Goal: Task Accomplishment & Management: Complete application form

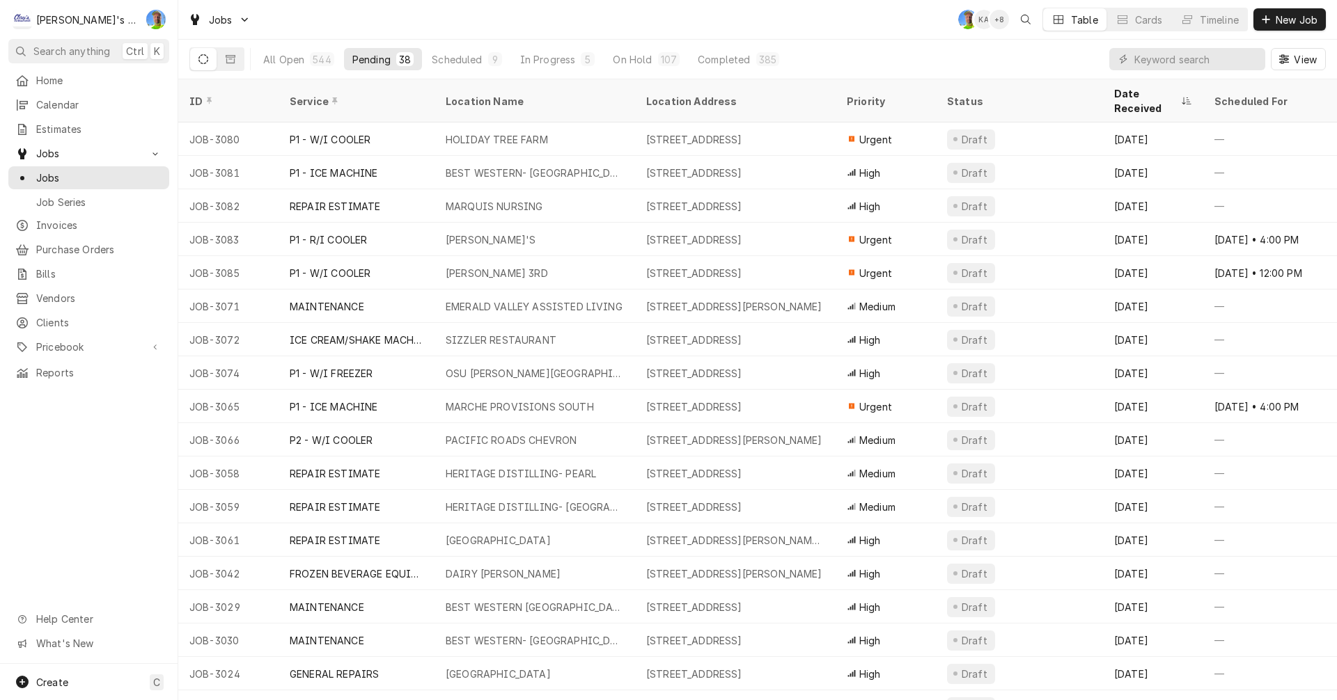
click at [566, 56] on div "In Progress" at bounding box center [548, 59] width 56 height 15
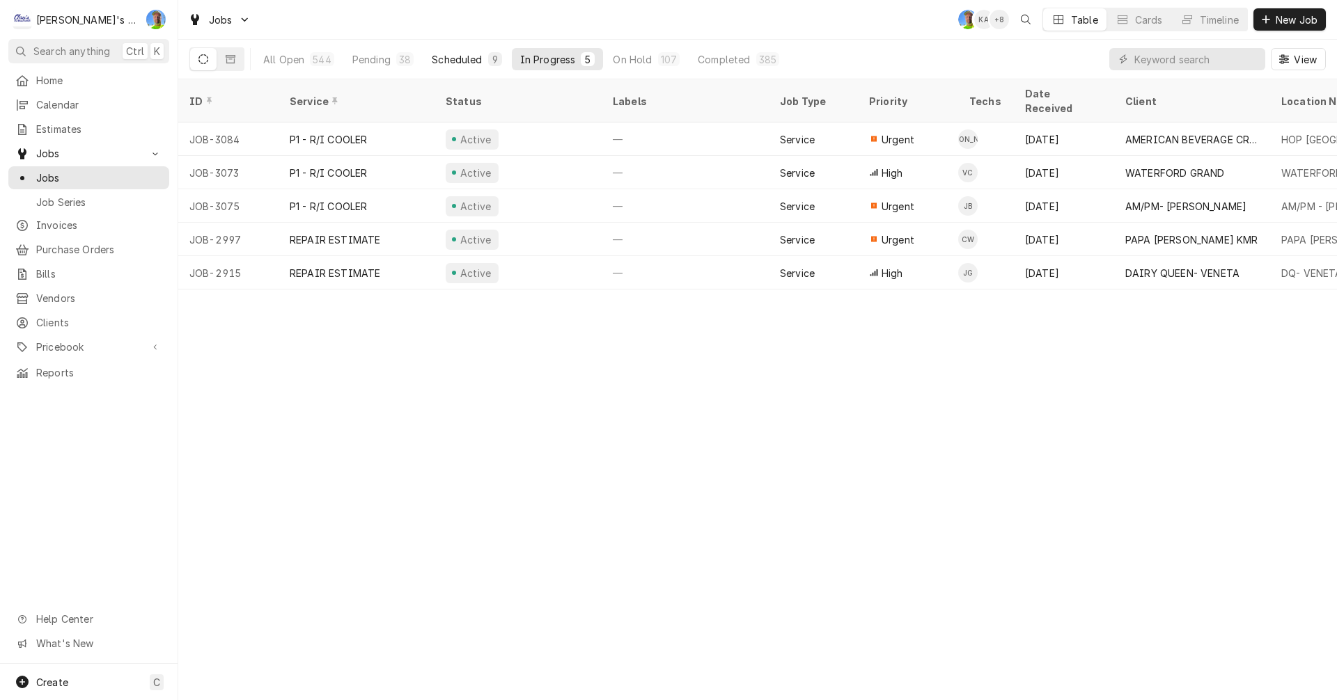
click at [448, 61] on div "Scheduled" at bounding box center [457, 59] width 50 height 15
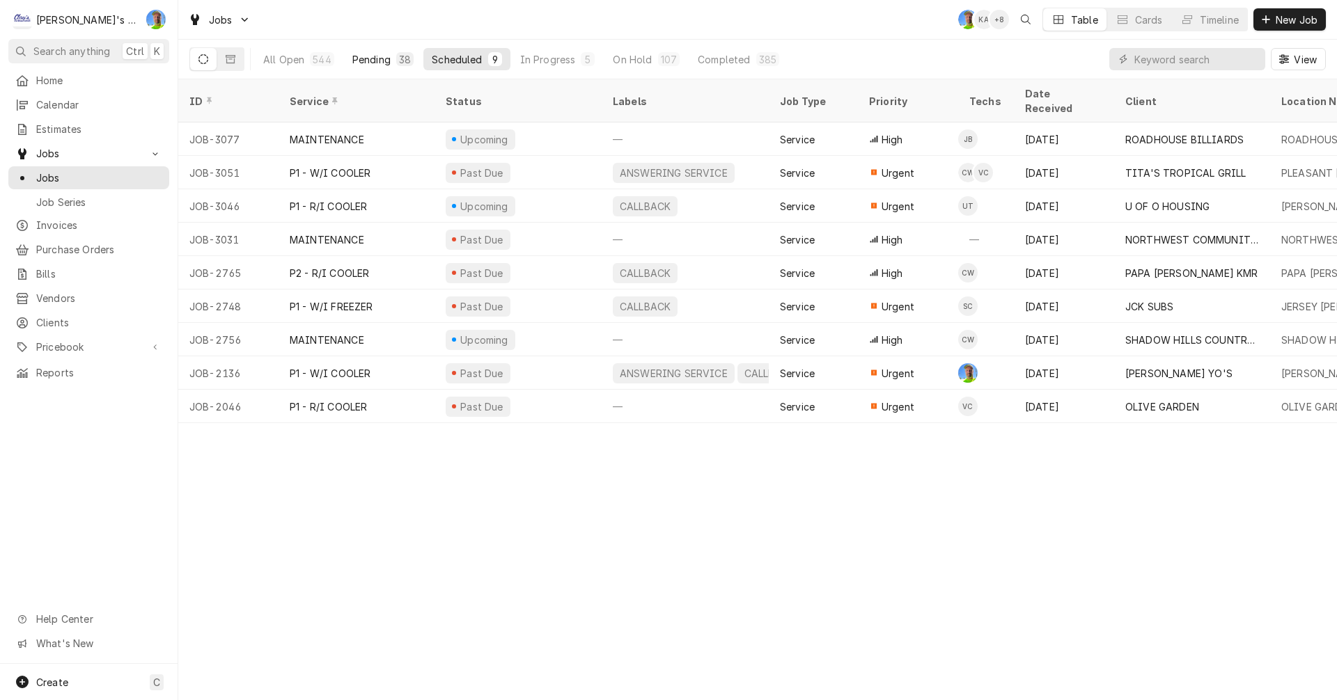
click at [362, 56] on div "Pending" at bounding box center [371, 59] width 38 height 15
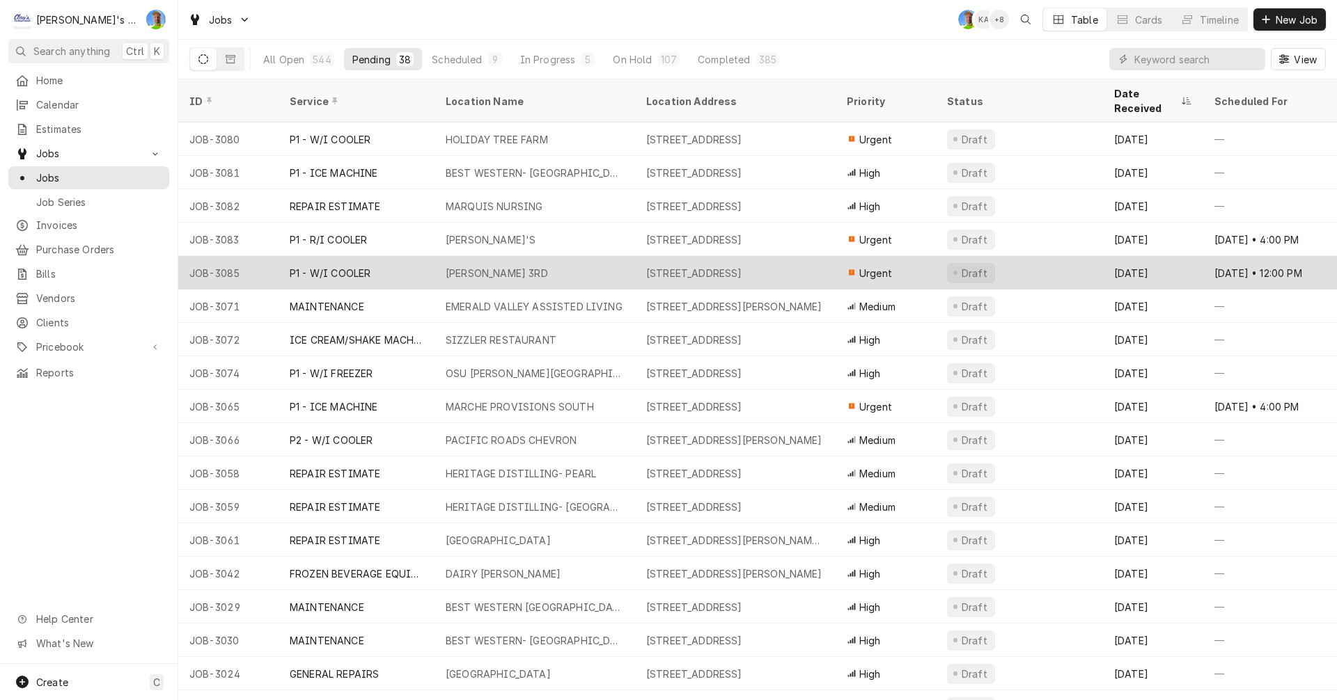
click at [424, 260] on div "P1 - W/I COOLER" at bounding box center [356, 272] width 156 height 33
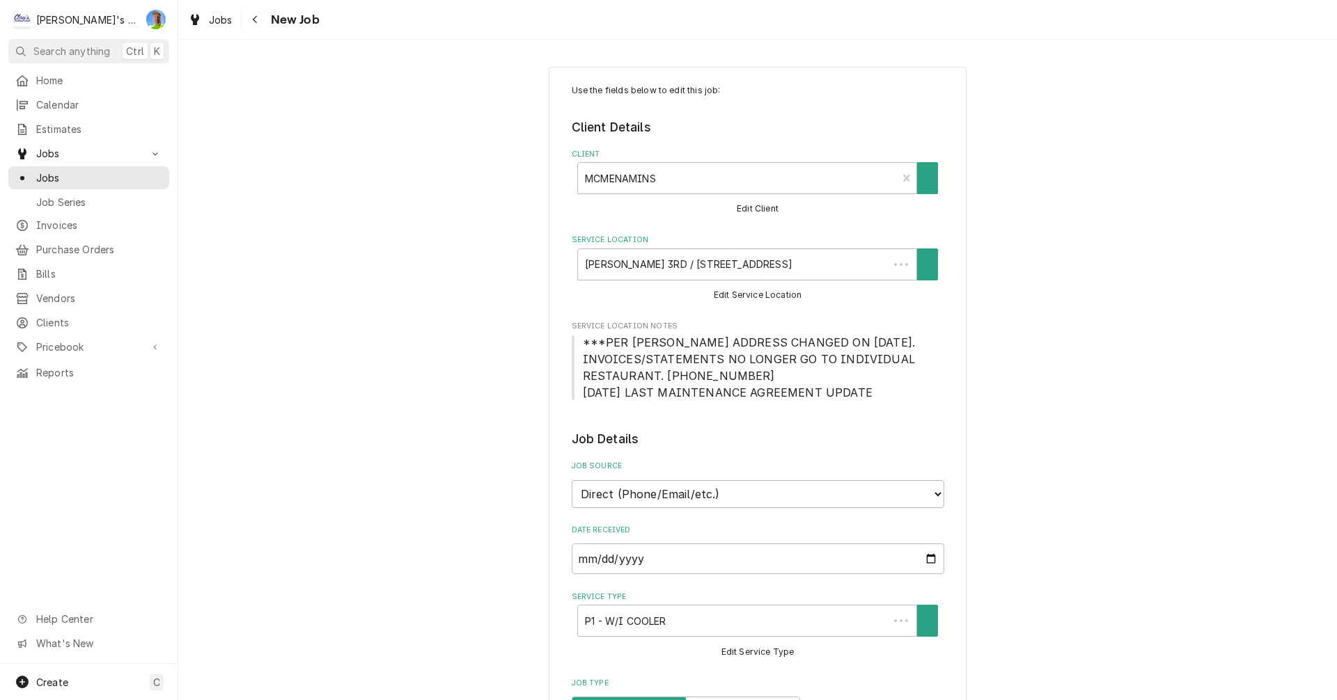
type textarea "x"
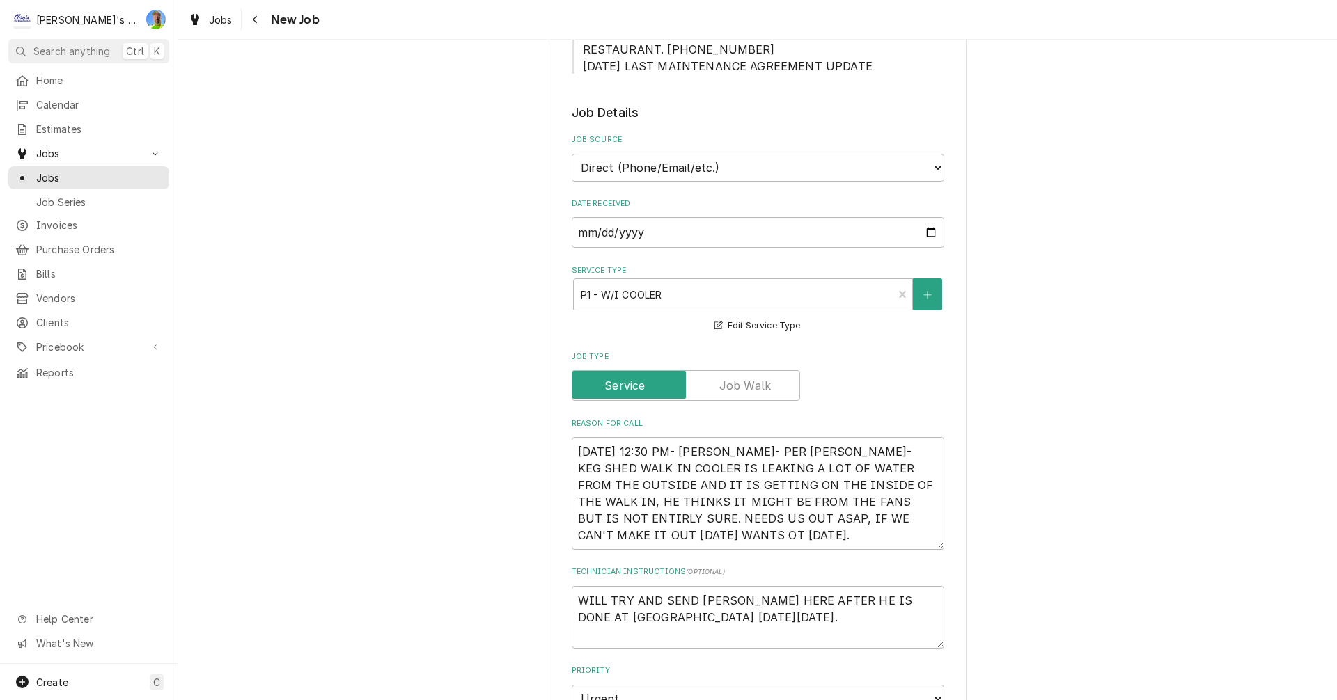
scroll to position [348, 0]
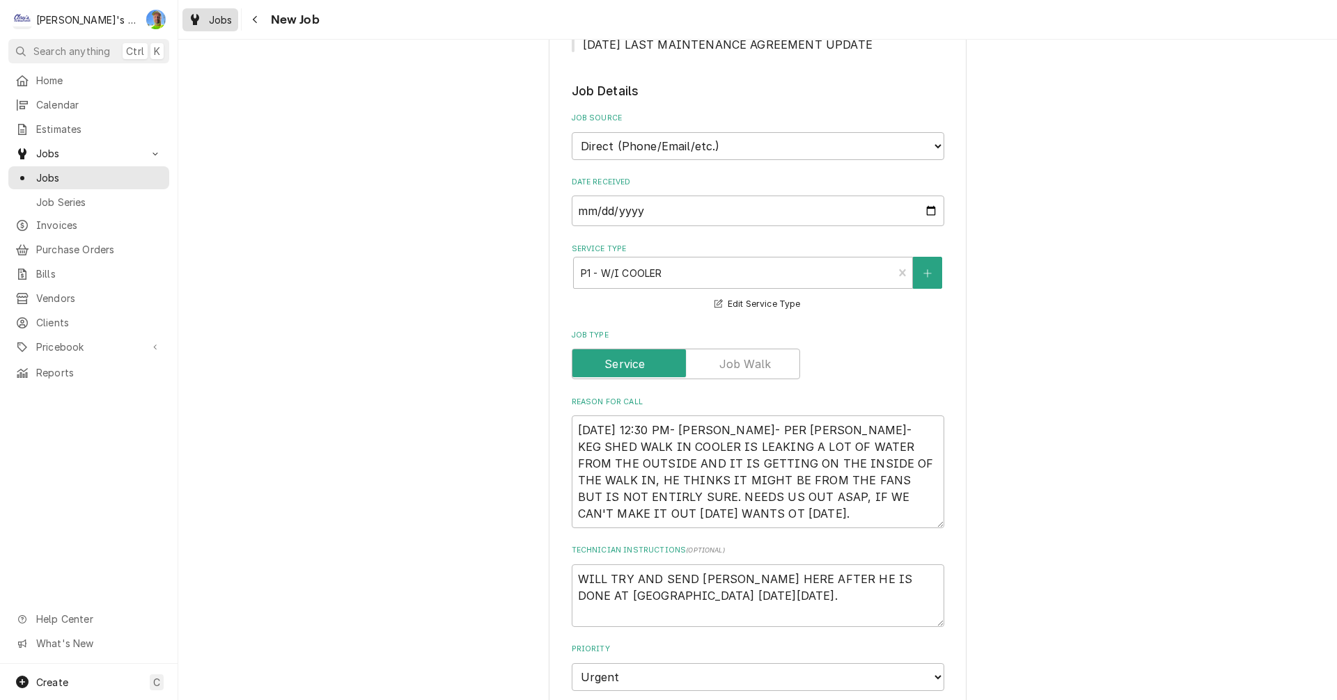
click at [207, 21] on div "Jobs" at bounding box center [210, 19] width 50 height 17
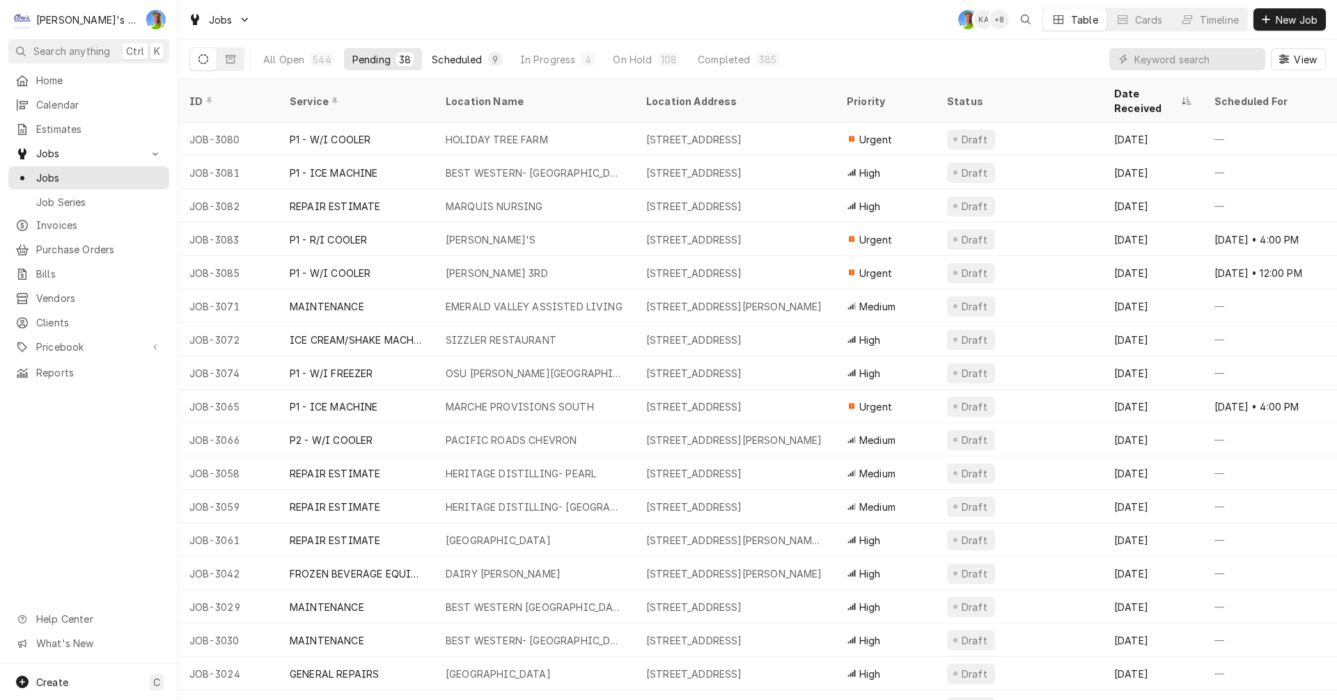
click at [448, 52] on button "Scheduled 9" at bounding box center [466, 59] width 86 height 22
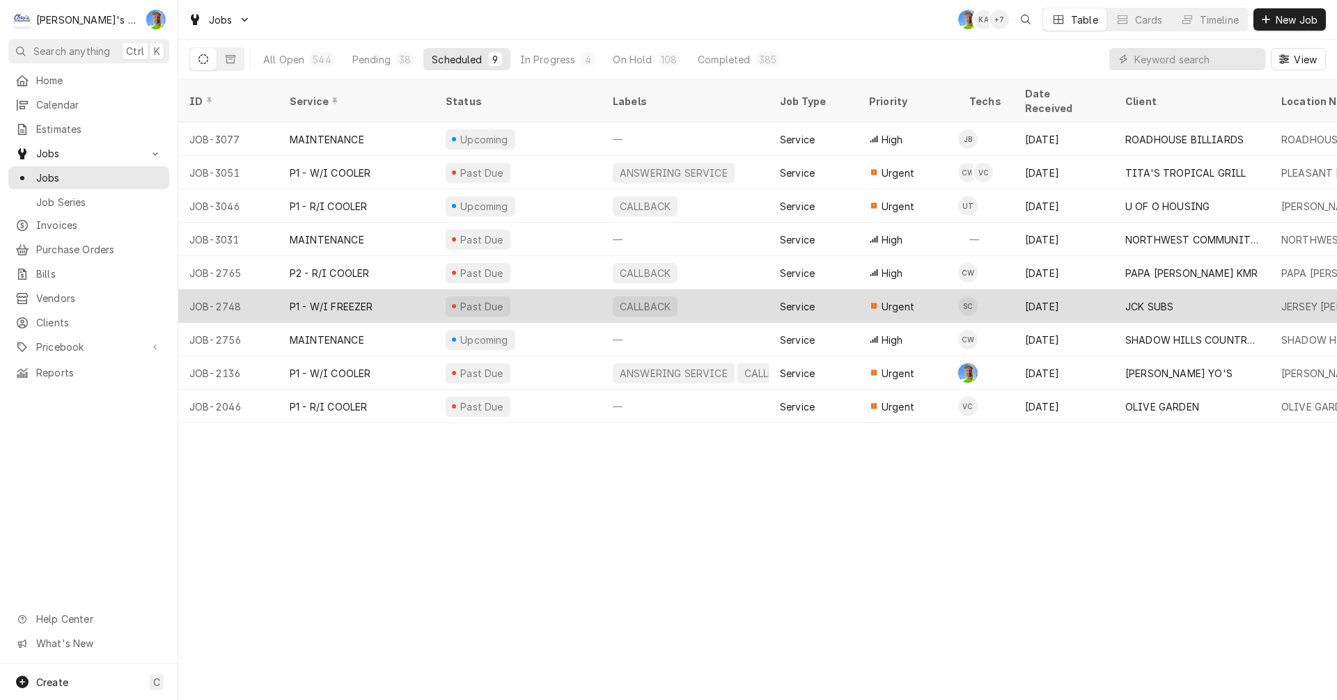
click at [345, 299] on div "P1 - W/I FREEZER" at bounding box center [332, 306] width 84 height 15
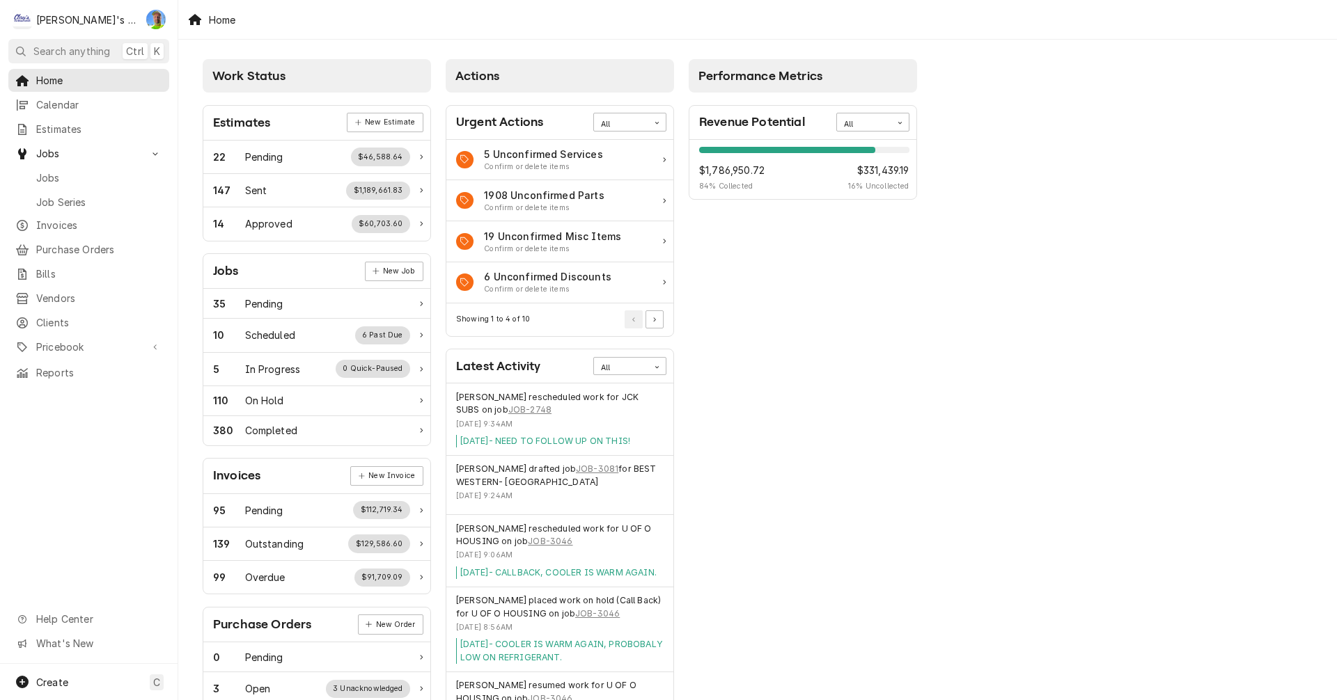
scroll to position [70, 0]
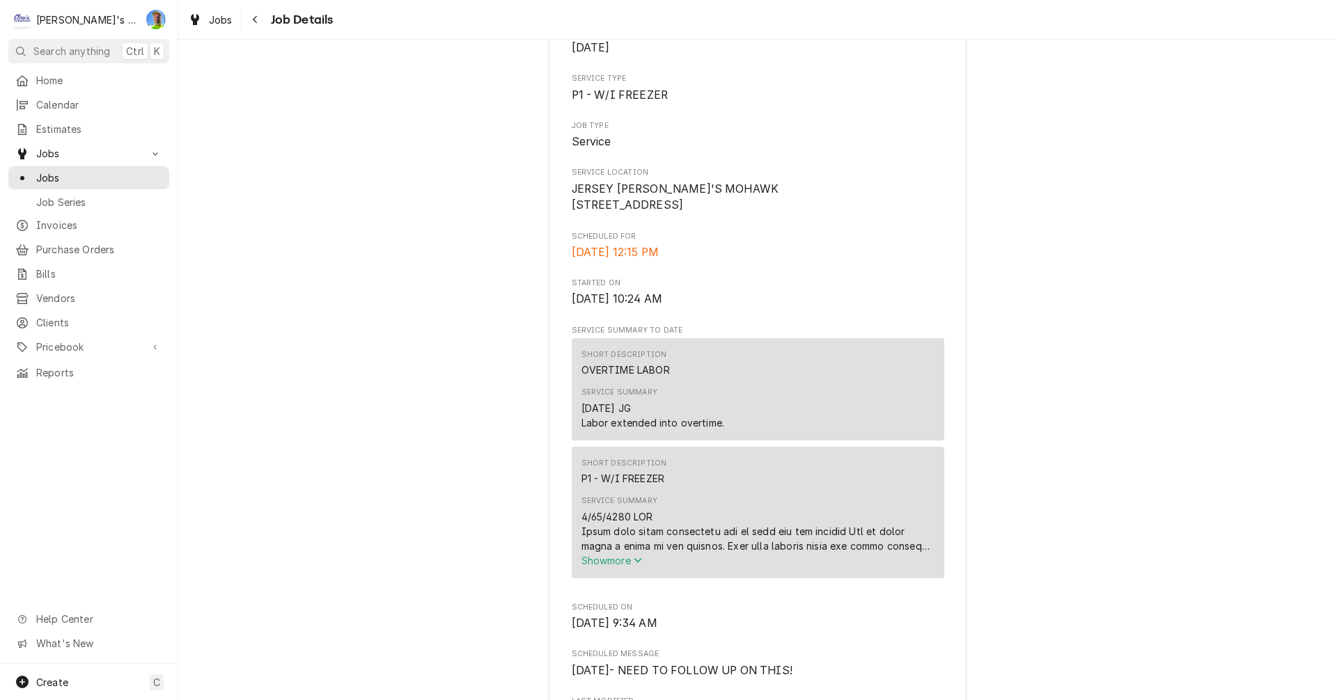
scroll to position [278, 0]
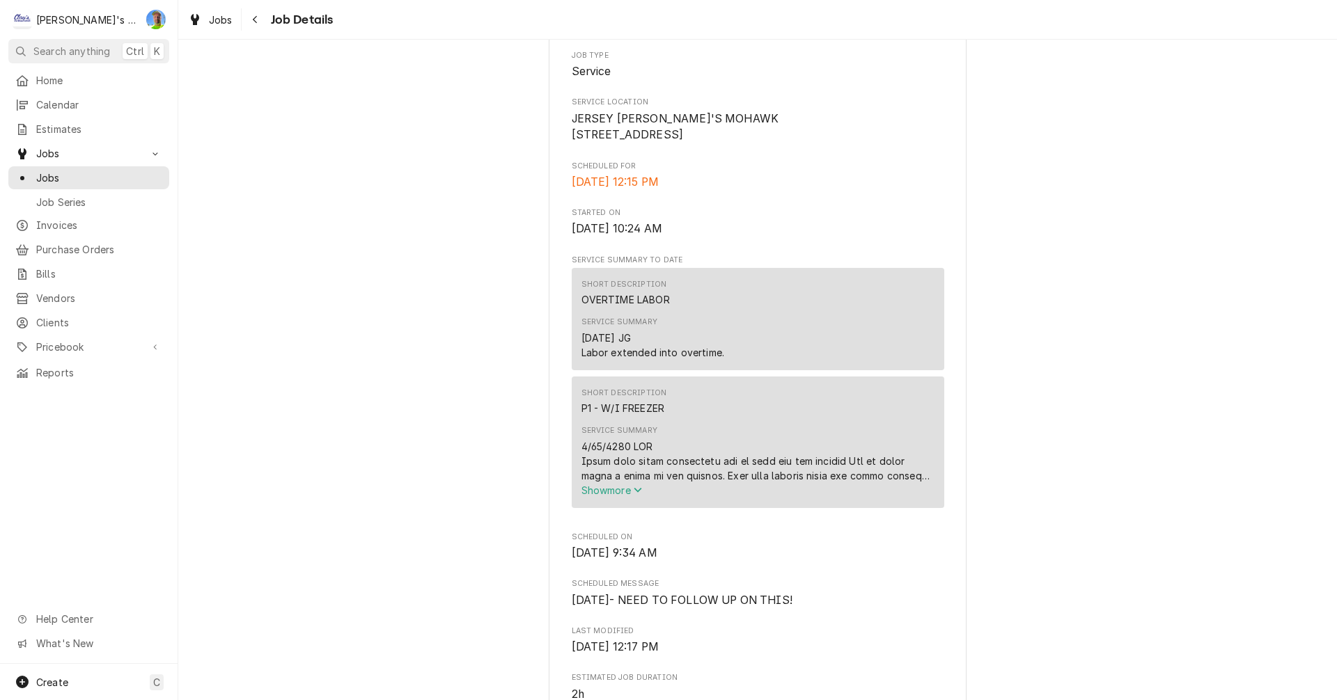
click at [633, 495] on icon "Service Summary" at bounding box center [637, 490] width 8 height 10
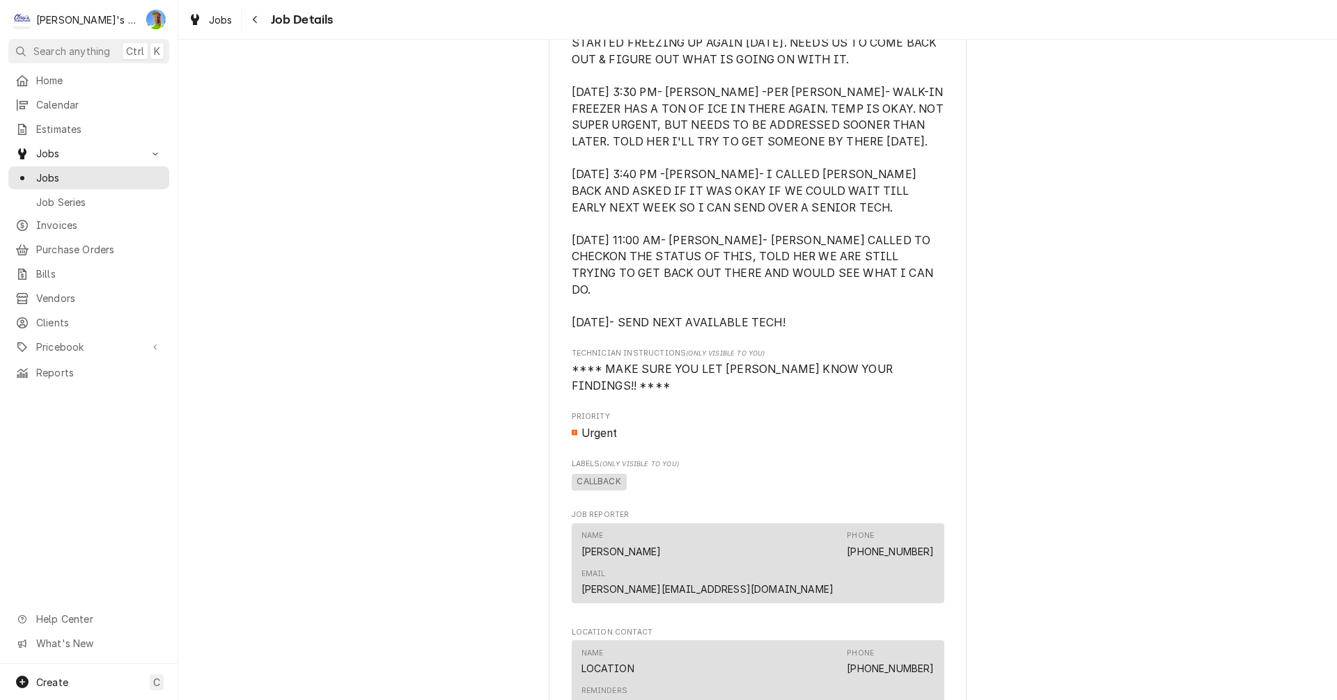
scroll to position [1462, 0]
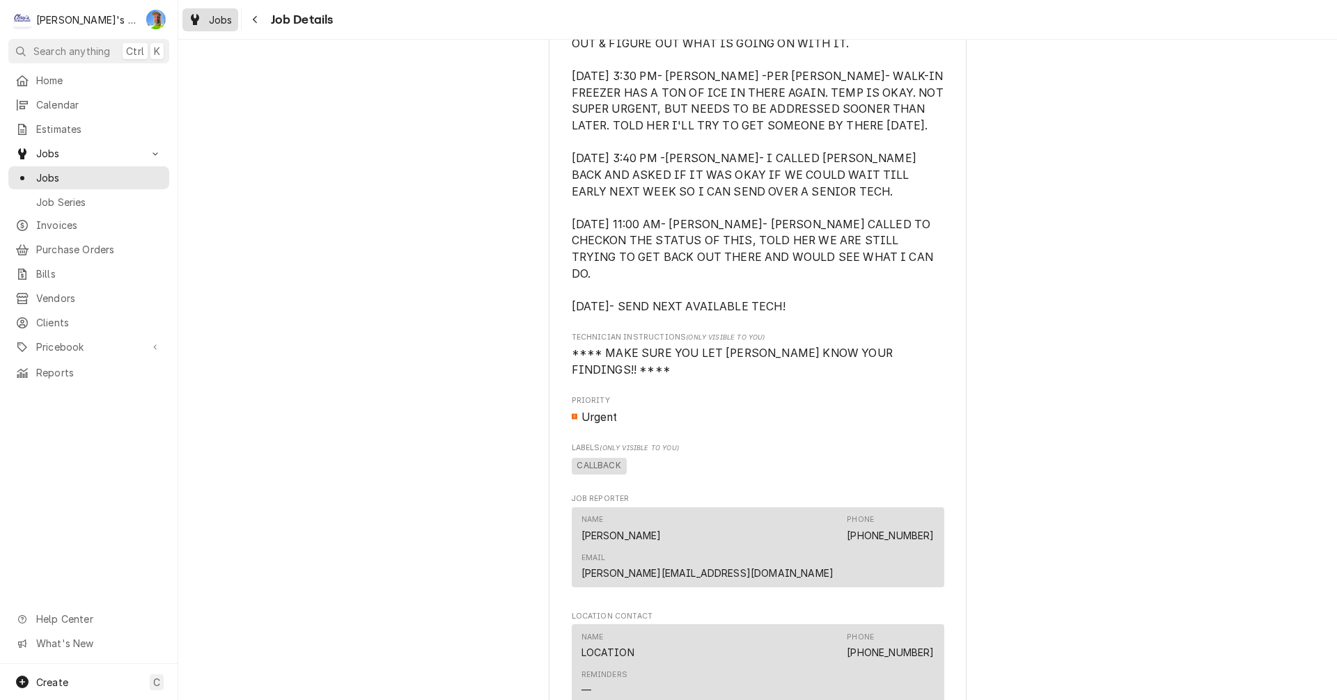
click at [204, 22] on div "Jobs" at bounding box center [210, 19] width 50 height 17
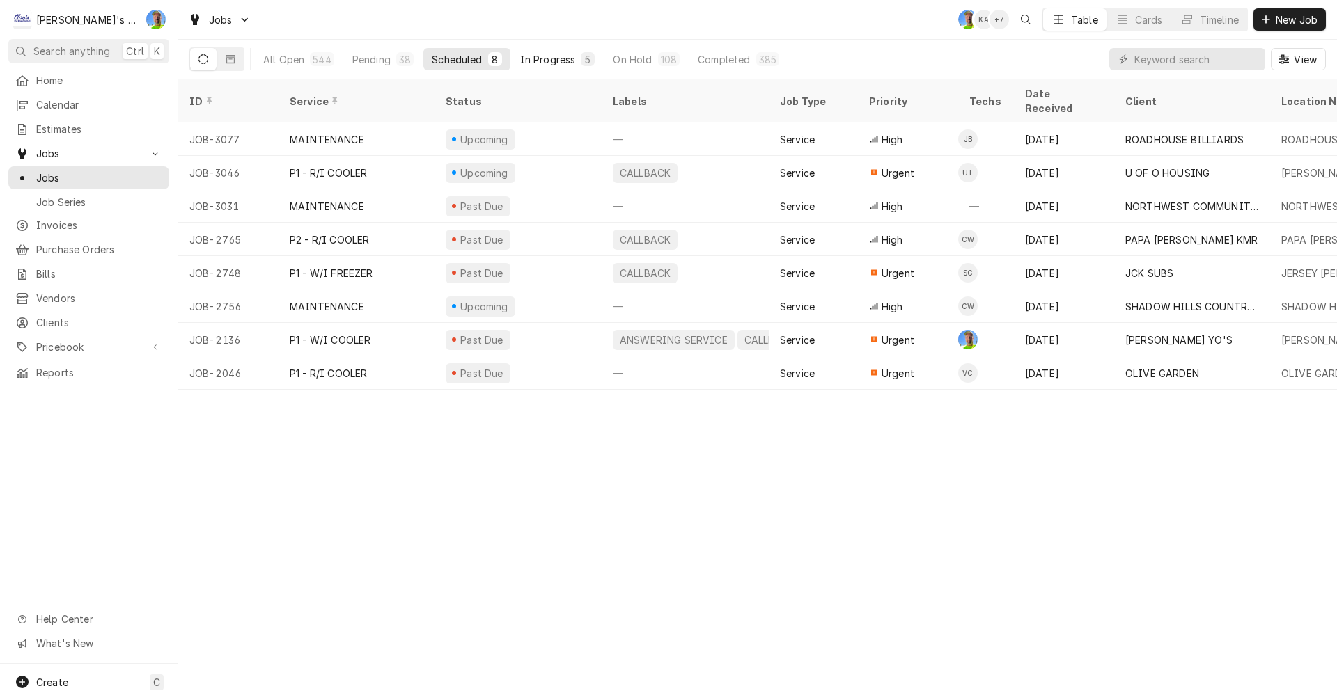
click at [549, 55] on div "In Progress" at bounding box center [548, 59] width 56 height 15
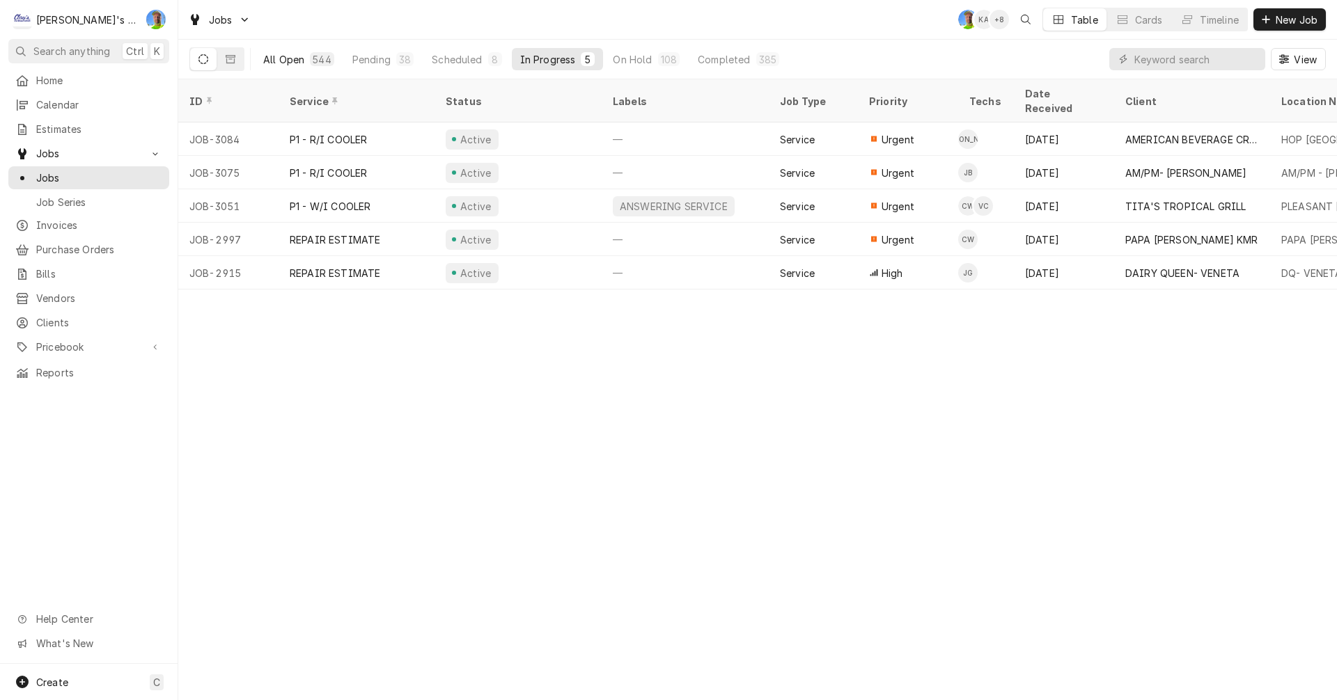
click at [277, 64] on div "All Open" at bounding box center [283, 59] width 41 height 15
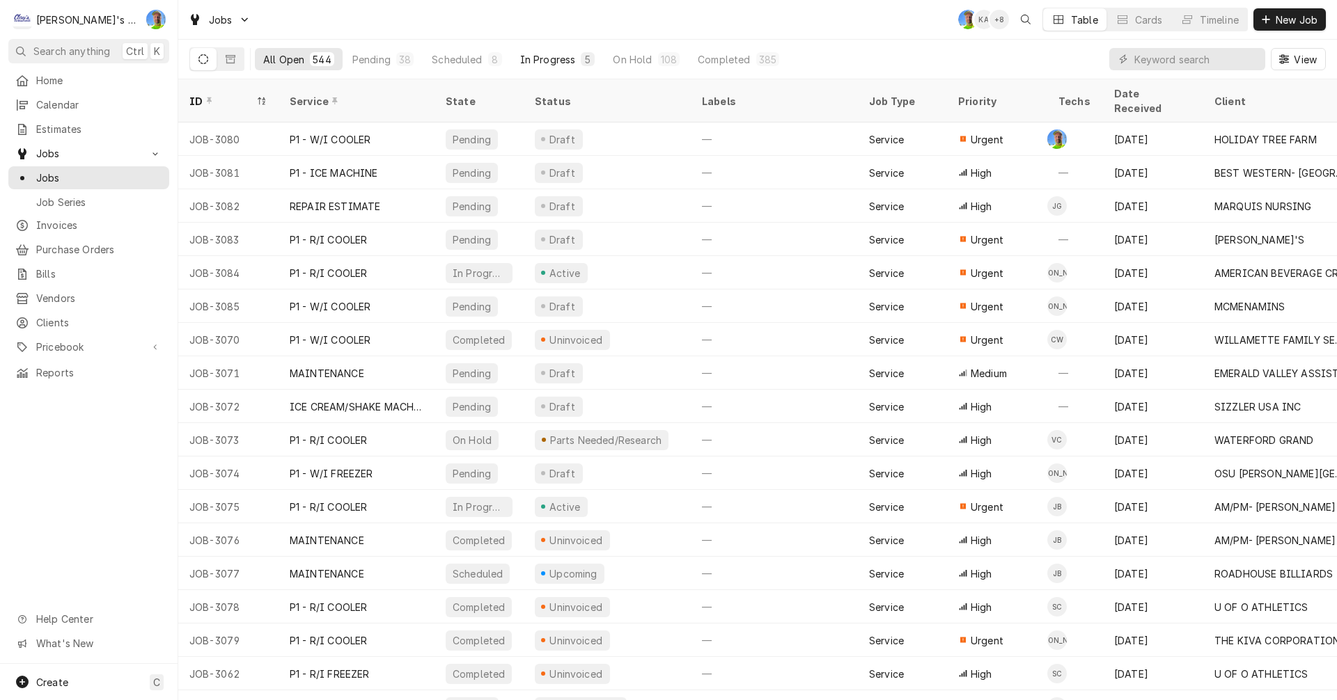
click at [529, 58] on div "In Progress" at bounding box center [548, 59] width 56 height 15
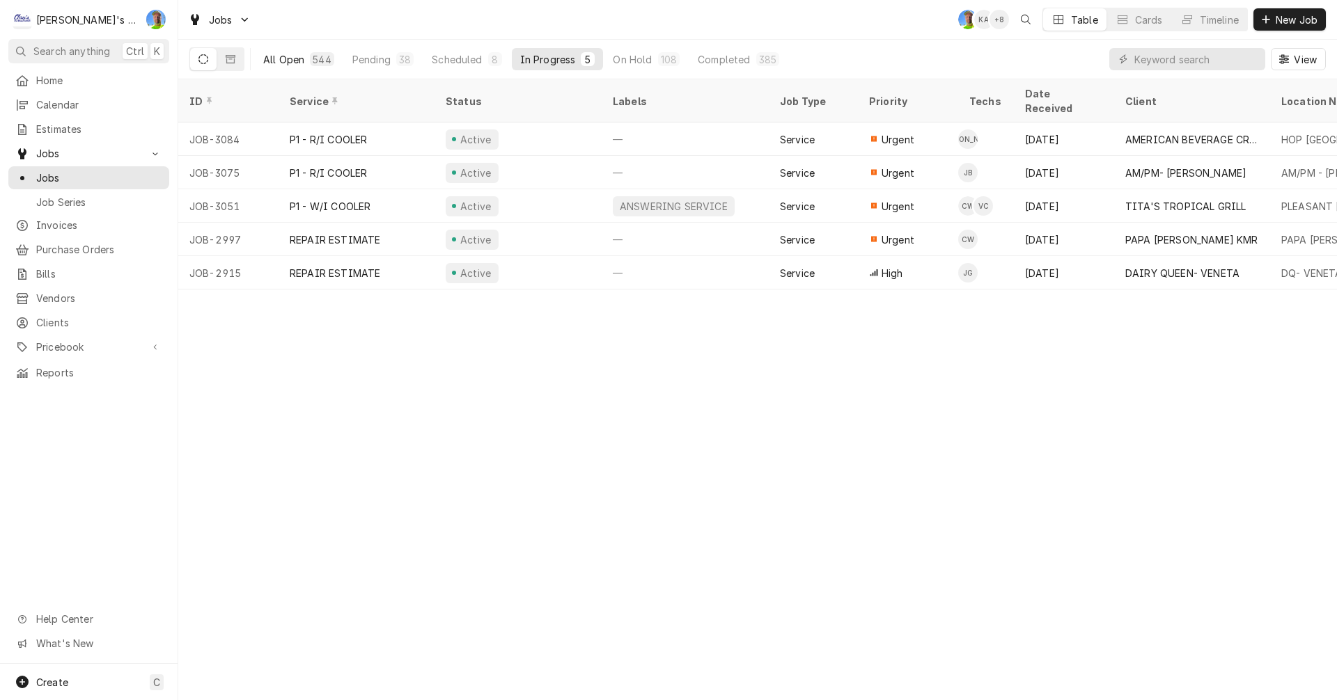
click at [279, 66] on button "All Open 544" at bounding box center [299, 59] width 88 height 22
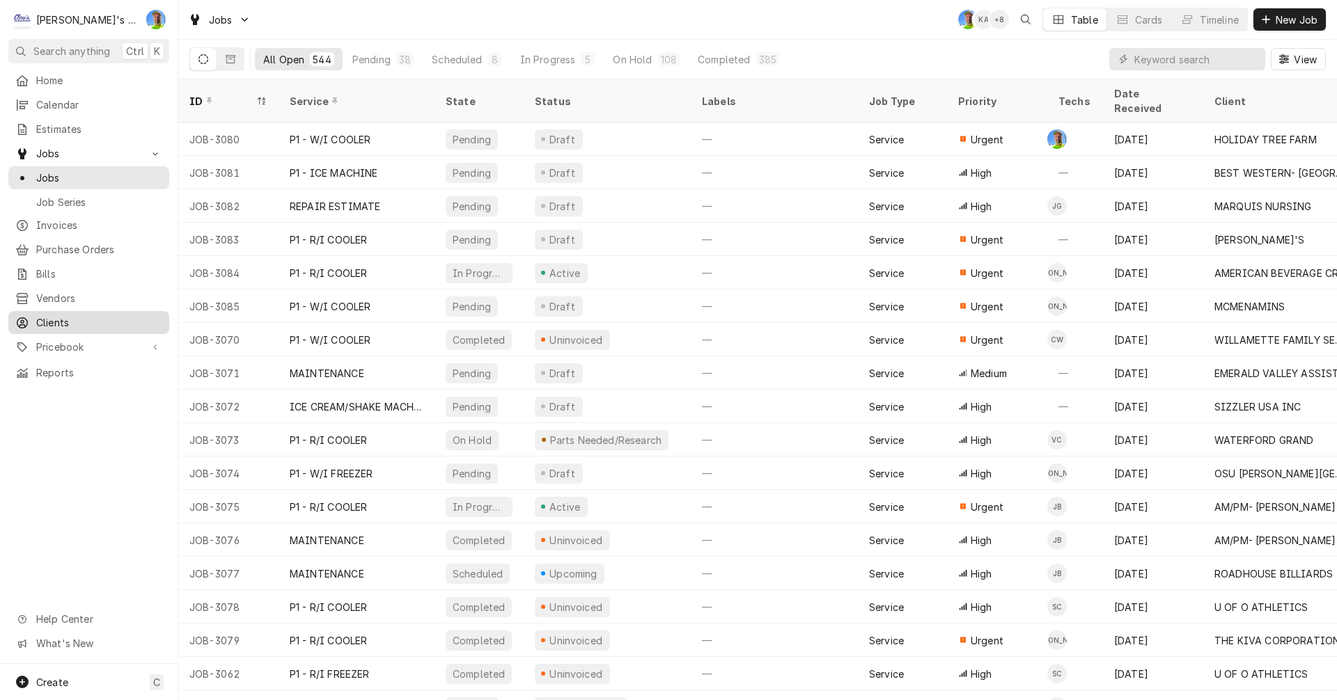
click at [79, 319] on span "Clients" at bounding box center [99, 322] width 126 height 15
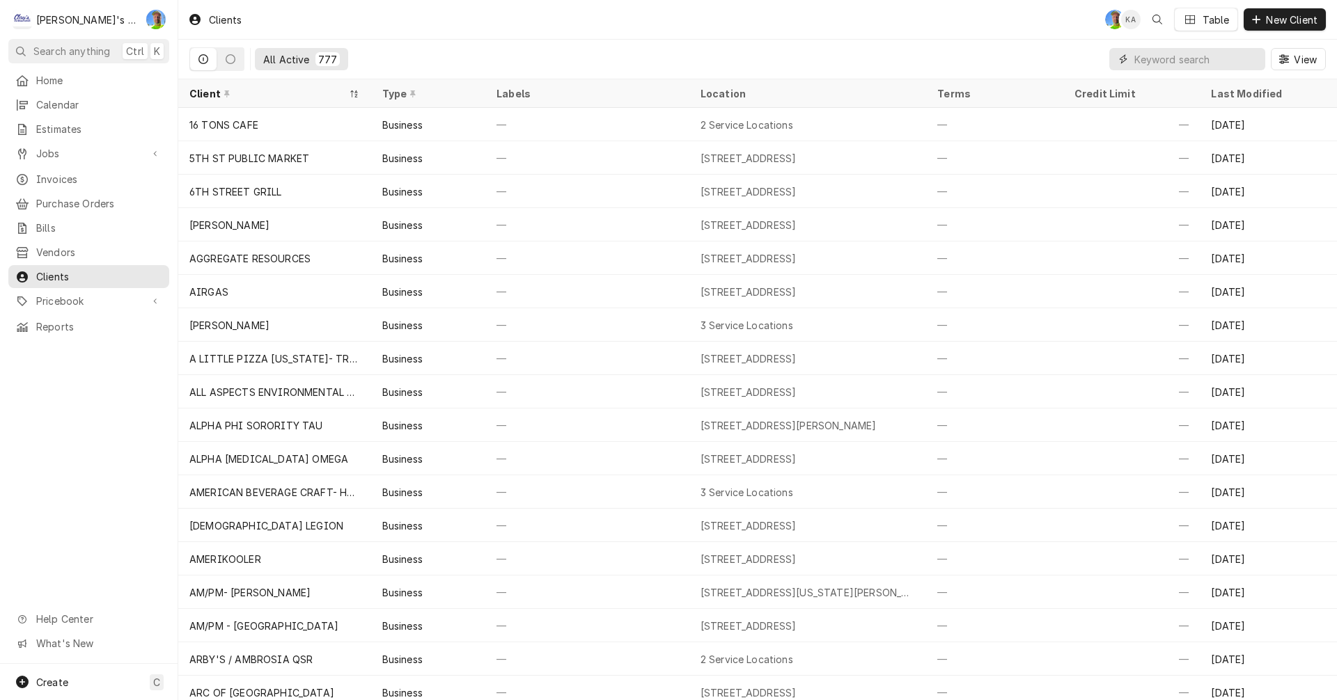
click at [1135, 59] on input "Dynamic Content Wrapper" at bounding box center [1196, 59] width 124 height 22
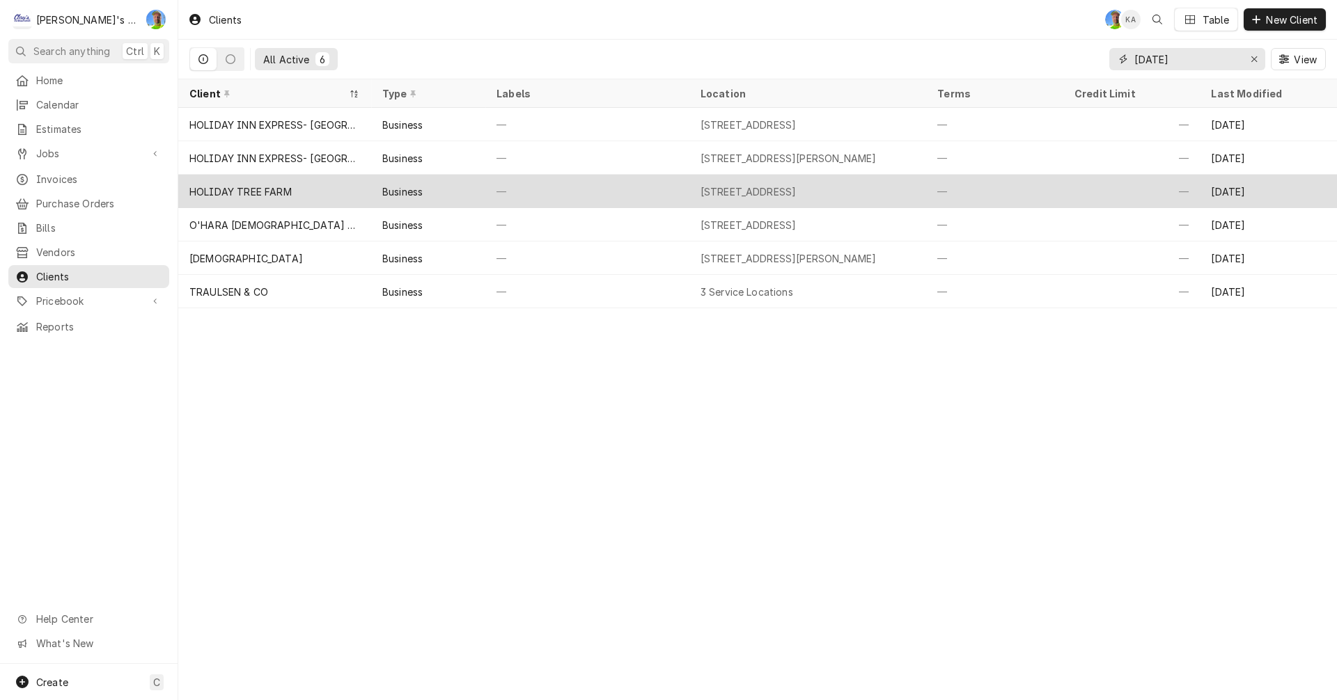
type input "[DATE]"
click at [933, 195] on div "—" at bounding box center [994, 191] width 137 height 33
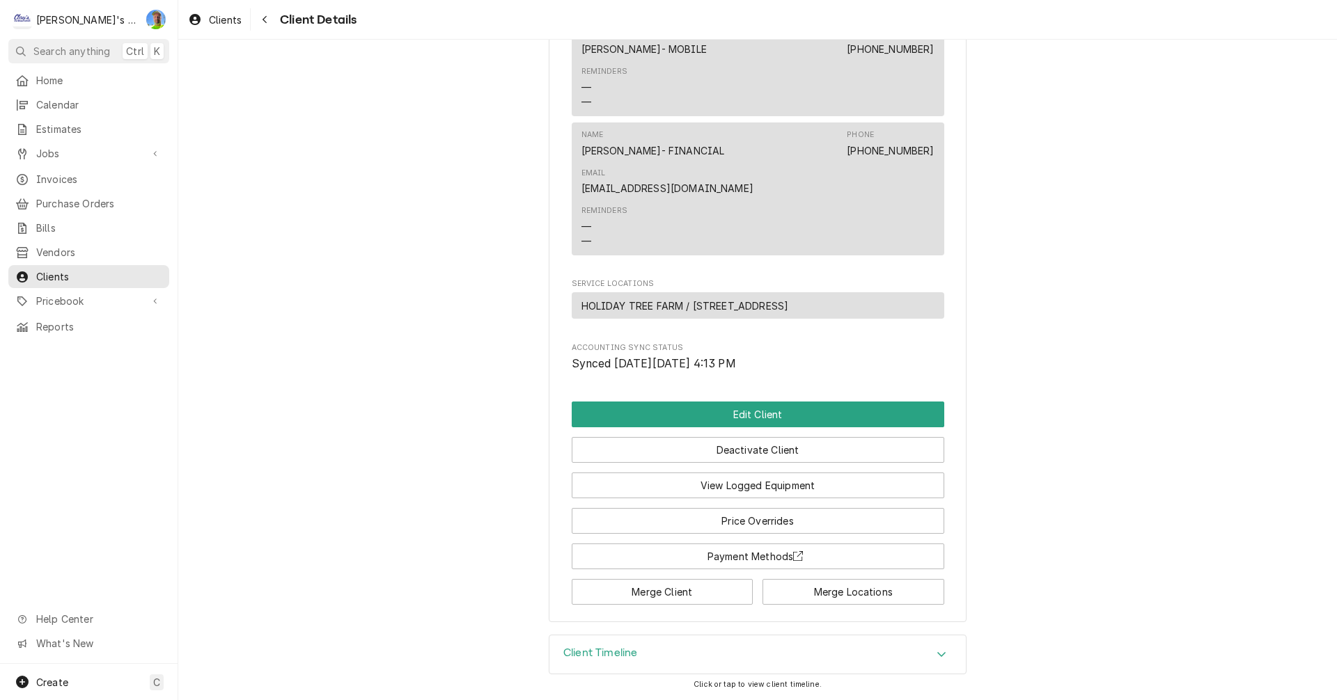
scroll to position [630, 0]
click at [886, 488] on button "View Logged Equipment" at bounding box center [758, 486] width 372 height 26
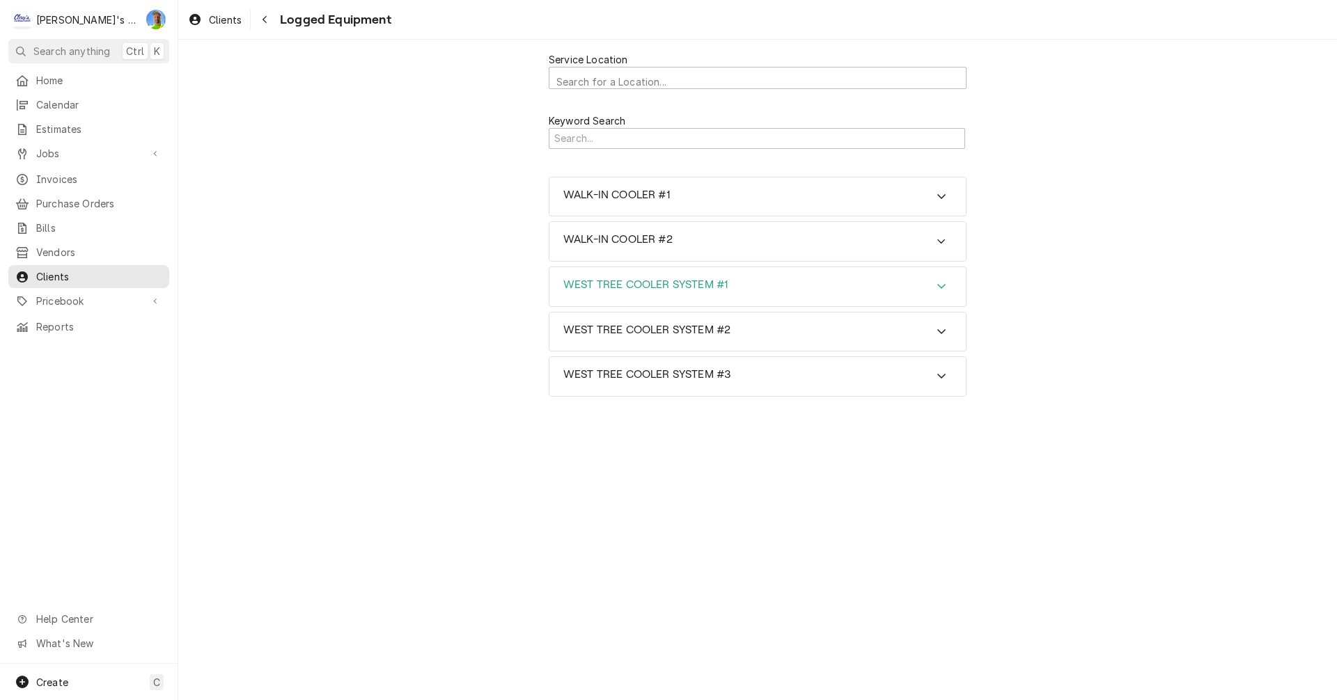
click at [943, 294] on div "Accordion Header" at bounding box center [941, 286] width 21 height 17
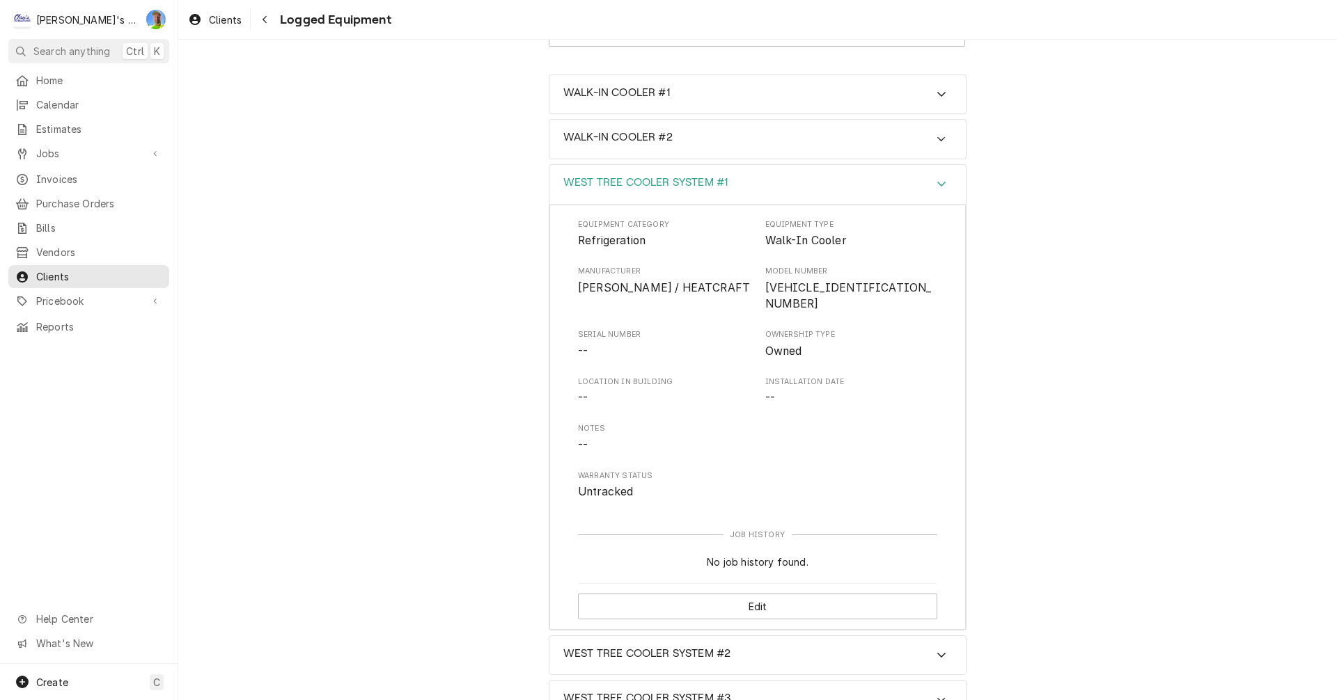
scroll to position [120, 0]
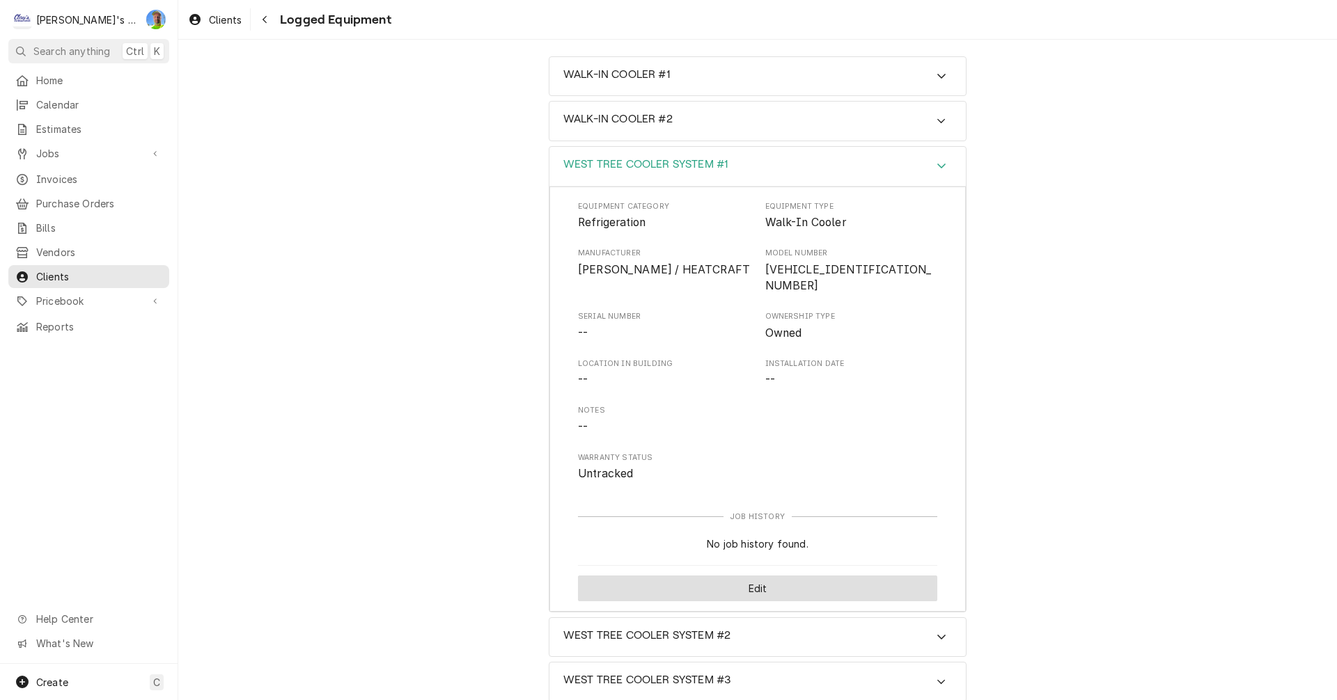
click at [852, 576] on button "Edit" at bounding box center [757, 589] width 359 height 26
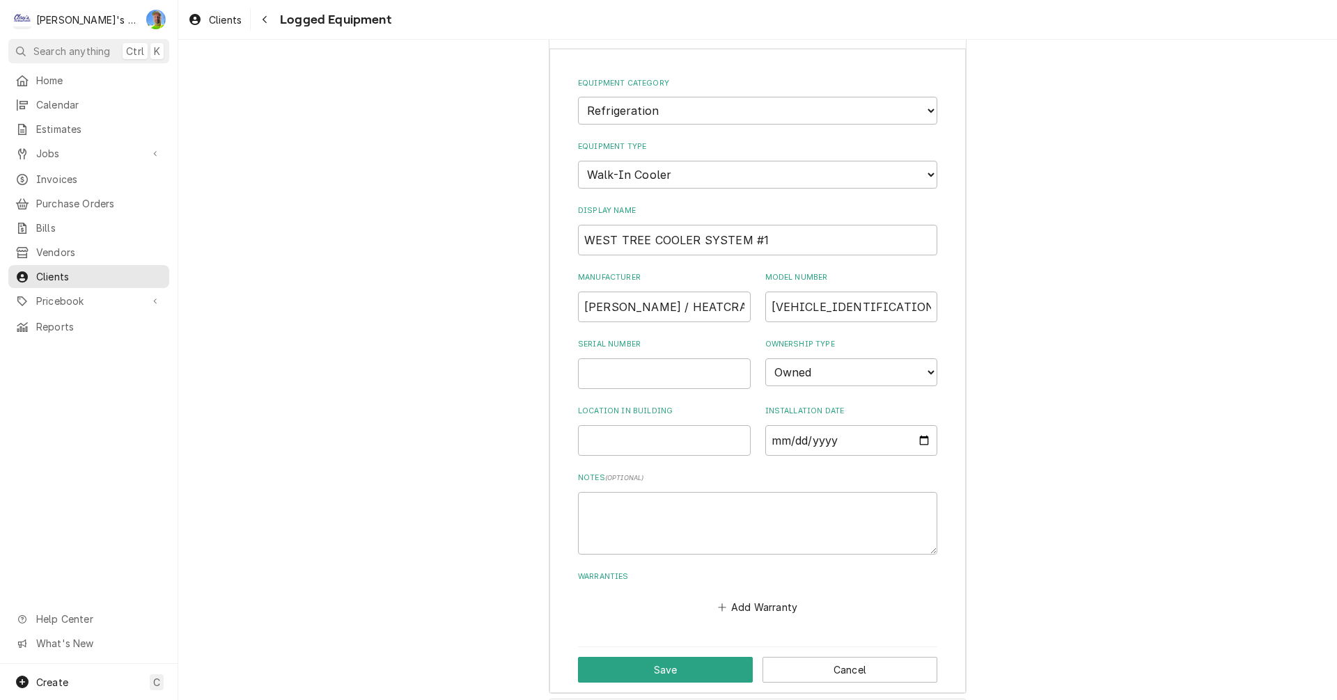
scroll to position [260, 0]
click at [867, 498] on textarea "Notes ( optional )" at bounding box center [757, 522] width 359 height 63
click at [841, 676] on button "Cancel" at bounding box center [849, 669] width 175 height 26
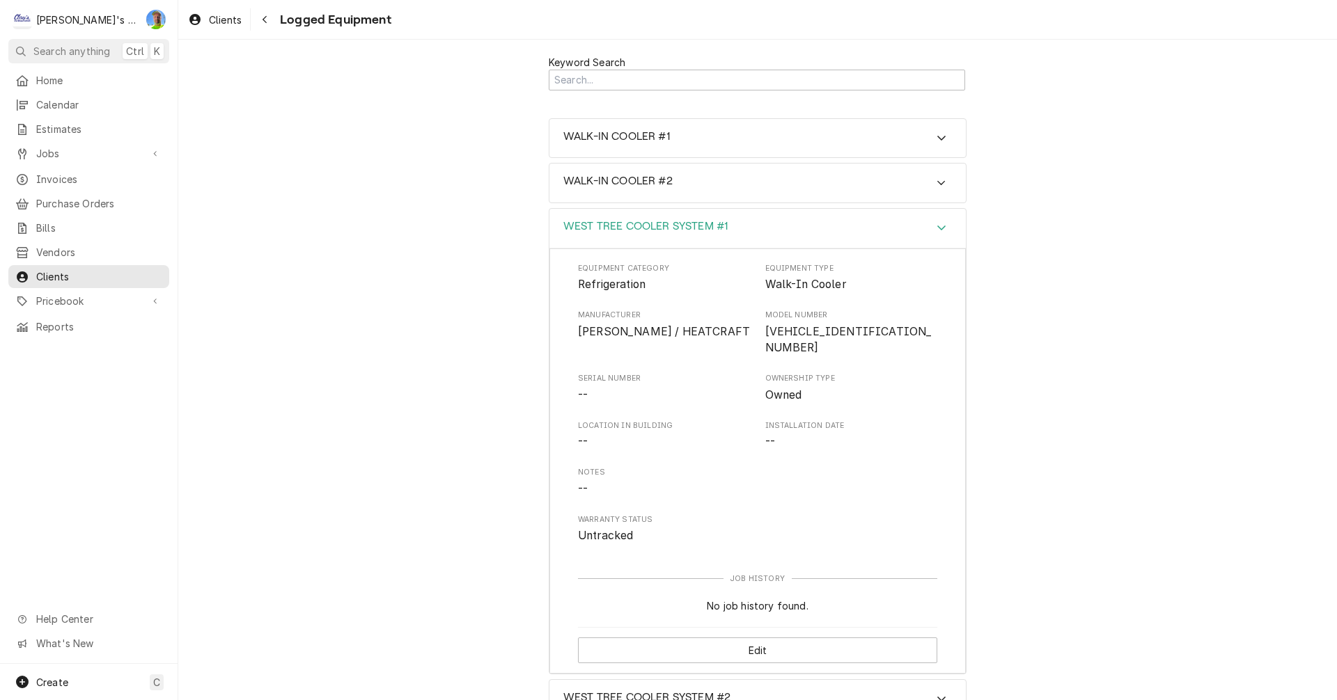
scroll to position [0, 0]
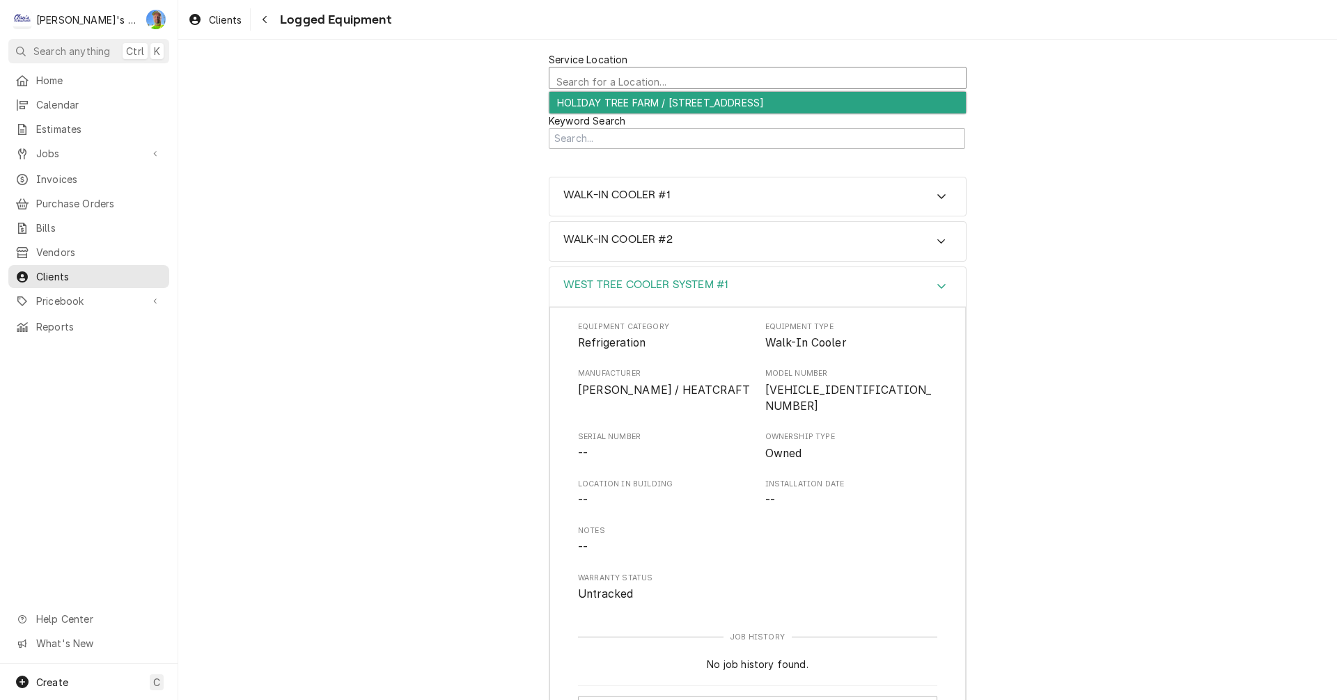
click at [945, 76] on div "Service Location" at bounding box center [757, 82] width 402 height 24
click at [945, 76] on div "Service Location" at bounding box center [757, 79] width 402 height 24
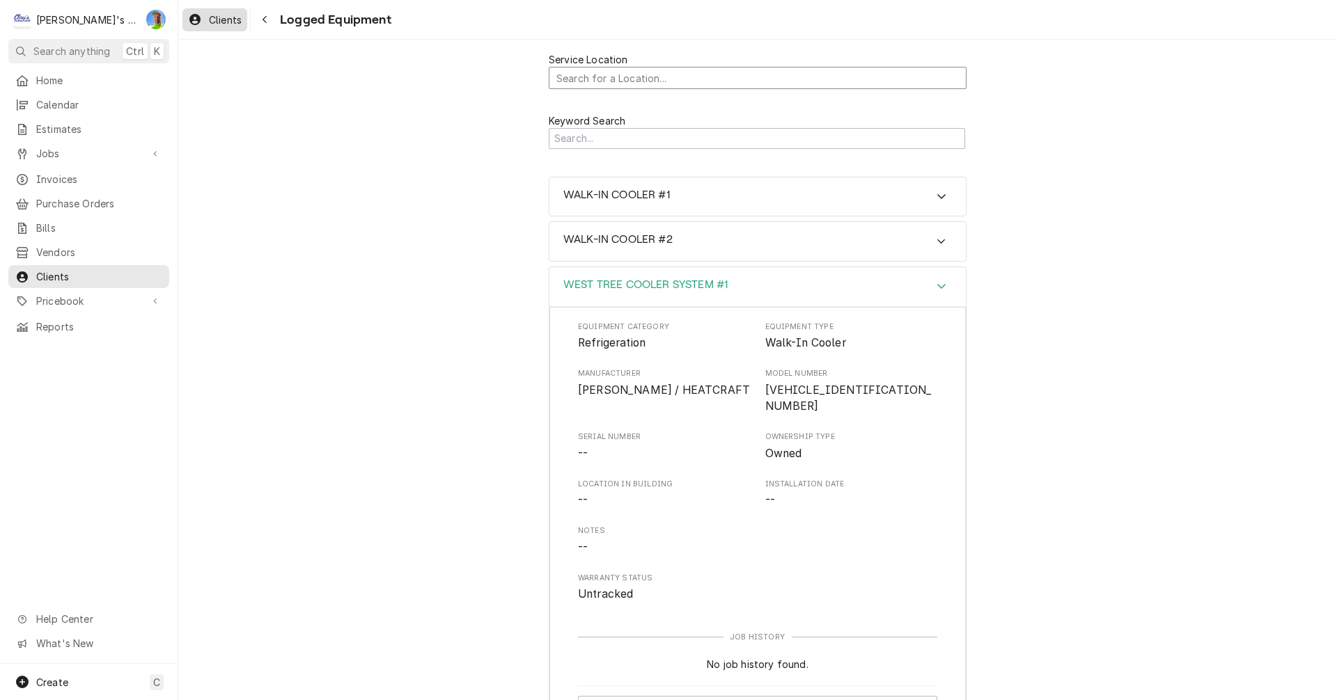
click at [204, 17] on div "Clients" at bounding box center [214, 19] width 59 height 17
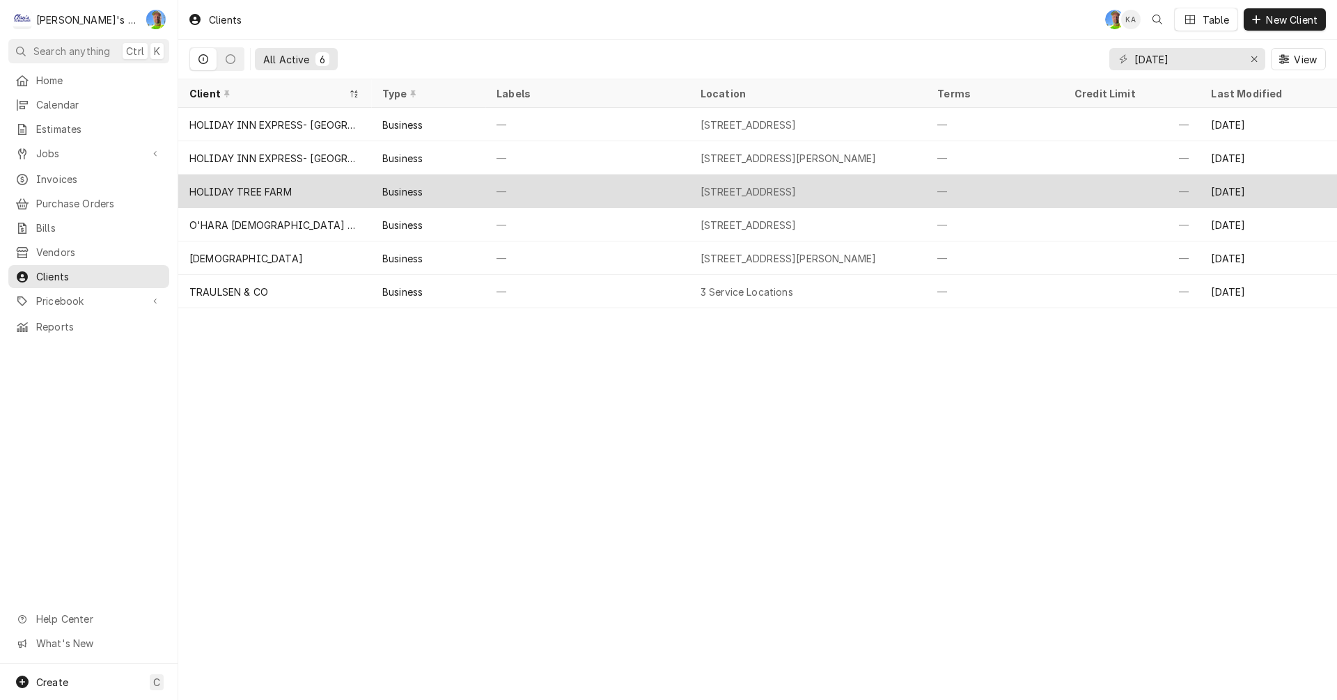
click at [767, 184] on div "30132 BEAVER CREEK RD, CORVALLIS, OR 97333" at bounding box center [748, 191] width 96 height 15
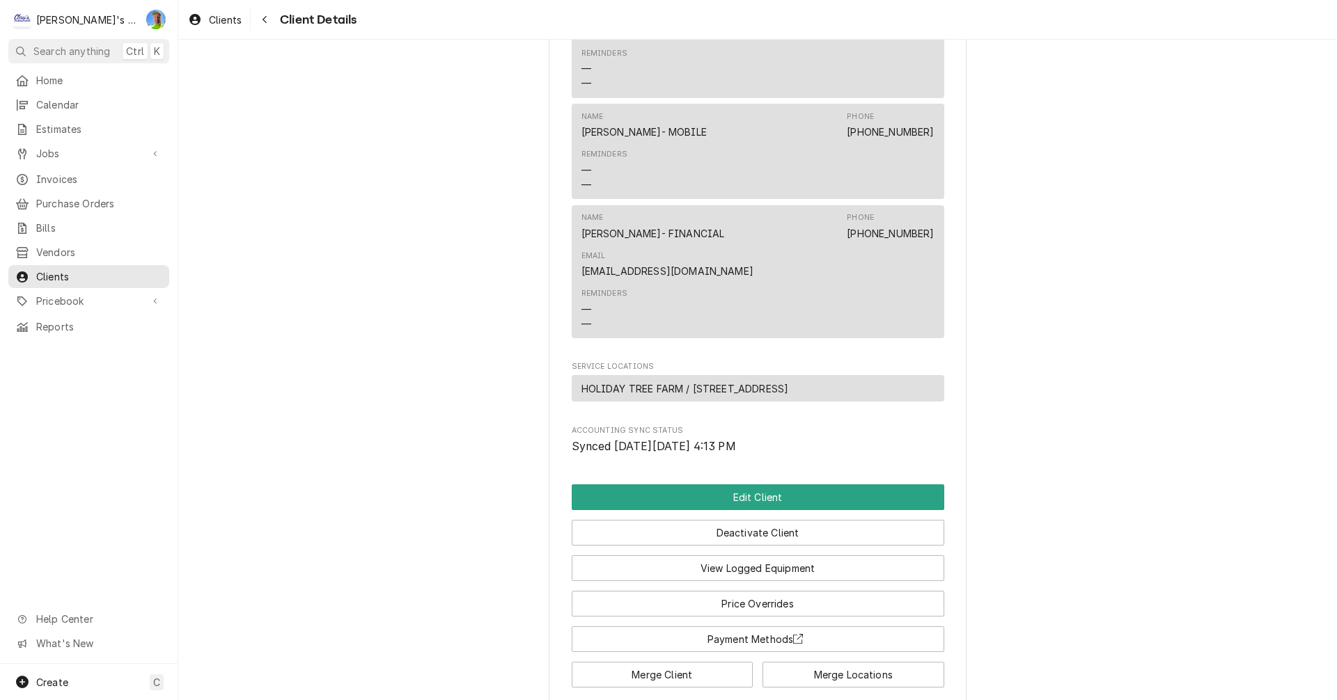
scroll to position [557, 0]
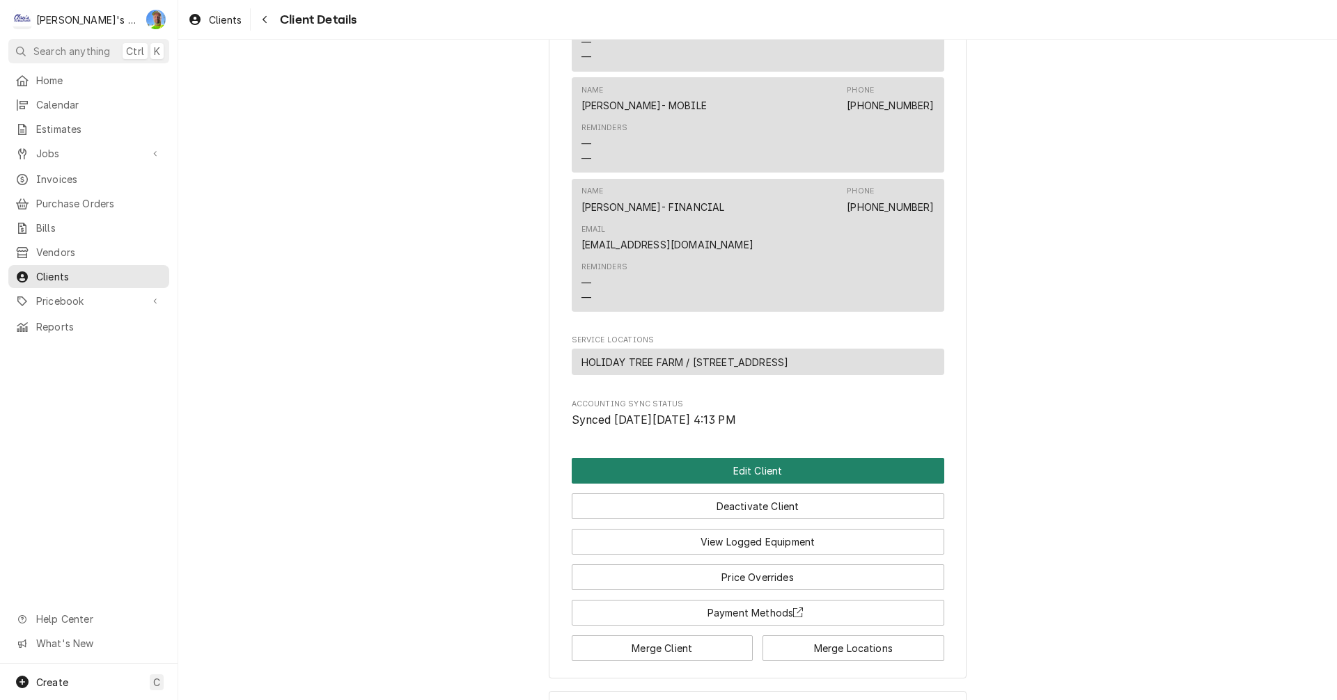
click at [765, 484] on button "Edit Client" at bounding box center [758, 471] width 372 height 26
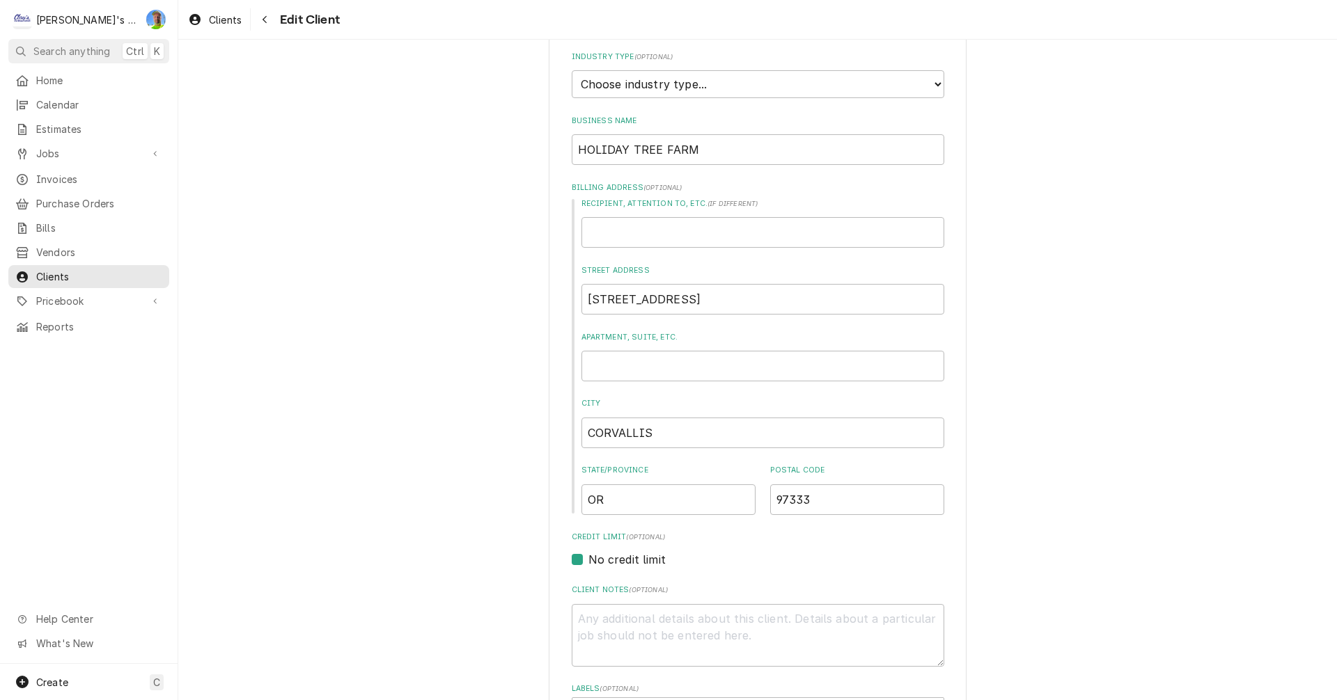
scroll to position [139, 0]
click at [922, 77] on select "Choose industry type... Residential Commercial Industrial Government" at bounding box center [758, 79] width 372 height 28
select select "2"
click at [572, 65] on select "Choose industry type... Residential Commercial Industrial Government" at bounding box center [758, 79] width 372 height 28
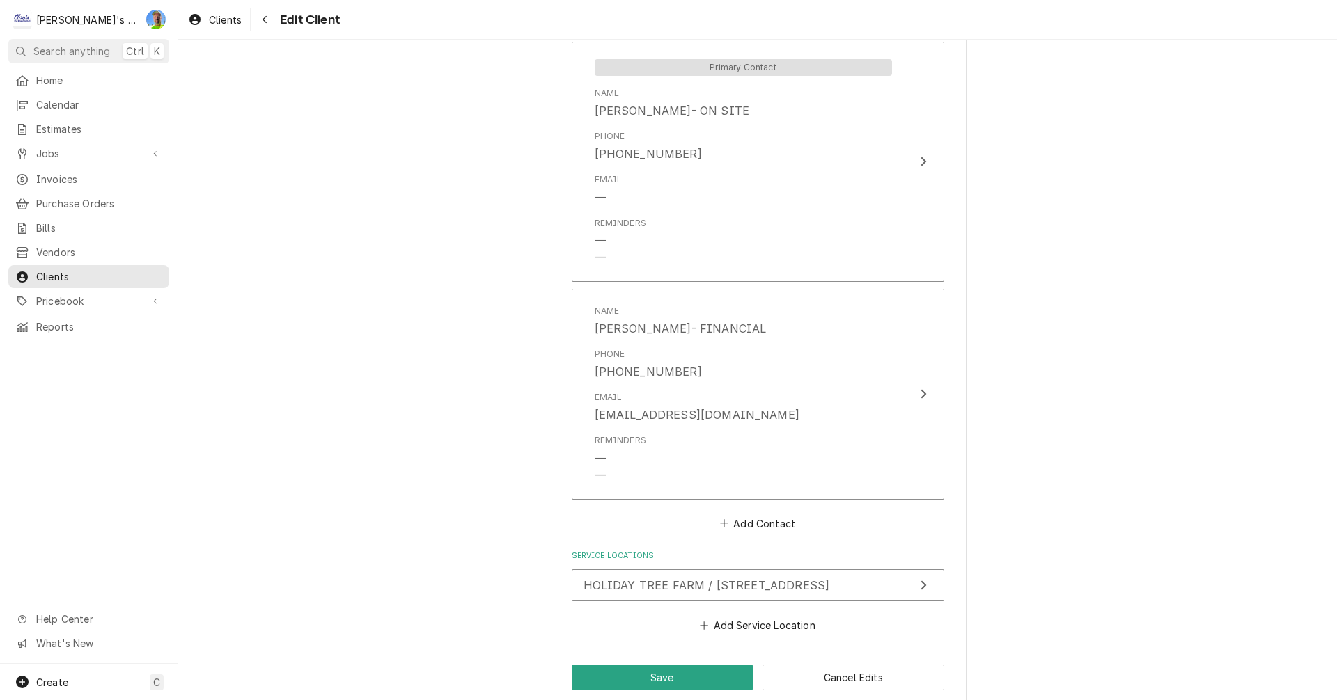
scroll to position [1201, 0]
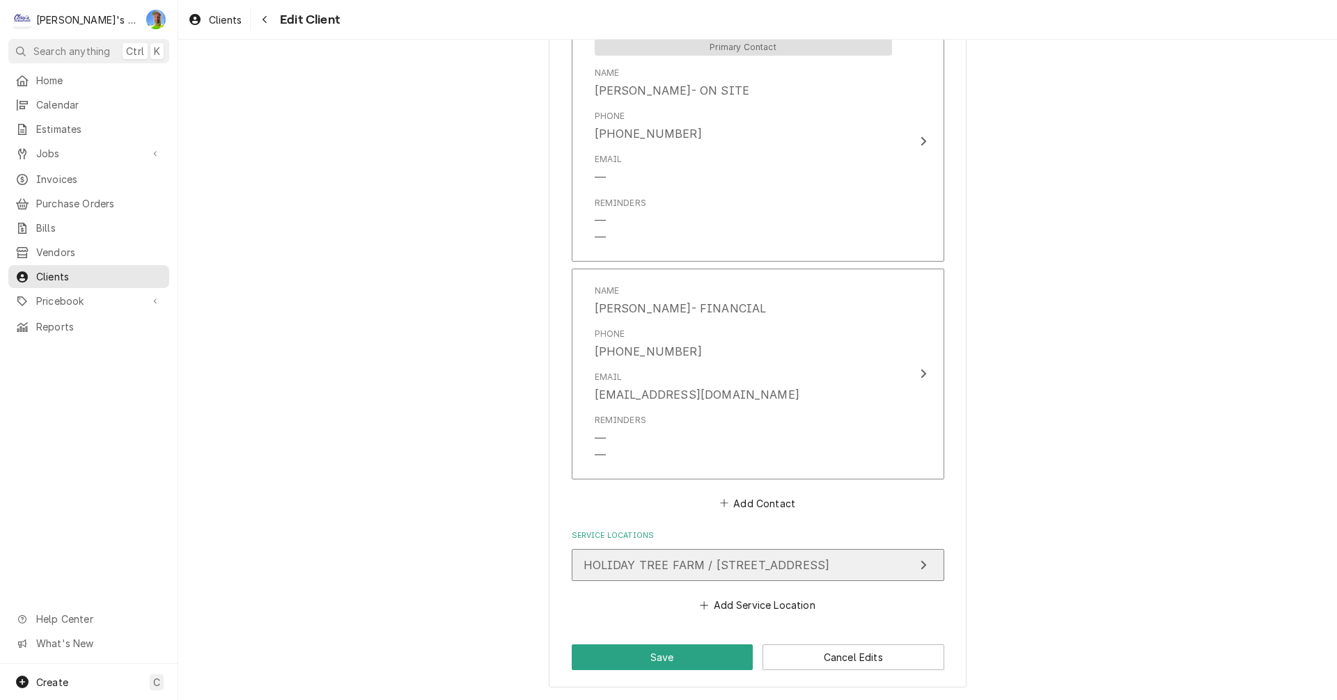
click at [830, 570] on span "HOLIDAY TREE FARM / 30132 BEAVER CREEK RD, CORVALLIS, OR 97333" at bounding box center [706, 565] width 246 height 14
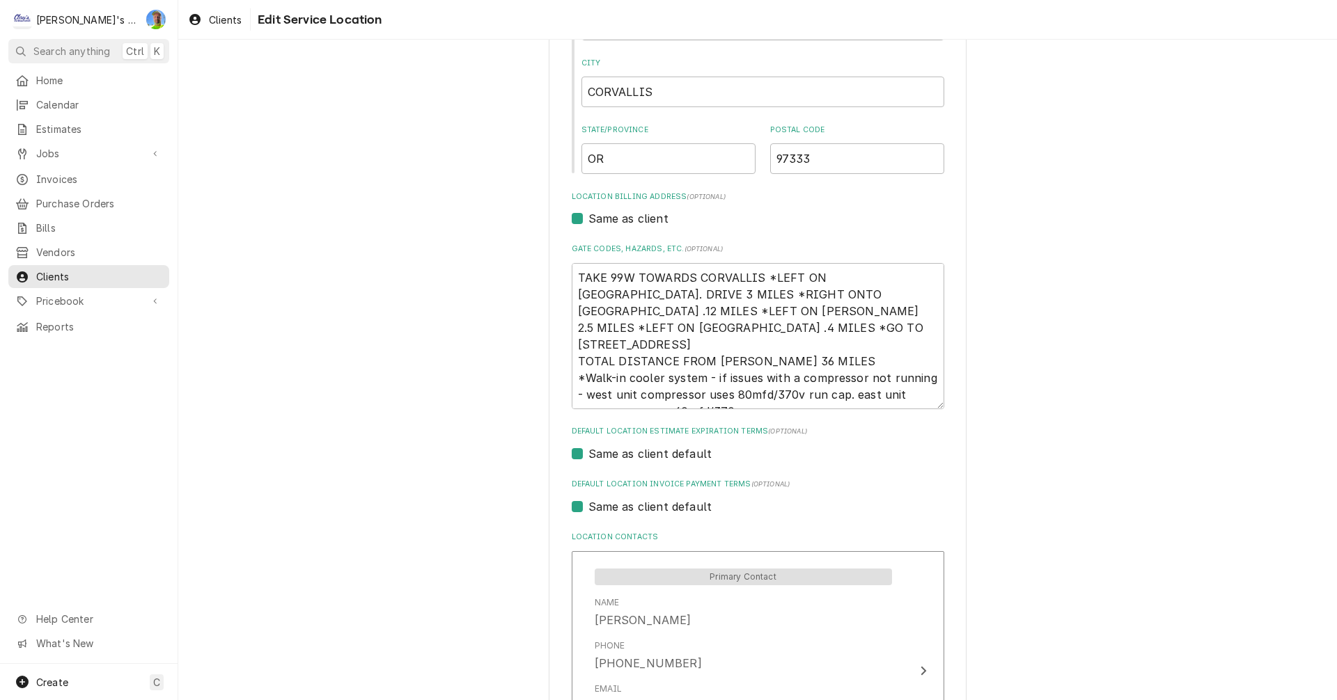
scroll to position [278, 0]
click at [868, 400] on textarea "TAKE 99W TOWARDS CORVALLIS *LEFT ON GREENBERRY RD. DRIVE 3 MILES *RIGHT ONTO BE…" at bounding box center [758, 335] width 372 height 146
type textarea "x"
type textarea "TAKE 99W TOWARDS CORVALLIS *LEFT ON GREENBERRY RD. DRIVE 3 MILES *RIGHT ONTO BE…"
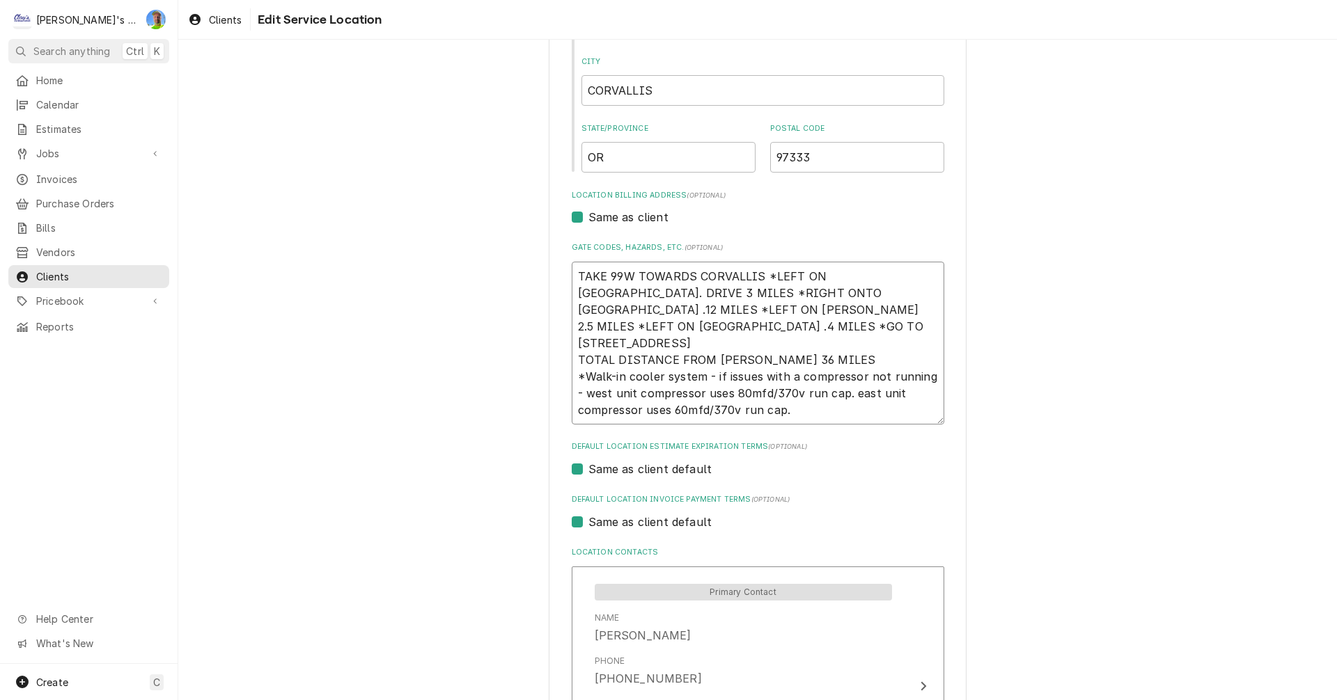
type textarea "x"
type textarea "TAKE 99W TOWARDS CORVALLIS *LEFT ON GREENBERRY RD. DRIVE 3 MILES *RIGHT ONTO BE…"
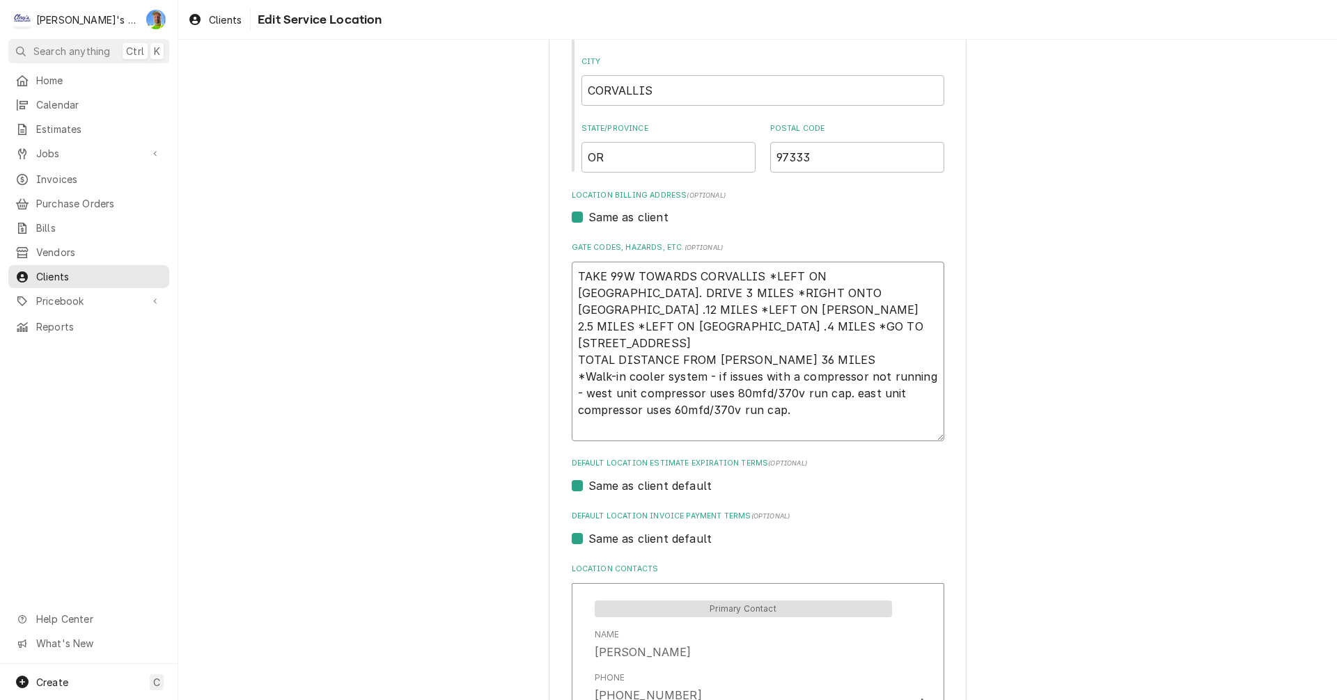
type textarea "x"
type textarea "TAKE 99W TOWARDS CORVALLIS *LEFT ON GREENBERRY RD. DRIVE 3 MILES *RIGHT ONTO BE…"
type textarea "x"
type textarea "TAKE 99W TOWARDS CORVALLIS *LEFT ON GREENBERRY RD. DRIVE 3 MILES *RIGHT ONTO BE…"
type textarea "x"
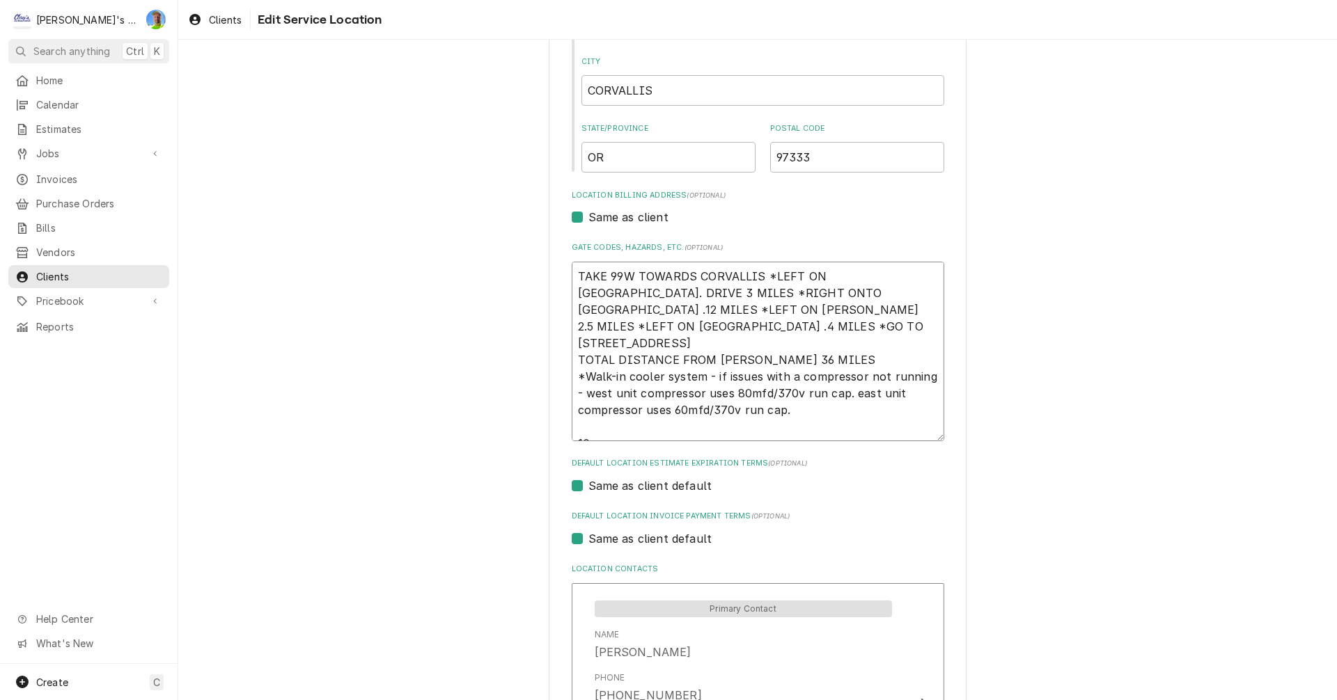
type textarea "TAKE 99W TOWARDS CORVALLIS *LEFT ON GREENBERRY RD. DRIVE 3 MILES *RIGHT ONTO BE…"
type textarea "x"
type textarea "TAKE 99W TOWARDS CORVALLIS *LEFT ON GREENBERRY RD. DRIVE 3 MILES *RIGHT ONTO BE…"
type textarea "x"
type textarea "TAKE 99W TOWARDS CORVALLIS *LEFT ON GREENBERRY RD. DRIVE 3 MILES *RIGHT ONTO BE…"
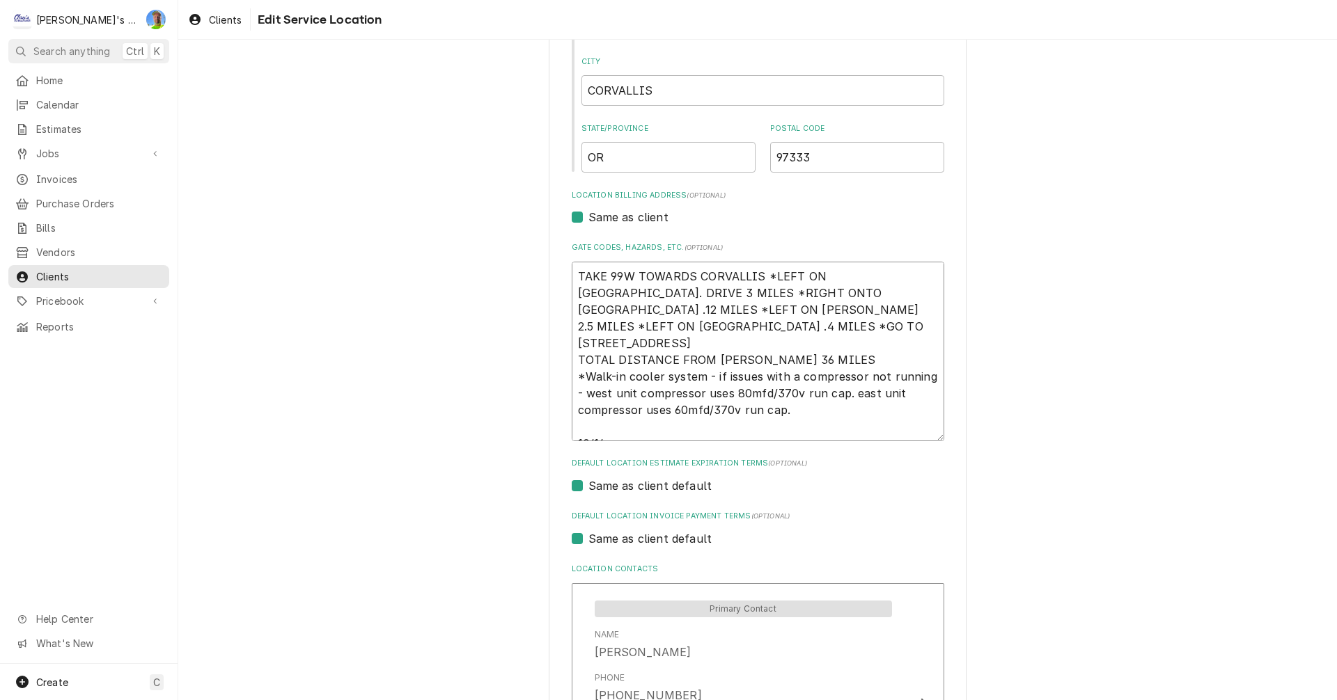
type textarea "x"
type textarea "TAKE 99W TOWARDS CORVALLIS *LEFT ON GREENBERRY RD. DRIVE 3 MILES *RIGHT ONTO BE…"
type textarea "x"
type textarea "TAKE 99W TOWARDS CORVALLIS *LEFT ON GREENBERRY RD. DRIVE 3 MILES *RIGHT ONTO BE…"
type textarea "x"
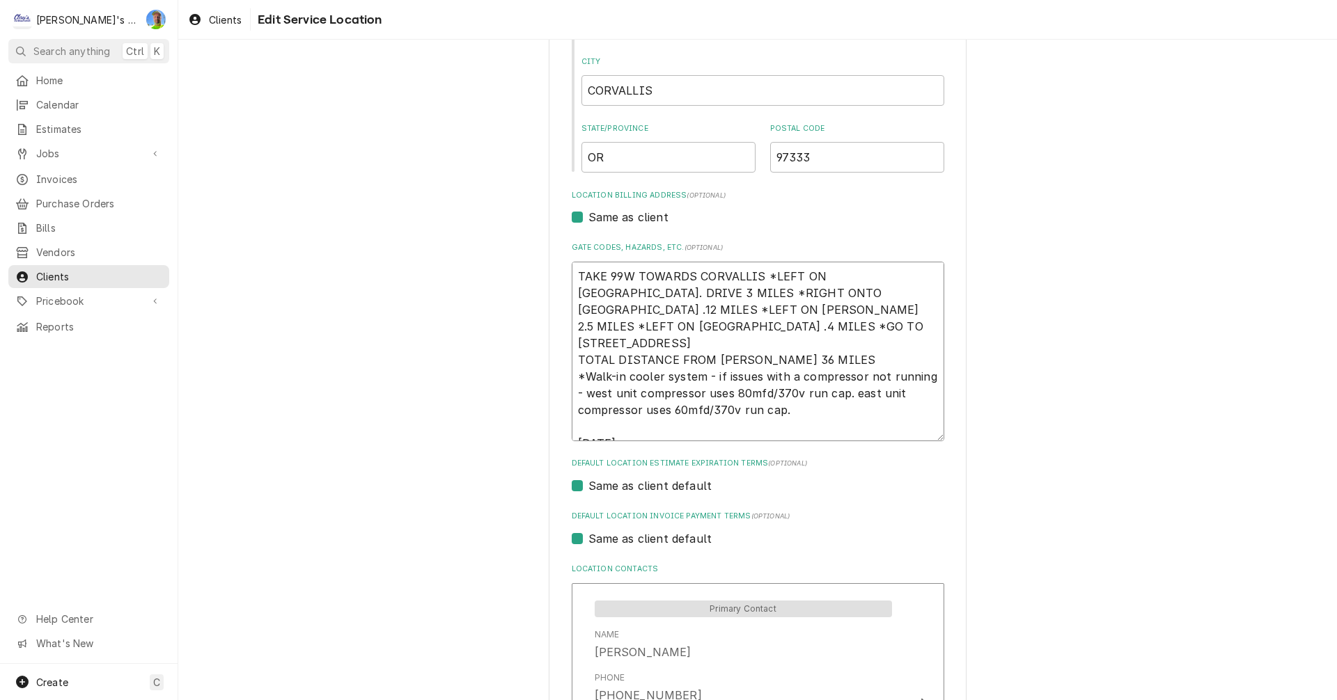
type textarea "TAKE 99W TOWARDS CORVALLIS *LEFT ON GREENBERRY RD. DRIVE 3 MILES *RIGHT ONTO BE…"
type textarea "x"
type textarea "TAKE 99W TOWARDS CORVALLIS *LEFT ON GREENBERRY RD. DRIVE 3 MILES *RIGHT ONTO BE…"
type textarea "x"
type textarea "TAKE 99W TOWARDS CORVALLIS *LEFT ON GREENBERRY RD. DRIVE 3 MILES *RIGHT ONTO BE…"
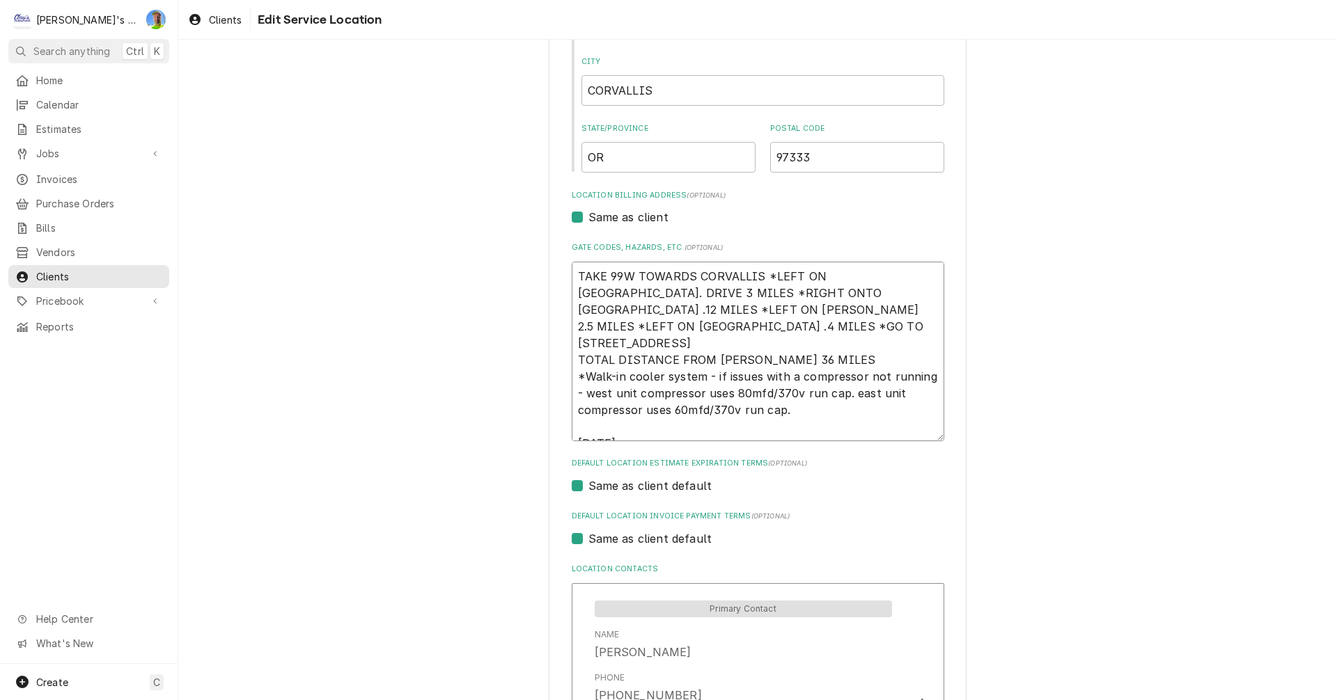
type textarea "x"
type textarea "TAKE 99W TOWARDS CORVALLIS *LEFT ON GREENBERRY RD. DRIVE 3 MILES *RIGHT ONTO BE…"
type textarea "x"
type textarea "TAKE 99W TOWARDS CORVALLIS *LEFT ON GREENBERRY RD. DRIVE 3 MILES *RIGHT ONTO BE…"
type textarea "x"
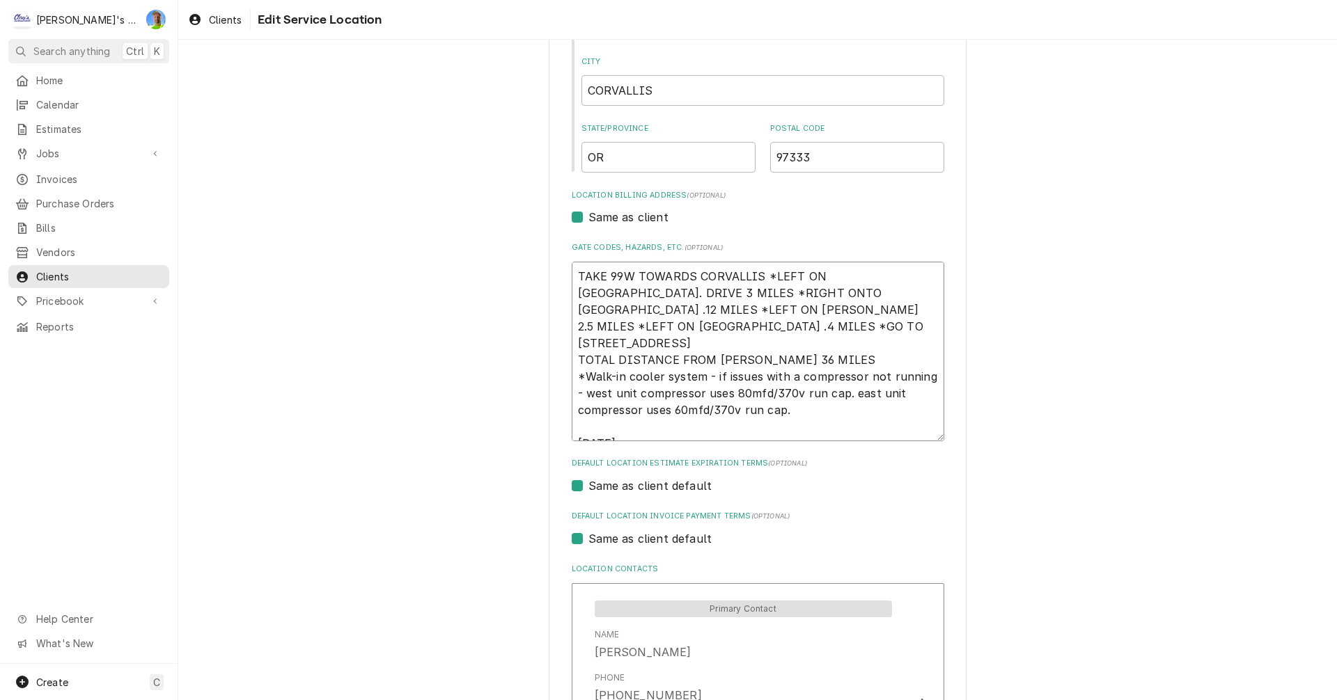
type textarea "TAKE 99W TOWARDS CORVALLIS *LEFT ON GREENBERRY RD. DRIVE 3 MILES *RIGHT ONTO BE…"
type textarea "x"
type textarea "TAKE 99W TOWARDS CORVALLIS *LEFT ON GREENBERRY RD. DRIVE 3 MILES *RIGHT ONTO BE…"
type textarea "x"
type textarea "TAKE 99W TOWARDS CORVALLIS *LEFT ON GREENBERRY RD. DRIVE 3 MILES *RIGHT ONTO BE…"
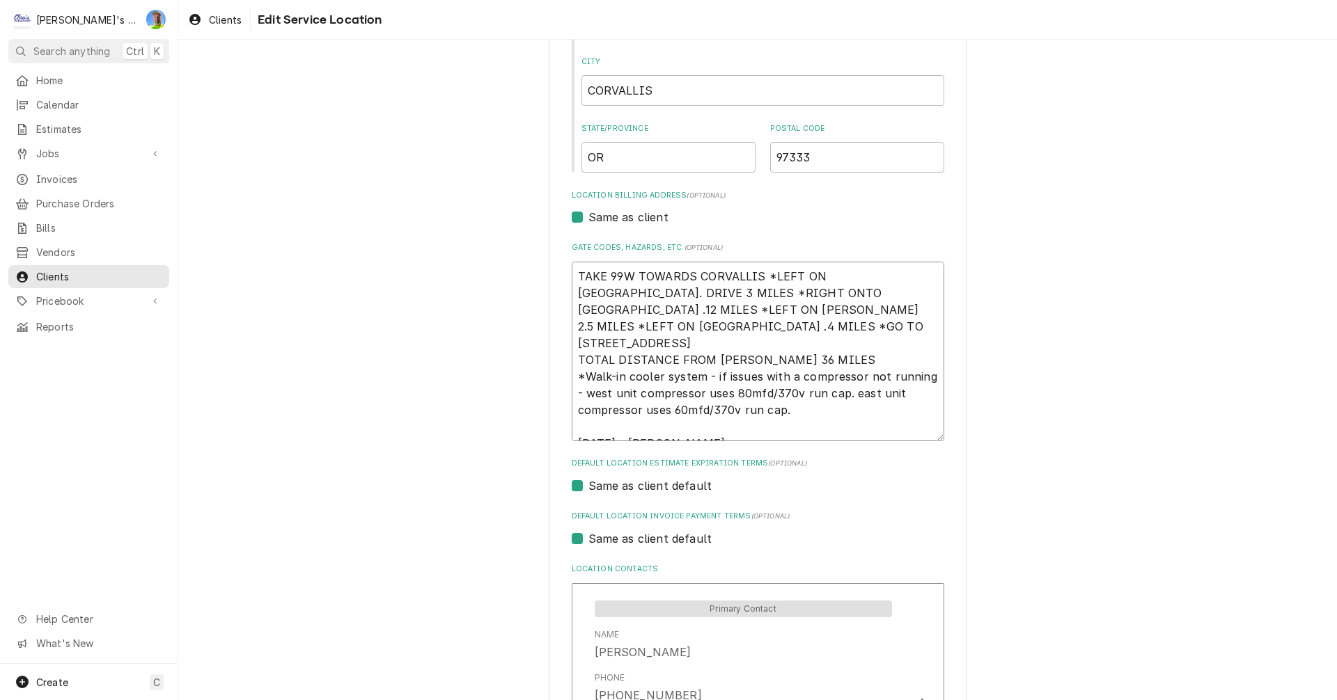
type textarea "x"
type textarea "TAKE 99W TOWARDS CORVALLIS *LEFT ON GREENBERRY RD. DRIVE 3 MILES *RIGHT ONTO BE…"
type textarea "x"
type textarea "TAKE 99W TOWARDS CORVALLIS *LEFT ON GREENBERRY RD. DRIVE 3 MILES *RIGHT ONTO BE…"
type textarea "x"
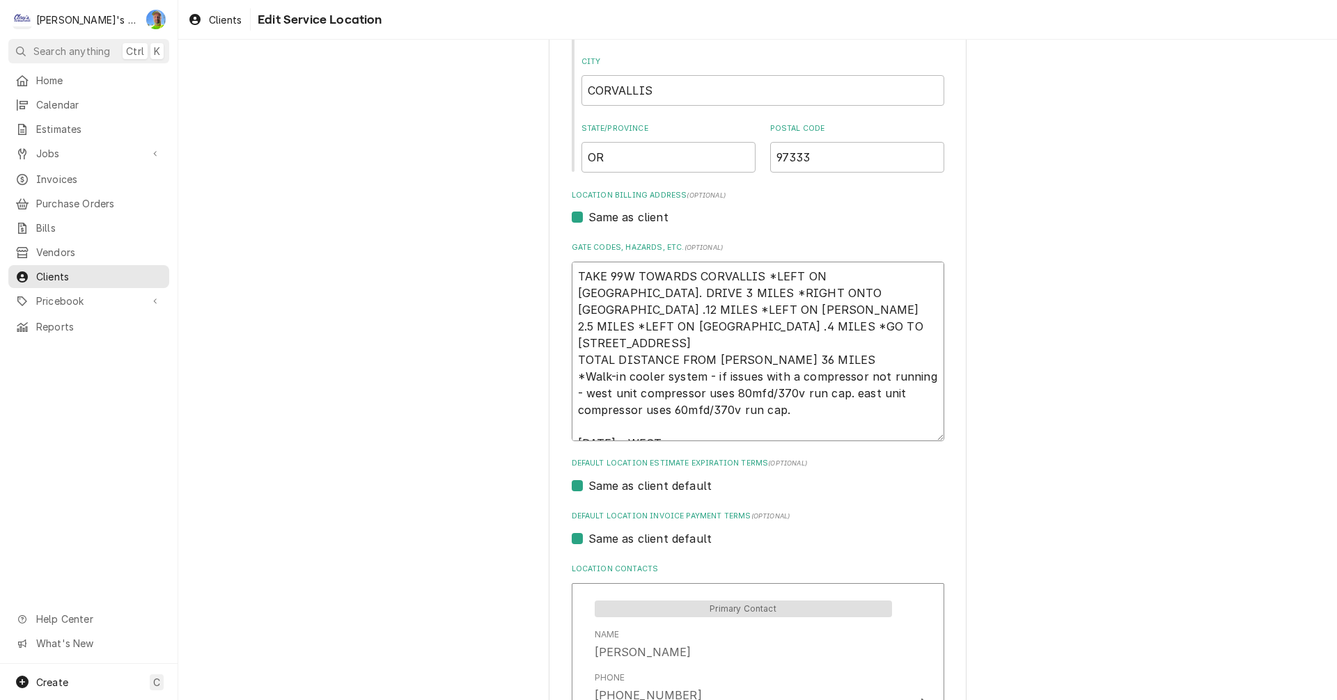
type textarea "TAKE 99W TOWARDS CORVALLIS *LEFT ON GREENBERRY RD. DRIVE 3 MILES *RIGHT ONTO BE…"
type textarea "x"
type textarea "TAKE 99W TOWARDS CORVALLIS *LEFT ON GREENBERRY RD. DRIVE 3 MILES *RIGHT ONTO BE…"
type textarea "x"
type textarea "TAKE 99W TOWARDS CORVALLIS *LEFT ON GREENBERRY RD. DRIVE 3 MILES *RIGHT ONTO BE…"
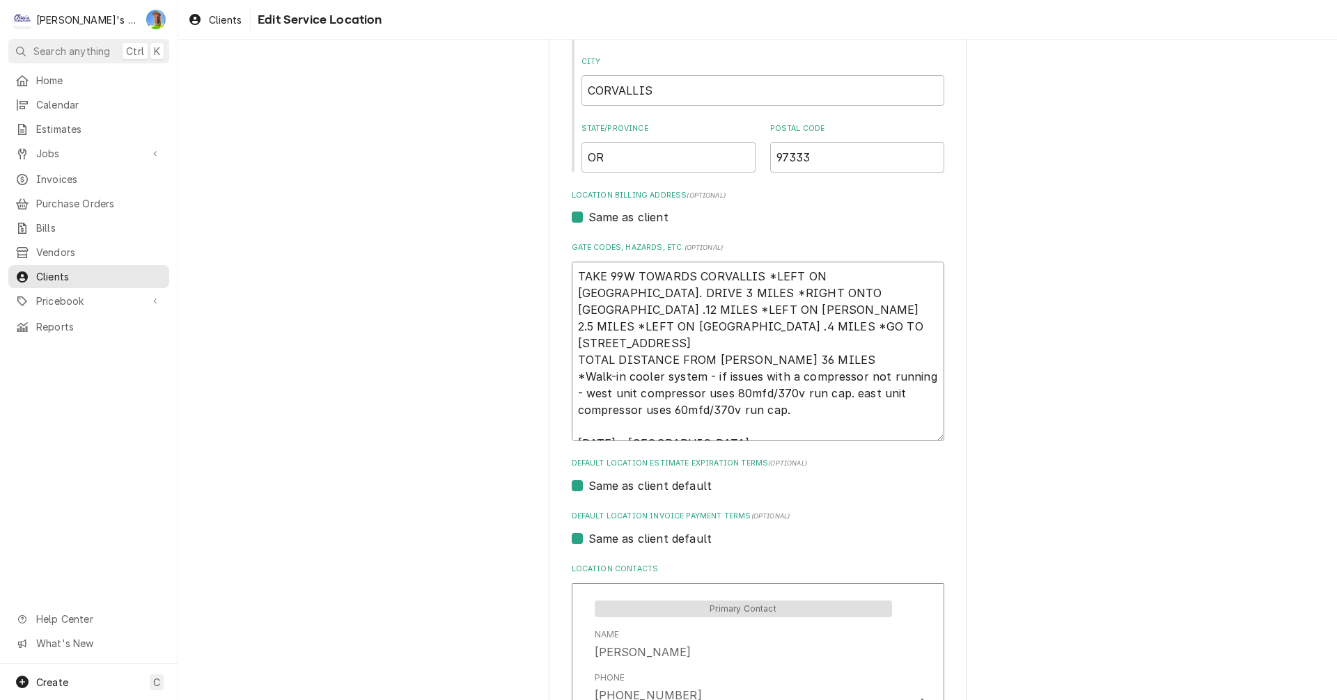
type textarea "x"
type textarea "TAKE 99W TOWARDS CORVALLIS *LEFT ON GREENBERRY RD. DRIVE 3 MILES *RIGHT ONTO BE…"
type textarea "x"
type textarea "TAKE 99W TOWARDS CORVALLIS *LEFT ON GREENBERRY RD. DRIVE 3 MILES *RIGHT ONTO BE…"
type textarea "x"
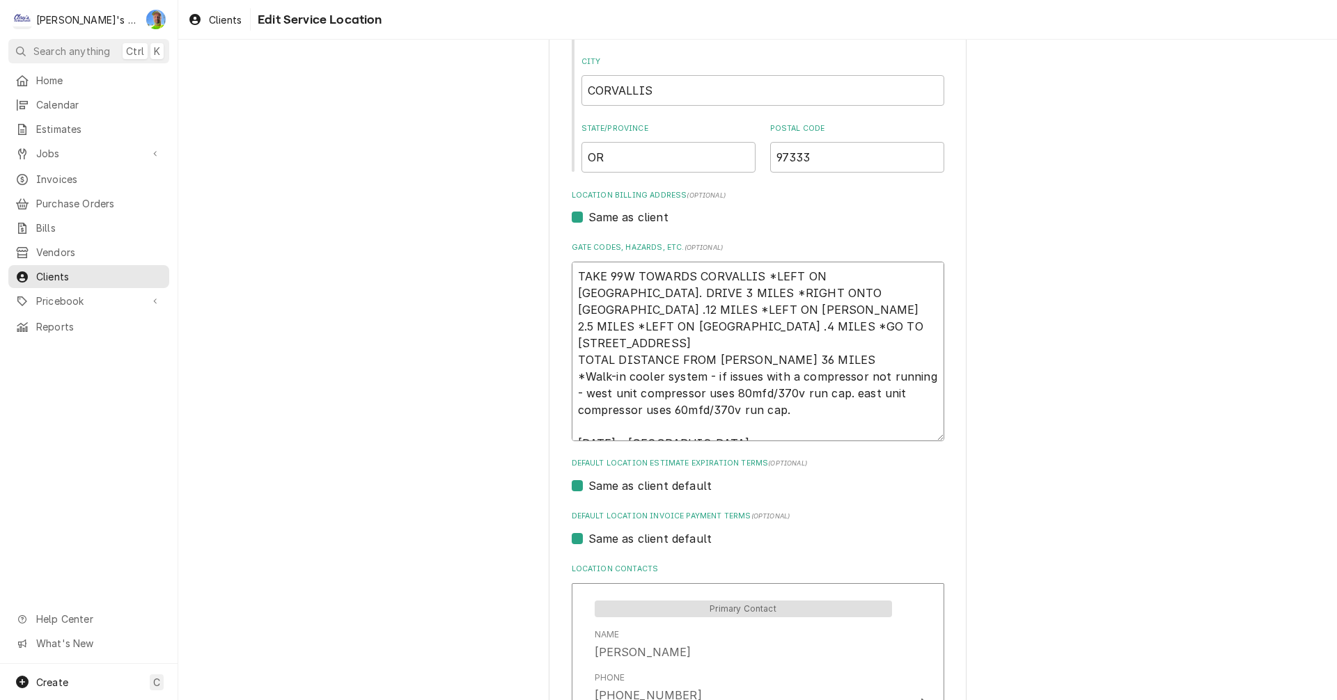
type textarea "TAKE 99W TOWARDS CORVALLIS *LEFT ON GREENBERRY RD. DRIVE 3 MILES *RIGHT ONTO BE…"
type textarea "x"
type textarea "TAKE 99W TOWARDS CORVALLIS *LEFT ON GREENBERRY RD. DRIVE 3 MILES *RIGHT ONTO BE…"
type textarea "x"
type textarea "TAKE 99W TOWARDS CORVALLIS *LEFT ON GREENBERRY RD. DRIVE 3 MILES *RIGHT ONTO BE…"
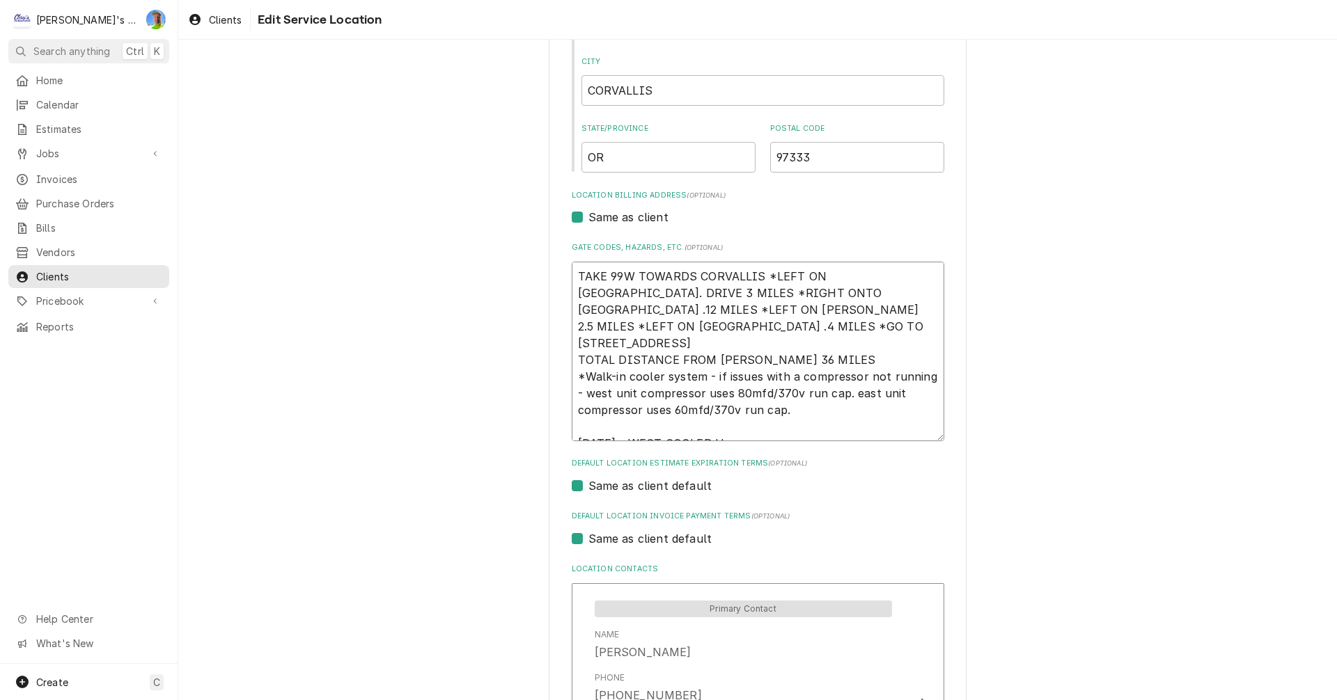
type textarea "x"
type textarea "TAKE 99W TOWARDS CORVALLIS *LEFT ON GREENBERRY RD. DRIVE 3 MILES *RIGHT ONTO BE…"
type textarea "x"
type textarea "TAKE 99W TOWARDS CORVALLIS *LEFT ON GREENBERRY RD. DRIVE 3 MILES *RIGHT ONTO BE…"
type textarea "x"
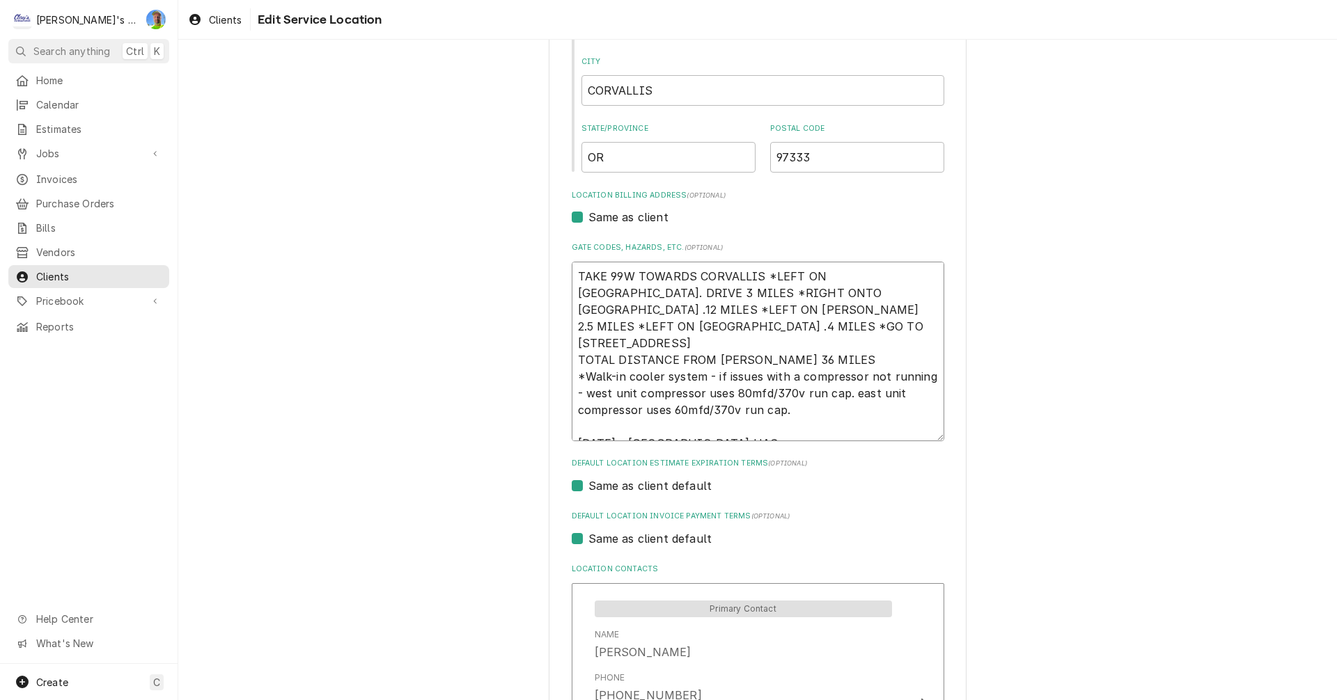
type textarea "TAKE 99W TOWARDS CORVALLIS *LEFT ON GREENBERRY RD. DRIVE 3 MILES *RIGHT ONTO BE…"
type textarea "x"
type textarea "TAKE 99W TOWARDS CORVALLIS *LEFT ON GREENBERRY RD. DRIVE 3 MILES *RIGHT ONTO BE…"
type textarea "x"
type textarea "TAKE 99W TOWARDS CORVALLIS *LEFT ON GREENBERRY RD. DRIVE 3 MILES *RIGHT ONTO BE…"
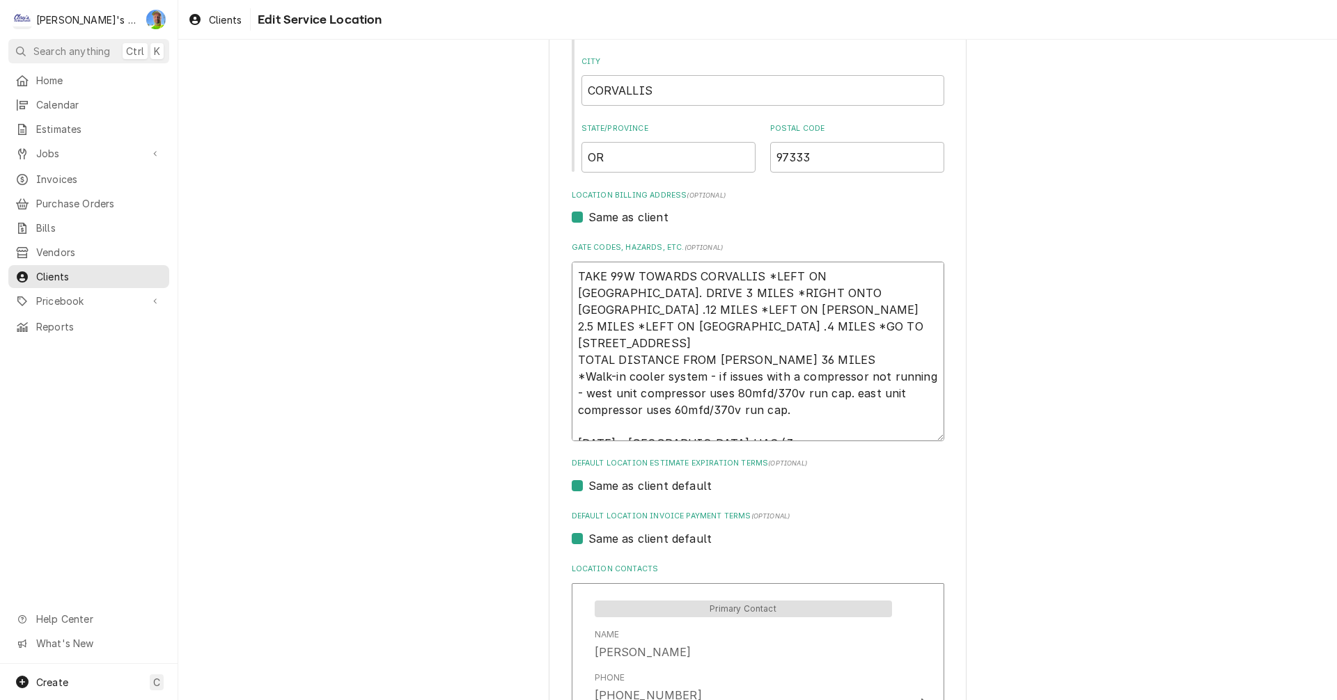
type textarea "x"
type textarea "TAKE 99W TOWARDS CORVALLIS *LEFT ON GREENBERRY RD. DRIVE 3 MILES *RIGHT ONTO BE…"
type textarea "x"
type textarea "TAKE 99W TOWARDS CORVALLIS *LEFT ON GREENBERRY RD. DRIVE 3 MILES *RIGHT ONTO BE…"
type textarea "x"
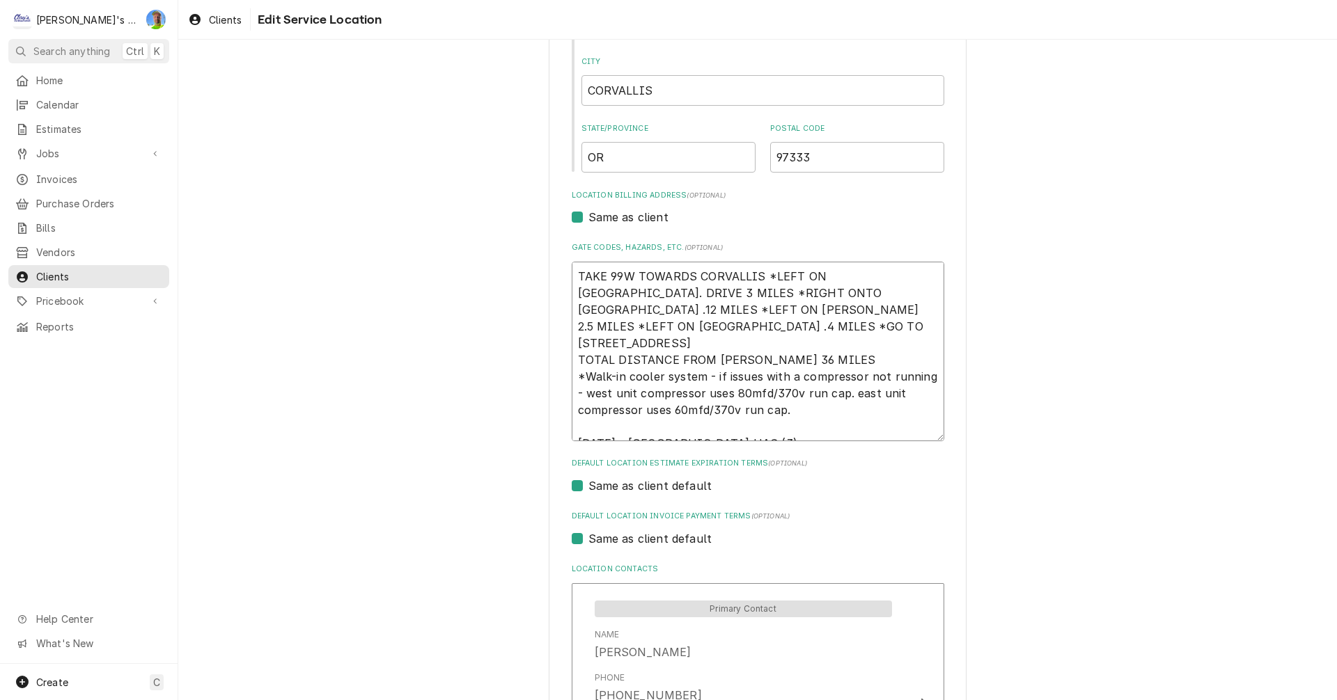
type textarea "TAKE 99W TOWARDS CORVALLIS *LEFT ON GREENBERRY RD. DRIVE 3 MILES *RIGHT ONTO BE…"
type textarea "x"
type textarea "TAKE 99W TOWARDS CORVALLIS *LEFT ON GREENBERRY RD. DRIVE 3 MILES *RIGHT ONTO BE…"
type textarea "x"
type textarea "TAKE 99W TOWARDS CORVALLIS *LEFT ON GREENBERRY RD. DRIVE 3 MILES *RIGHT ONTO BE…"
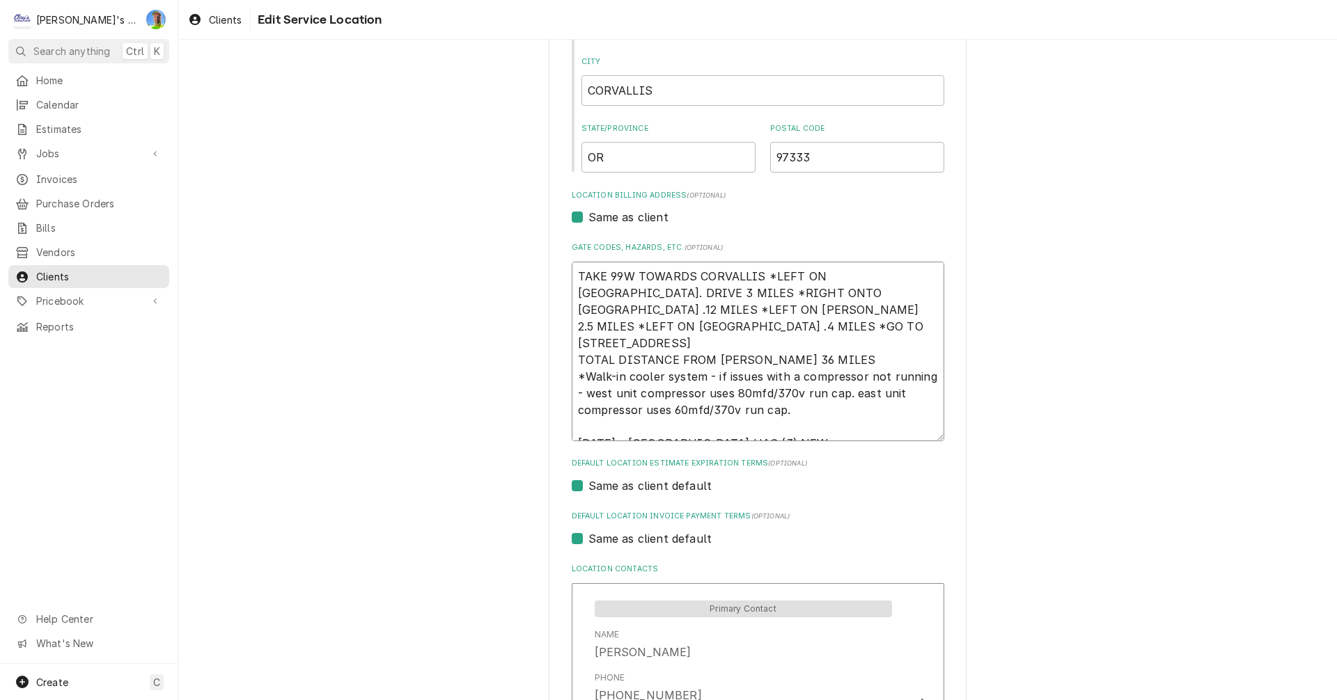
type textarea "x"
type textarea "TAKE 99W TOWARDS CORVALLIS *LEFT ON GREENBERRY RD. DRIVE 3 MILES *RIGHT ONTO BE…"
type textarea "x"
type textarea "TAKE 99W TOWARDS CORVALLIS *LEFT ON GREENBERRY RD. DRIVE 3 MILES *RIGHT ONTO BE…"
type textarea "x"
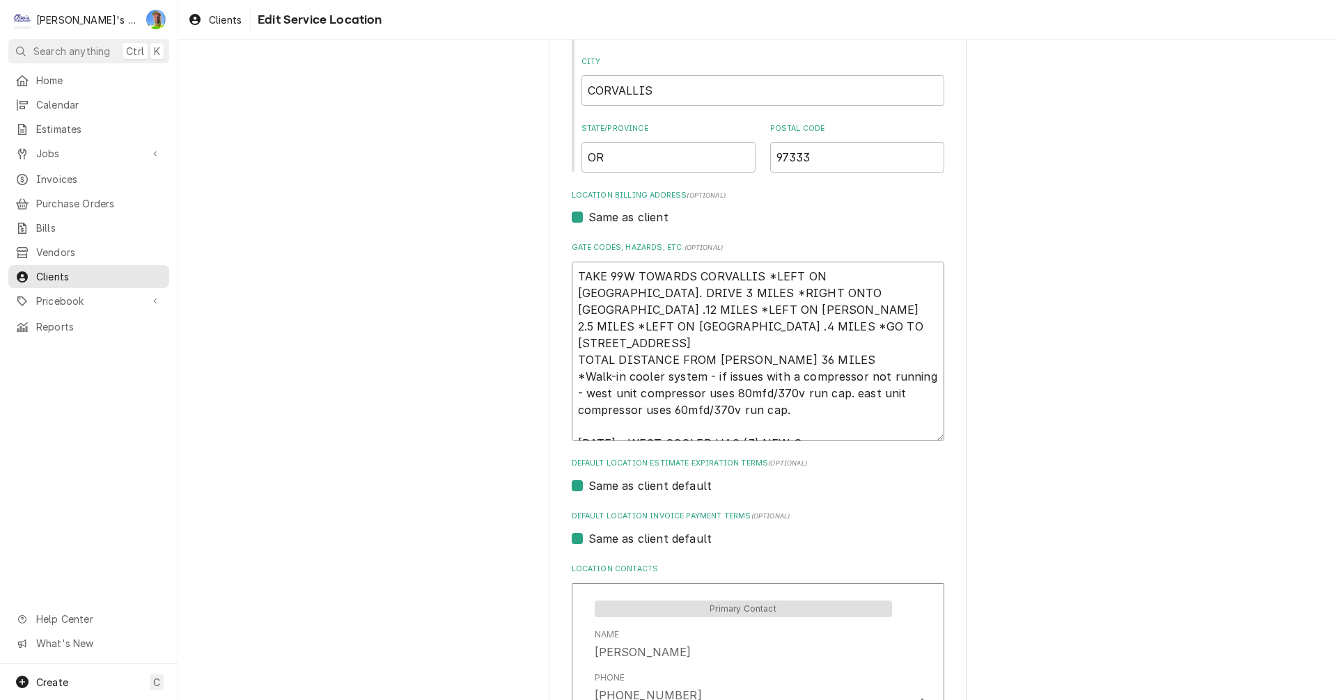
type textarea "TAKE 99W TOWARDS CORVALLIS *LEFT ON GREENBERRY RD. DRIVE 3 MILES *RIGHT ONTO BE…"
type textarea "x"
type textarea "TAKE 99W TOWARDS CORVALLIS *LEFT ON GREENBERRY RD. DRIVE 3 MILES *RIGHT ONTO BE…"
type textarea "x"
type textarea "TAKE 99W TOWARDS CORVALLIS *LEFT ON GREENBERRY RD. DRIVE 3 MILES *RIGHT ONTO BE…"
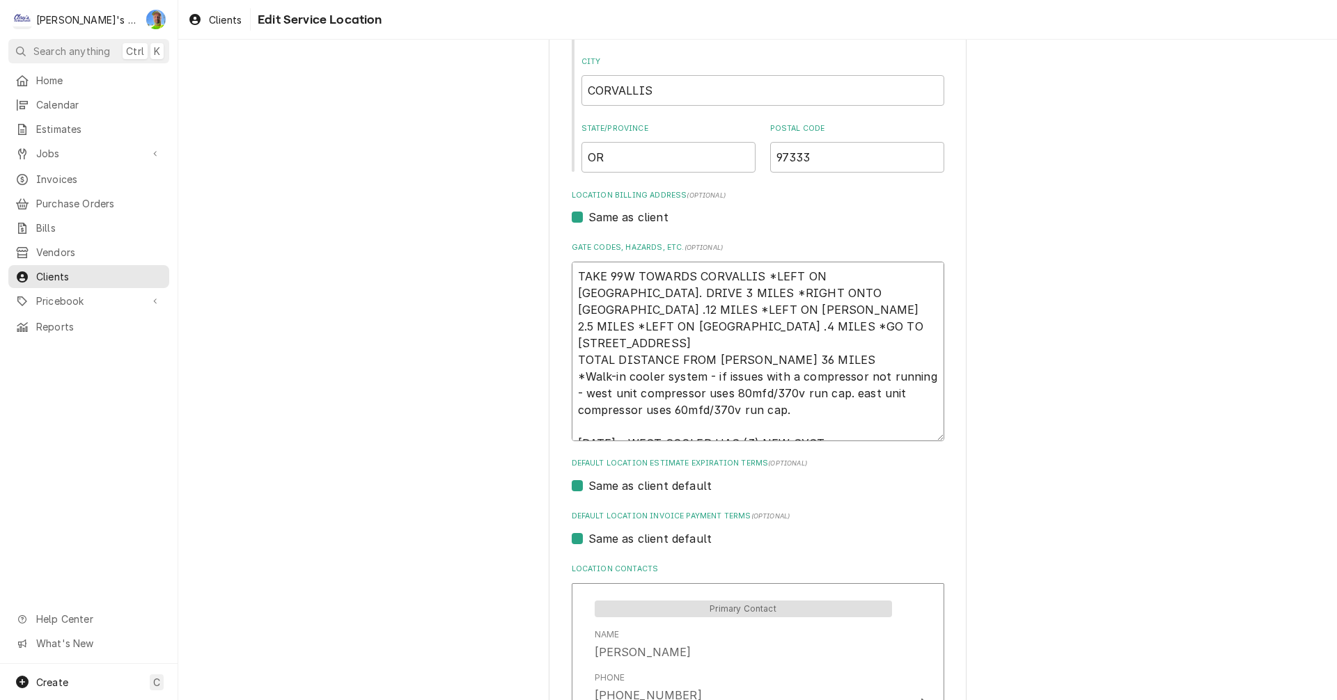
type textarea "x"
type textarea "TAKE 99W TOWARDS CORVALLIS *LEFT ON GREENBERRY RD. DRIVE 3 MILES *RIGHT ONTO BE…"
type textarea "x"
type textarea "TAKE 99W TOWARDS CORVALLIS *LEFT ON GREENBERRY RD. DRIVE 3 MILES *RIGHT ONTO BE…"
type textarea "x"
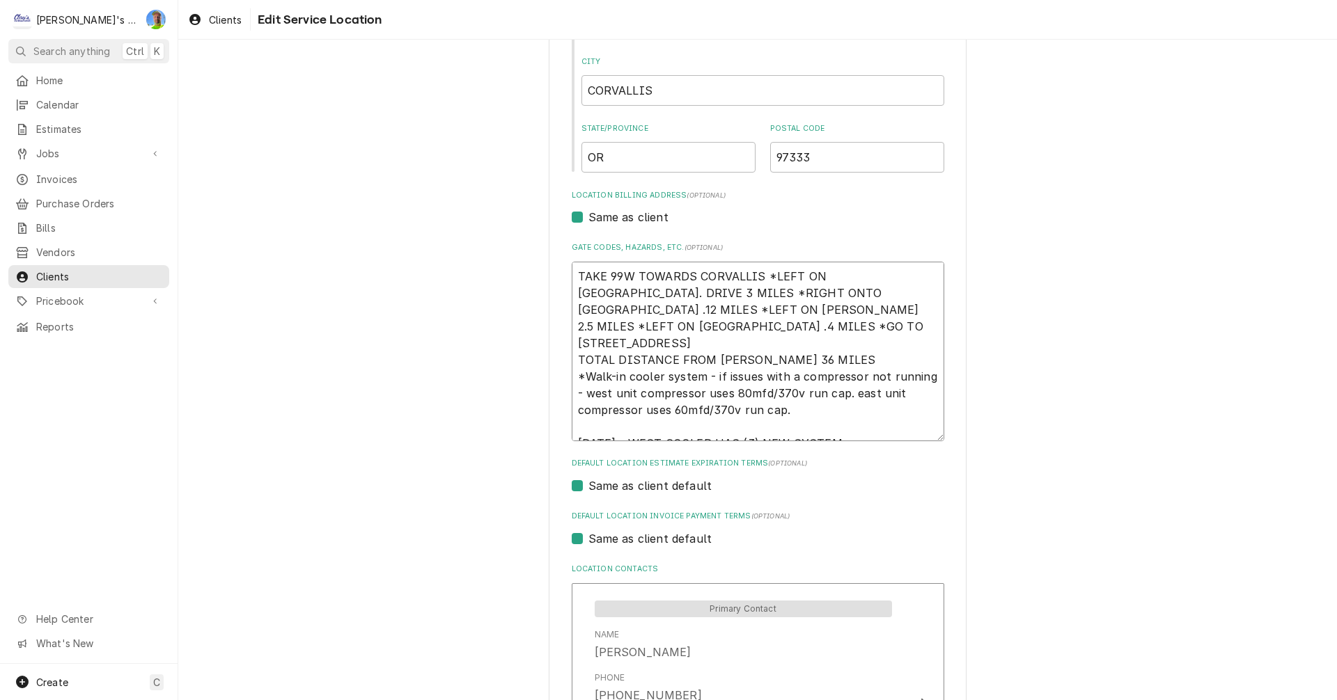
type textarea "TAKE 99W TOWARDS CORVALLIS *LEFT ON GREENBERRY RD. DRIVE 3 MILES *RIGHT ONTO BE…"
type textarea "x"
type textarea "TAKE 99W TOWARDS CORVALLIS *LEFT ON GREENBERRY RD. DRIVE 3 MILES *RIGHT ONTO BE…"
type textarea "x"
type textarea "TAKE 99W TOWARDS CORVALLIS *LEFT ON GREENBERRY RD. DRIVE 3 MILES *RIGHT ONTO BE…"
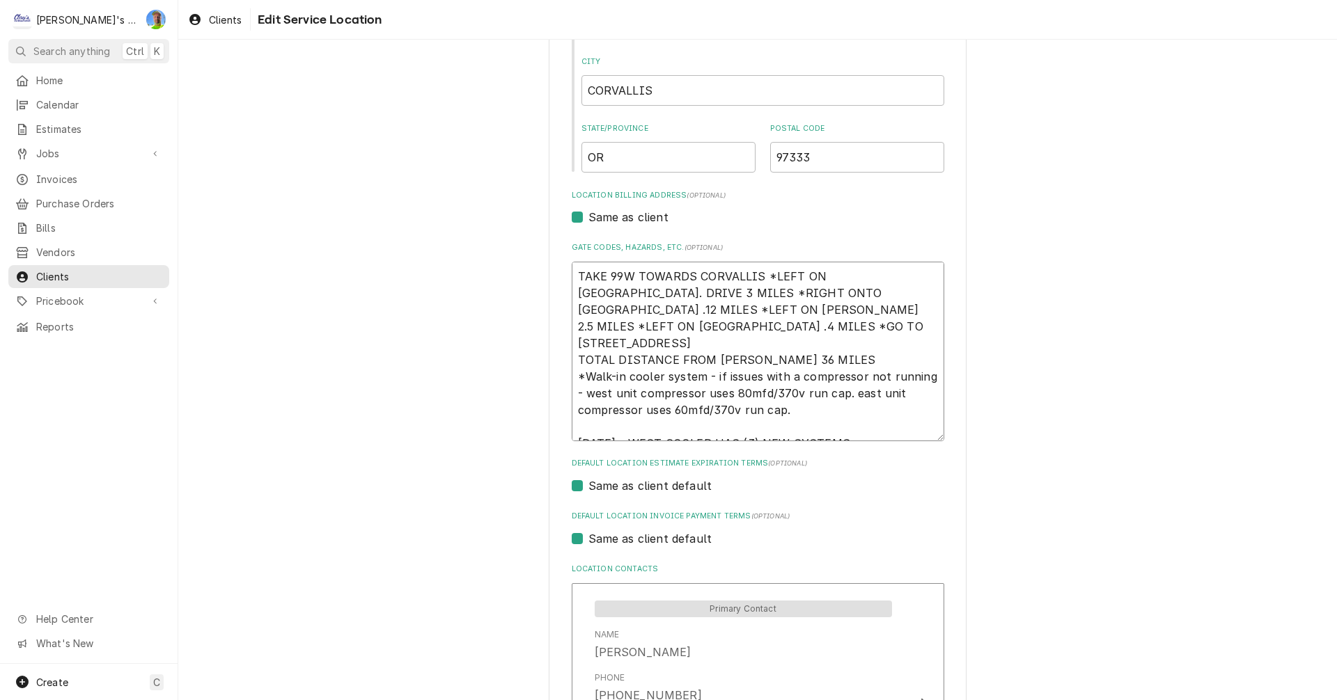
type textarea "x"
type textarea "TAKE 99W TOWARDS CORVALLIS *LEFT ON GREENBERRY RD. DRIVE 3 MILES *RIGHT ONTO BE…"
type textarea "x"
type textarea "TAKE 99W TOWARDS CORVALLIS *LEFT ON GREENBERRY RD. DRIVE 3 MILES *RIGHT ONTO BE…"
type textarea "x"
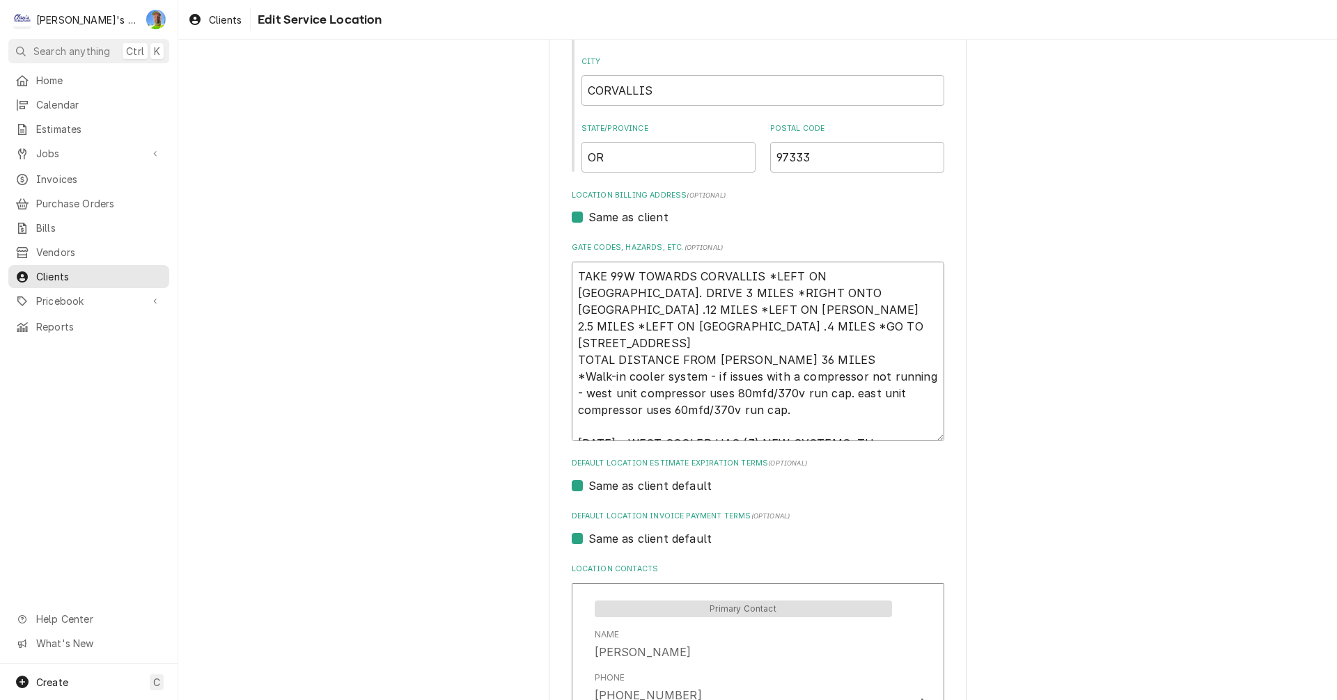
type textarea "TAKE 99W TOWARDS CORVALLIS *LEFT ON GREENBERRY RD. DRIVE 3 MILES *RIGHT ONTO BE…"
type textarea "x"
type textarea "TAKE 99W TOWARDS CORVALLIS *LEFT ON GREENBERRY RD. DRIVE 3 MILES *RIGHT ONTO BE…"
type textarea "x"
type textarea "TAKE 99W TOWARDS CORVALLIS *LEFT ON GREENBERRY RD. DRIVE 3 MILES *RIGHT ONTO BE…"
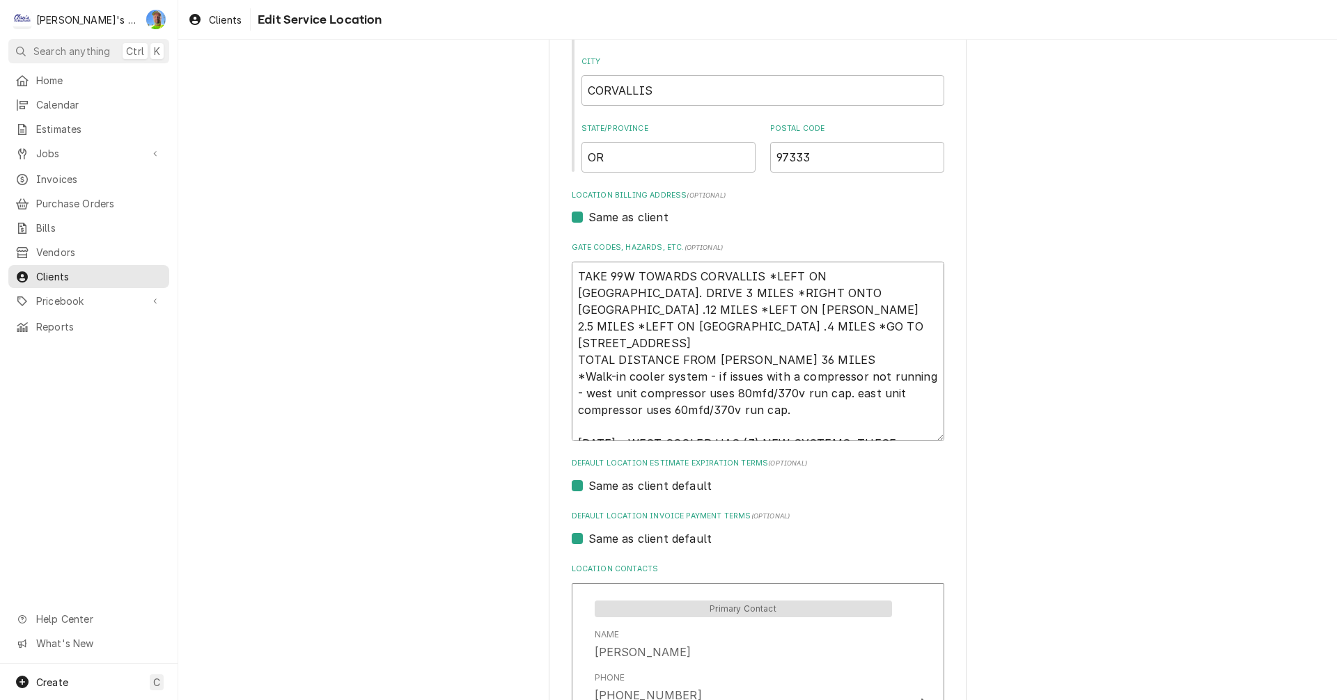
type textarea "x"
type textarea "TAKE 99W TOWARDS CORVALLIS *LEFT ON GREENBERRY RD. DRIVE 3 MILES *RIGHT ONTO BE…"
type textarea "x"
type textarea "TAKE 99W TOWARDS CORVALLIS *LEFT ON GREENBERRY RD. DRIVE 3 MILES *RIGHT ONTO BE…"
type textarea "x"
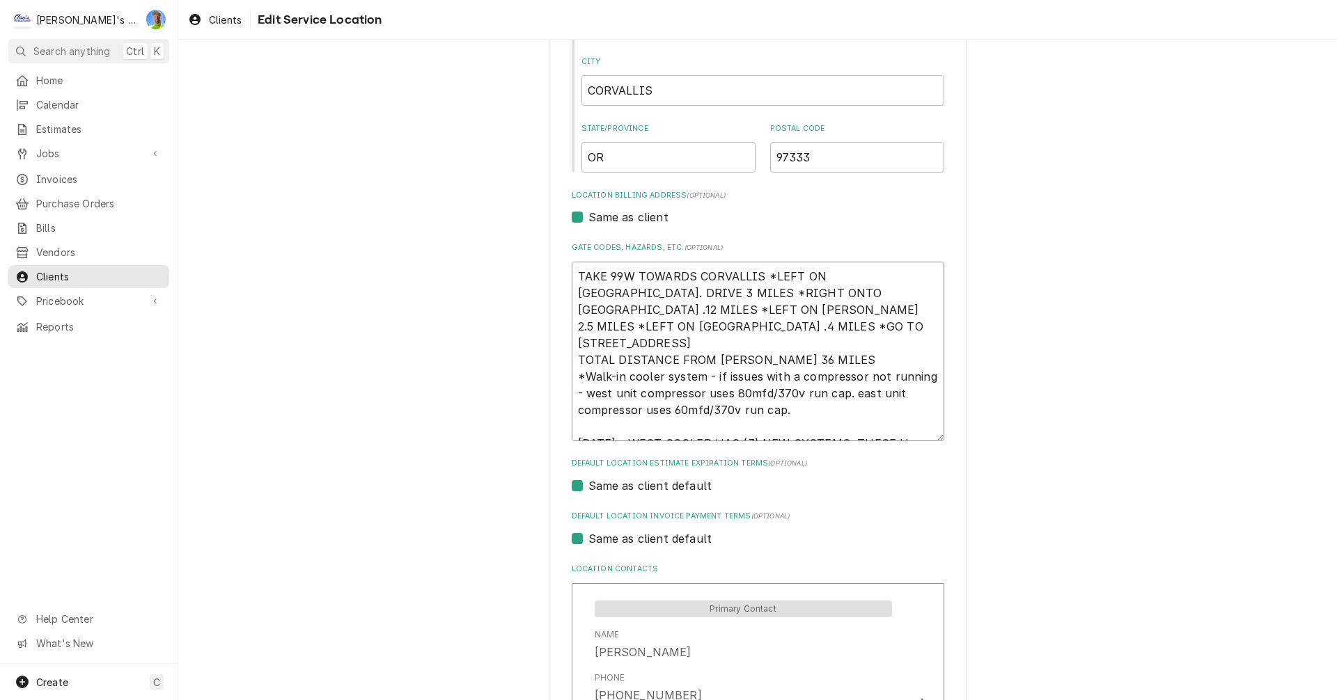
type textarea "TAKE 99W TOWARDS CORVALLIS *LEFT ON GREENBERRY RD. DRIVE 3 MILES *RIGHT ONTO BE…"
type textarea "x"
type textarea "TAKE 99W TOWARDS CORVALLIS *LEFT ON GREENBERRY RD. DRIVE 3 MILES *RIGHT ONTO BE…"
type textarea "x"
type textarea "TAKE 99W TOWARDS CORVALLIS *LEFT ON GREENBERRY RD. DRIVE 3 MILES *RIGHT ONTO BE…"
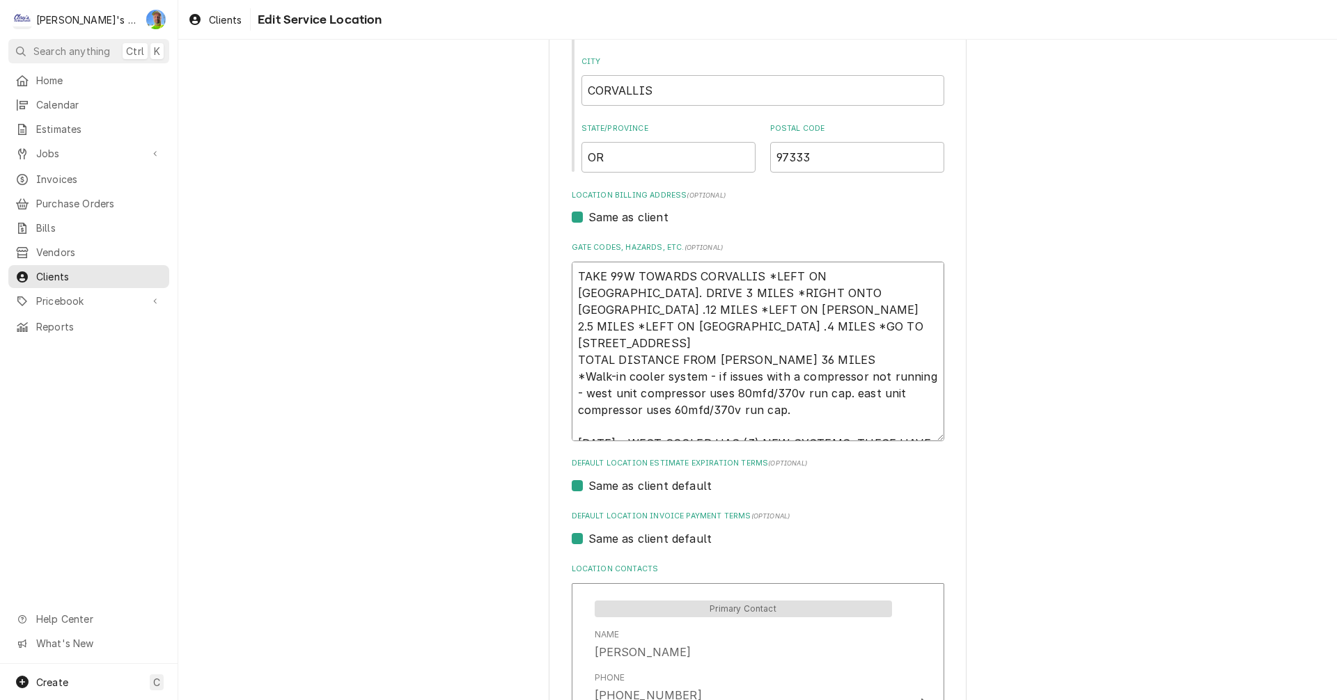
type textarea "x"
type textarea "TAKE 99W TOWARDS CORVALLIS *LEFT ON GREENBERRY RD. DRIVE 3 MILES *RIGHT ONTO BE…"
type textarea "x"
type textarea "TAKE 99W TOWARDS CORVALLIS *LEFT ON GREENBERRY RD. DRIVE 3 MILES *RIGHT ONTO BE…"
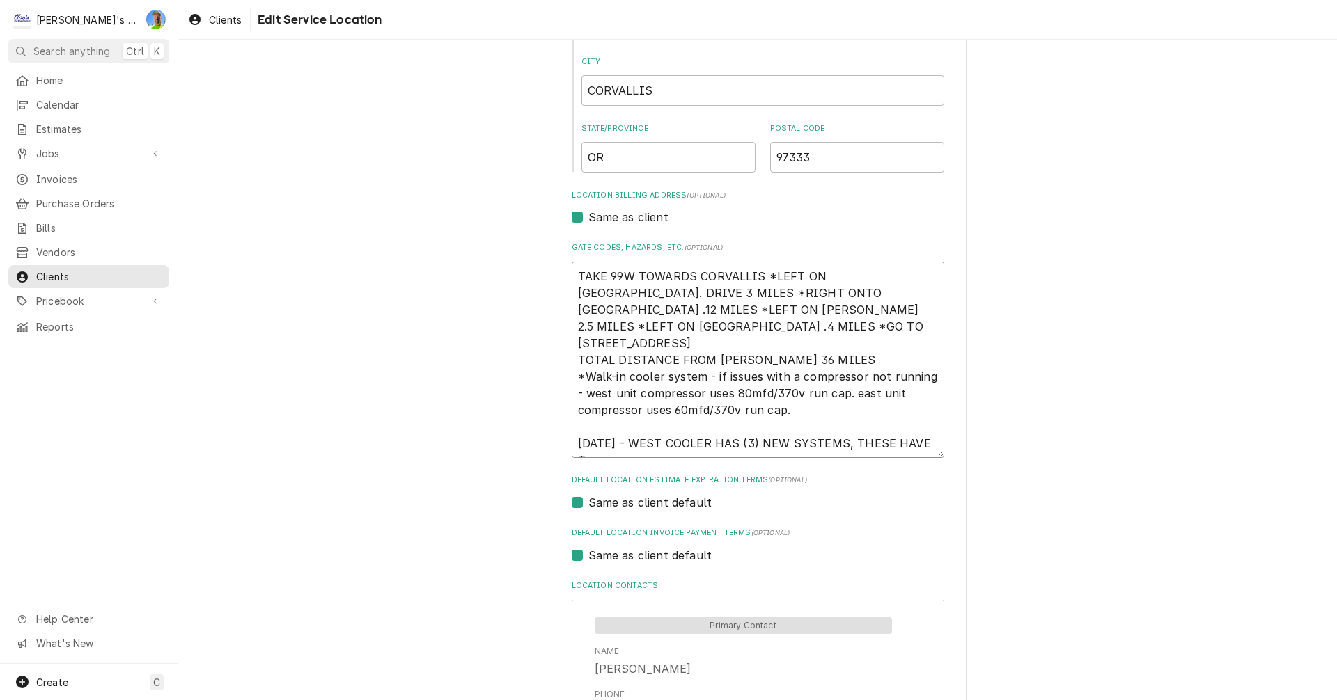
type textarea "x"
type textarea "TAKE 99W TOWARDS CORVALLIS *LEFT ON GREENBERRY RD. DRIVE 3 MILES *RIGHT ONTO BE…"
type textarea "x"
type textarea "TAKE 99W TOWARDS CORVALLIS *LEFT ON GREENBERRY RD. DRIVE 3 MILES *RIGHT ONTO BE…"
type textarea "x"
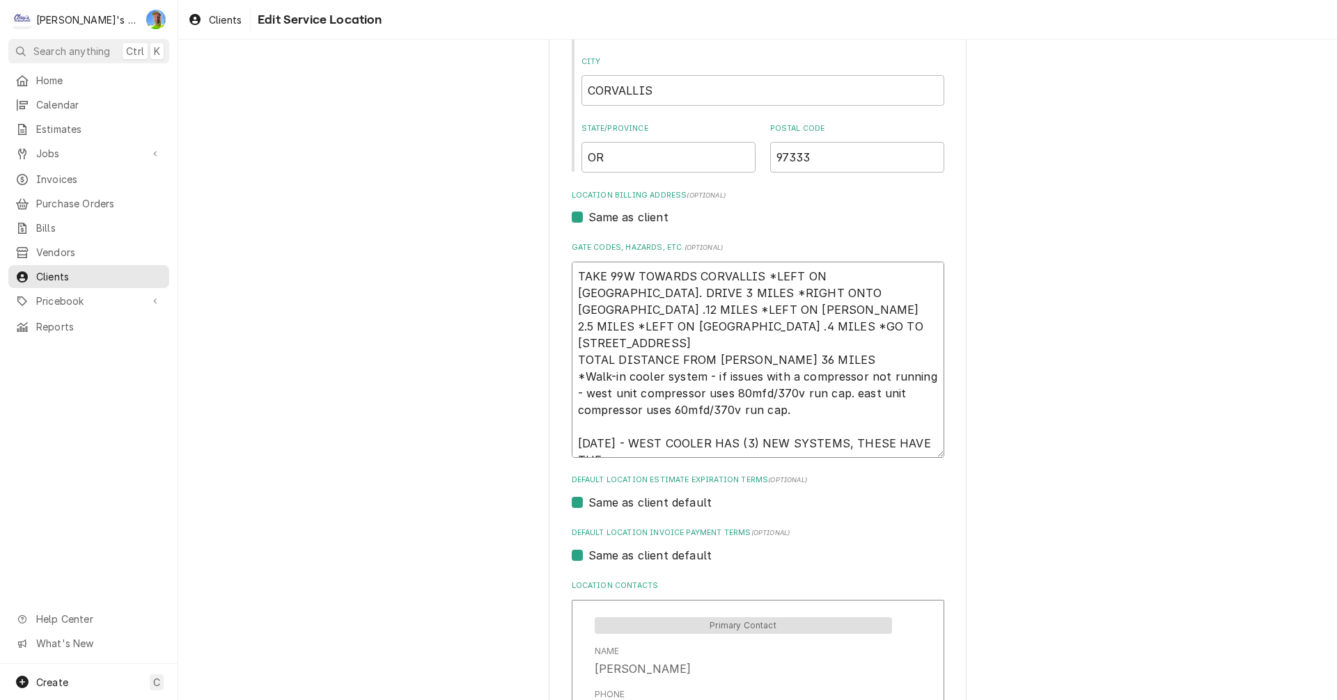
type textarea "TAKE 99W TOWARDS CORVALLIS *LEFT ON GREENBERRY RD. DRIVE 3 MILES *RIGHT ONTO BE…"
type textarea "x"
type textarea "TAKE 99W TOWARDS CORVALLIS *LEFT ON GREENBERRY RD. DRIVE 3 MILES *RIGHT ONTO BE…"
type textarea "x"
type textarea "TAKE 99W TOWARDS CORVALLIS *LEFT ON GREENBERRY RD. DRIVE 3 MILES *RIGHT ONTO BE…"
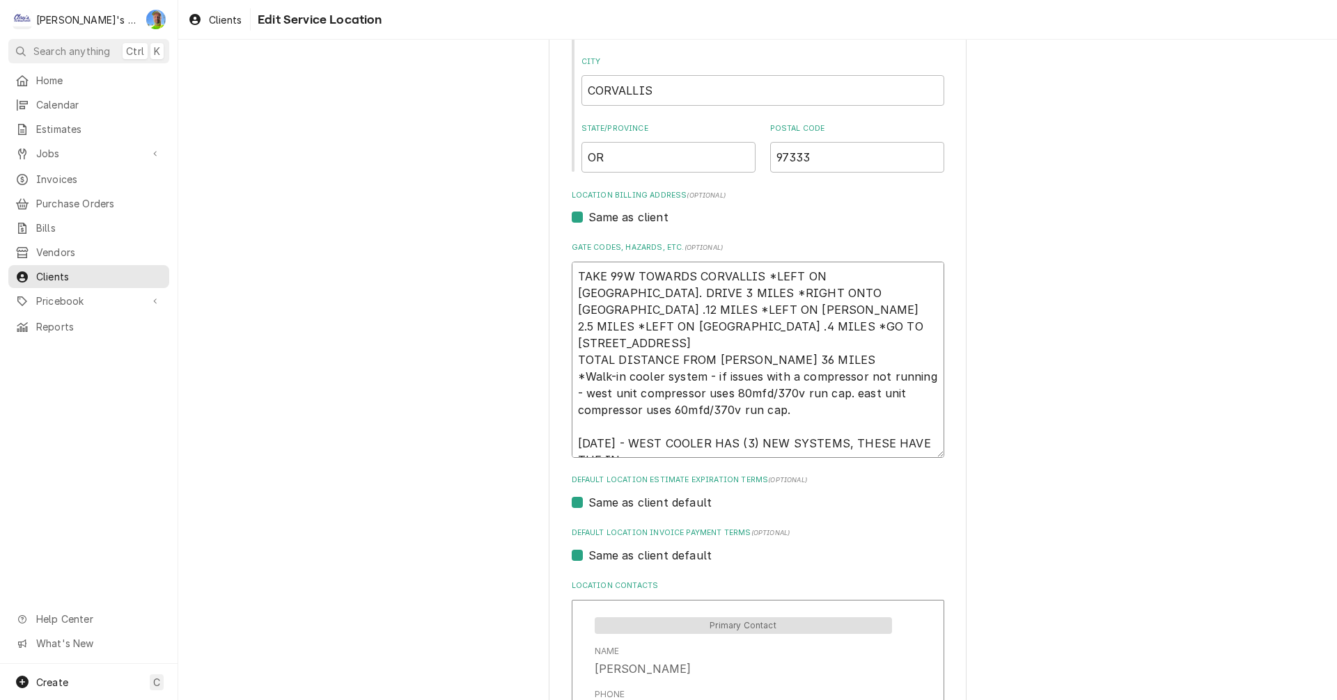
type textarea "x"
type textarea "TAKE 99W TOWARDS CORVALLIS *LEFT ON GREENBERRY RD. DRIVE 3 MILES *RIGHT ONTO BE…"
type textarea "x"
type textarea "TAKE 99W TOWARDS CORVALLIS *LEFT ON GREENBERRY RD. DRIVE 3 MILES *RIGHT ONTO BE…"
type textarea "x"
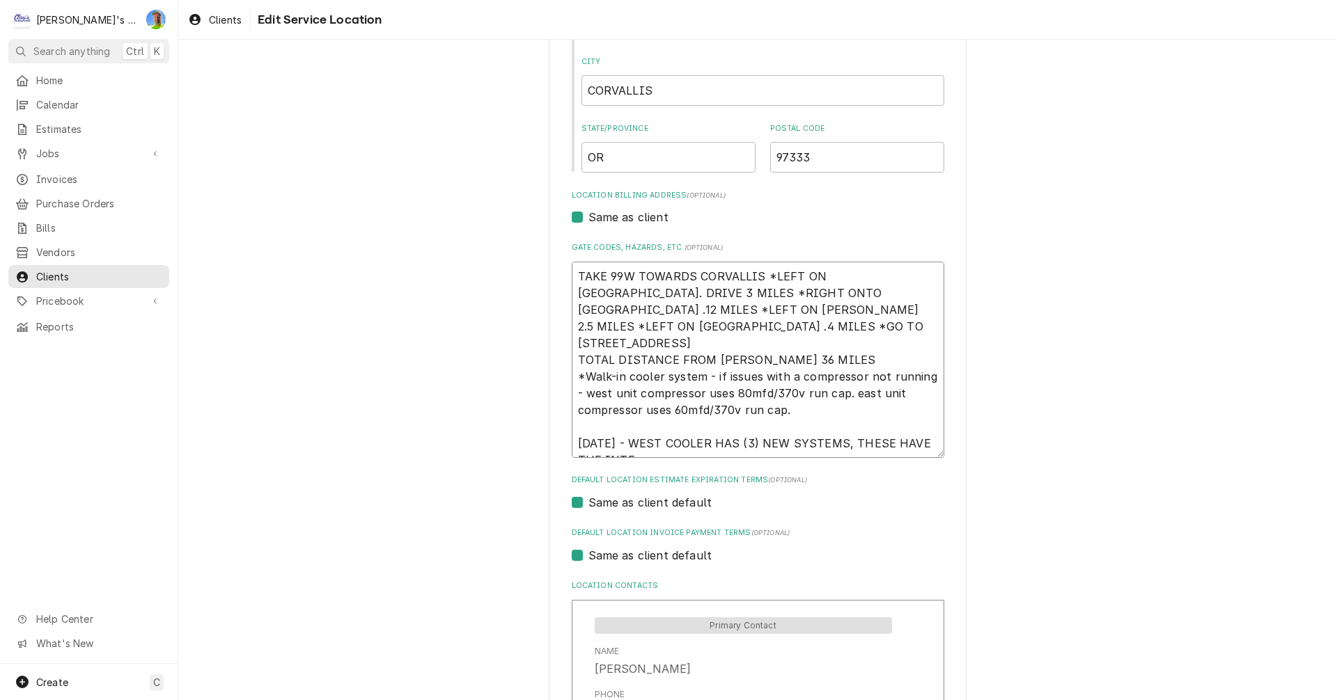
type textarea "TAKE 99W TOWARDS CORVALLIS *LEFT ON GREENBERRY RD. DRIVE 3 MILES *RIGHT ONTO BE…"
type textarea "x"
type textarea "TAKE 99W TOWARDS CORVALLIS *LEFT ON GREENBERRY RD. DRIVE 3 MILES *RIGHT ONTO BE…"
type textarea "x"
type textarea "TAKE 99W TOWARDS CORVALLIS *LEFT ON GREENBERRY RD. DRIVE 3 MILES *RIGHT ONTO BE…"
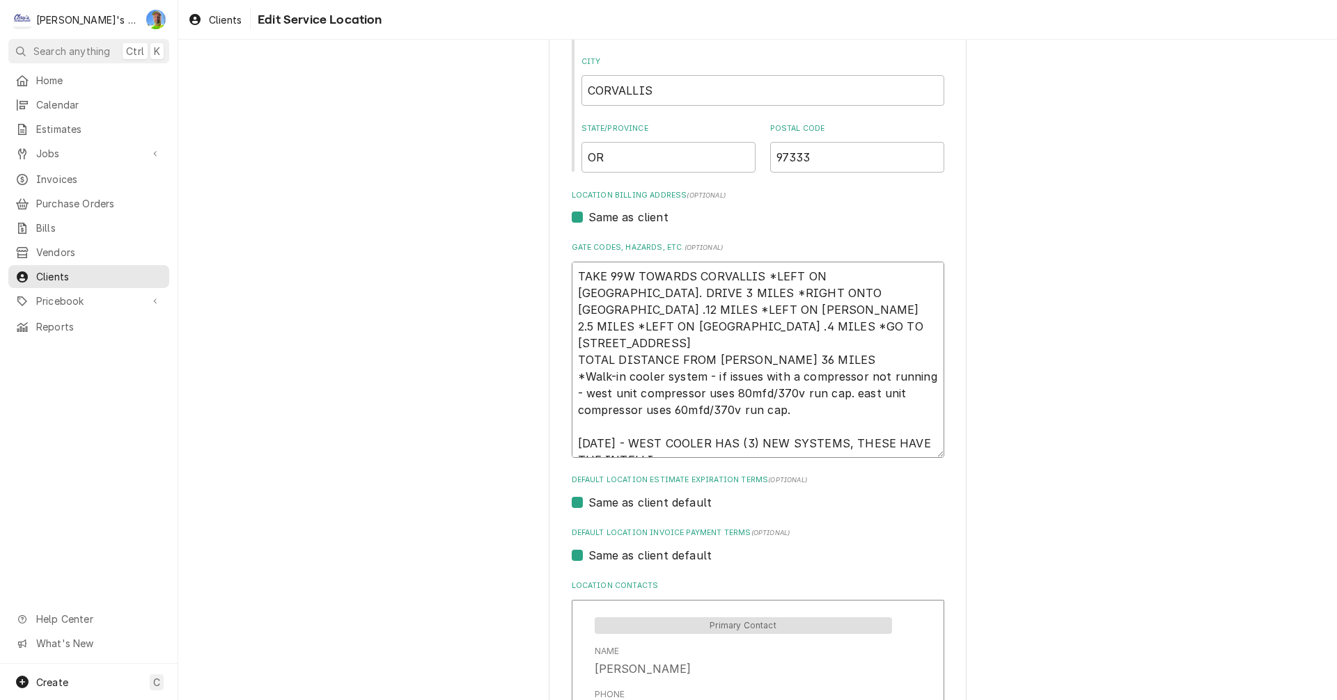
type textarea "x"
type textarea "TAKE 99W TOWARDS CORVALLIS *LEFT ON GREENBERRY RD. DRIVE 3 MILES *RIGHT ONTO BE…"
type textarea "x"
type textarea "TAKE 99W TOWARDS CORVALLIS *LEFT ON GREENBERRY RD. DRIVE 3 MILES *RIGHT ONTO BE…"
type textarea "x"
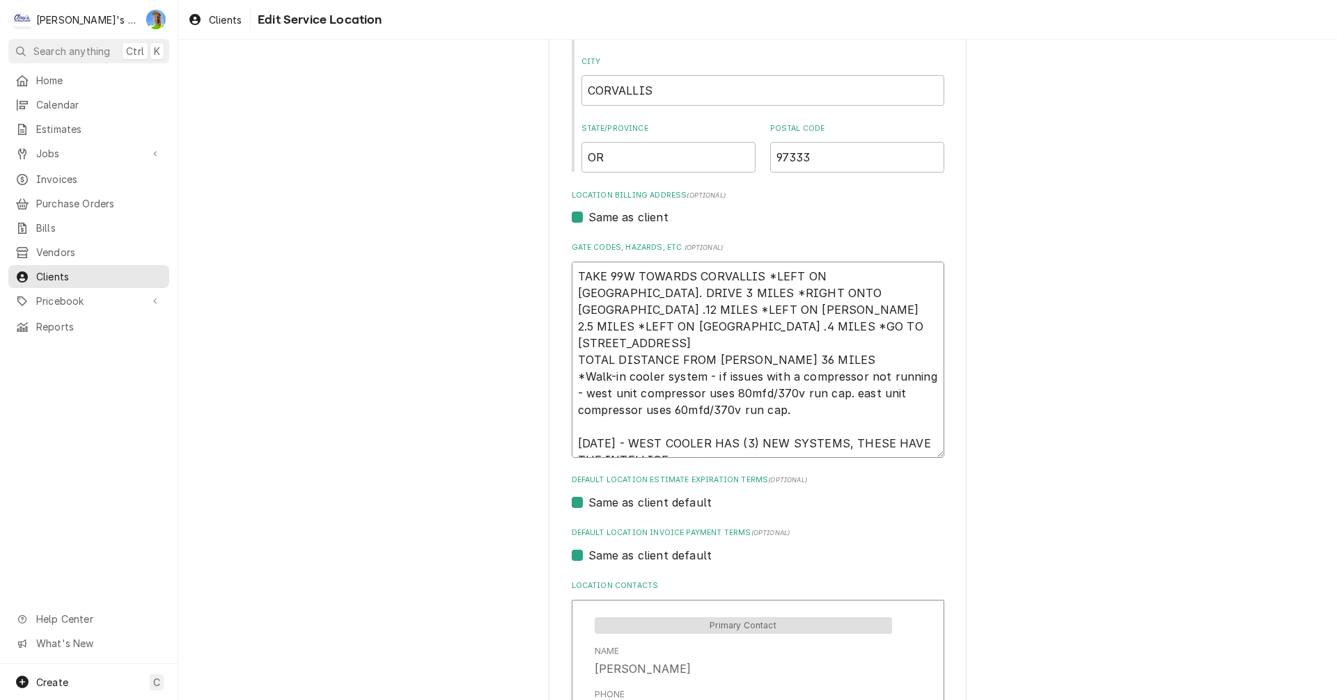
type textarea "TAKE 99W TOWARDS CORVALLIS *LEFT ON GREENBERRY RD. DRIVE 3 MILES *RIGHT ONTO BE…"
type textarea "x"
type textarea "TAKE 99W TOWARDS CORVALLIS *LEFT ON GREENBERRY RD. DRIVE 3 MILES *RIGHT ONTO BE…"
type textarea "x"
type textarea "TAKE 99W TOWARDS CORVALLIS *LEFT ON GREENBERRY RD. DRIVE 3 MILES *RIGHT ONTO BE…"
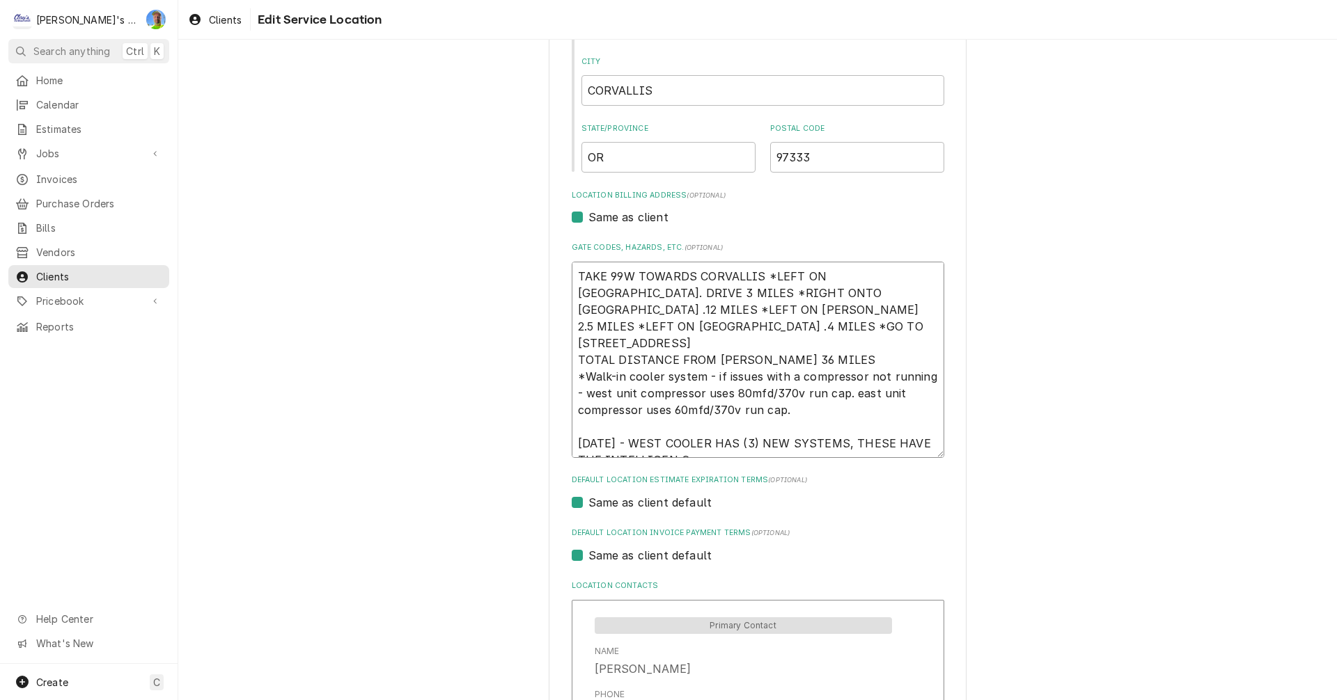
type textarea "x"
type textarea "TAKE 99W TOWARDS CORVALLIS *LEFT ON GREENBERRY RD. DRIVE 3 MILES *RIGHT ONTO BE…"
type textarea "x"
type textarea "TAKE 99W TOWARDS CORVALLIS *LEFT ON GREENBERRY RD. DRIVE 3 MILES *RIGHT ONTO BE…"
type textarea "x"
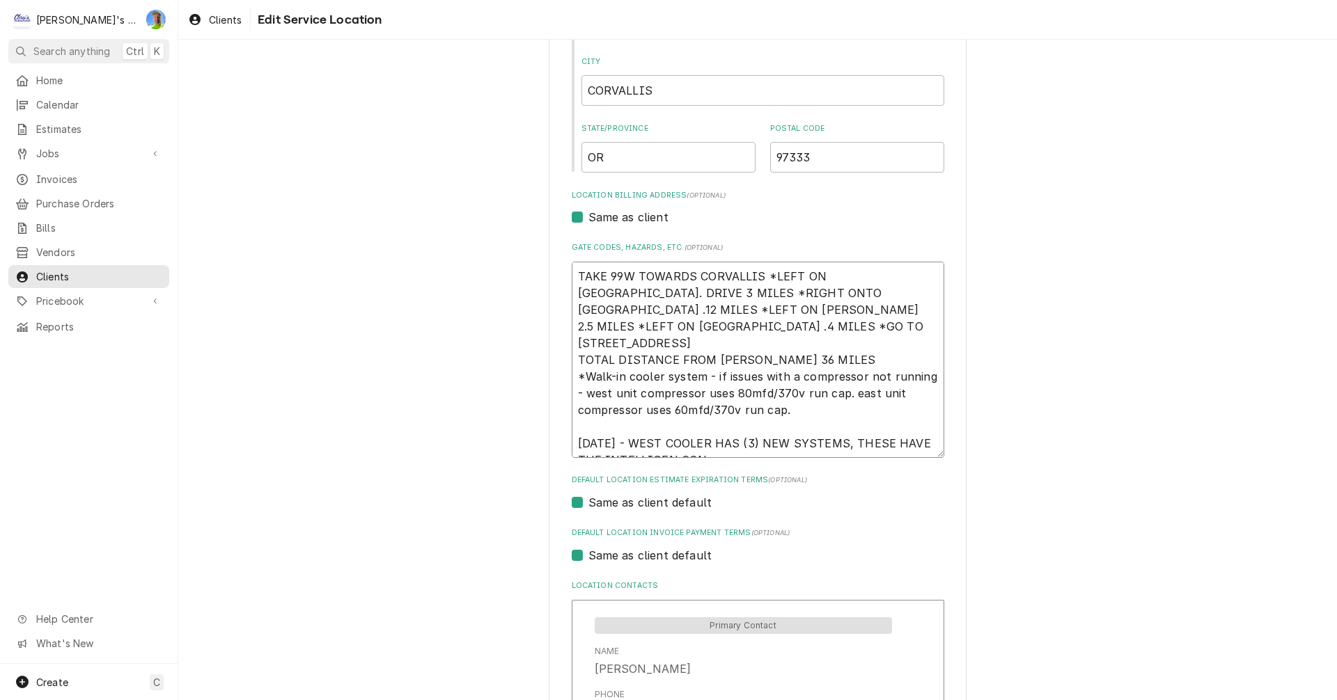
type textarea "TAKE 99W TOWARDS CORVALLIS *LEFT ON GREENBERRY RD. DRIVE 3 MILES *RIGHT ONTO BE…"
type textarea "x"
type textarea "TAKE 99W TOWARDS CORVALLIS *LEFT ON GREENBERRY RD. DRIVE 3 MILES *RIGHT ONTO BE…"
type textarea "x"
type textarea "TAKE 99W TOWARDS CORVALLIS *LEFT ON GREENBERRY RD. DRIVE 3 MILES *RIGHT ONTO BE…"
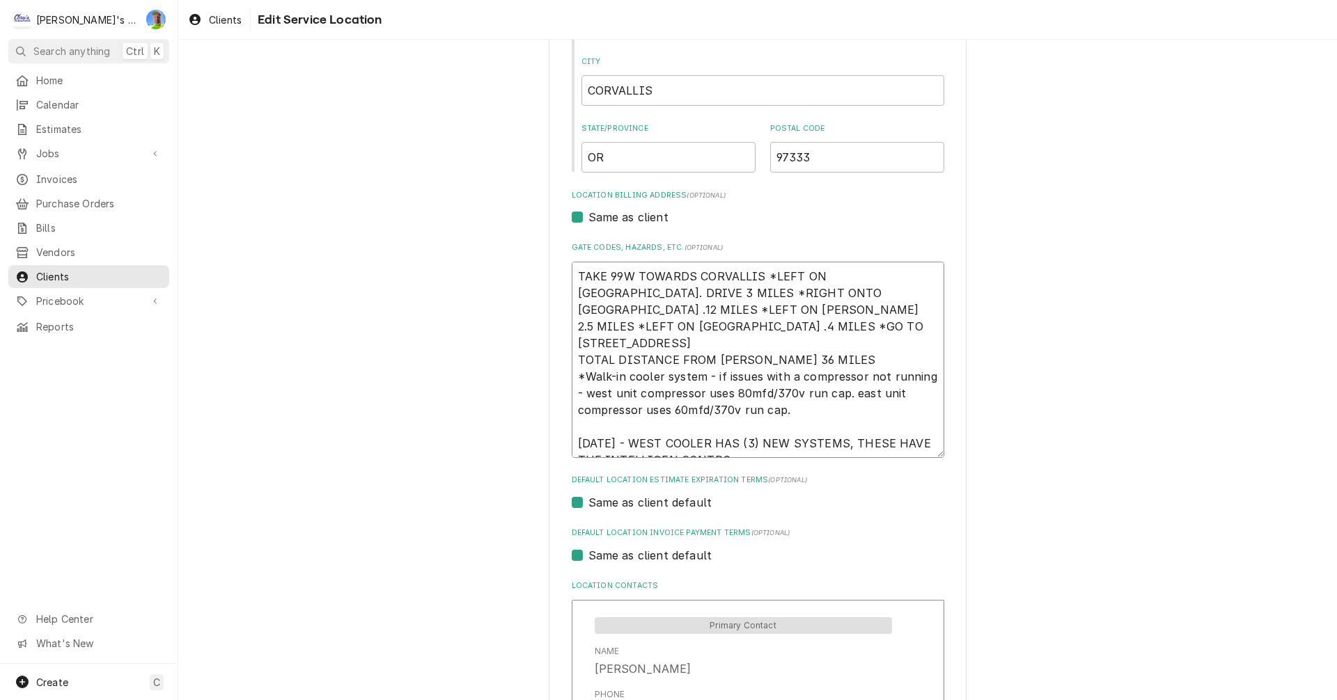
type textarea "x"
type textarea "TAKE 99W TOWARDS CORVALLIS *LEFT ON GREENBERRY RD. DRIVE 3 MILES *RIGHT ONTO BE…"
type textarea "x"
type textarea "TAKE 99W TOWARDS CORVALLIS *LEFT ON GREENBERRY RD. DRIVE 3 MILES *RIGHT ONTO BE…"
type textarea "x"
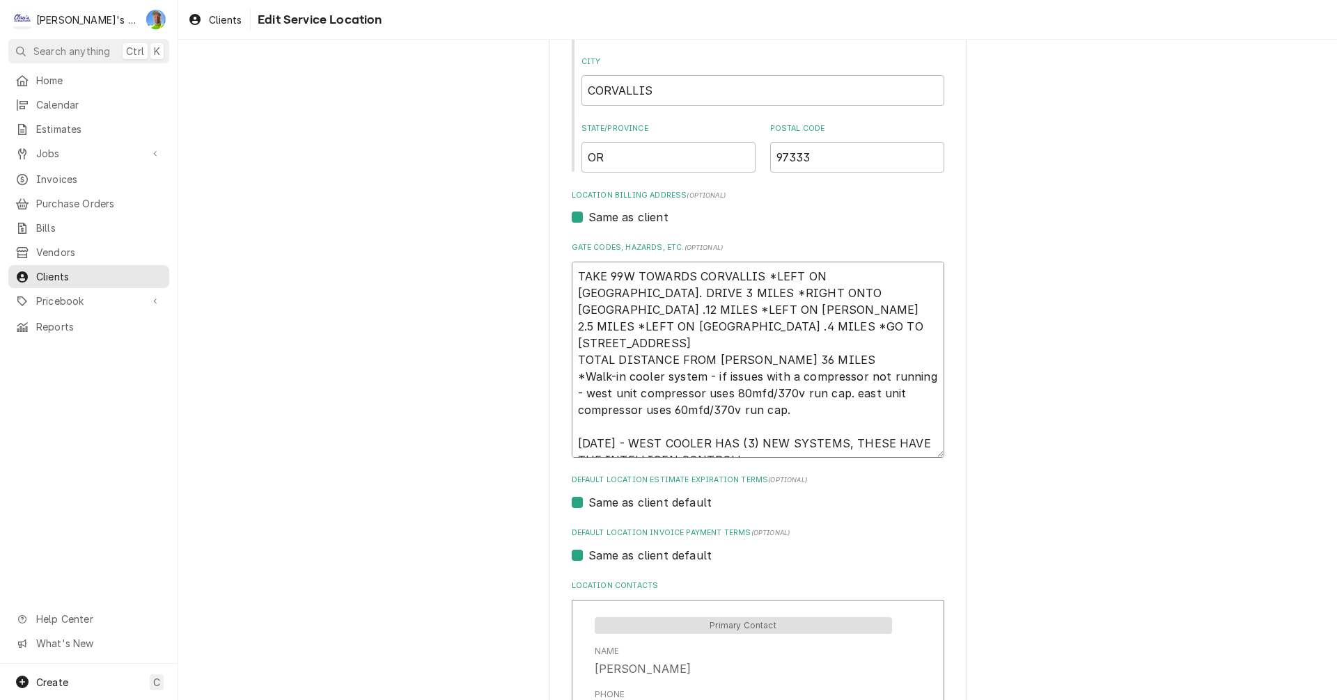
type textarea "TAKE 99W TOWARDS CORVALLIS *LEFT ON GREENBERRY RD. DRIVE 3 MILES *RIGHT ONTO BE…"
type textarea "x"
type textarea "TAKE 99W TOWARDS CORVALLIS *LEFT ON GREENBERRY RD. DRIVE 3 MILES *RIGHT ONTO BE…"
type textarea "x"
type textarea "TAKE 99W TOWARDS CORVALLIS *LEFT ON GREENBERRY RD. DRIVE 3 MILES *RIGHT ONTO BE…"
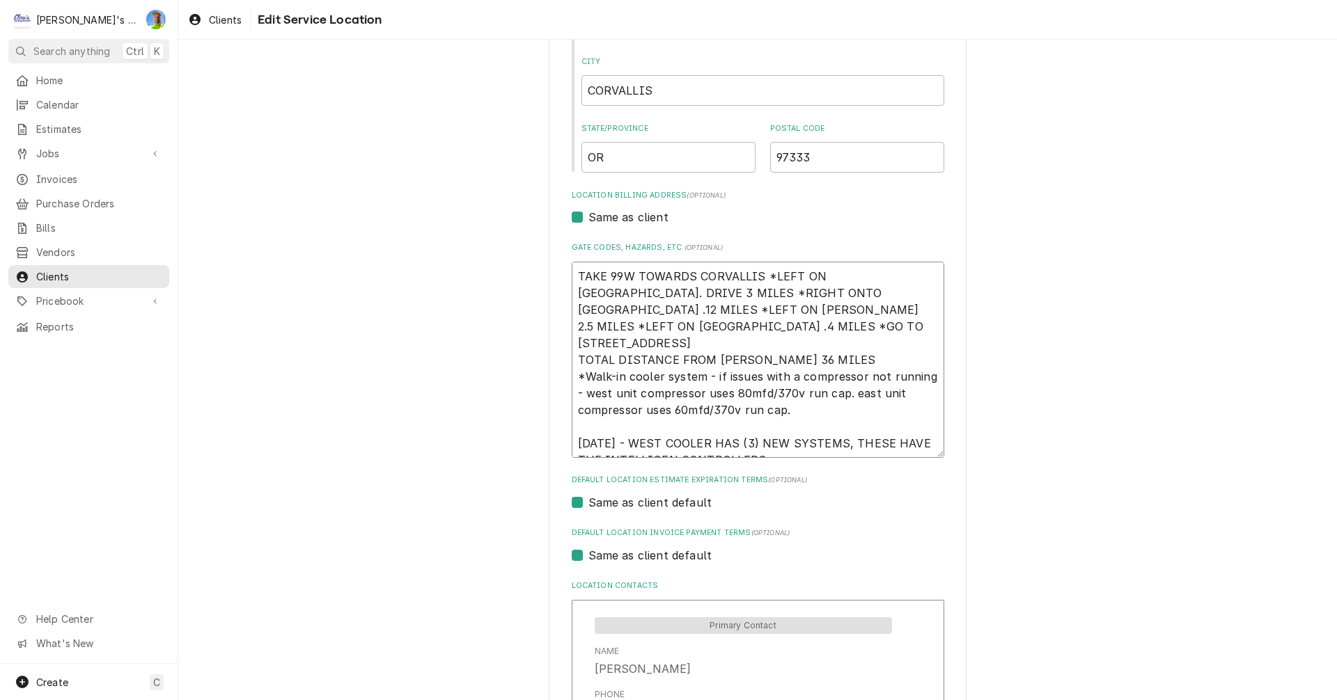
type textarea "x"
type textarea "TAKE 99W TOWARDS CORVALLIS *LEFT ON GREENBERRY RD. DRIVE 3 MILES *RIGHT ONTO BE…"
type textarea "x"
type textarea "TAKE 99W TOWARDS CORVALLIS *LEFT ON GREENBERRY RD. DRIVE 3 MILES *RIGHT ONTO BE…"
type textarea "x"
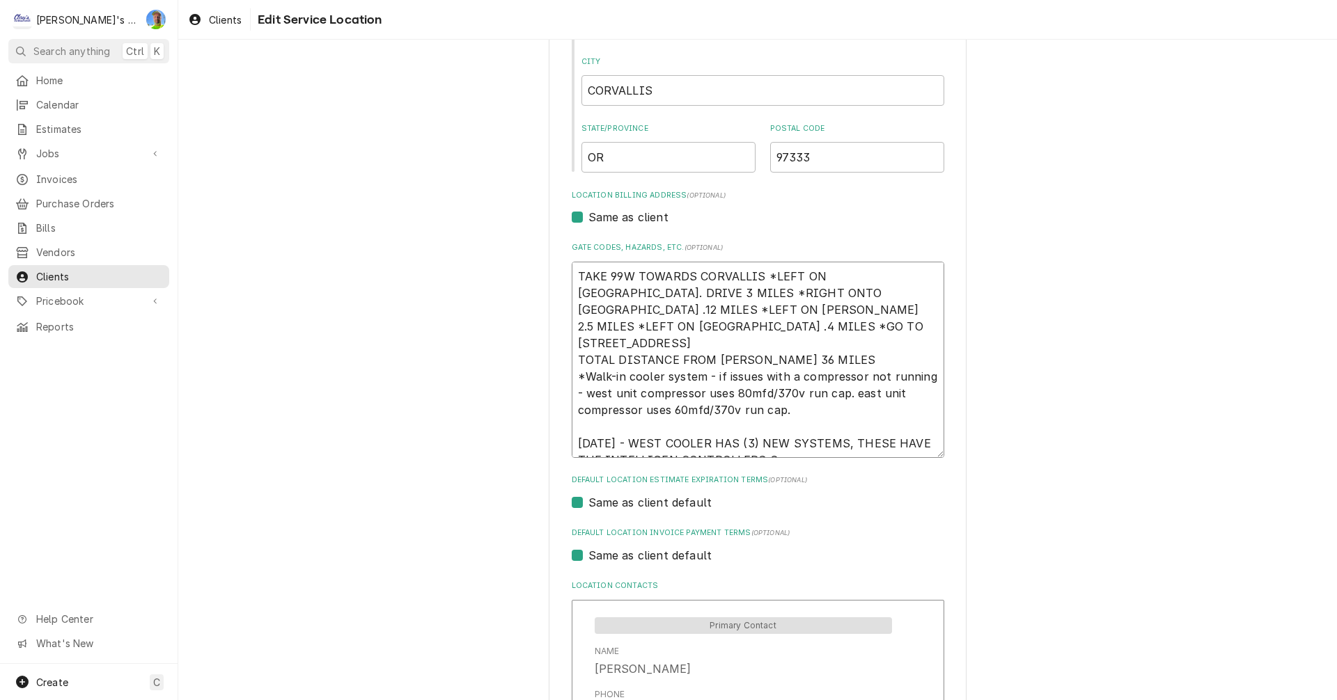
type textarea "TAKE 99W TOWARDS CORVALLIS *LEFT ON GREENBERRY RD. DRIVE 3 MILES *RIGHT ONTO BE…"
type textarea "x"
type textarea "TAKE 99W TOWARDS CORVALLIS *LEFT ON GREENBERRY RD. DRIVE 3 MILES *RIGHT ONTO BE…"
type textarea "x"
type textarea "TAKE 99W TOWARDS CORVALLIS *LEFT ON GREENBERRY RD. DRIVE 3 MILES *RIGHT ONTO BE…"
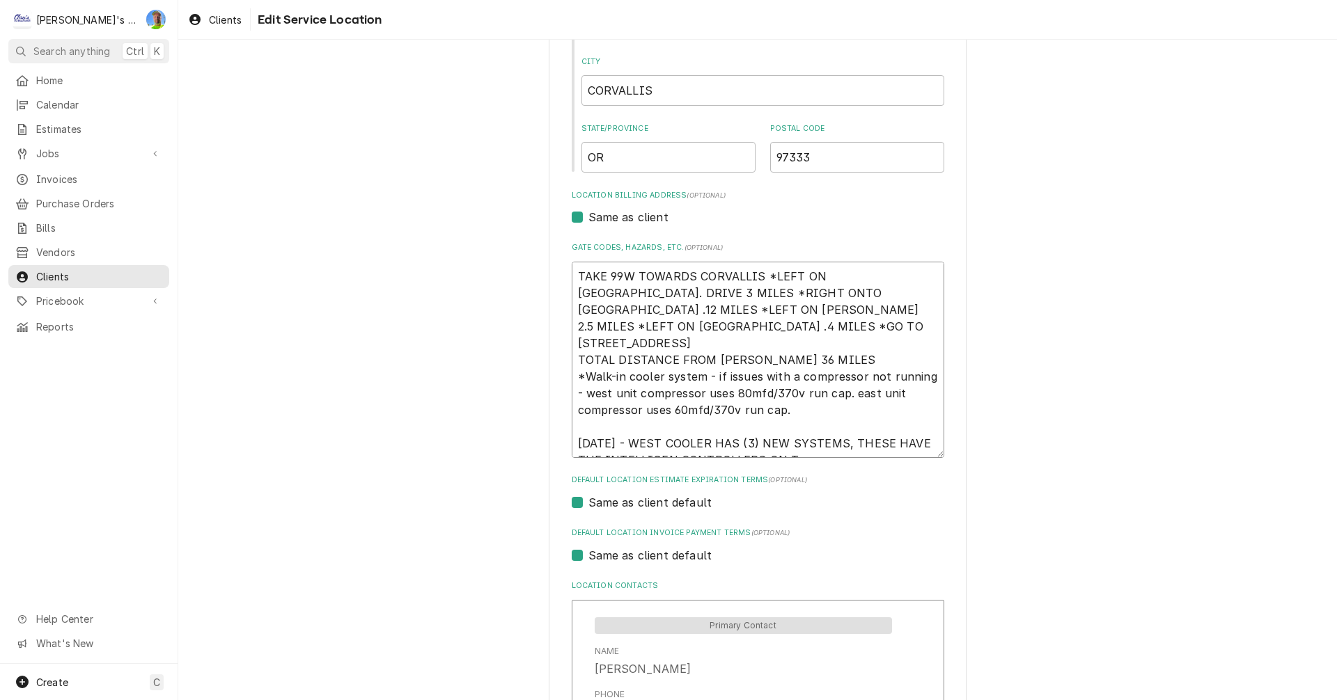
type textarea "x"
type textarea "TAKE 99W TOWARDS CORVALLIS *LEFT ON GREENBERRY RD. DRIVE 3 MILES *RIGHT ONTO BE…"
type textarea "x"
type textarea "TAKE 99W TOWARDS CORVALLIS *LEFT ON GREENBERRY RD. DRIVE 3 MILES *RIGHT ONTO BE…"
type textarea "x"
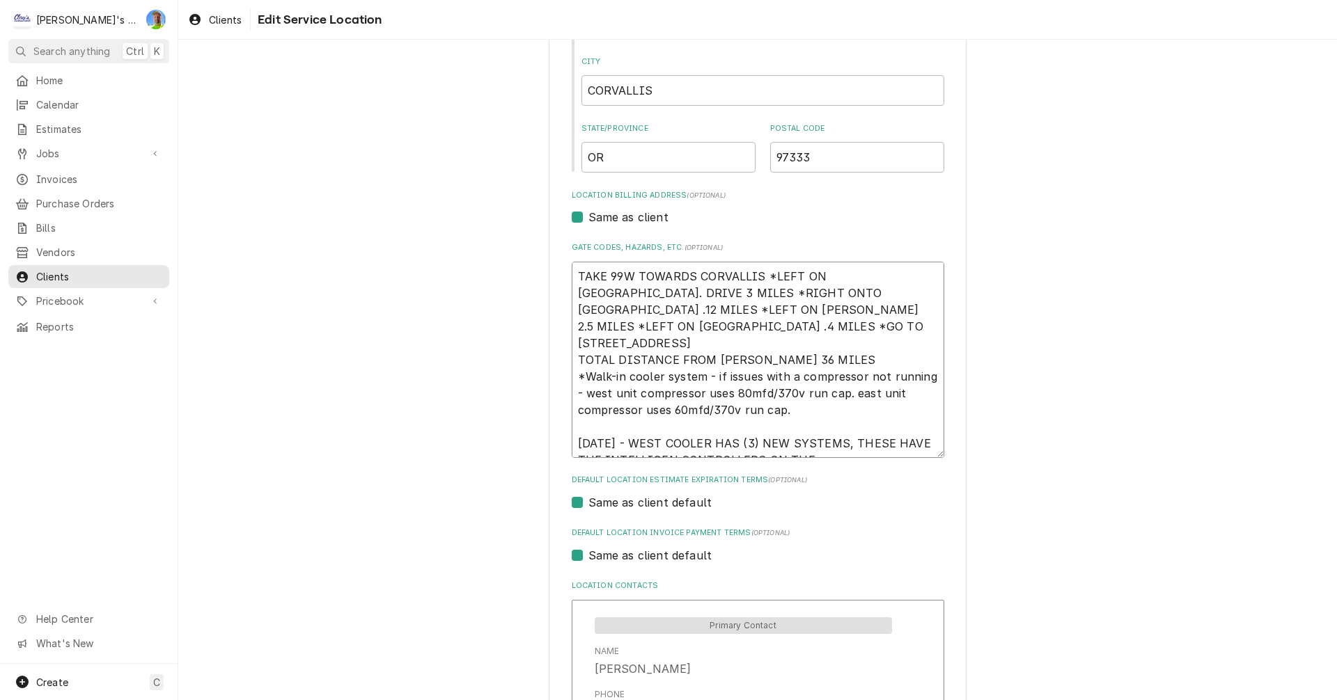
type textarea "TAKE 99W TOWARDS CORVALLIS *LEFT ON GREENBERRY RD. DRIVE 3 MILES *RIGHT ONTO BE…"
type textarea "x"
type textarea "TAKE 99W TOWARDS CORVALLIS *LEFT ON GREENBERRY RD. DRIVE 3 MILES *RIGHT ONTO BE…"
type textarea "x"
type textarea "TAKE 99W TOWARDS CORVALLIS *LEFT ON GREENBERRY RD. DRIVE 3 MILES *RIGHT ONTO BE…"
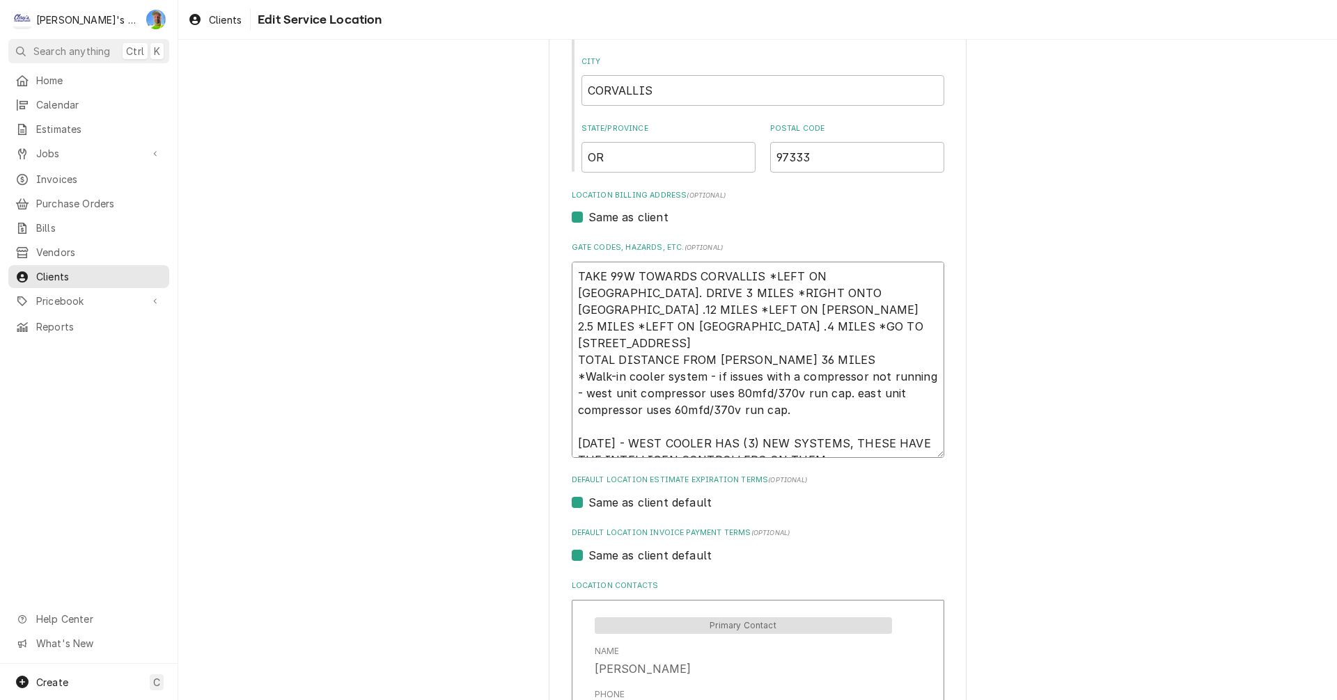
type textarea "x"
type textarea "TAKE 99W TOWARDS CORVALLIS *LEFT ON GREENBERRY RD. DRIVE 3 MILES *RIGHT ONTO BE…"
type textarea "x"
type textarea "TAKE 99W TOWARDS CORVALLIS *LEFT ON GREENBERRY RD. DRIVE 3 MILES *RIGHT ONTO BE…"
type textarea "x"
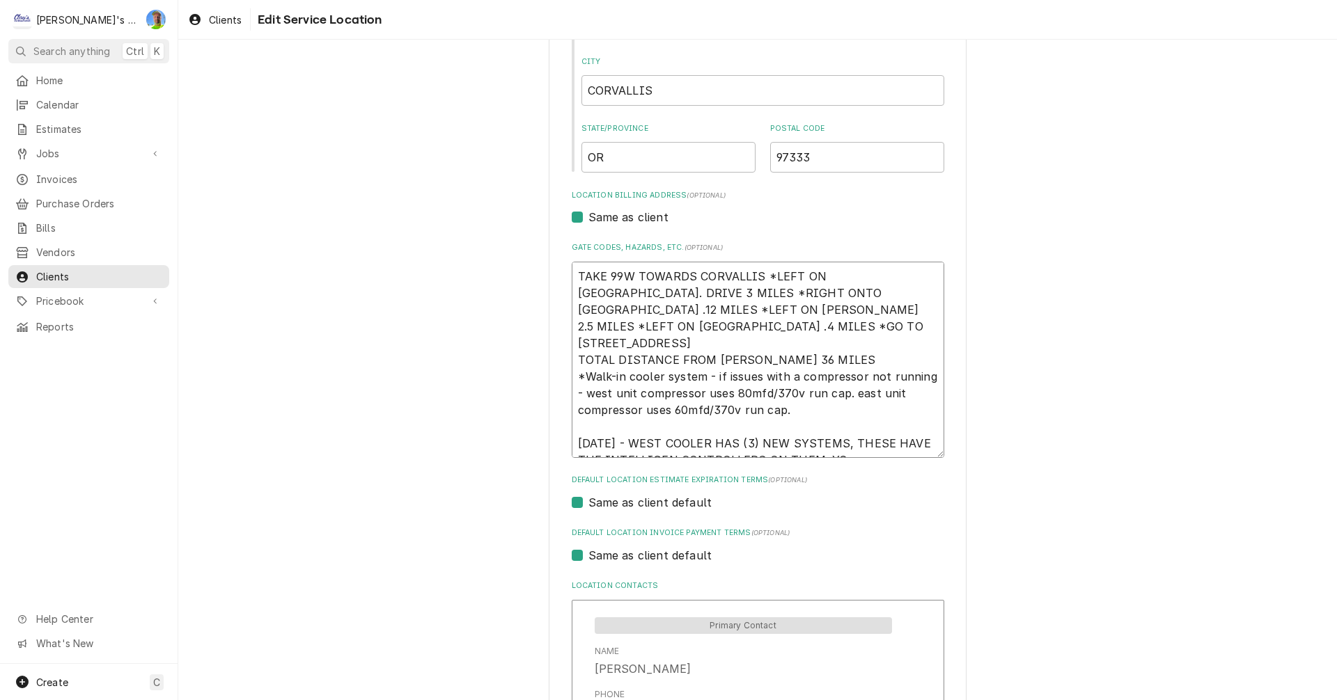
type textarea "TAKE 99W TOWARDS CORVALLIS *LEFT ON GREENBERRY RD. DRIVE 3 MILES *RIGHT ONTO BE…"
type textarea "x"
type textarea "TAKE 99W TOWARDS CORVALLIS *LEFT ON GREENBERRY RD. DRIVE 3 MILES *RIGHT ONTO BE…"
type textarea "x"
type textarea "TAKE 99W TOWARDS CORVALLIS *LEFT ON GREENBERRY RD. DRIVE 3 MILES *RIGHT ONTO BE…"
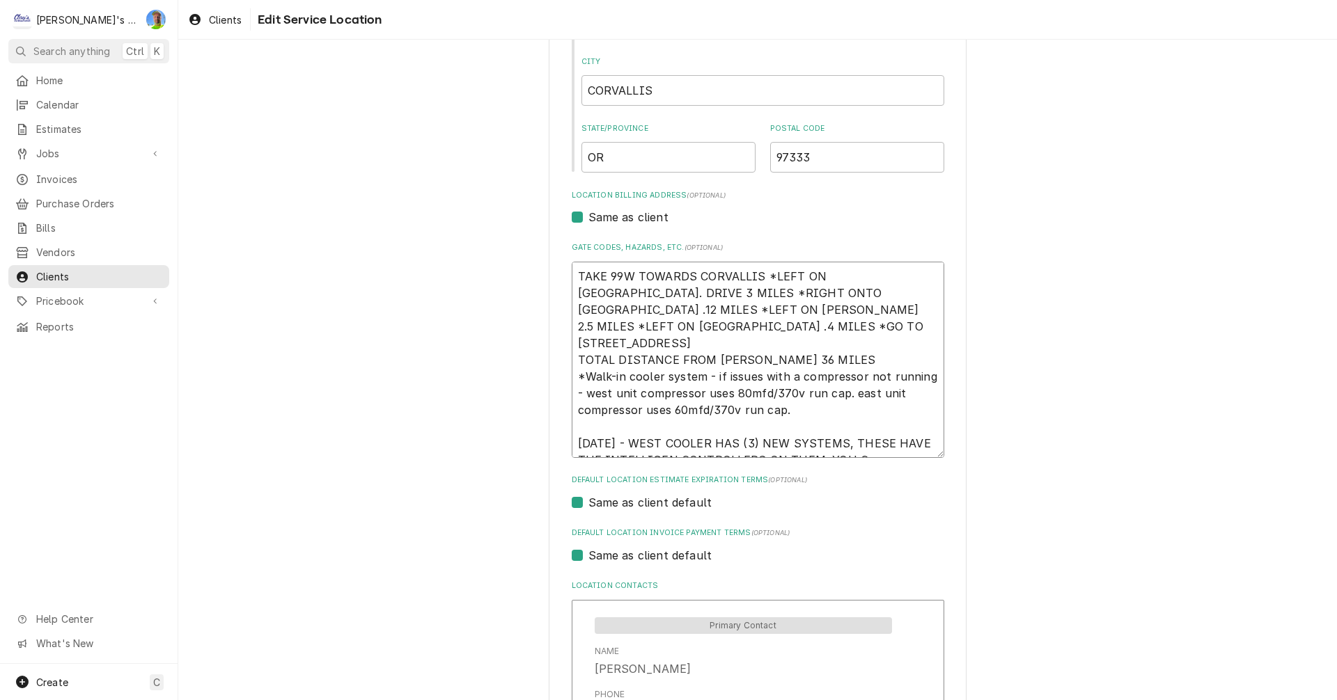
type textarea "x"
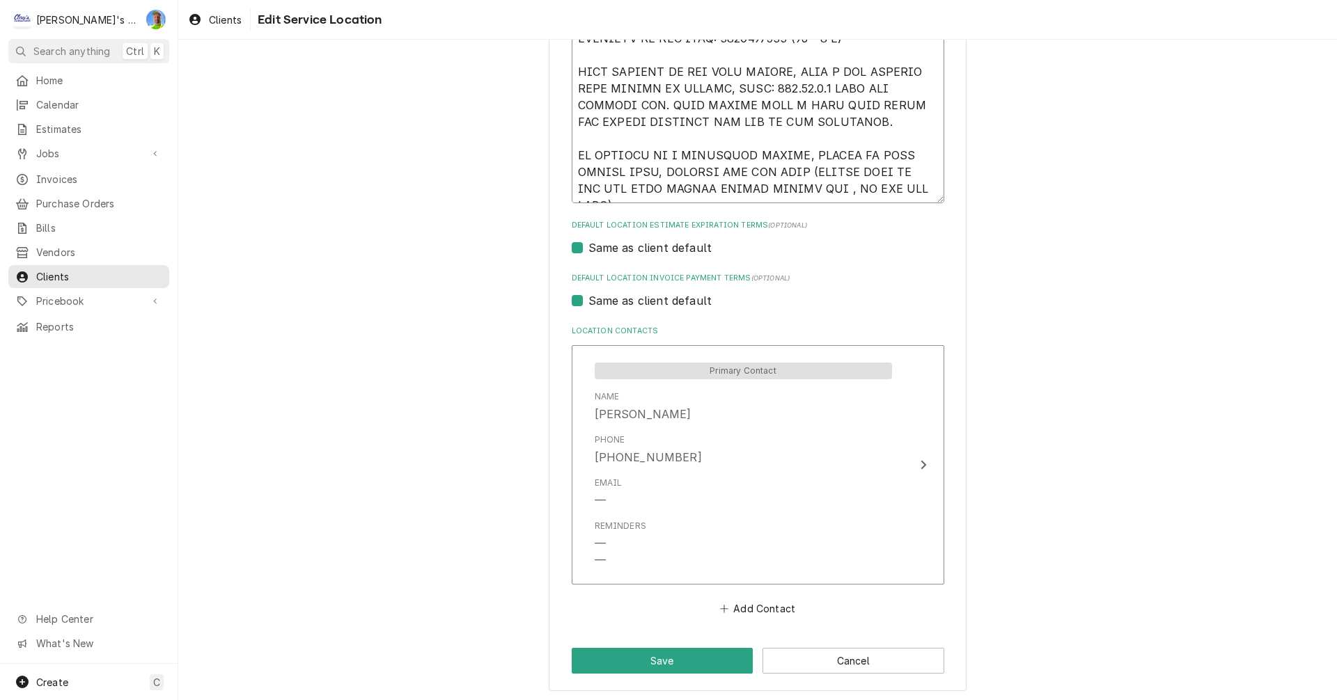
scroll to position [787, 0]
click at [709, 661] on button "Save" at bounding box center [663, 658] width 182 height 26
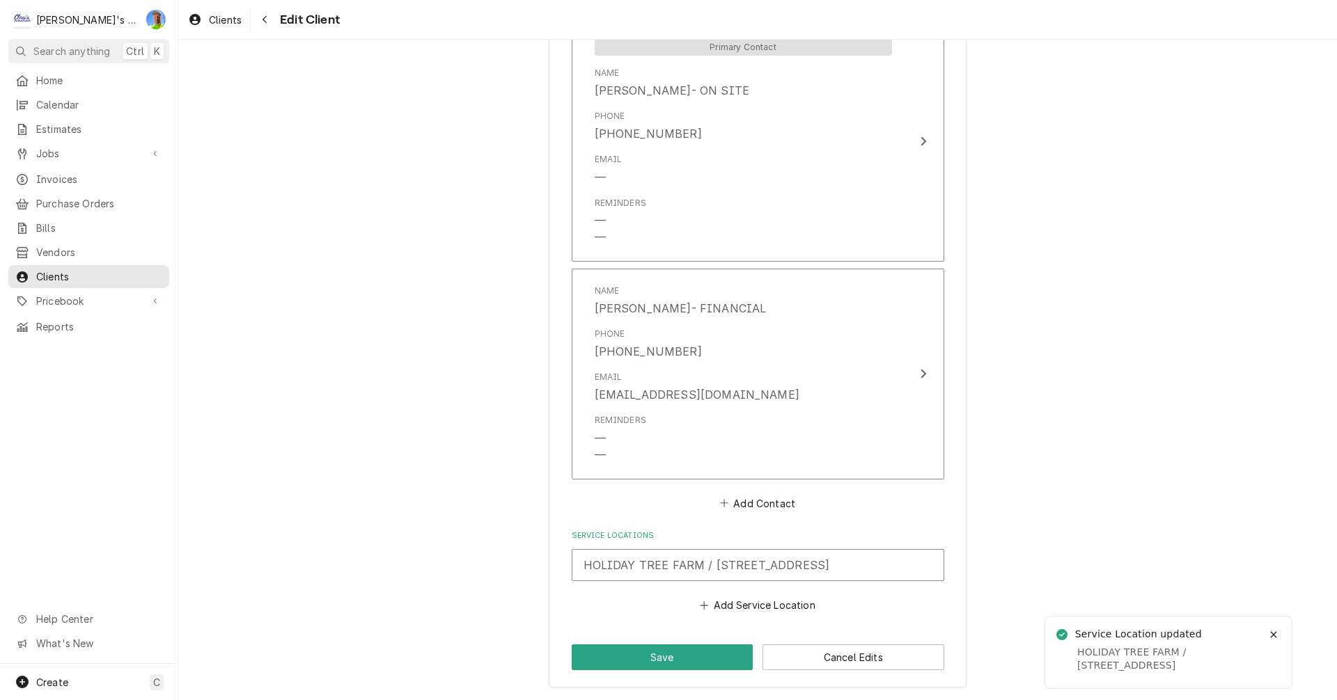
scroll to position [1184, 0]
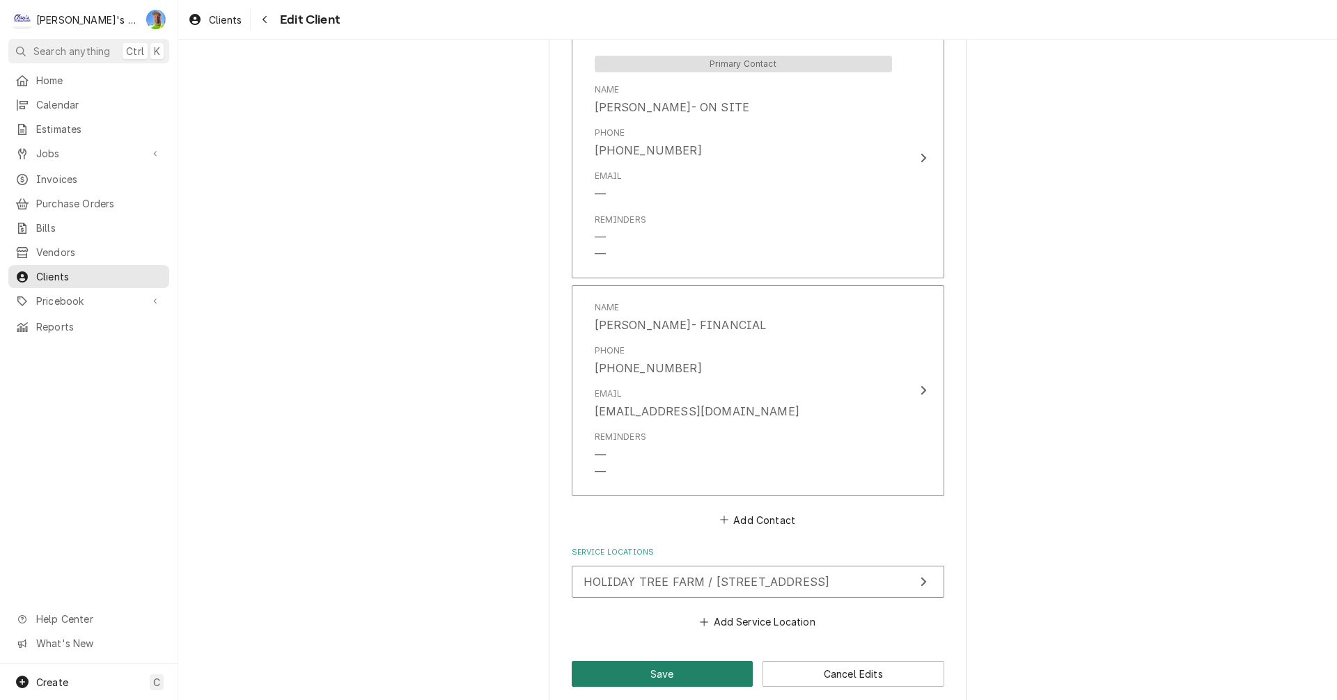
click at [699, 674] on button "Save" at bounding box center [663, 674] width 182 height 26
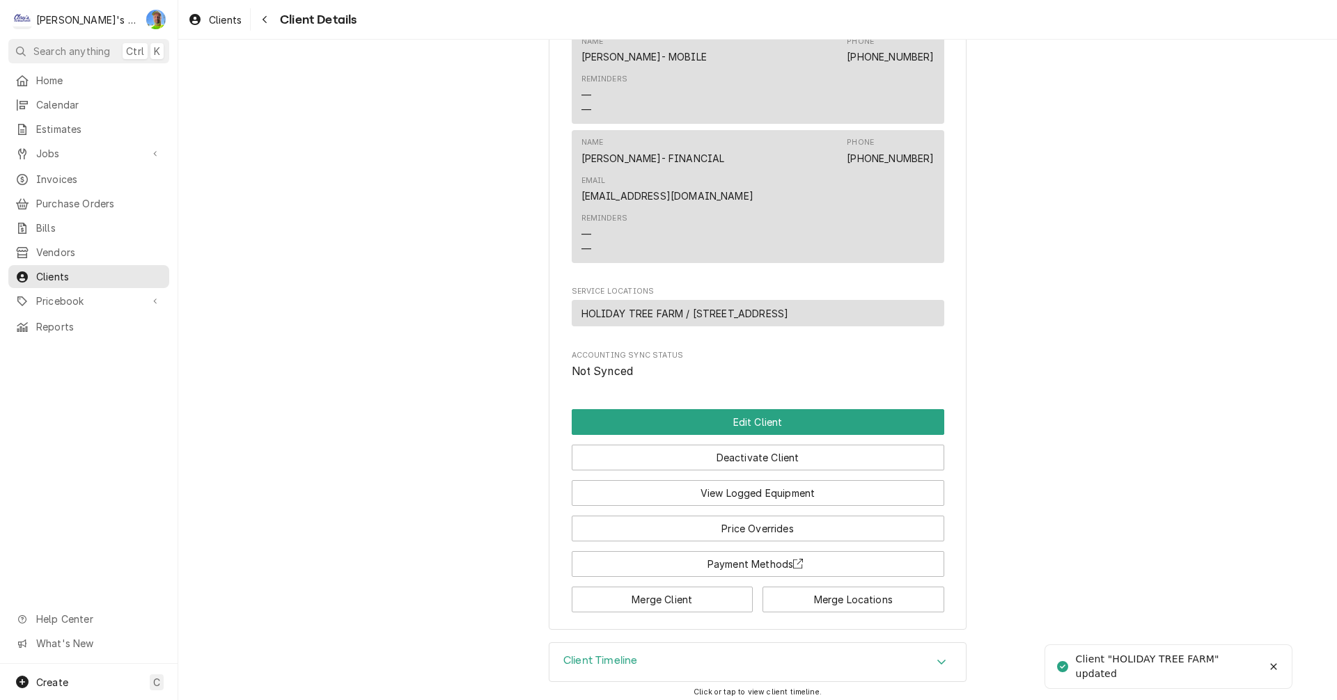
scroll to position [630, 0]
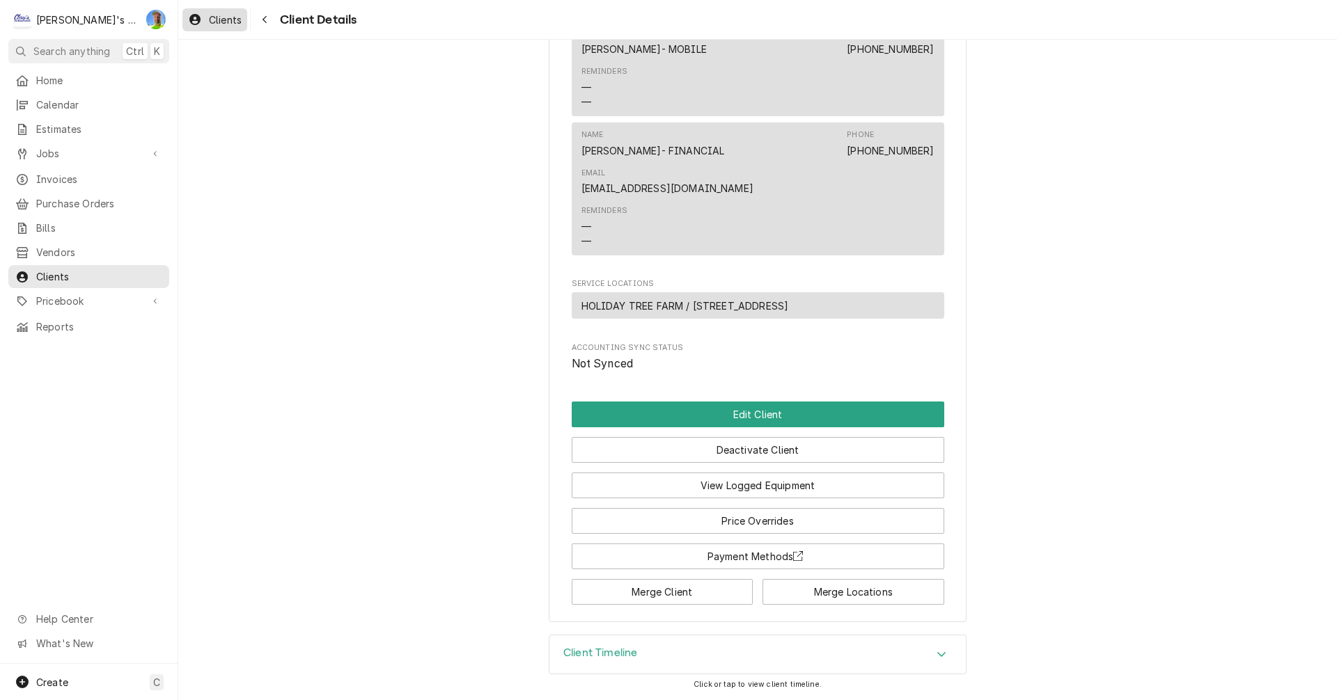
click at [196, 17] on icon "Dynamic Content Wrapper" at bounding box center [194, 19] width 11 height 11
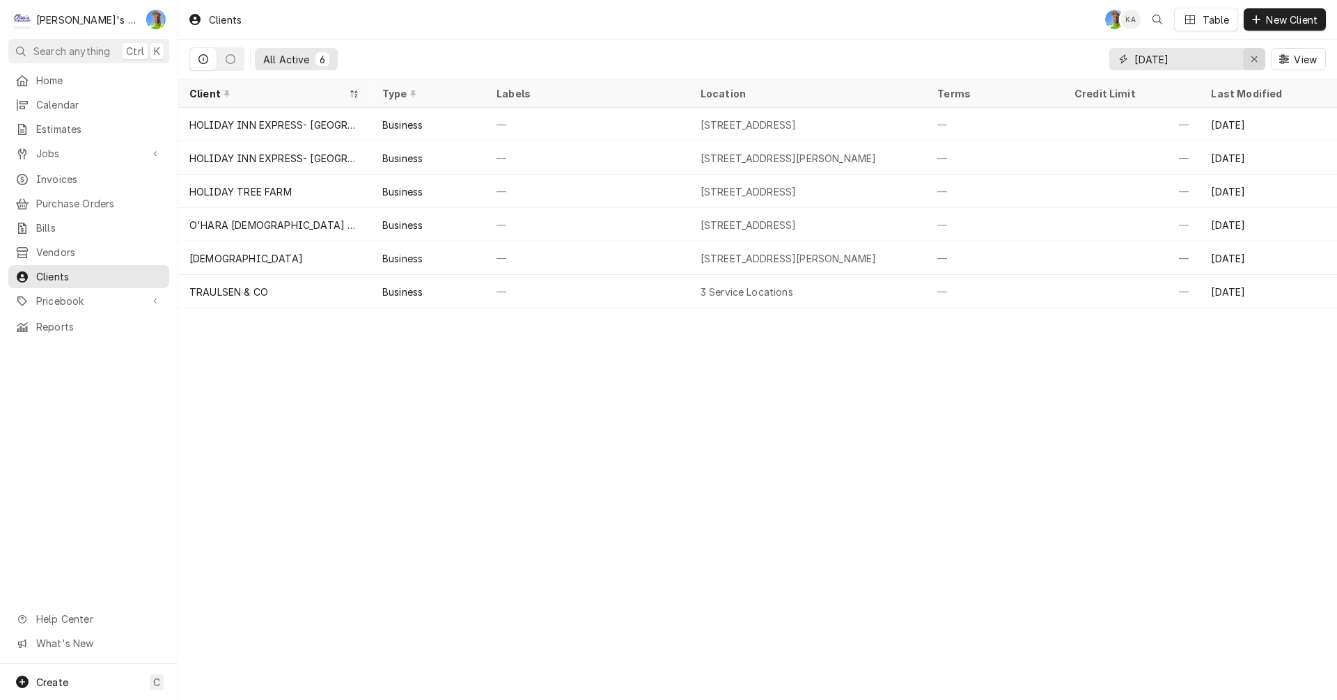
click at [1254, 61] on icon "Erase input" at bounding box center [1254, 59] width 8 height 10
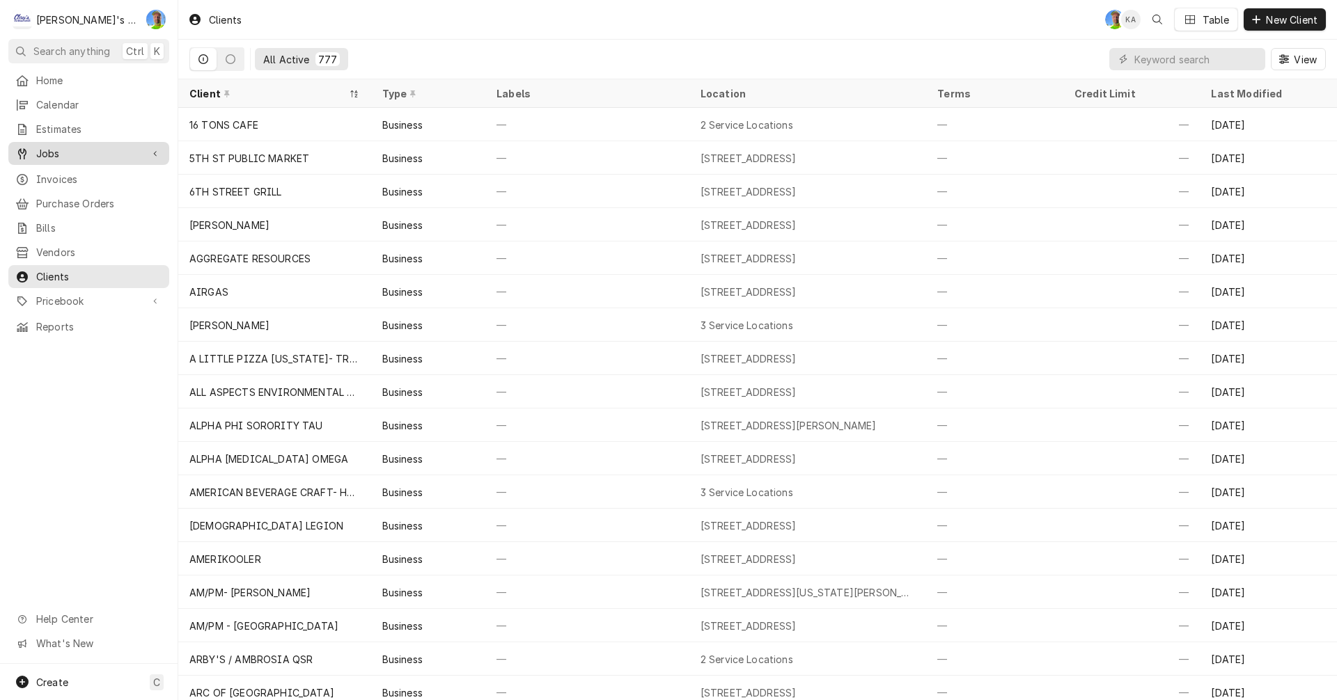
click at [67, 146] on span "Jobs" at bounding box center [88, 153] width 105 height 15
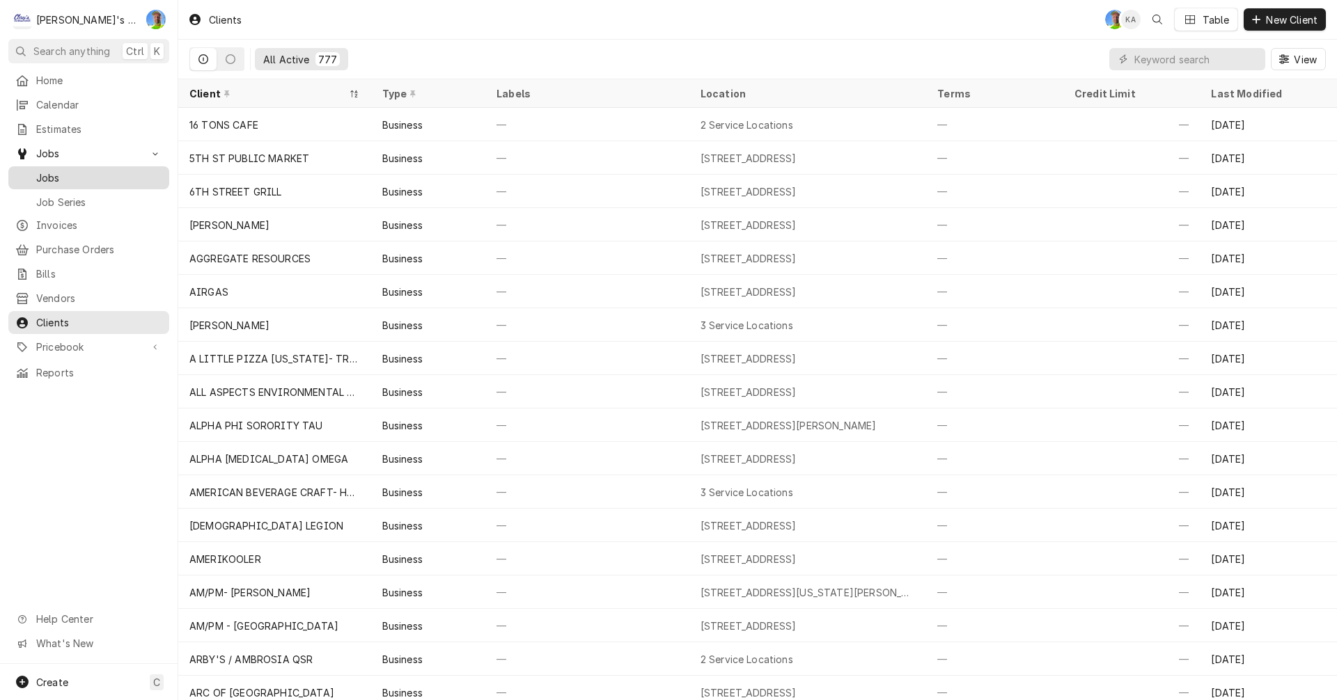
click at [68, 172] on span "Jobs" at bounding box center [99, 178] width 126 height 15
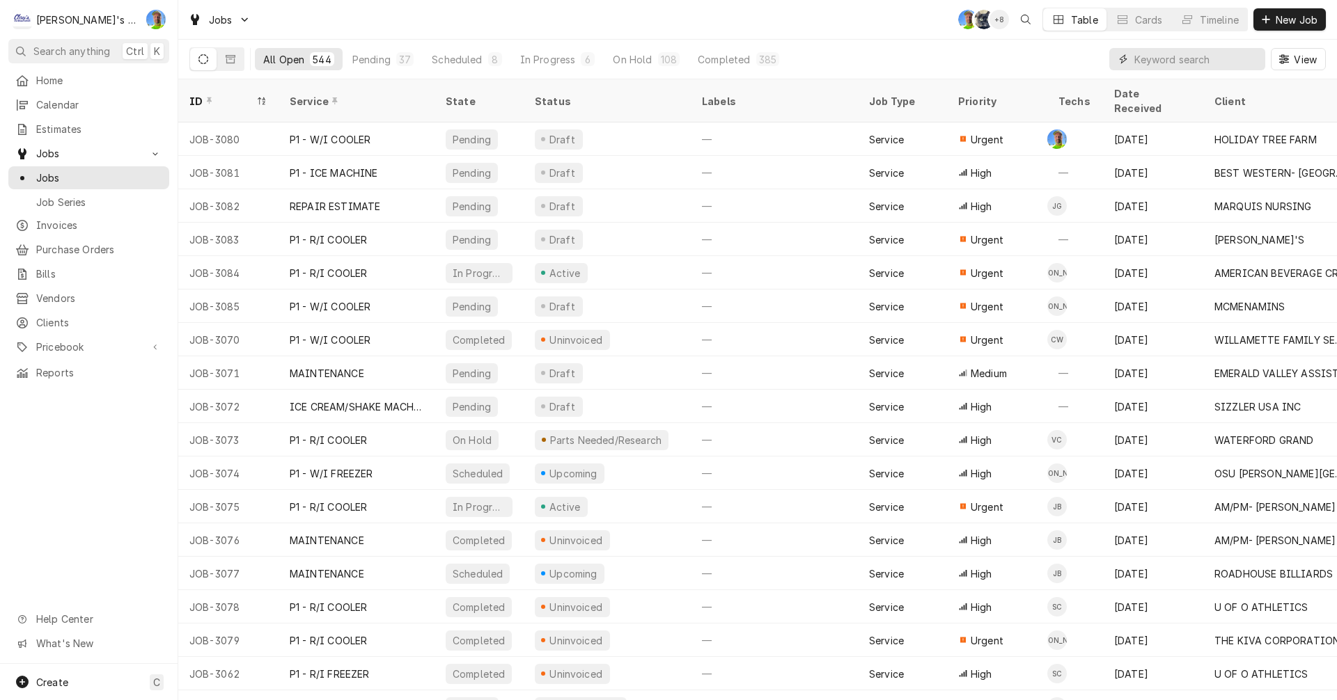
click at [1216, 61] on input "Dynamic Content Wrapper" at bounding box center [1196, 59] width 124 height 22
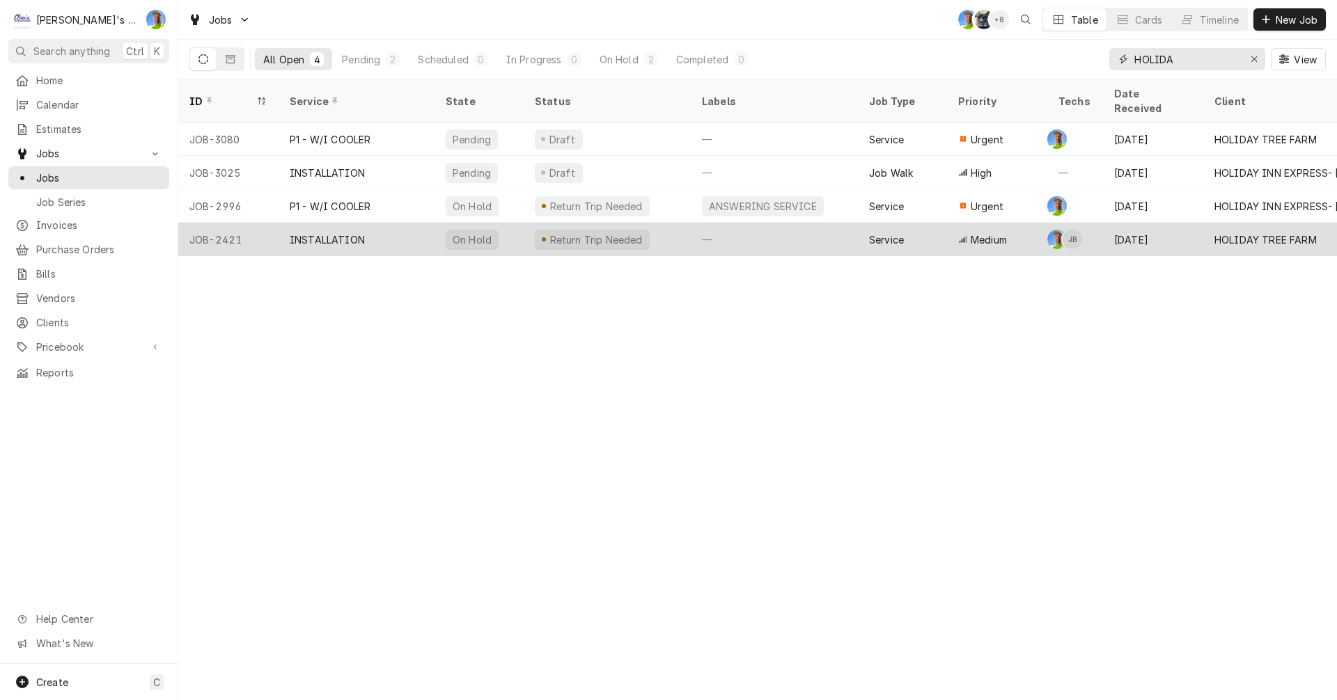
type input "HOLIDA"
click at [389, 223] on div "INSTALLATION" at bounding box center [356, 239] width 156 height 33
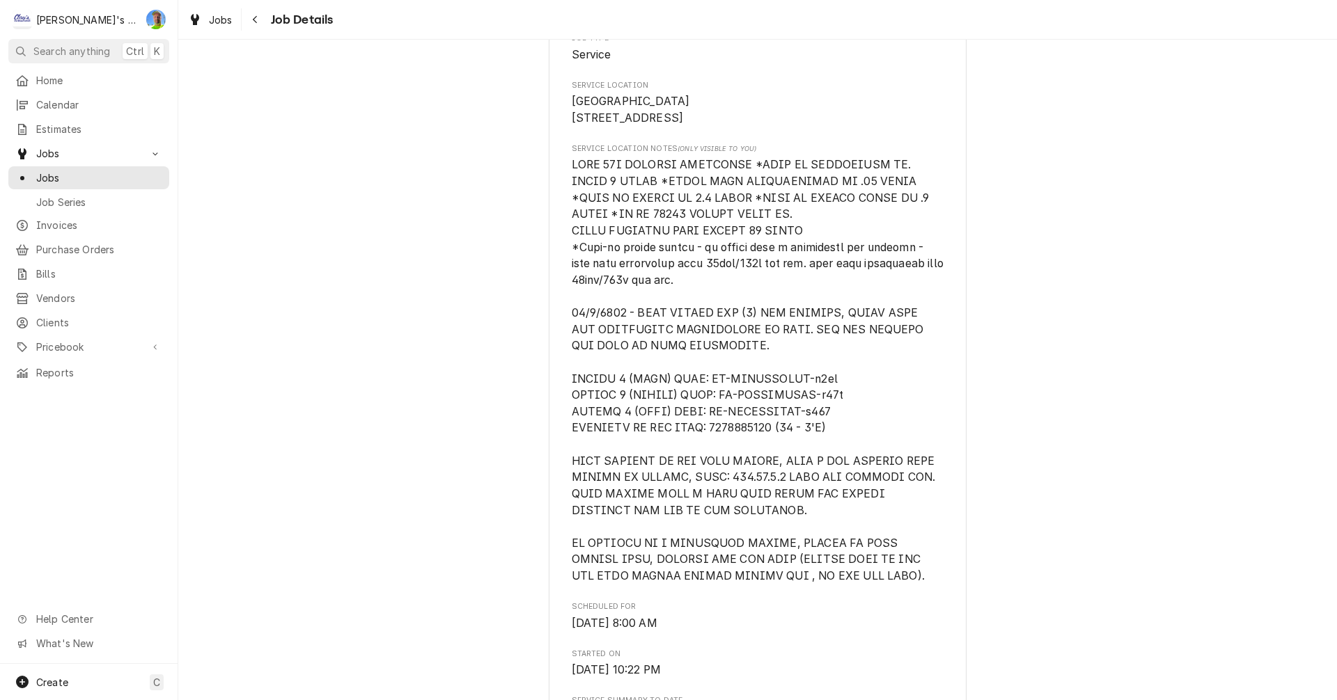
scroll to position [348, 0]
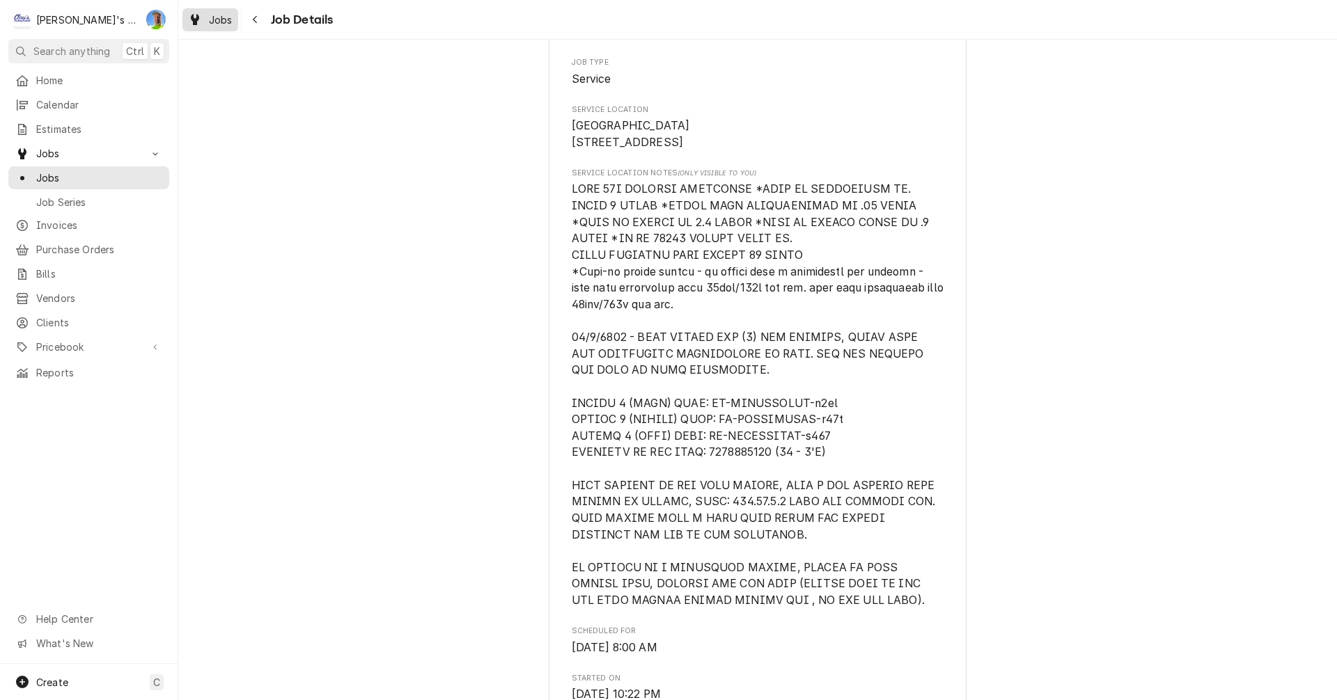
click at [210, 23] on span "Jobs" at bounding box center [221, 20] width 24 height 15
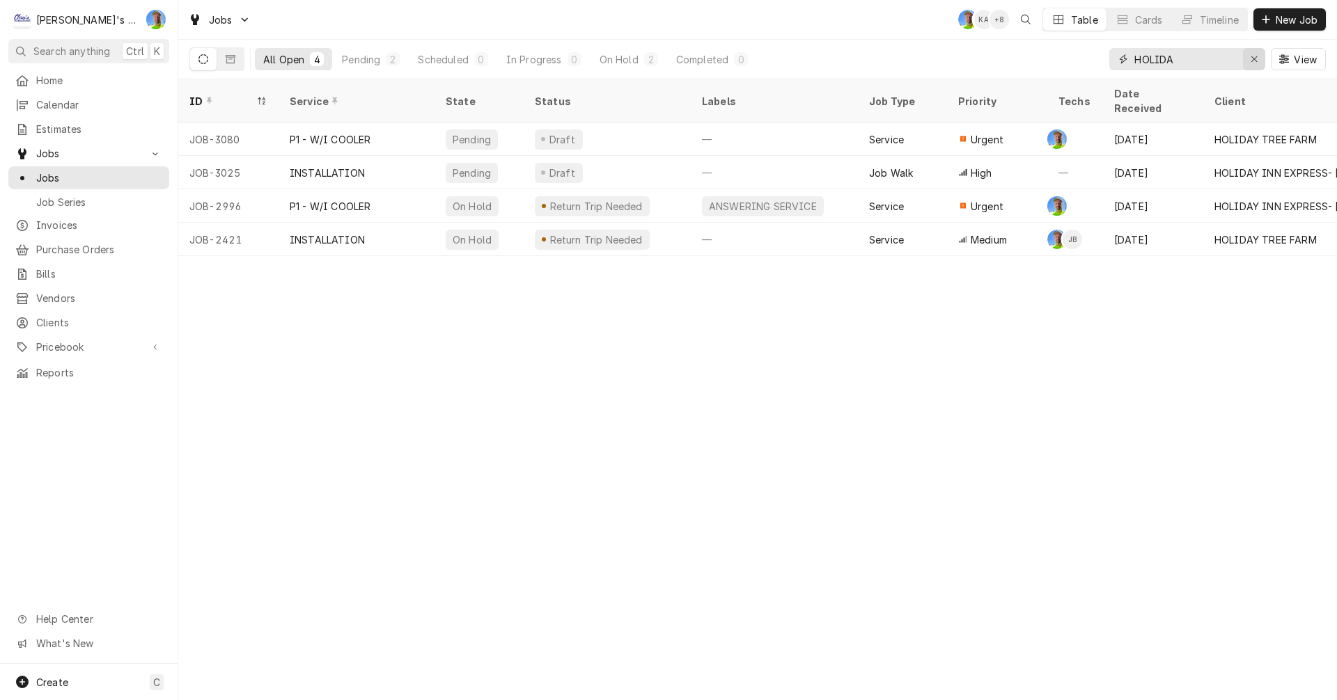
click at [1254, 59] on icon "Erase input" at bounding box center [1254, 59] width 8 height 10
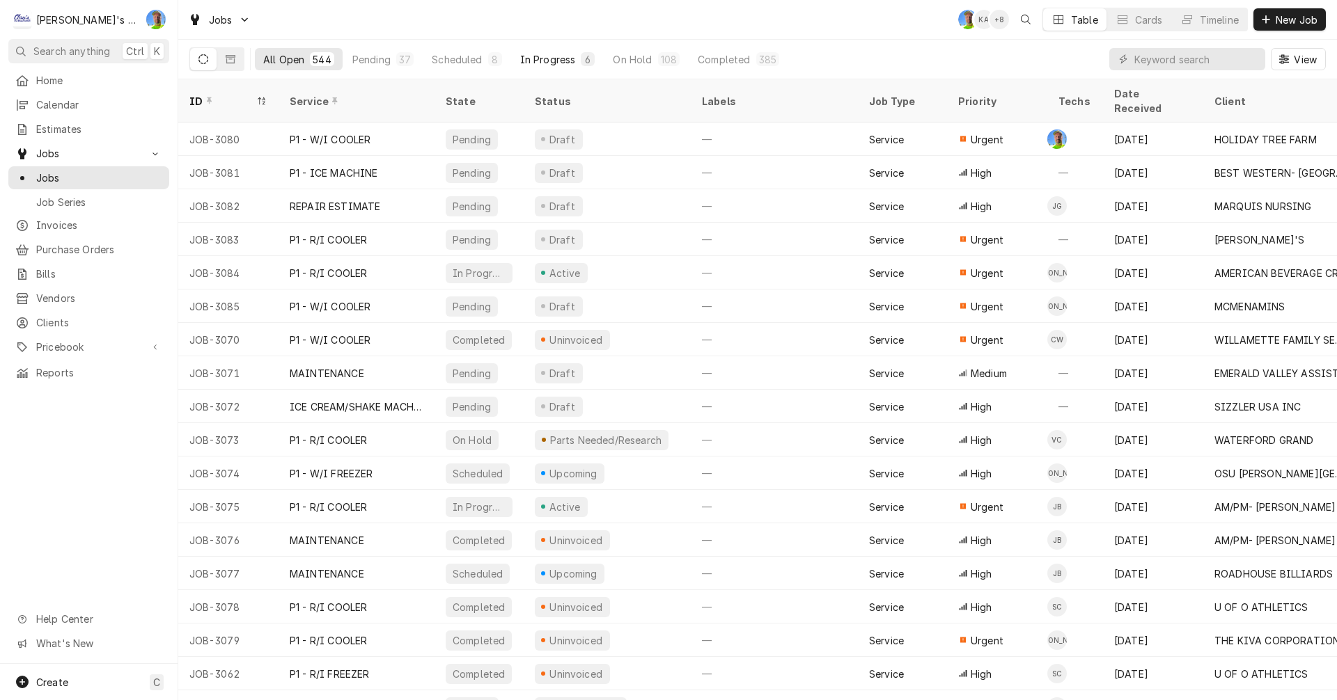
click at [549, 54] on div "In Progress" at bounding box center [548, 59] width 56 height 15
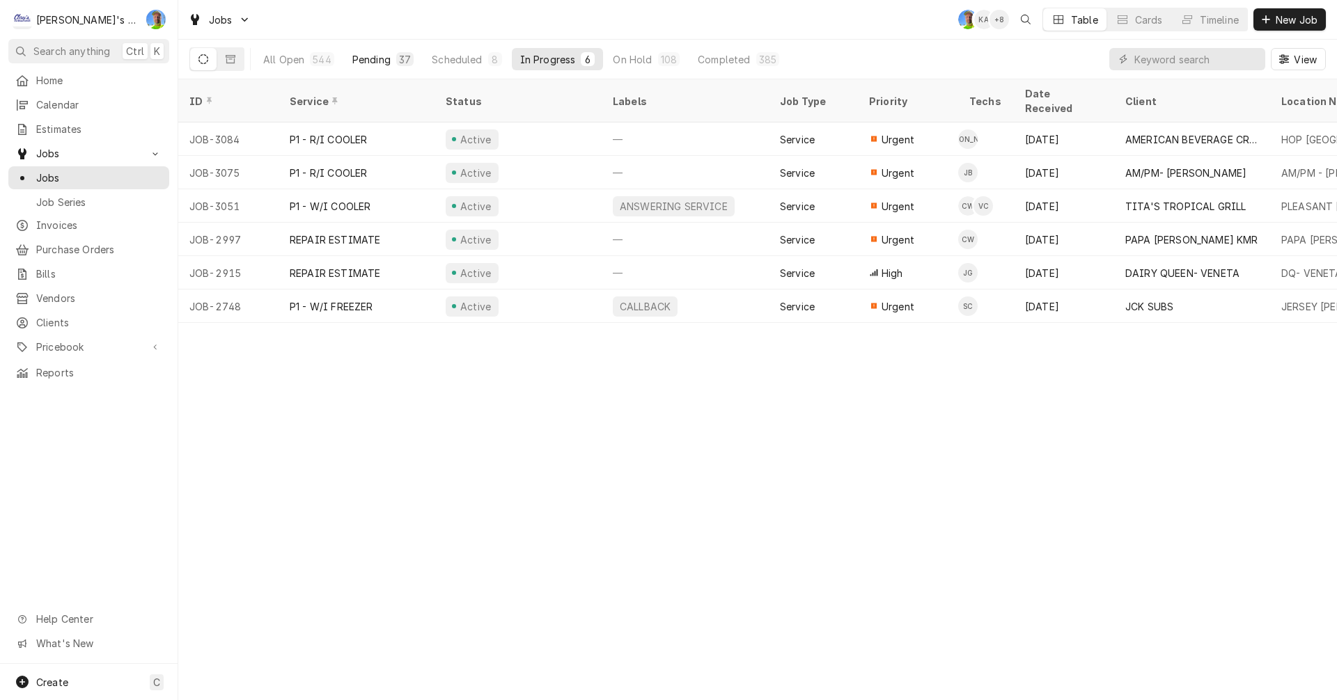
click at [366, 59] on div "Pending" at bounding box center [371, 59] width 38 height 15
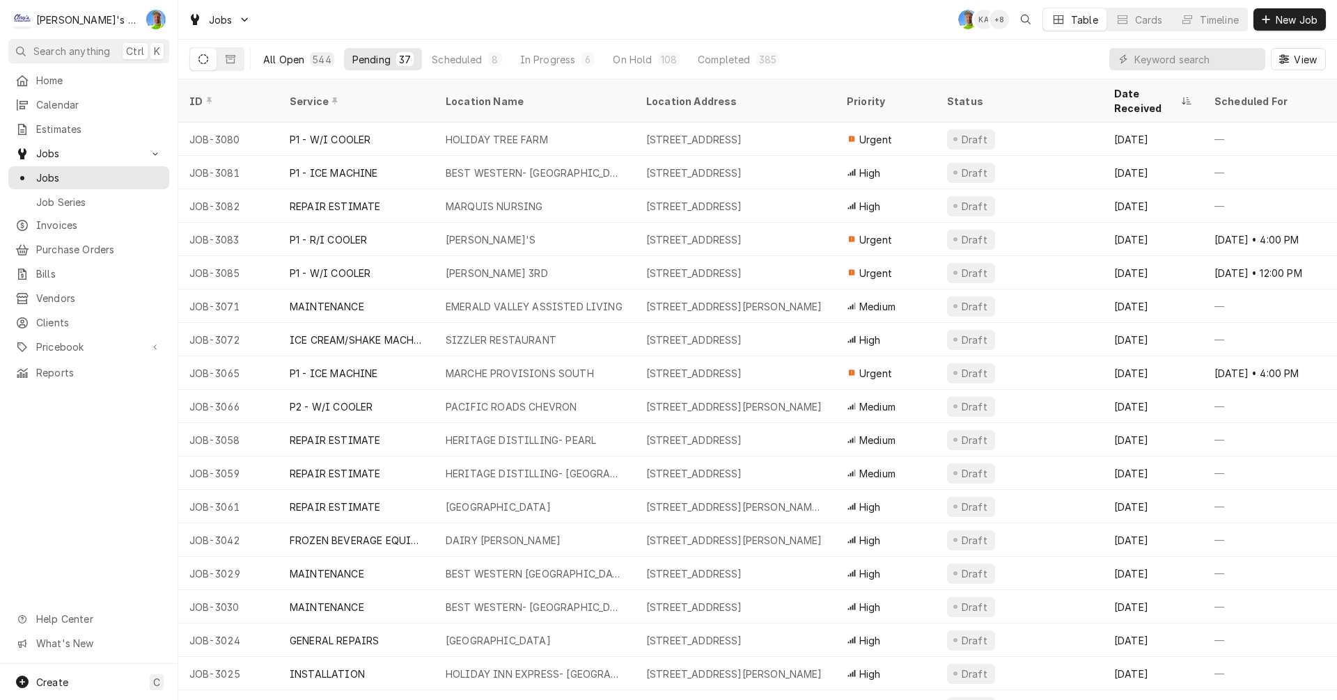
click at [292, 61] on div "All Open" at bounding box center [283, 59] width 41 height 15
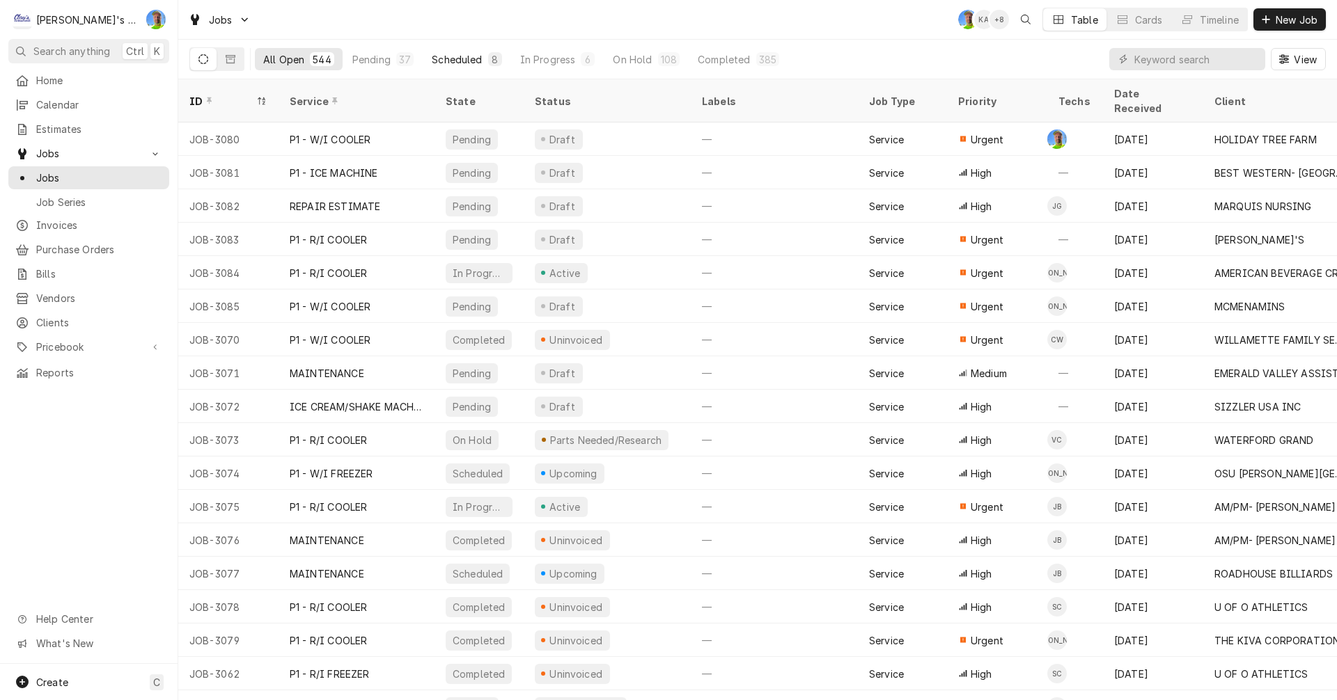
click at [465, 61] on div "Scheduled" at bounding box center [457, 59] width 50 height 15
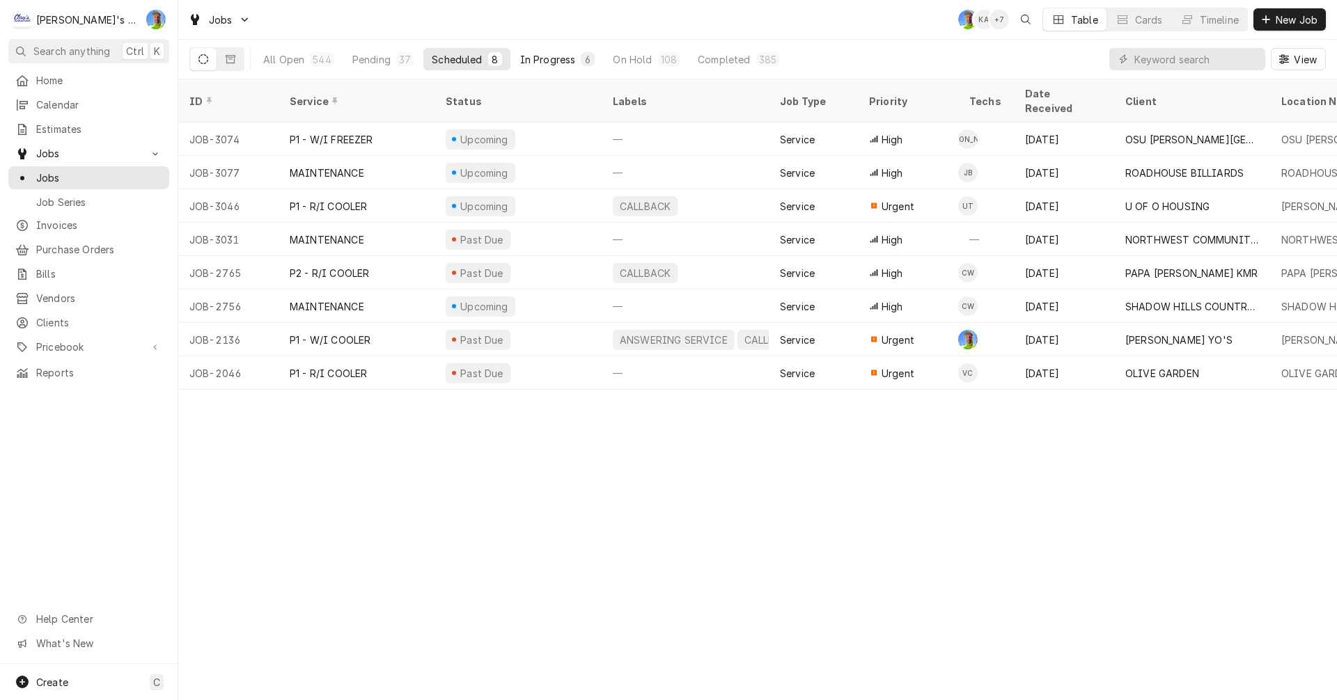
click at [555, 61] on div "In Progress" at bounding box center [548, 59] width 56 height 15
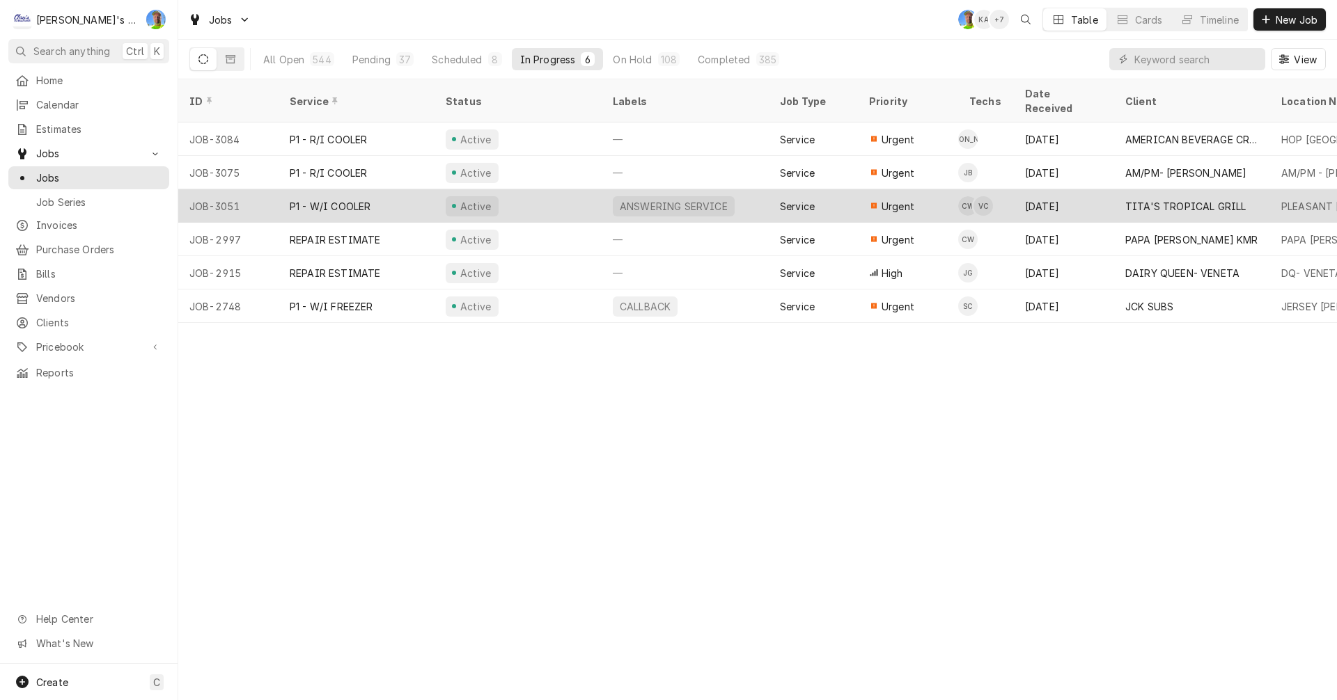
click at [897, 199] on span "Urgent" at bounding box center [897, 206] width 33 height 15
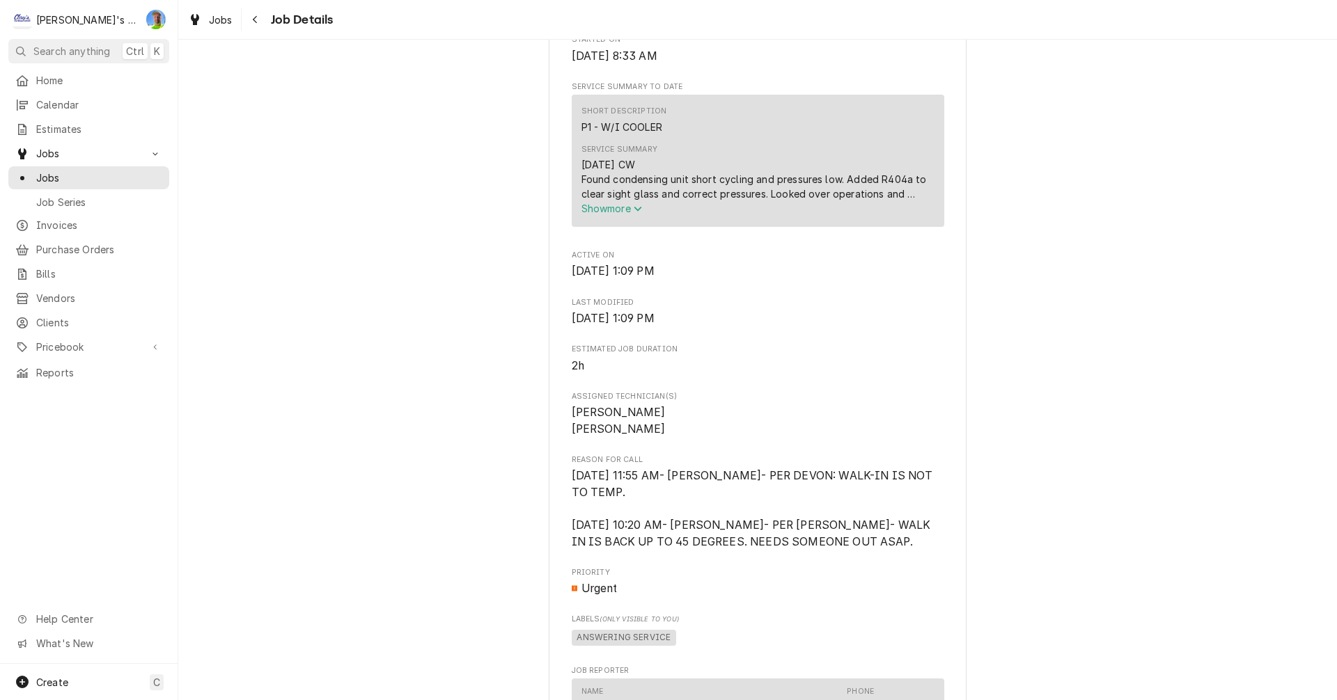
scroll to position [627, 0]
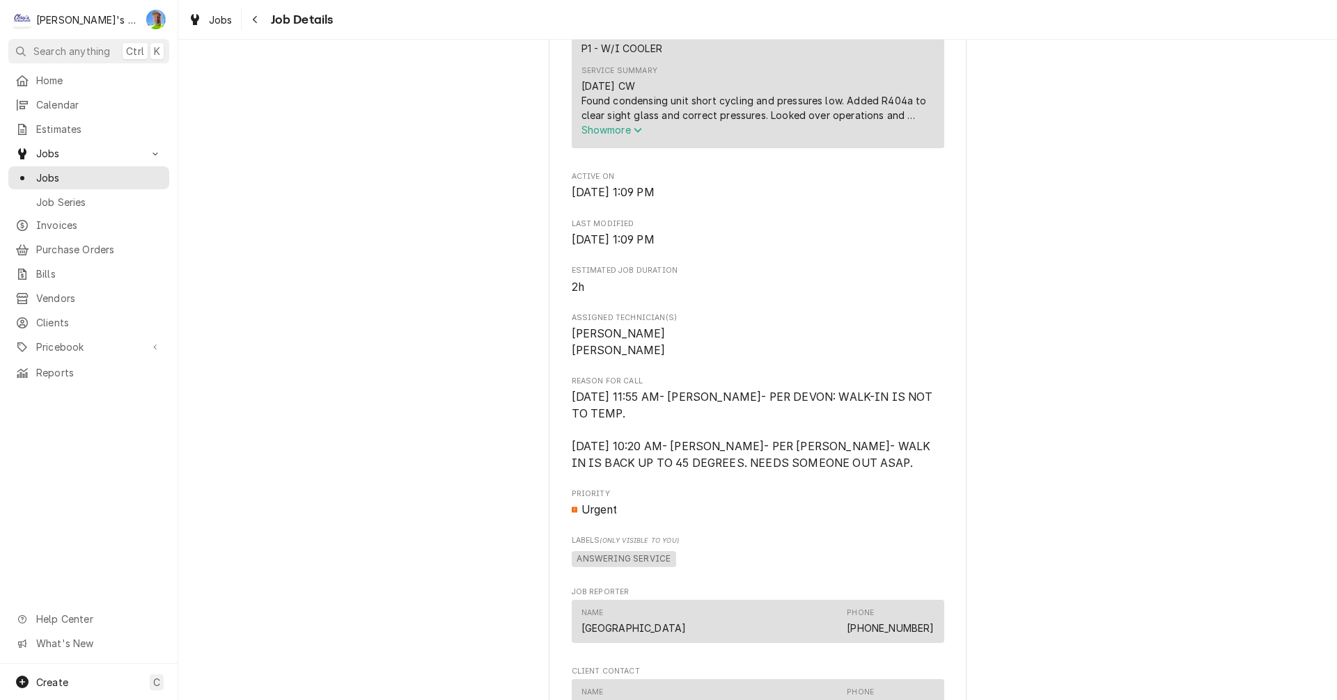
click at [634, 133] on icon "Service Summary" at bounding box center [637, 130] width 8 height 5
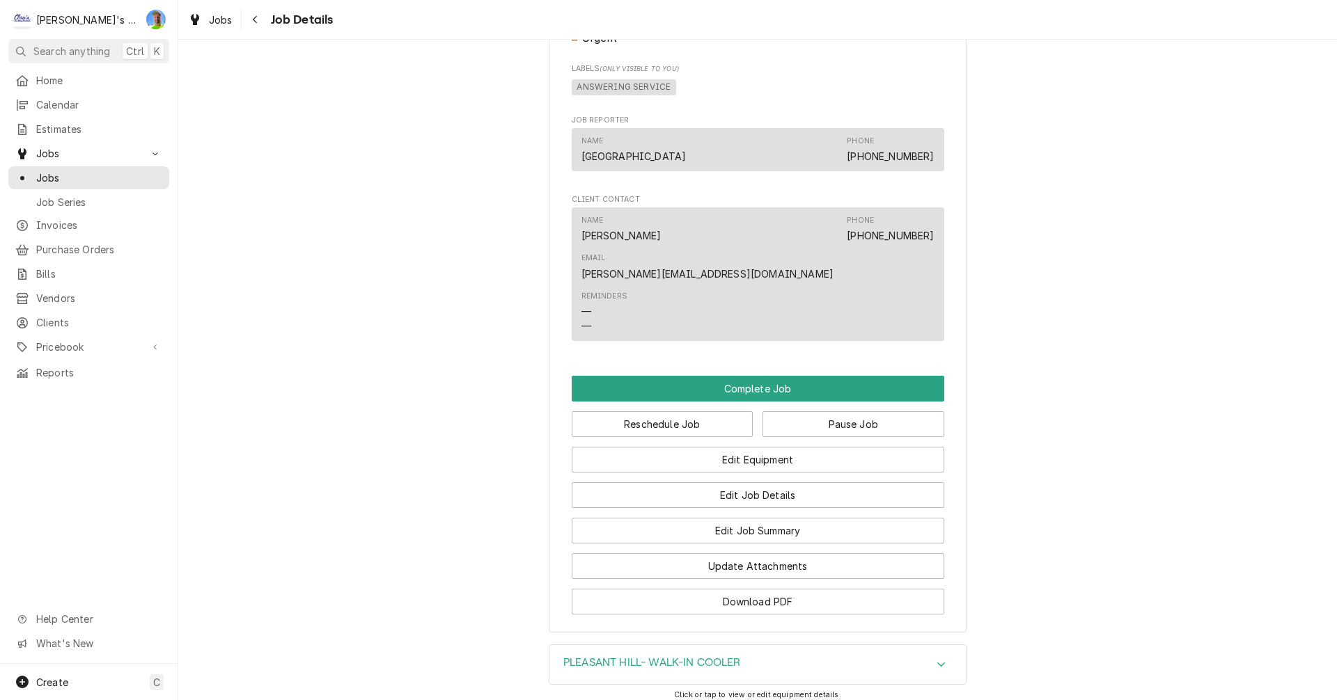
scroll to position [1183, 0]
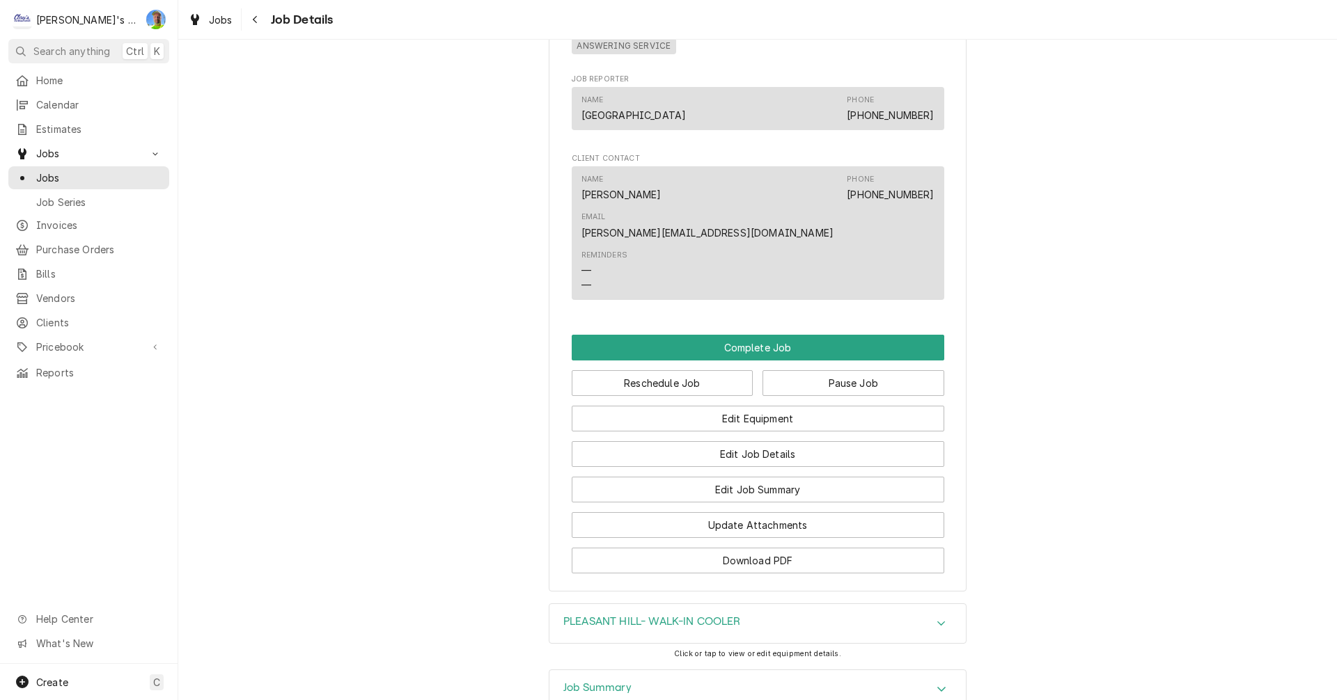
click at [937, 684] on icon "Accordion Header" at bounding box center [941, 689] width 10 height 11
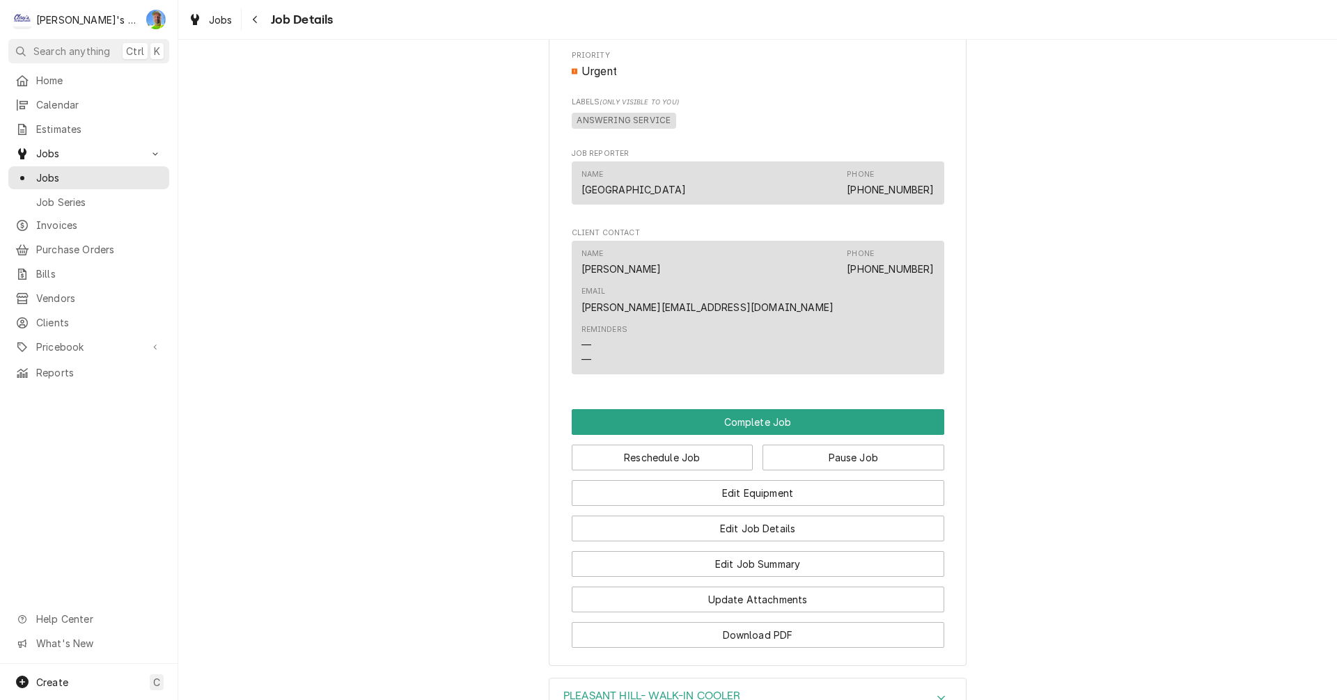
scroll to position [975, 0]
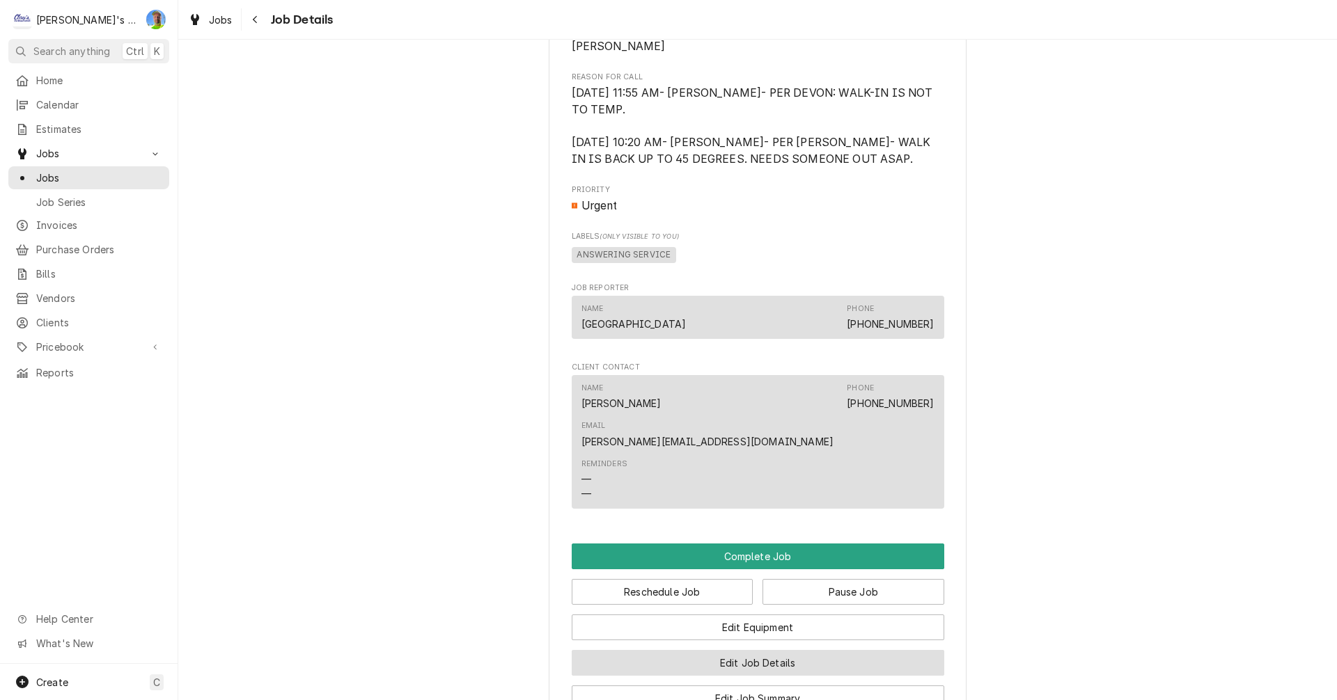
click at [922, 650] on button "Edit Job Details" at bounding box center [758, 663] width 372 height 26
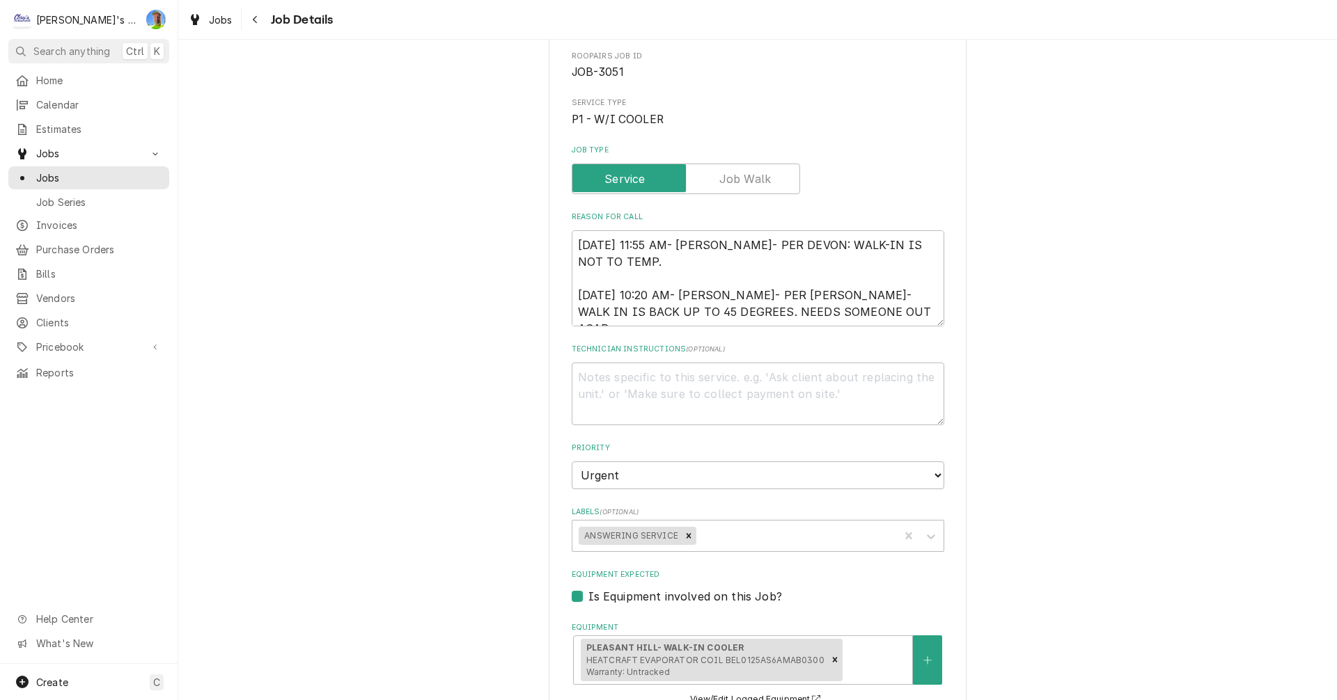
type textarea "x"
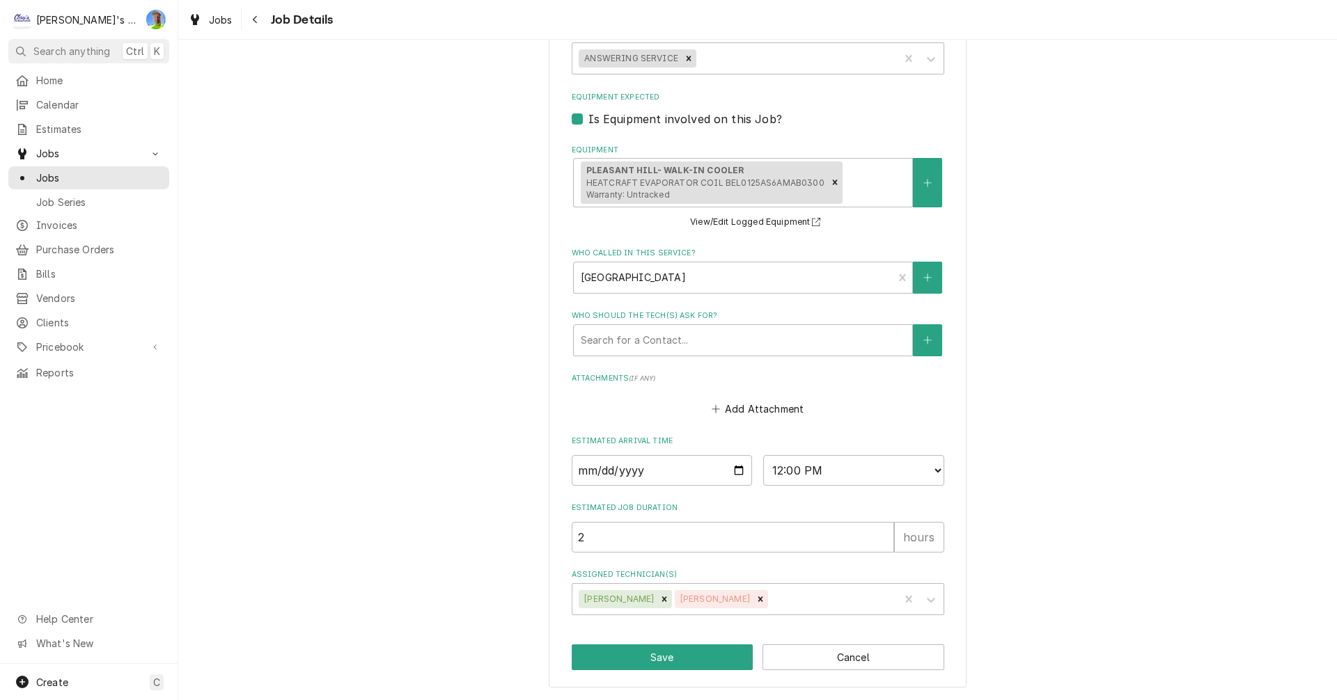
scroll to position [617, 0]
click at [839, 653] on button "Cancel" at bounding box center [853, 658] width 182 height 26
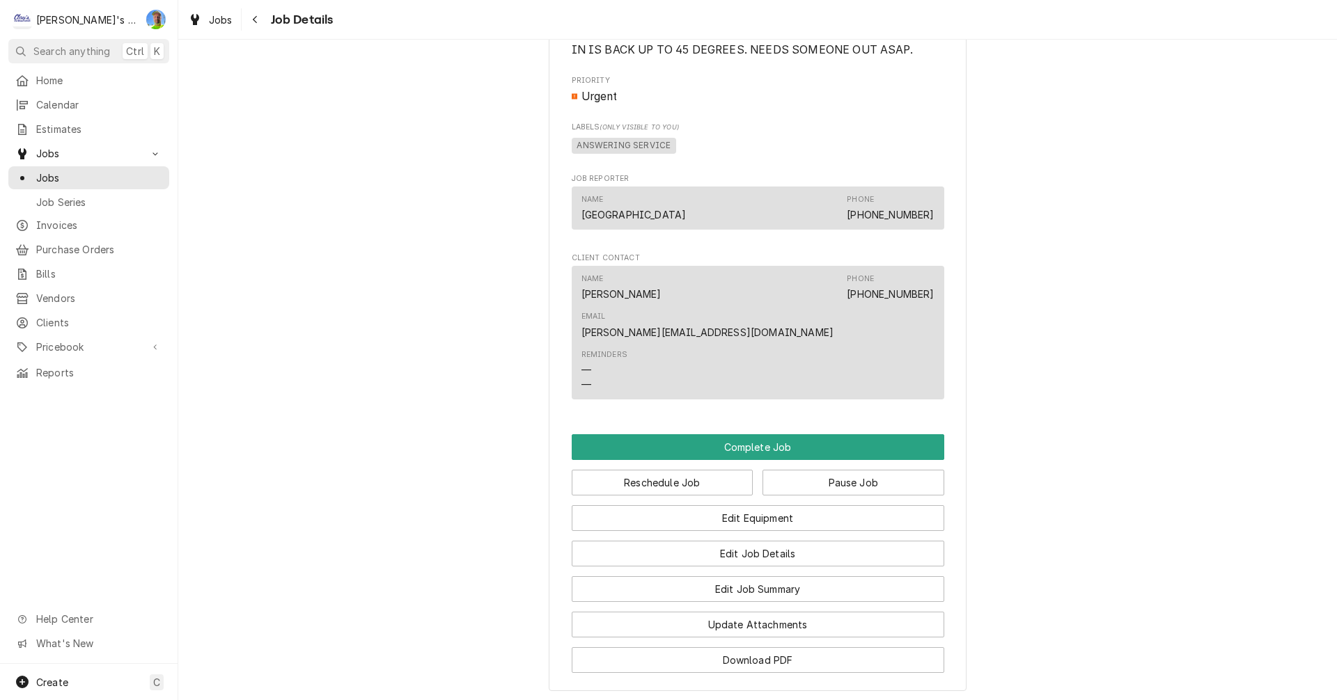
scroll to position [1044, 0]
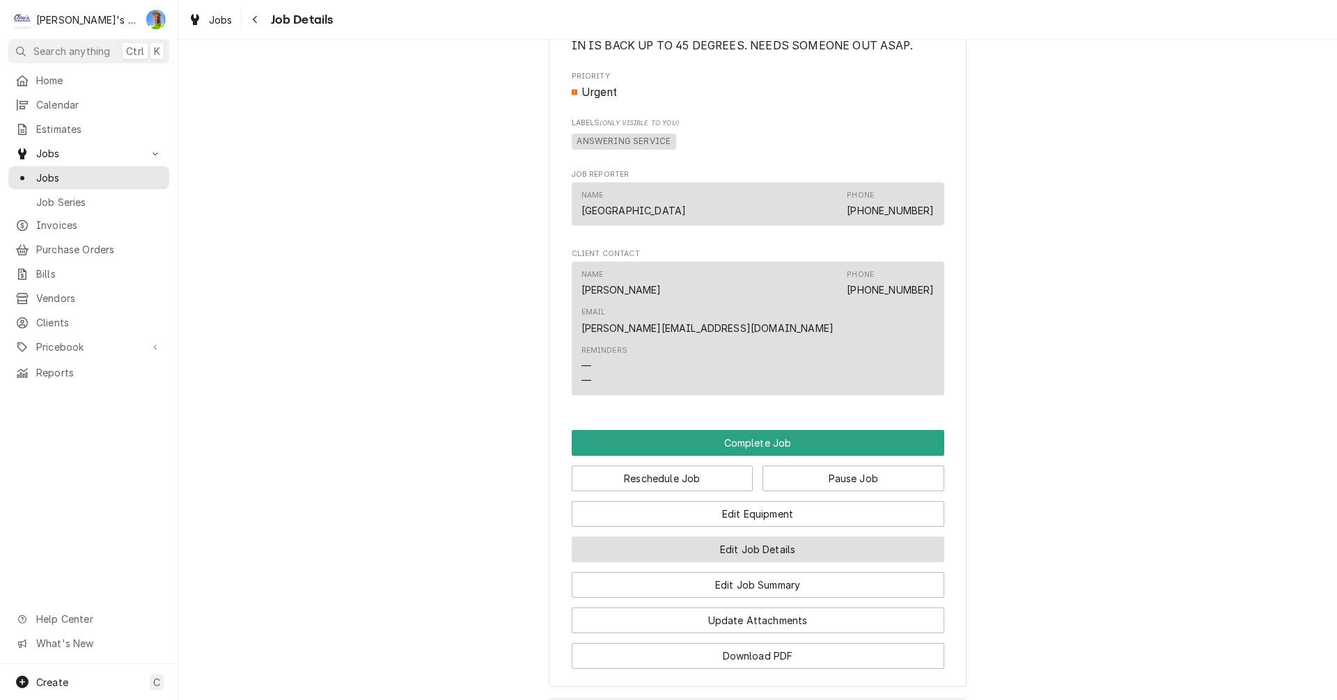
click at [876, 537] on button "Edit Job Details" at bounding box center [758, 550] width 372 height 26
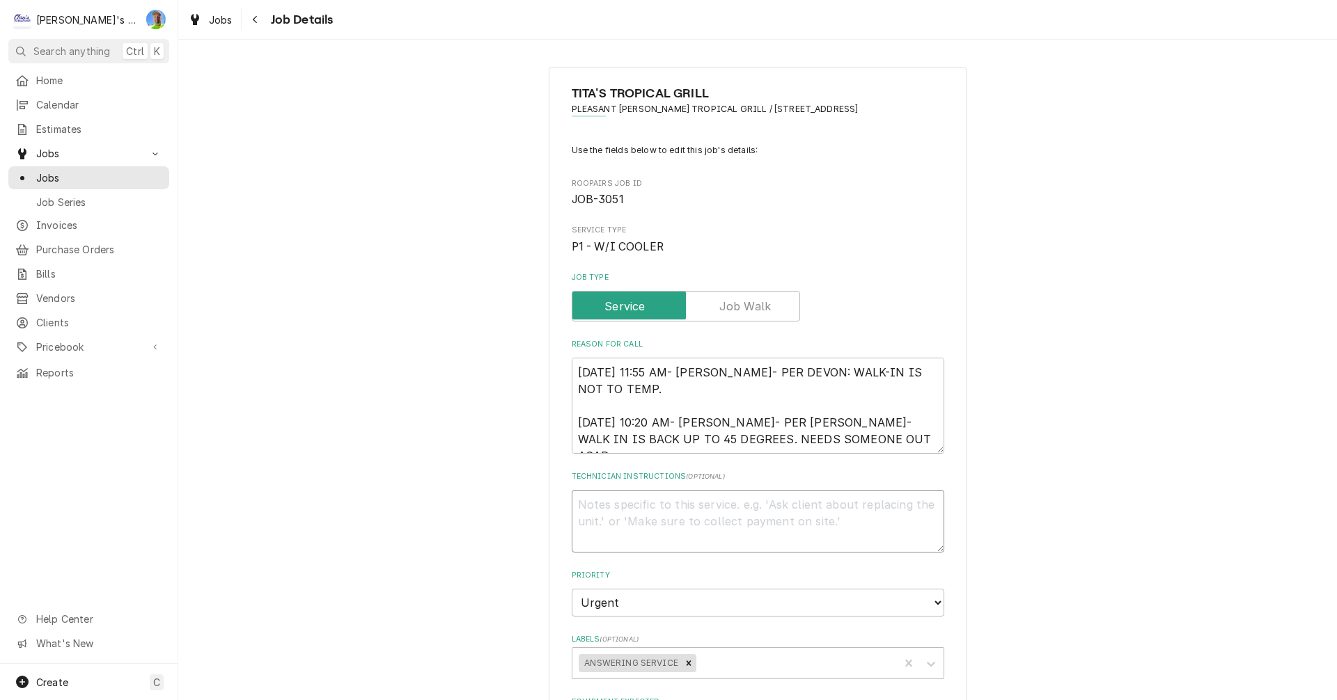
click at [884, 517] on textarea "Technician Instructions ( optional )" at bounding box center [758, 521] width 372 height 63
type textarea "x"
type textarea "*"
type textarea "x"
type textarea "*1"
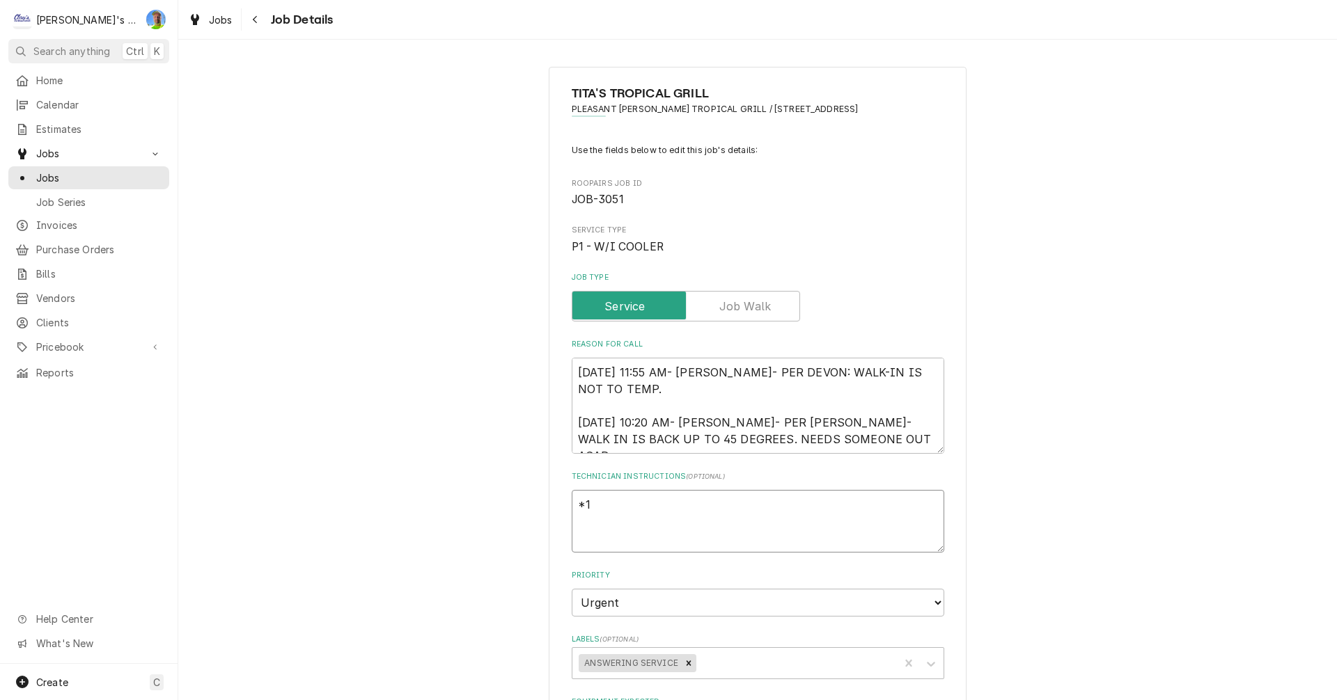
type textarea "x"
type textarea "*10"
type textarea "x"
type textarea "*10/"
type textarea "x"
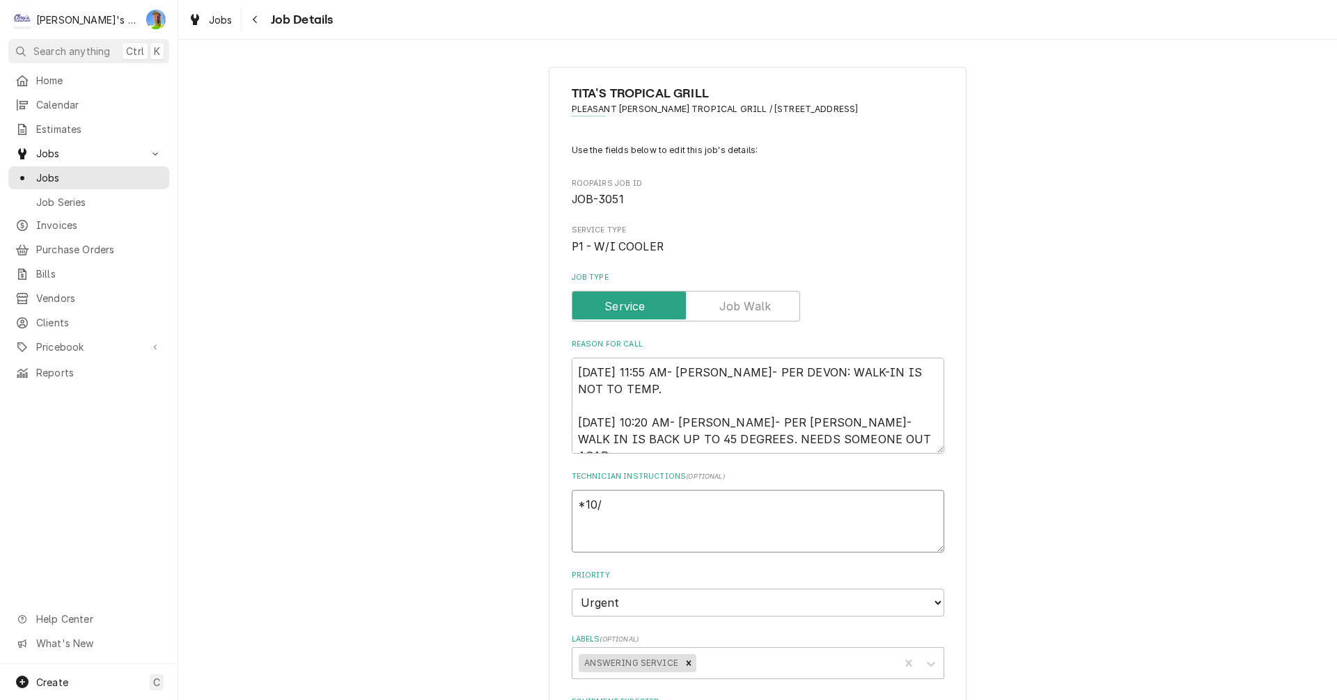
type textarea "*10/2"
type textarea "x"
type textarea "*10/2/"
type textarea "x"
type textarea "*10/2/2"
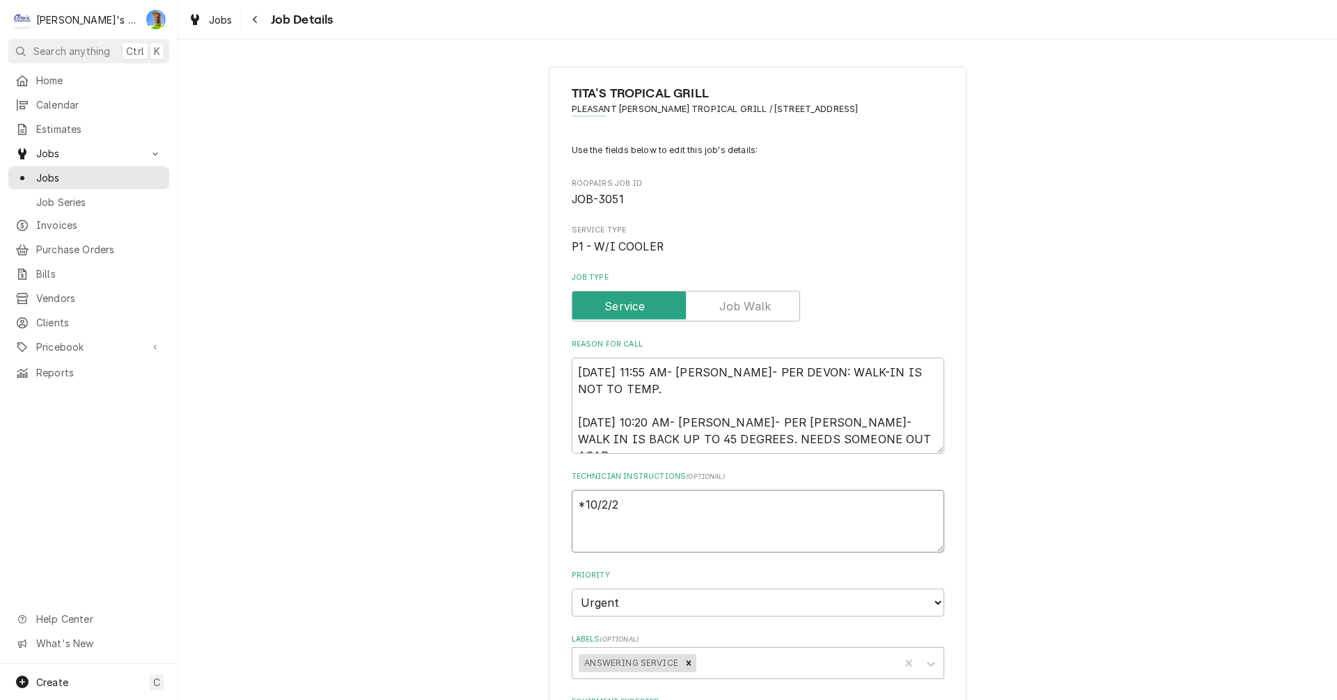
type textarea "x"
type textarea "*10/2/20"
type textarea "x"
type textarea "*10/2/202"
type textarea "x"
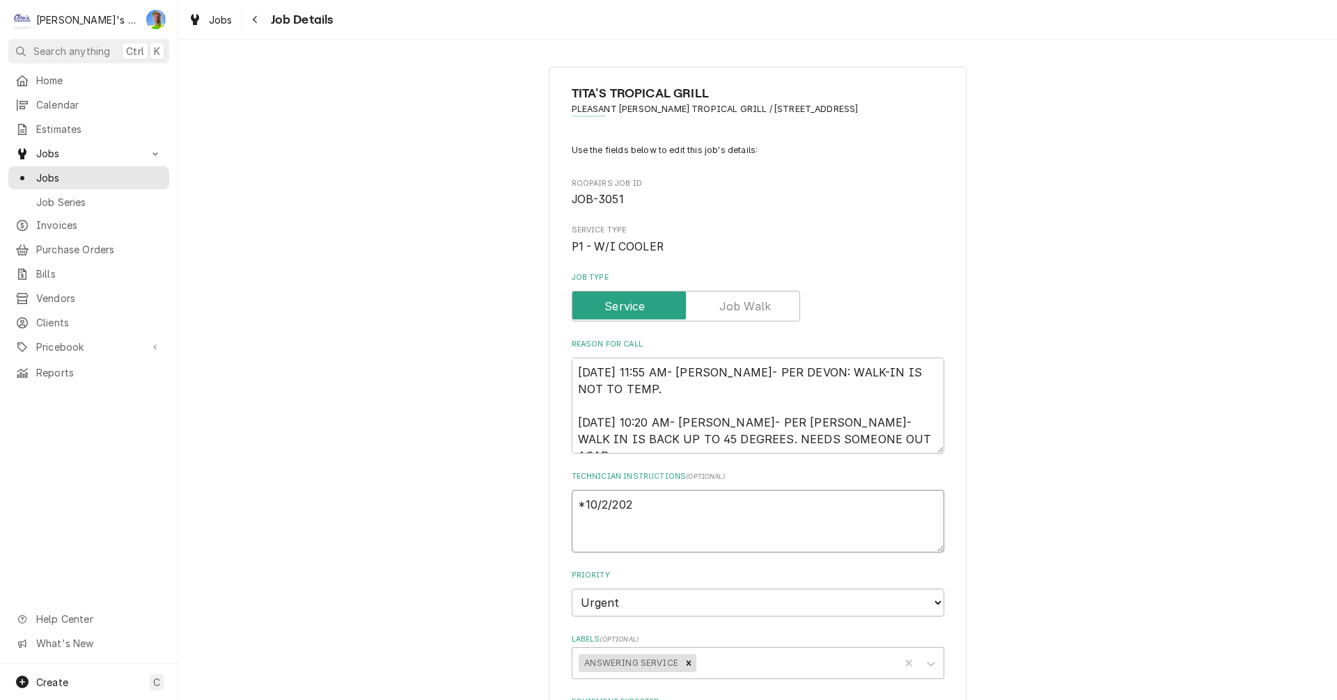
type textarea "*10/2/2025"
type textarea "x"
type textarea "*10/2/2025"
type textarea "x"
type textarea "*10/2/2025"
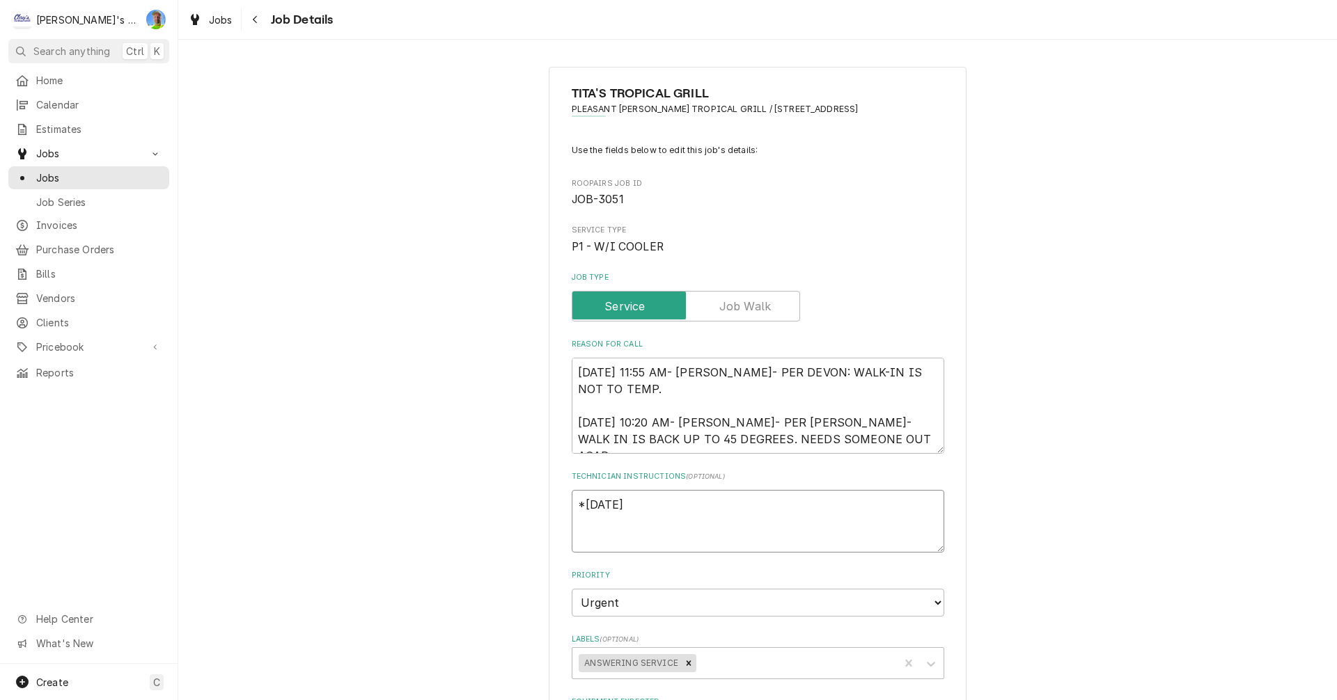
type textarea "x"
type textarea "*10/2/2025 1"
type textarea "x"
type textarea "*10/2/2025 1:"
type textarea "x"
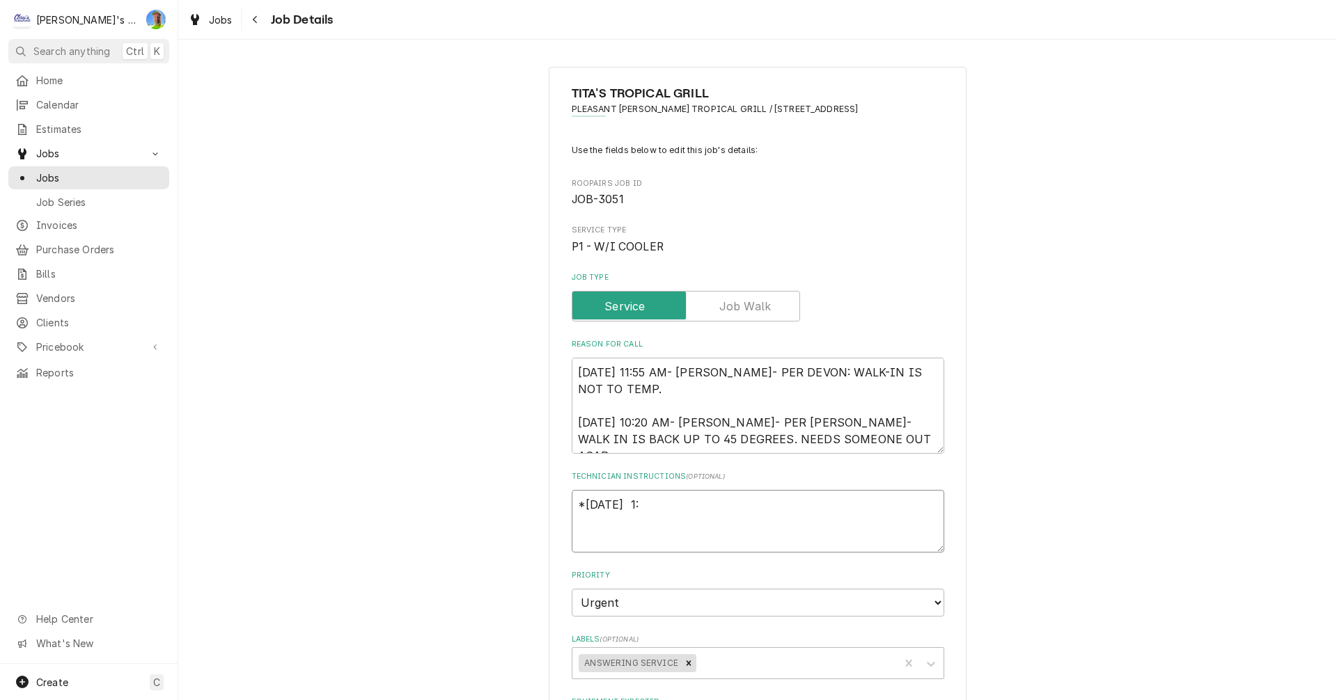
type textarea "*10/2/2025 1:3"
type textarea "x"
type textarea "*10/2/2025 1:35"
type textarea "x"
type textarea "*10/2/2025 1:35P"
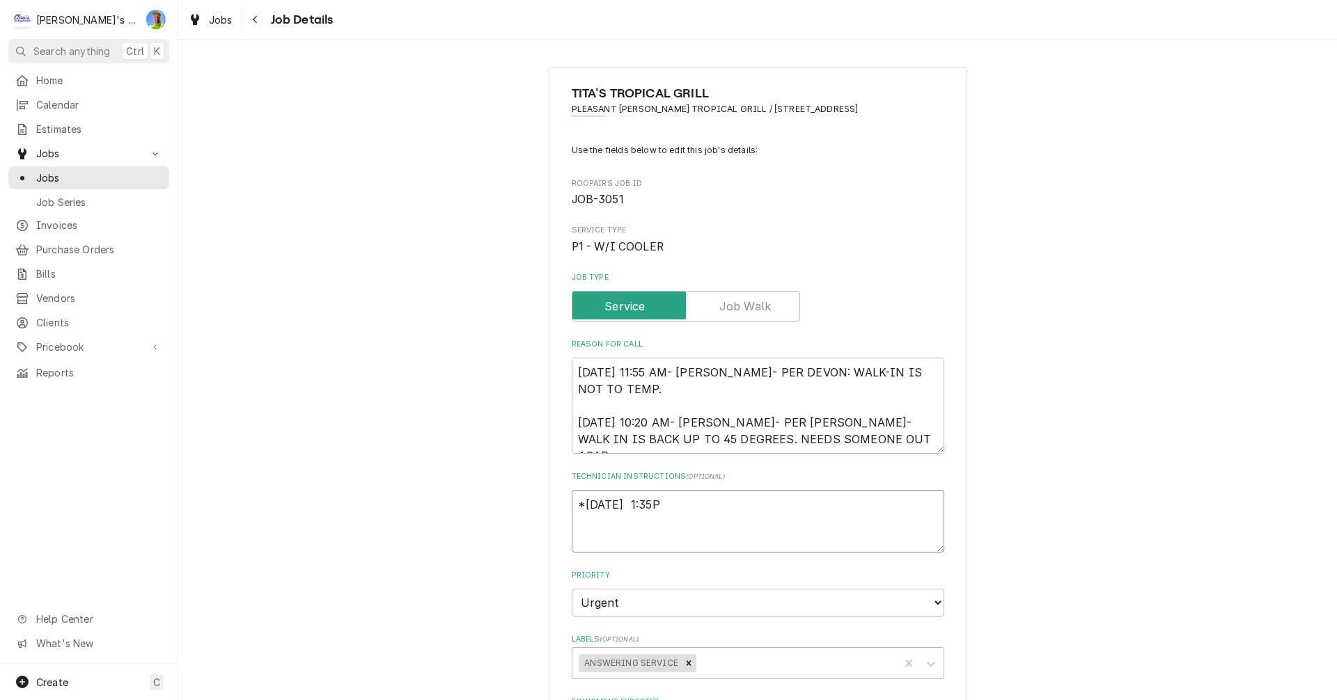
type textarea "x"
type textarea "*10/2/2025 1:35PM"
type textarea "x"
type textarea "*10/2/2025 1:35PM"
type textarea "x"
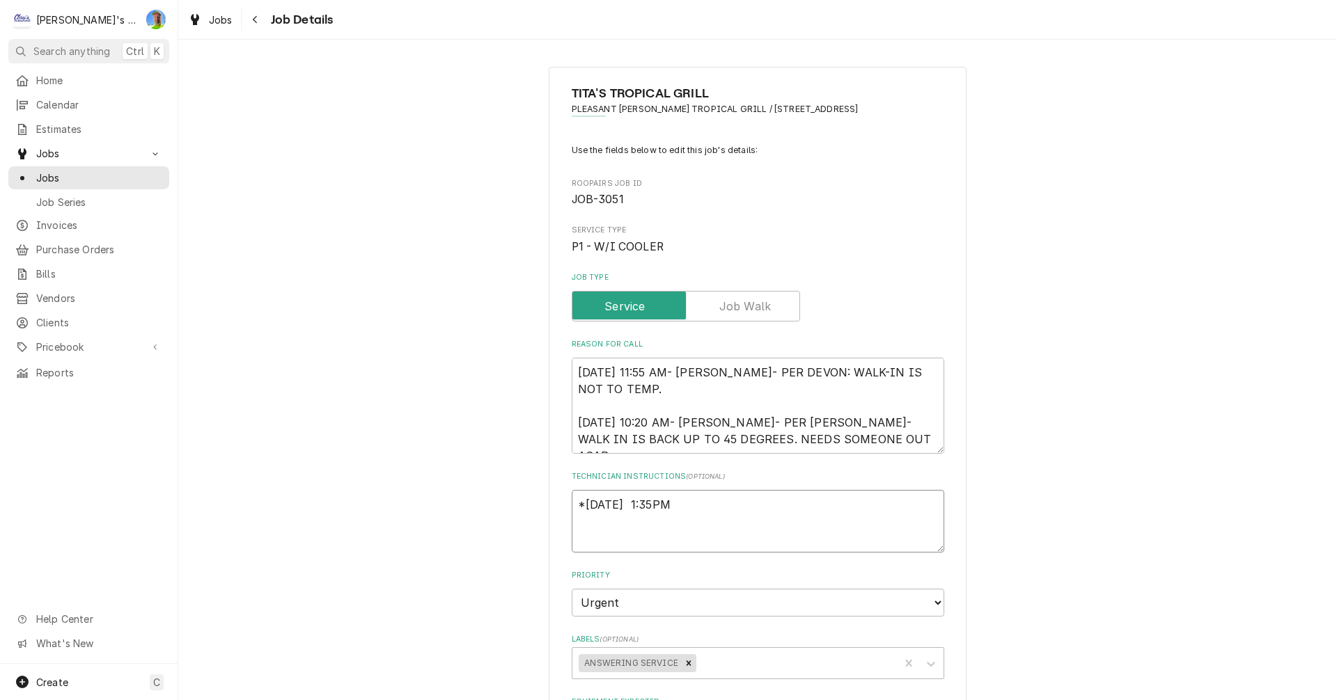
type textarea "*10/2/2025 1:35PM -"
type textarea "x"
type textarea "*10/2/2025 1:35PM -"
type textarea "x"
type textarea "*10/2/2025 1:35PM - A"
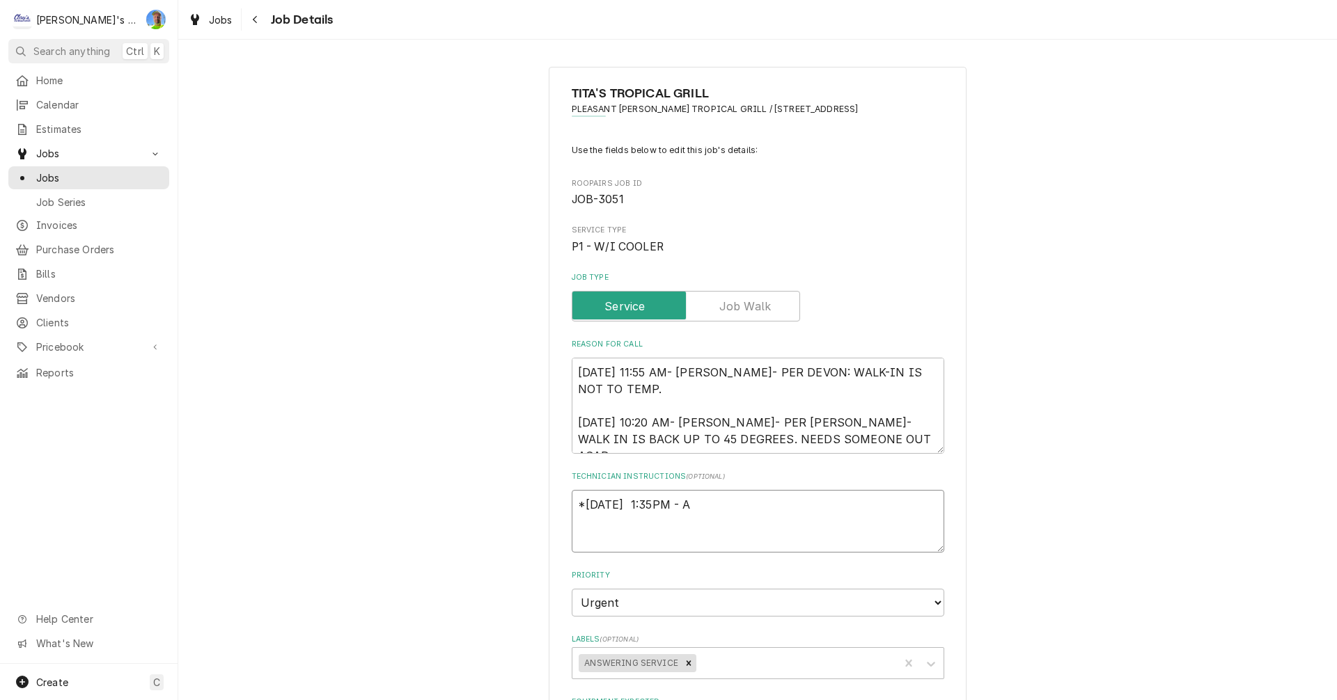
type textarea "x"
type textarea "*10/2/2025 1:35PM - AA"
type textarea "x"
type textarea "*10/2/2025 1:35PM - AAR"
type textarea "x"
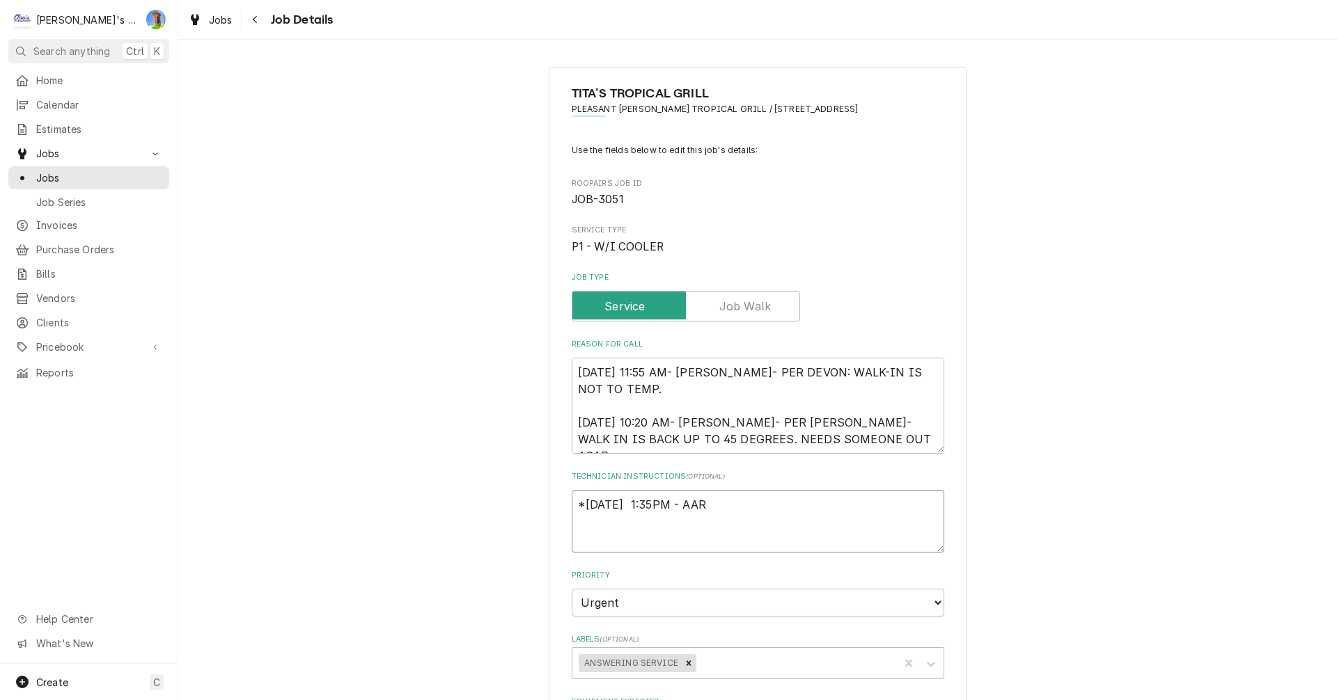
type textarea "*10/2/2025 1:35PM - AARO"
type textarea "x"
type textarea "*10/2/2025 1:35PM - AARON"
type textarea "x"
type textarea "*10/2/2025 1:35PM - AARON"
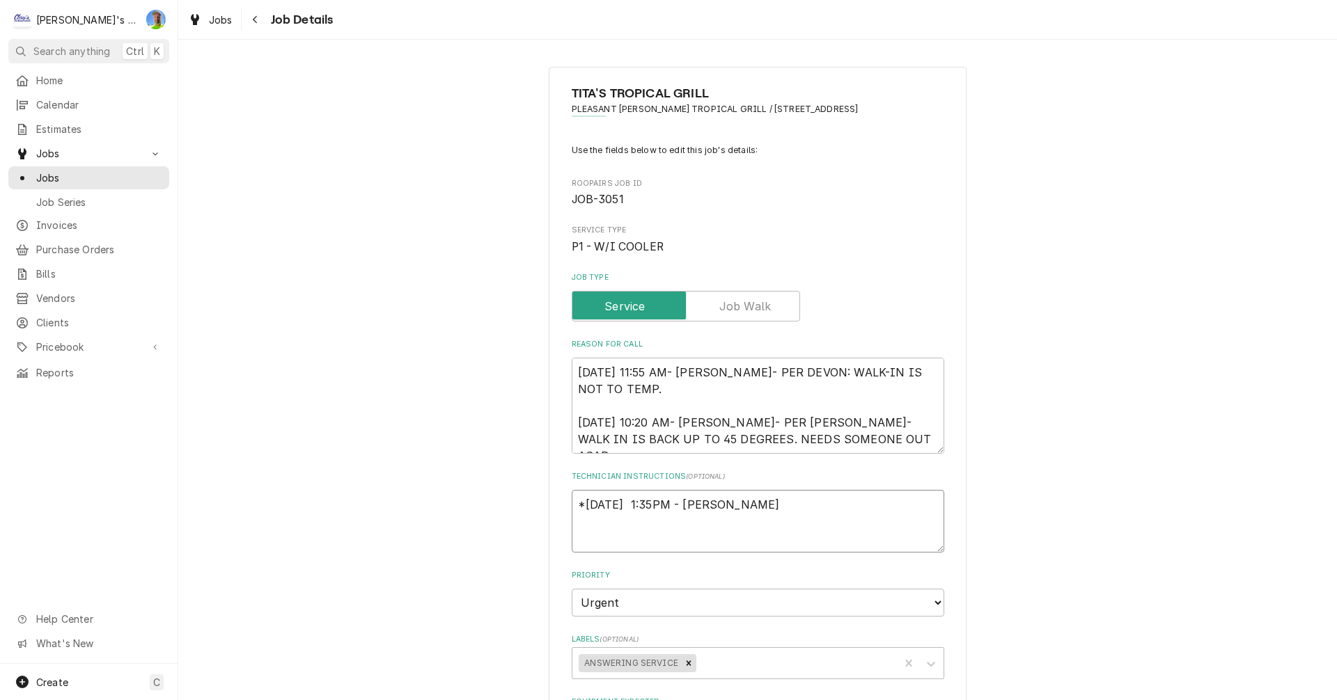
type textarea "x"
type textarea "*10/2/2025 1:35PM - AARON J"
type textarea "x"
type textarea "*10/2/2025 1:35PM - AARON JU"
type textarea "x"
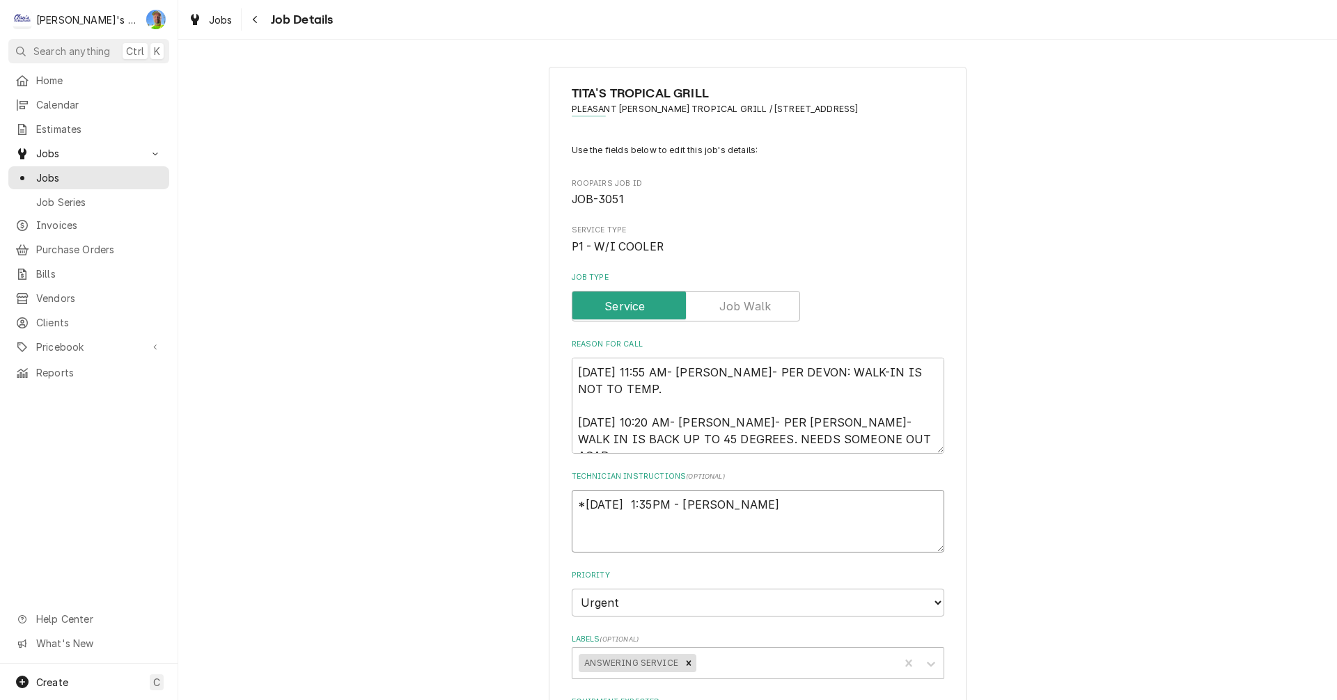
type textarea "*10/2/2025 1:35PM - AARON JUS"
type textarea "x"
type textarea "*10/2/2025 1:35PM - AARON JUST"
type textarea "x"
type textarea "*10/2/2025 1:35PM - AARON JUST"
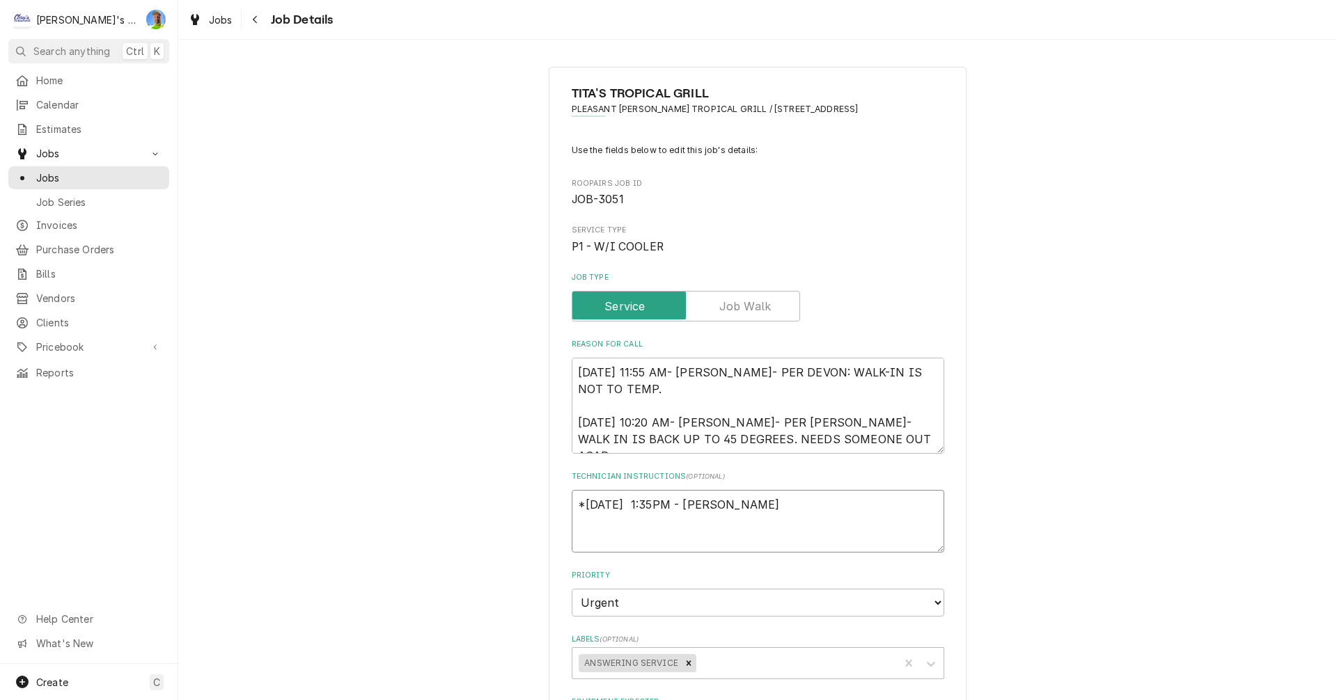
type textarea "x"
type textarea "*10/2/2025 1:35PM - AARON JUST C"
type textarea "x"
type textarea "*10/2/2025 1:35PM - AARON JUST CA"
type textarea "x"
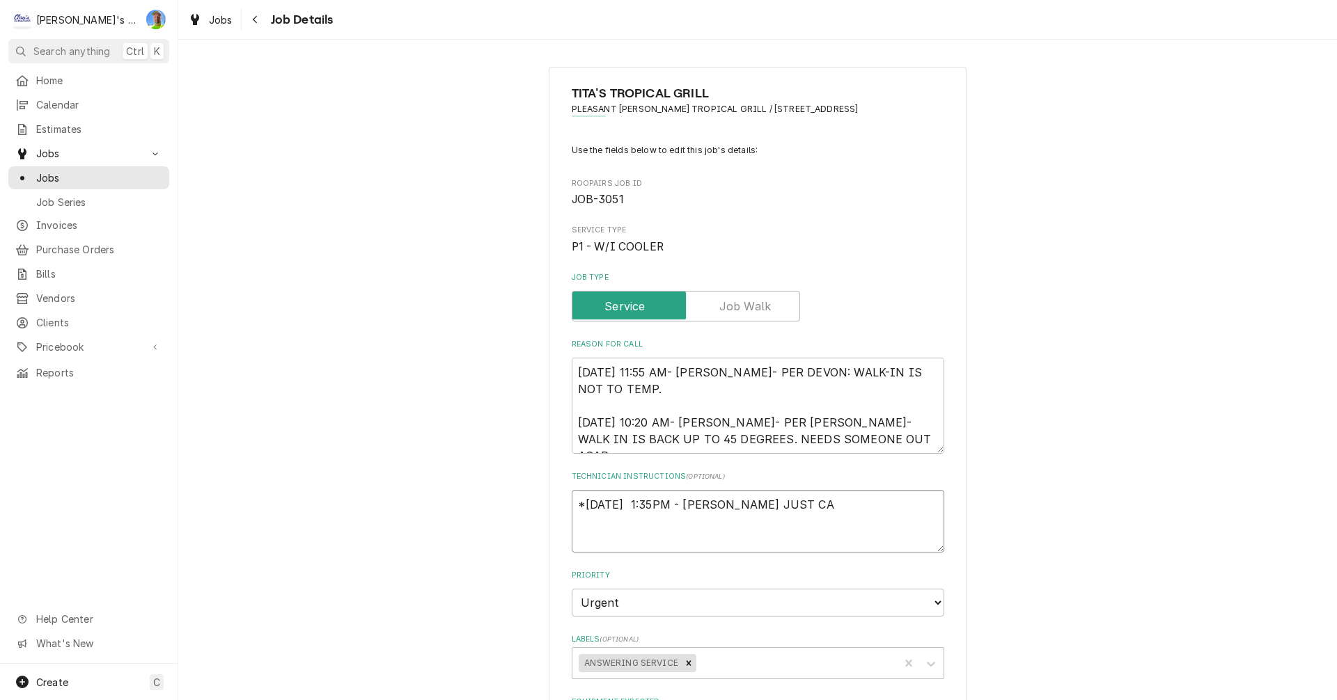
type textarea "*10/2/2025 1:35PM - AARON JUST CAL"
type textarea "x"
type textarea "*10/2/2025 1:35PM - AARON JUST CALL"
type textarea "x"
type textarea "*10/2/2025 1:35PM - AARON JUST CALLE"
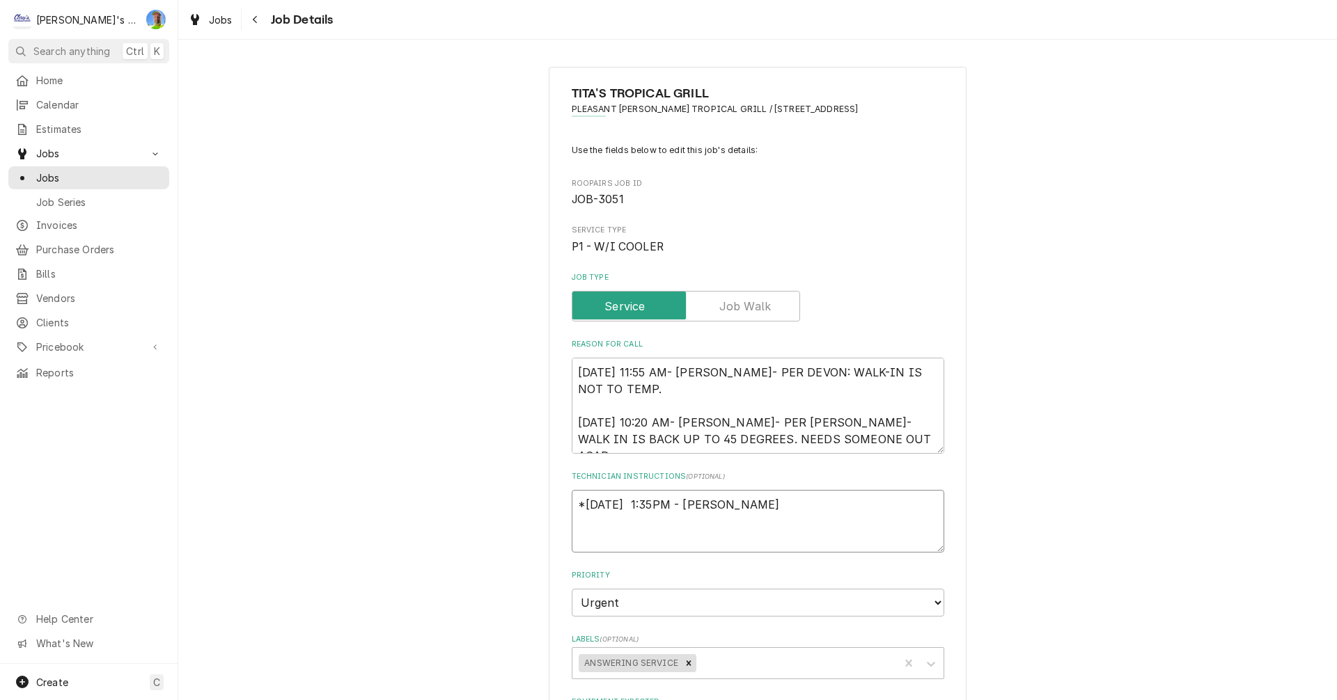
type textarea "x"
type textarea "*10/2/2025 1:35PM - AARON JUST CALLED"
type textarea "x"
type textarea "*10/2/2025 1:35PM - AARON JUST CALLED"
type textarea "x"
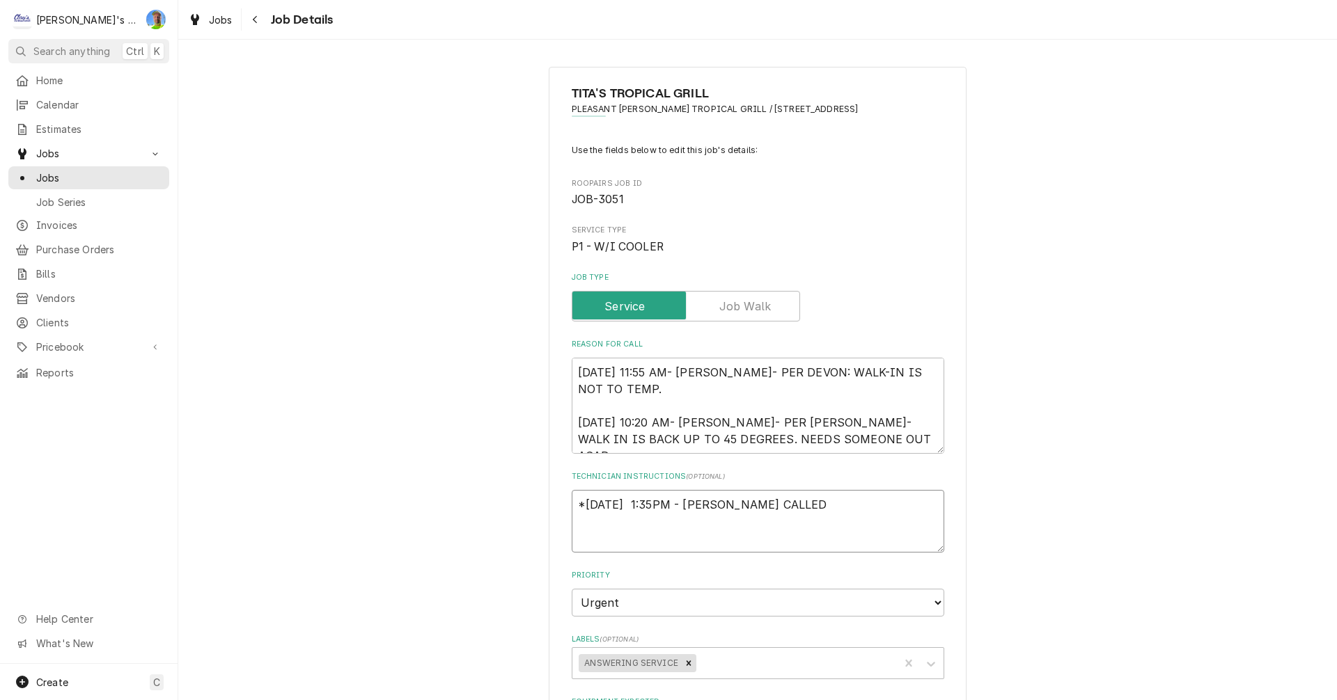
type textarea "*10/2/2025 1:35PM - AARON JUST CALLED A"
type textarea "x"
type textarea "*10/2/2025 1:35PM - AARON JUST CALLED AN"
type textarea "x"
type textarea "*10/2/2025 1:35PM - AARON JUST CALLED AND"
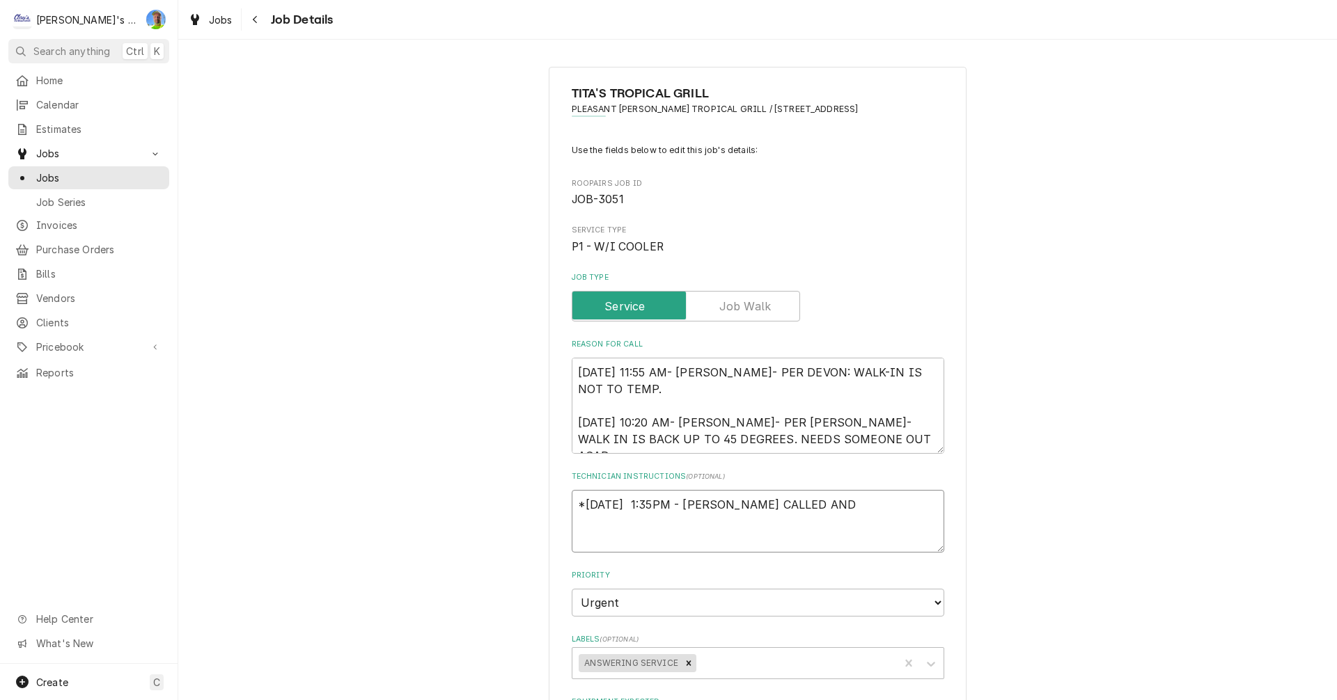
type textarea "x"
type textarea "*10/2/2025 1:35PM - AARON JUST CALLED AND"
type textarea "x"
type textarea "*10/2/2025 1:35PM - AARON JUST CALLED AND A"
type textarea "x"
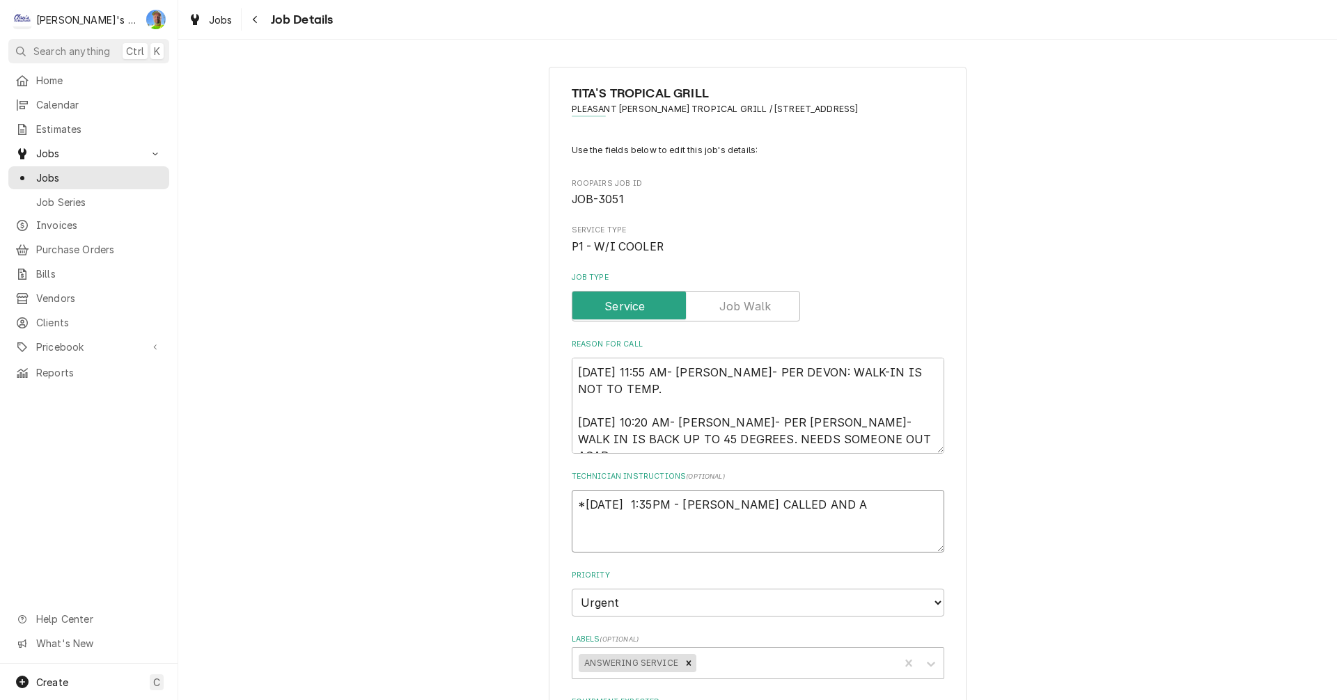
type textarea "*10/2/2025 1:35PM - AARON JUST CALLED AND AS"
type textarea "x"
type textarea "*10/2/2025 1:35PM - AARON JUST CALLED AND ASK"
type textarea "x"
type textarea "*10/2/2025 1:35PM - AARON JUST CALLED AND ASKE"
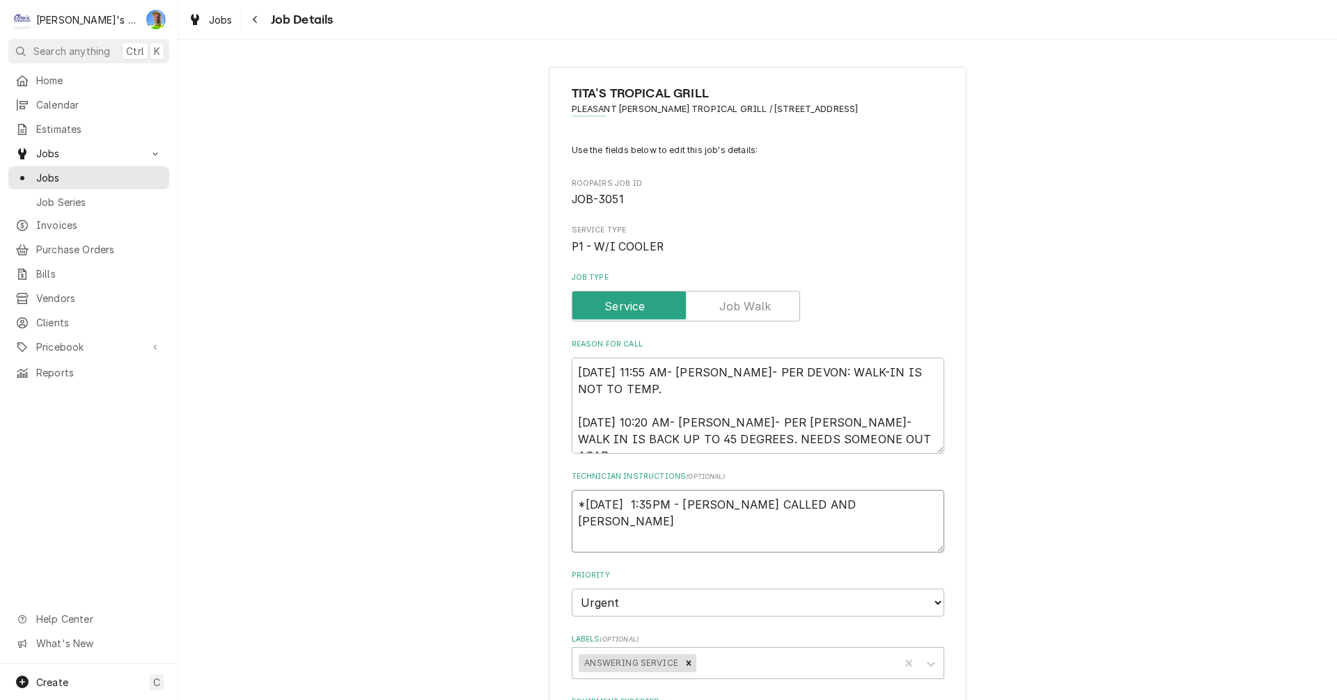
type textarea "x"
type textarea "*10/2/2025 1:35PM - AARON JUST CALLED AND ASKED"
type textarea "x"
type textarea "*10/2/2025 1:35PM - AARON JUST CALLED AND ASKED"
type textarea "x"
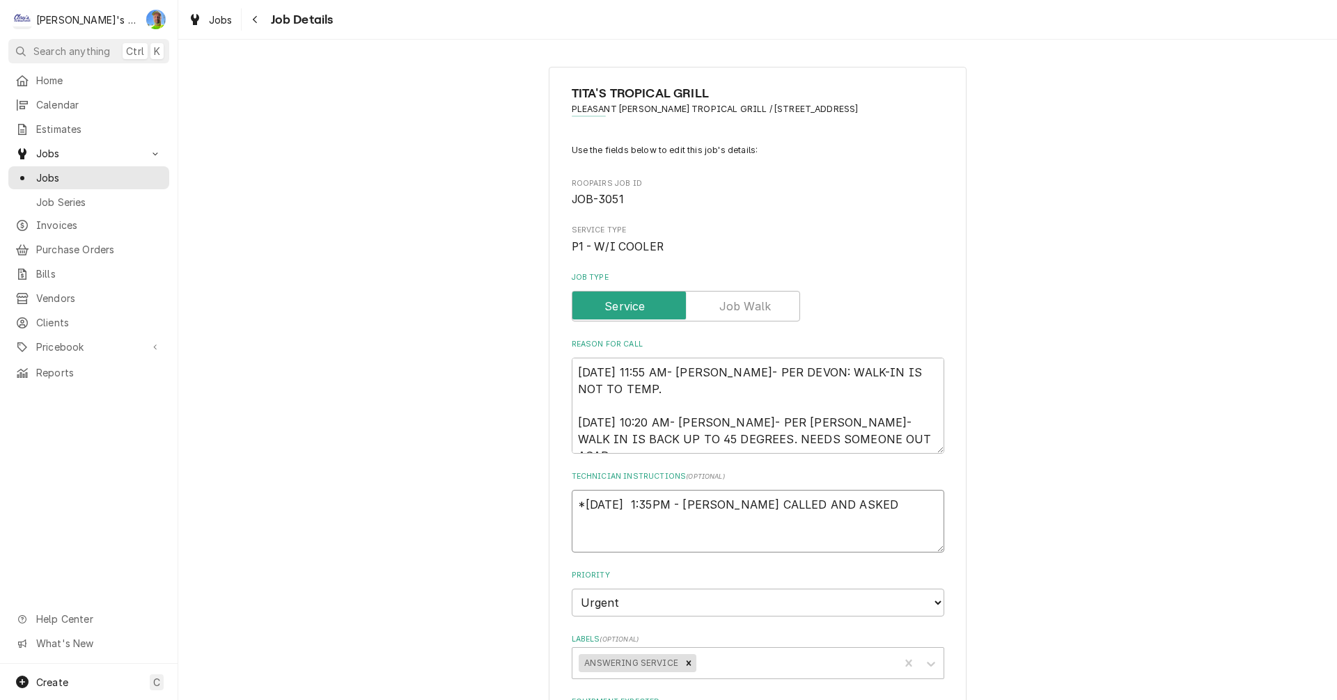
type textarea "*10/2/2025 1:35PM - AARON JUST CALLED AND ASKED I"
type textarea "x"
type textarea "*10/2/2025 1:35PM - AARON JUST CALLED AND ASKED IF"
type textarea "x"
type textarea "*10/2/2025 1:35PM - AARON JUST CALLED AND ASKED IF"
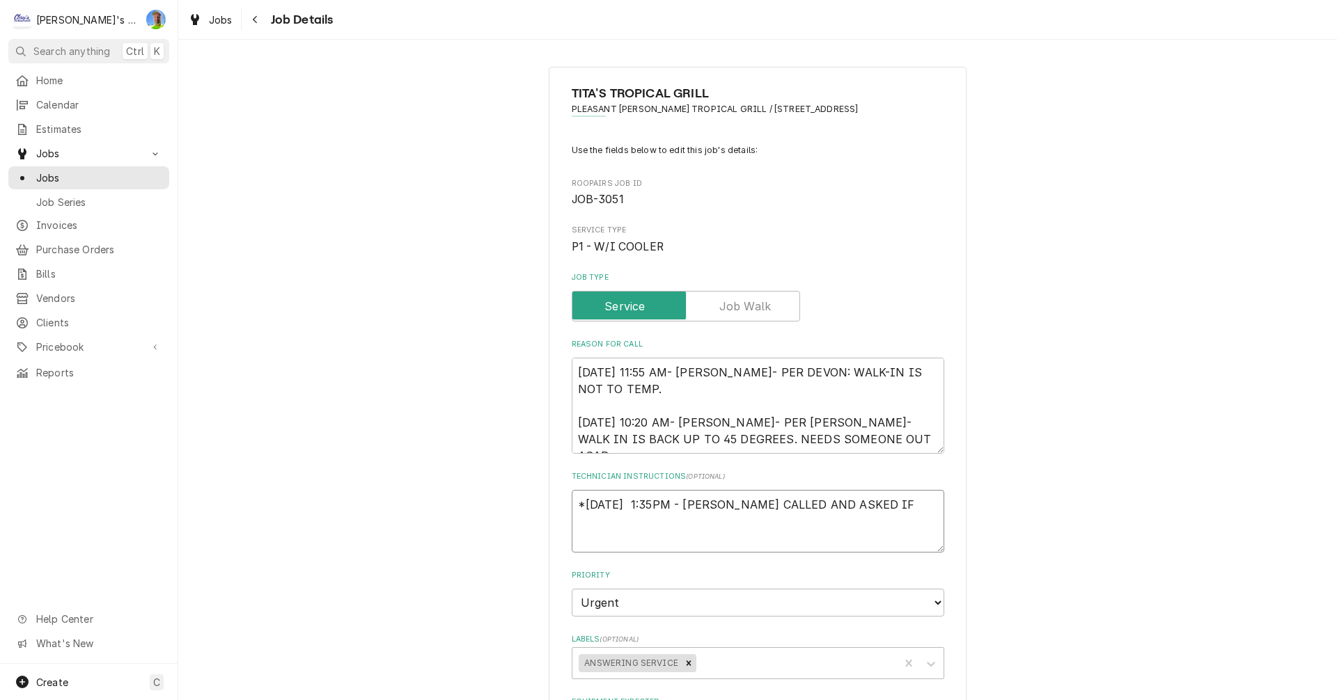
type textarea "x"
type textarea "*10/2/2025 1:35PM - AARON JUST CALLED AND ASKED IF W"
type textarea "x"
type textarea "*10/2/2025 1:35PM - AARON JUST CALLED AND ASKED IF WE"
type textarea "x"
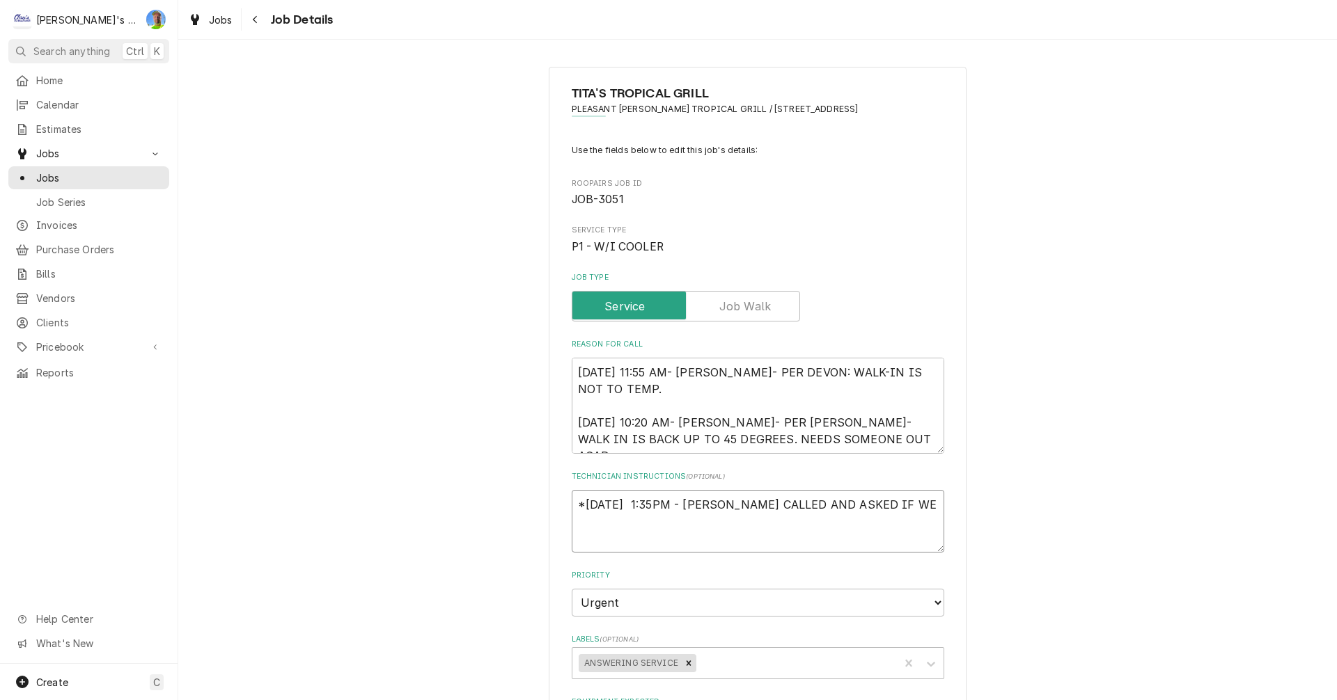
type textarea "*10/2/2025 1:35PM - AARON JUST CALLED AND ASKED IF WE"
type textarea "x"
type textarea "*10/2/2025 1:35PM - AARON JUST CALLED AND ASKED IF WE C"
type textarea "x"
type textarea "*10/2/2025 1:35PM - AARON JUST CALLED AND ASKED IF WE CO"
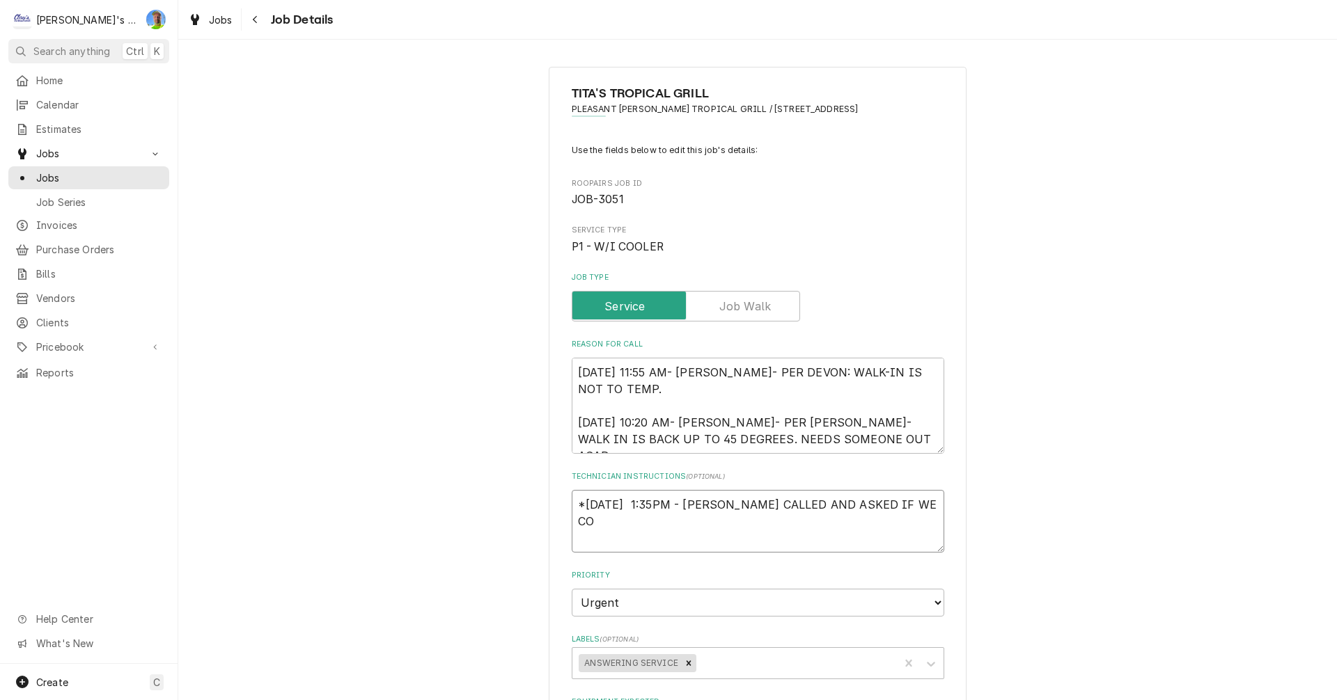
type textarea "x"
type textarea "*10/2/2025 1:35PM - AARON JUST CALLED AND ASKED IF WE COU"
type textarea "x"
type textarea "*10/2/2025 1:35PM - AARON JUST CALLED AND ASKED IF WE COUL"
type textarea "x"
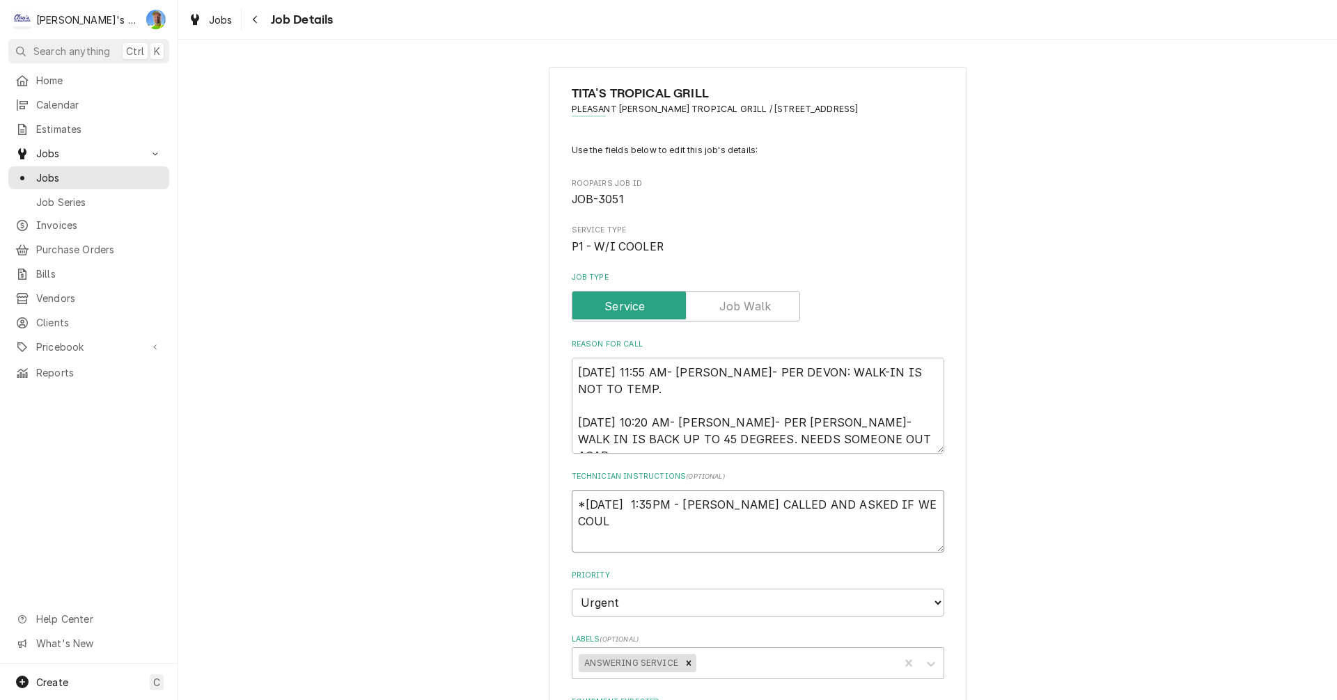
type textarea "*10/2/2025 1:35PM - AARON JUST CALLED AND ASKED IF WE COULD"
type textarea "x"
type textarea "*10/2/2025 1:35PM - AARON JUST CALLED AND ASKED IF WE COULD"
type textarea "x"
type textarea "*10/2/2025 1:35PM - AARON JUST CALLED AND ASKED IF WE COULD P"
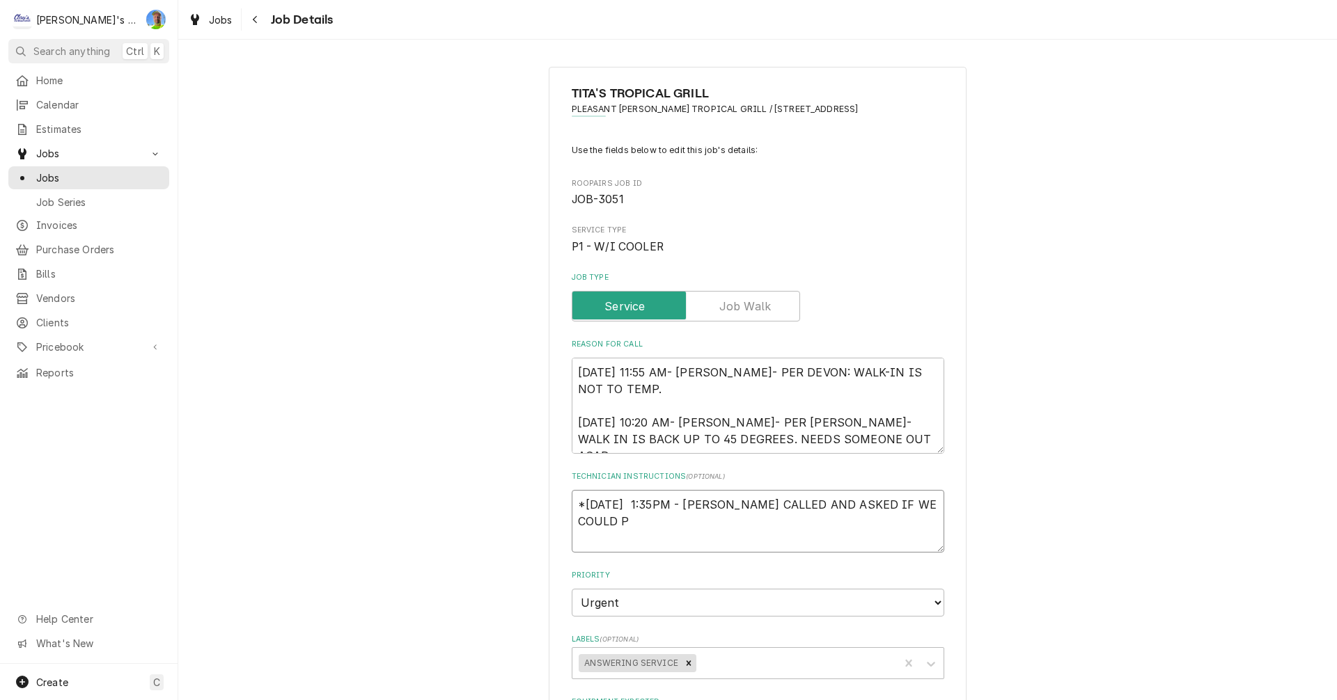
type textarea "x"
type textarea "*10/2/2025 1:35PM - AARON JUST CALLED AND ASKED IF WE COULD PE"
type textarea "x"
type textarea "*10/2/2025 1:35PM - AARON JUST CALLED AND ASKED IF WE COULD PER"
type textarea "x"
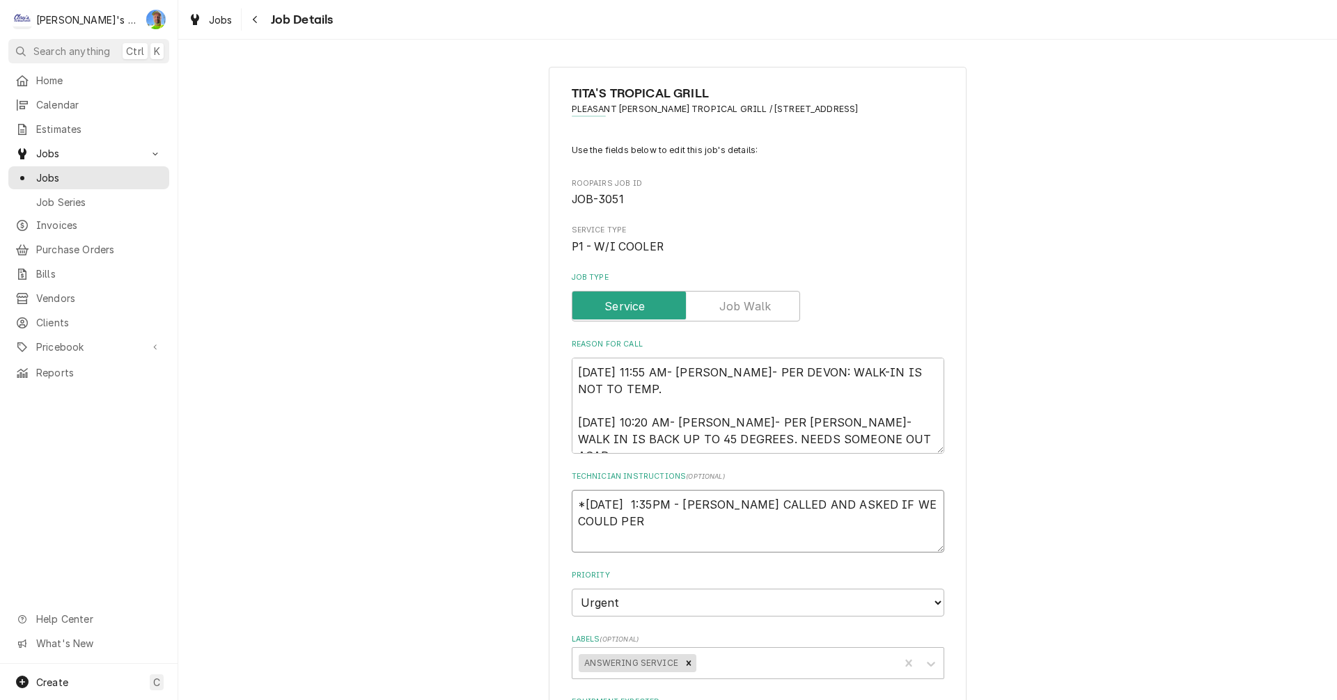
type textarea "*10/2/2025 1:35PM - AARON JUST CALLED AND ASKED IF WE COULD PERF"
type textarea "x"
type textarea "*10/2/2025 1:35PM - AARON JUST CALLED AND ASKED IF WE COULD PERFO"
type textarea "x"
type textarea "*10/2/2025 1:35PM - AARON JUST CALLED AND ASKED IF WE COULD PERFORM"
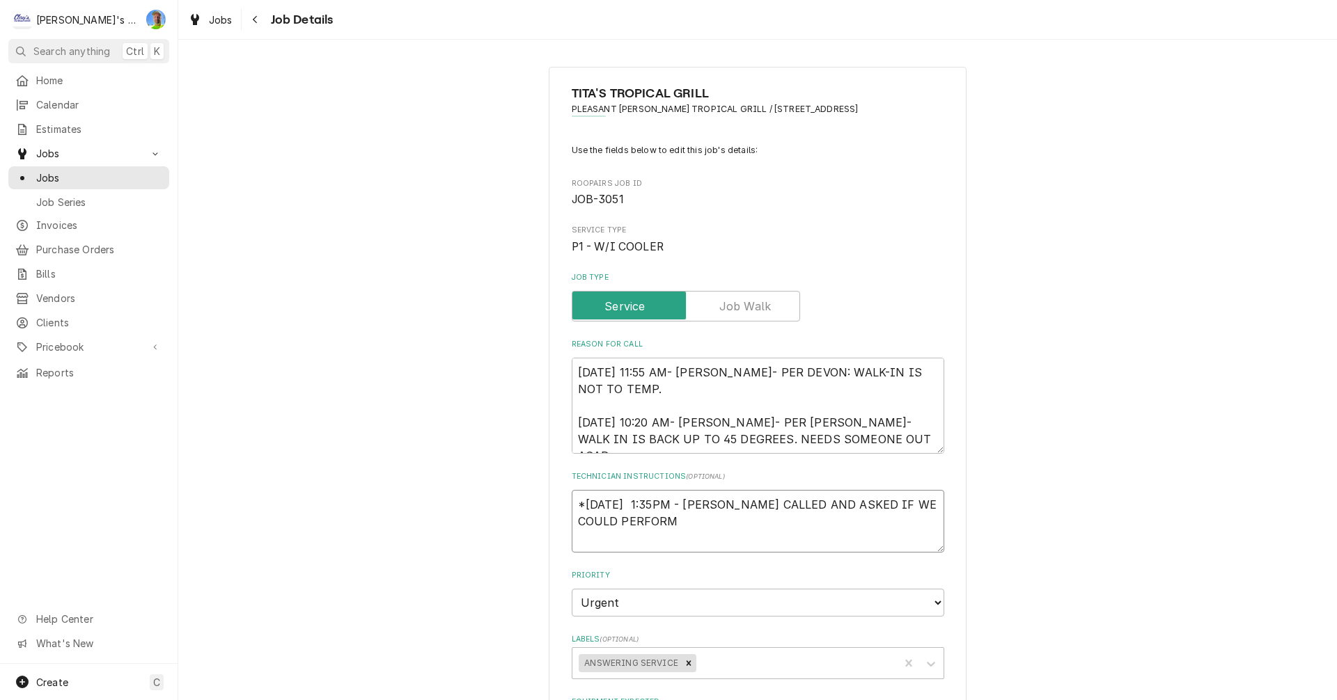
type textarea "x"
type textarea "*10/2/2025 1:35PM - AARON JUST CALLED AND ASKED IF WE COULD PERFORM"
type textarea "x"
type textarea "*10/2/2025 1:35PM - AARON JUST CALLED AND ASKED IF WE COULD PERFORM A"
type textarea "x"
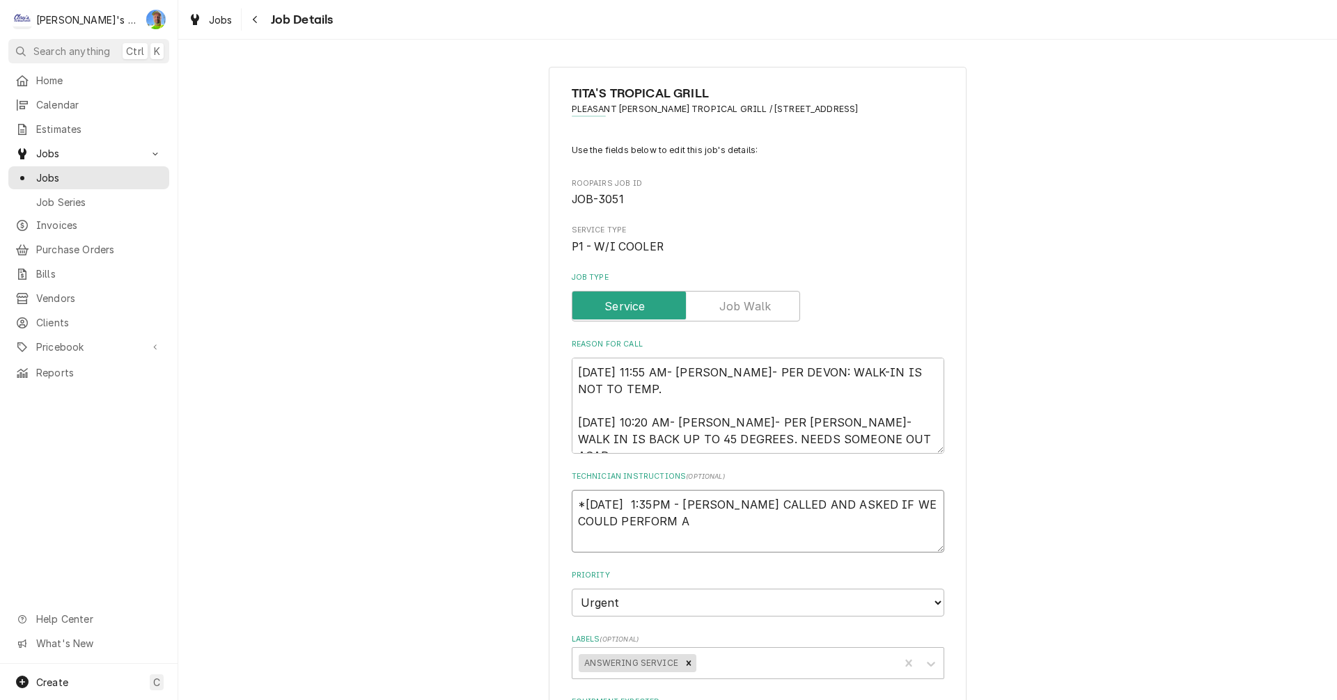
type textarea "*10/2/2025 1:35PM - AARON JUST CALLED AND ASKED IF WE COULD PERFORM A"
type textarea "x"
type textarea "*10/2/2025 1:35PM - AARON JUST CALLED AND ASKED IF WE COULD PERFORM A L"
type textarea "x"
type textarea "*10/2/2025 1:35PM - AARON JUST CALLED AND ASKED IF WE COULD PERFORM A LE"
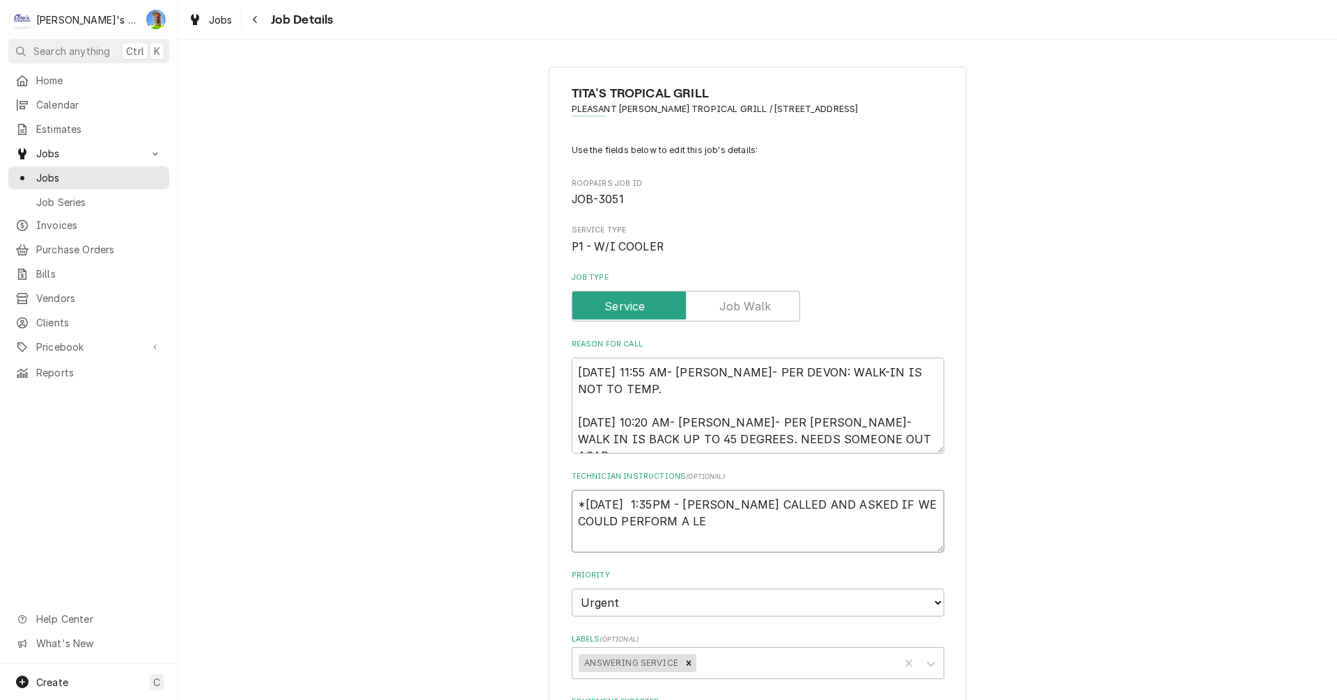
type textarea "x"
type textarea "*10/2/2025 1:35PM - AARON JUST CALLED AND ASKED IF WE COULD PERFORM A LEA"
type textarea "x"
type textarea "*10/2/2025 1:35PM - AARON JUST CALLED AND ASKED IF WE COULD PERFORM A LEAK"
type textarea "x"
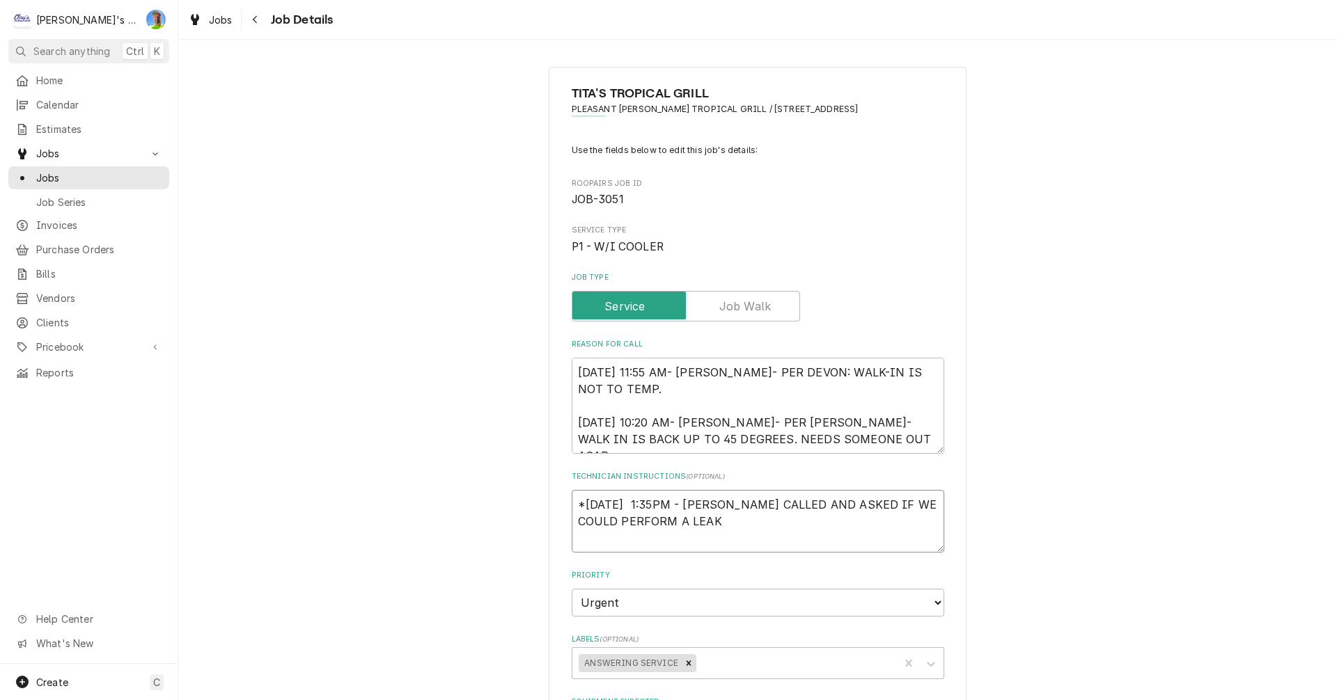
type textarea "*10/2/2025 1:35PM - AARON JUST CALLED AND ASKED IF WE COULD PERFORM A LEAK"
type textarea "x"
type textarea "*10/2/2025 1:35PM - AARON JUST CALLED AND ASKED IF WE COULD PERFORM A LEAK C"
type textarea "x"
type textarea "*10/2/2025 1:35PM - AARON JUST CALLED AND ASKED IF WE COULD PERFORM A LEAK CH"
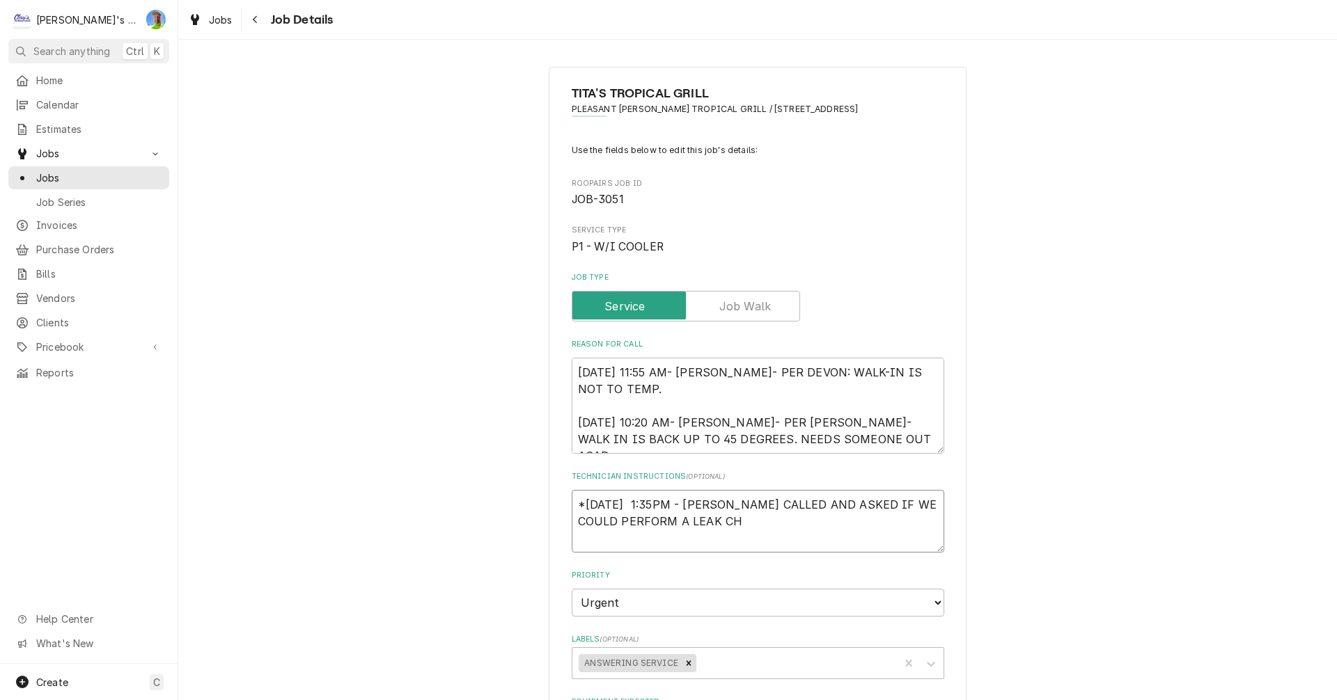
type textarea "x"
type textarea "*10/2/2025 1:35PM - AARON JUST CALLED AND ASKED IF WE COULD PERFORM A LEAK CHA"
type textarea "x"
type textarea "*10/2/2025 1:35PM - AARON JUST CALLED AND ASKED IF WE COULD PERFORM A LEAK CH"
type textarea "x"
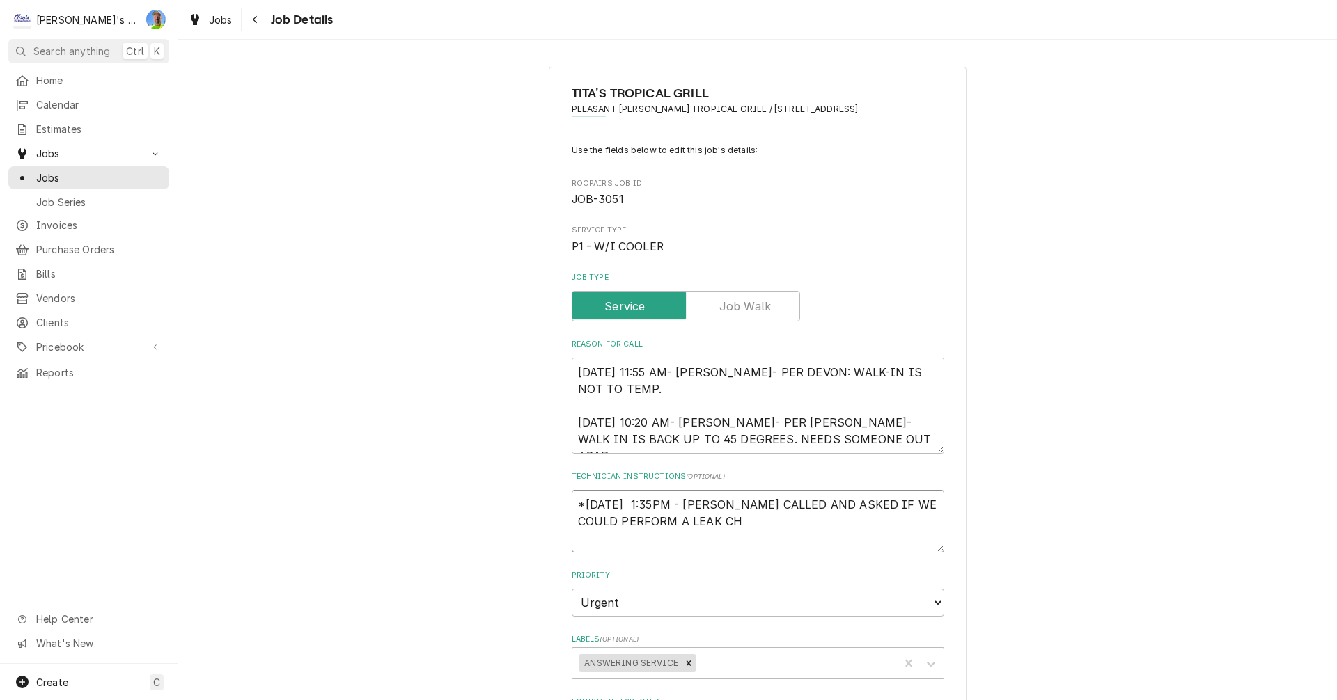
type textarea "*10/2/2025 1:35PM - AARON JUST CALLED AND ASKED IF WE COULD PERFORM A LEAK CHE"
type textarea "x"
type textarea "*10/2/2025 1:35PM - AARON JUST CALLED AND ASKED IF WE COULD PERFORM A LEAK CHEC"
type textarea "x"
type textarea "*10/2/2025 1:35PM - AARON JUST CALLED AND ASKED IF WE COULD PERFORM A LEAK CHECK"
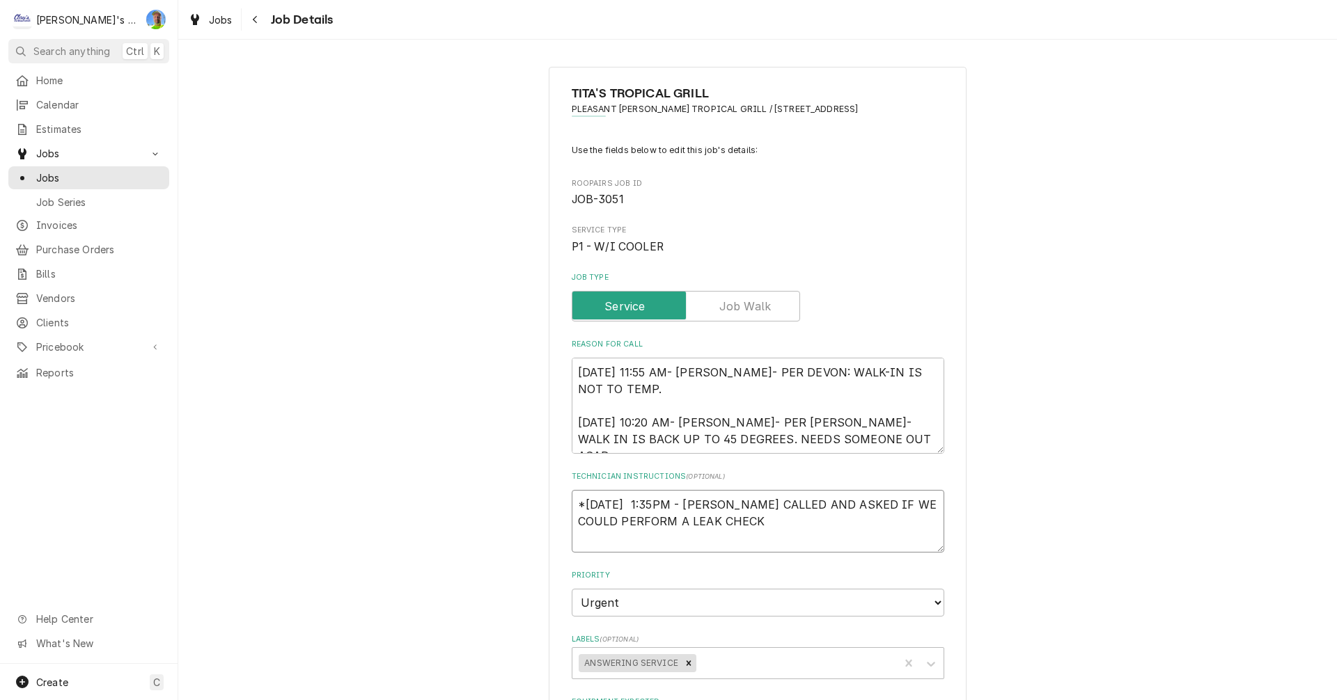
type textarea "x"
type textarea "*10/2/2025 1:35PM - AARON JUST CALLED AND ASKED IF WE COULD PERFORM A LEAK CHECK"
type textarea "x"
type textarea "*10/2/2025 1:35PM - AARON JUST CALLED AND ASKED IF WE COULD PERFORM A LEAK CHEC…"
type textarea "x"
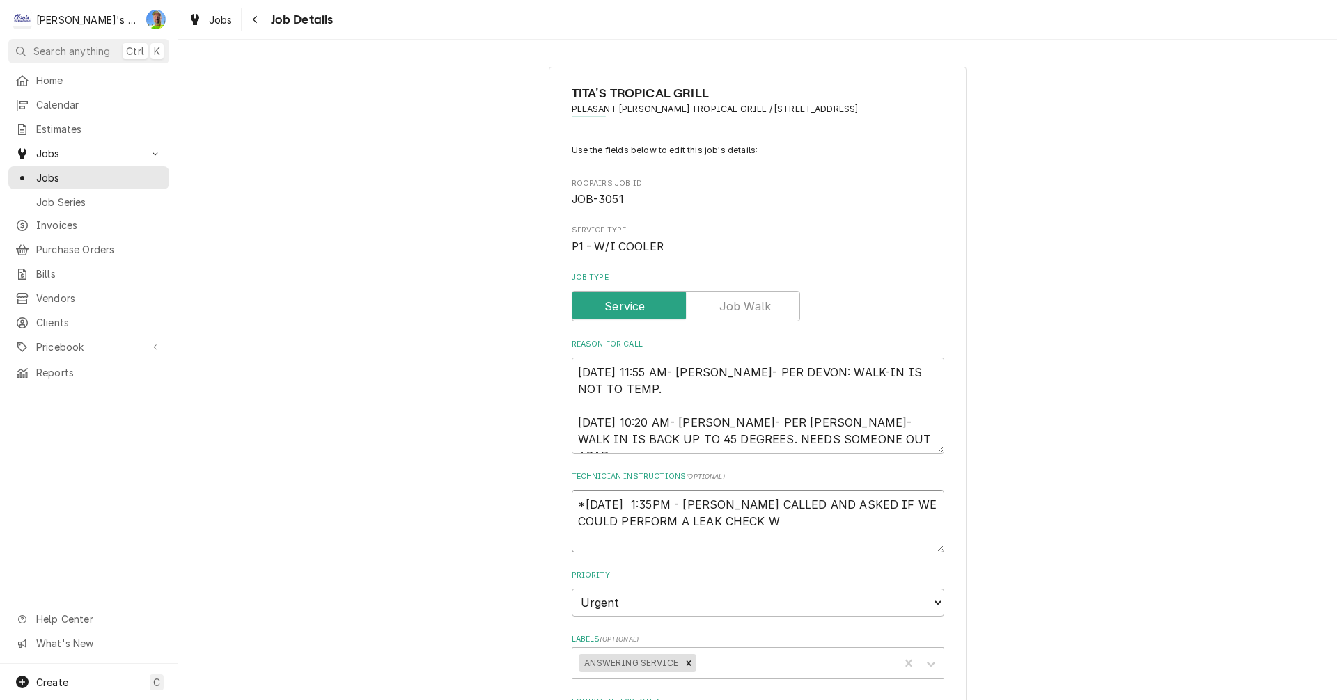
type textarea "*10/2/2025 1:35PM - AARON JUST CALLED AND ASKED IF WE COULD PERFORM A LEAK CHEC…"
type textarea "x"
type textarea "*10/2/2025 1:35PM - AARON JUST CALLED AND ASKED IF WE COULD PERFORM A LEAK CHEC…"
type textarea "x"
type textarea "*10/2/2025 1:35PM - AARON JUST CALLED AND ASKED IF WE COULD PERFORM A LEAK CHEC…"
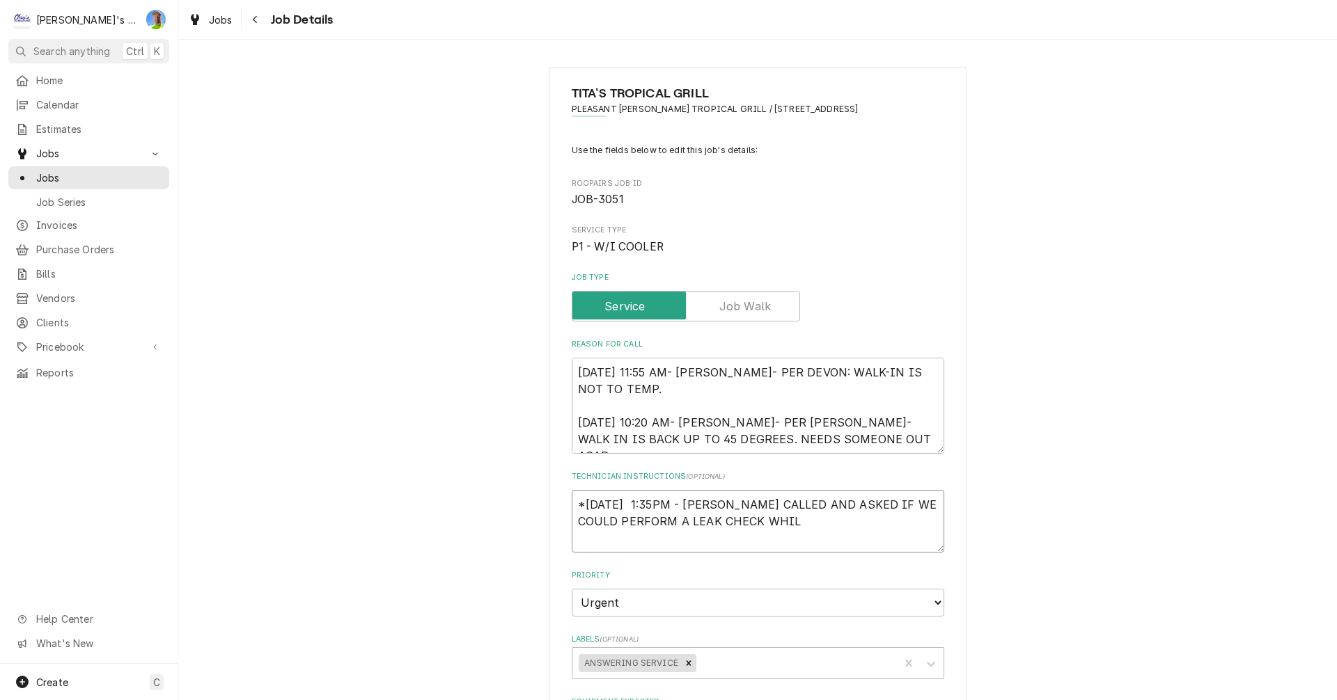
type textarea "x"
type textarea "*10/2/2025 1:35PM - AARON JUST CALLED AND ASKED IF WE COULD PERFORM A LEAK CHEC…"
type textarea "x"
type textarea "*10/2/2025 1:35PM - AARON JUST CALLED AND ASKED IF WE COULD PERFORM A LEAK CHEC…"
type textarea "x"
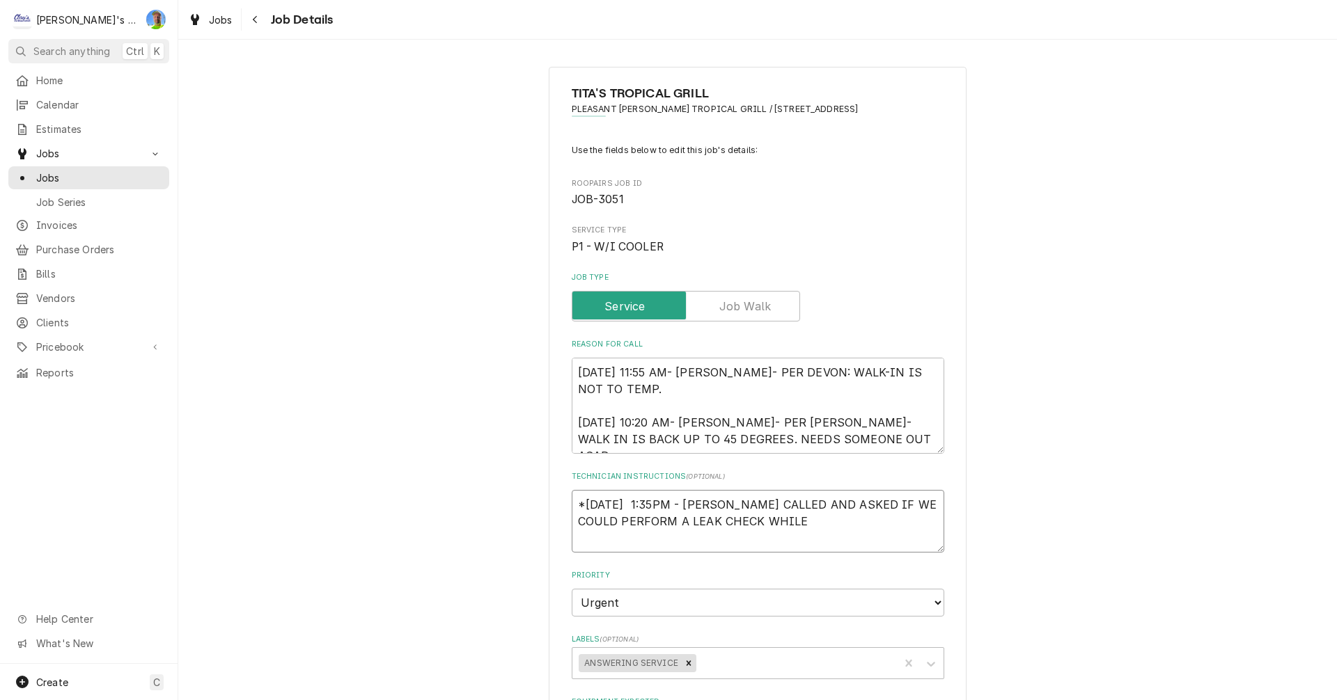
type textarea "*10/2/2025 1:35PM - AARON JUST CALLED AND ASKED IF WE COULD PERFORM A LEAK CHEC…"
type textarea "x"
type textarea "*10/2/2025 1:35PM - AARON JUST CALLED AND ASKED IF WE COULD PERFORM A LEAK CHEC…"
type textarea "x"
type textarea "*10/2/2025 1:35PM - AARON JUST CALLED AND ASKED IF WE COULD PERFORM A LEAK CHEC…"
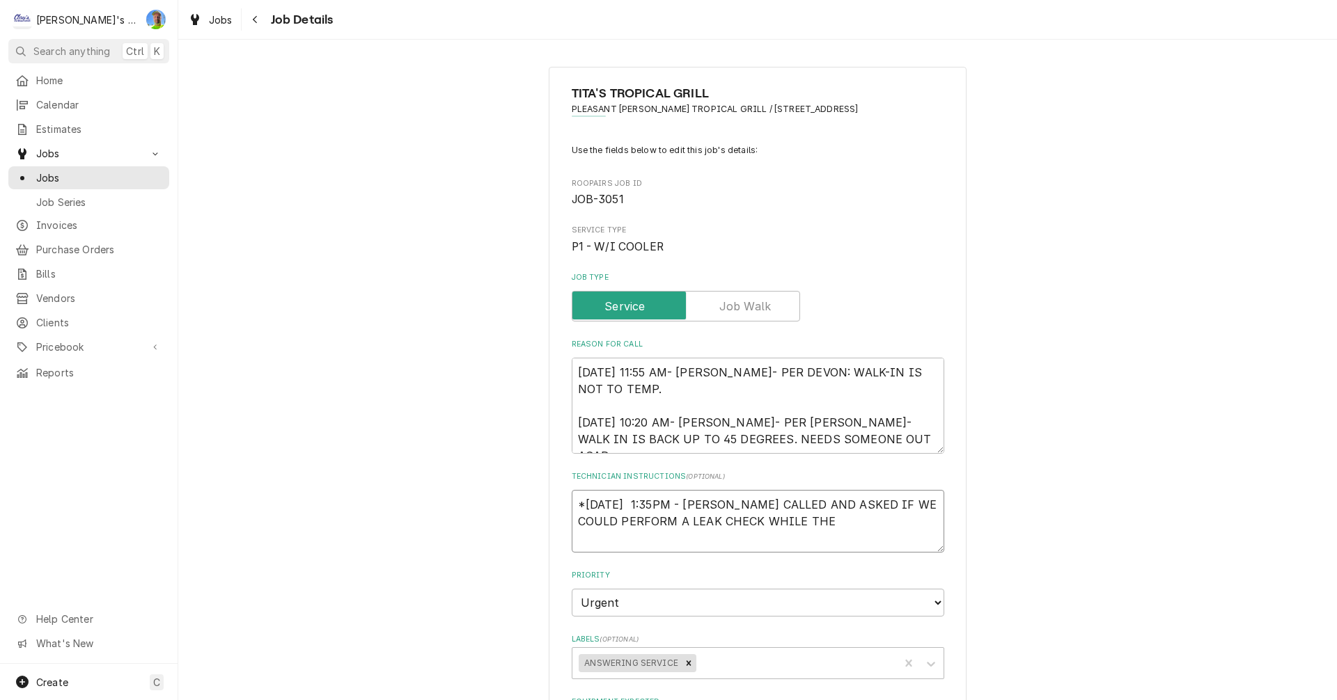
type textarea "x"
type textarea "*10/2/2025 1:35PM - AARON JUST CALLED AND ASKED IF WE COULD PERFORM A LEAK CHEC…"
type textarea "x"
type textarea "*10/2/2025 1:35PM - AARON JUST CALLED AND ASKED IF WE COULD PERFORM A LEAK CHEC…"
type textarea "x"
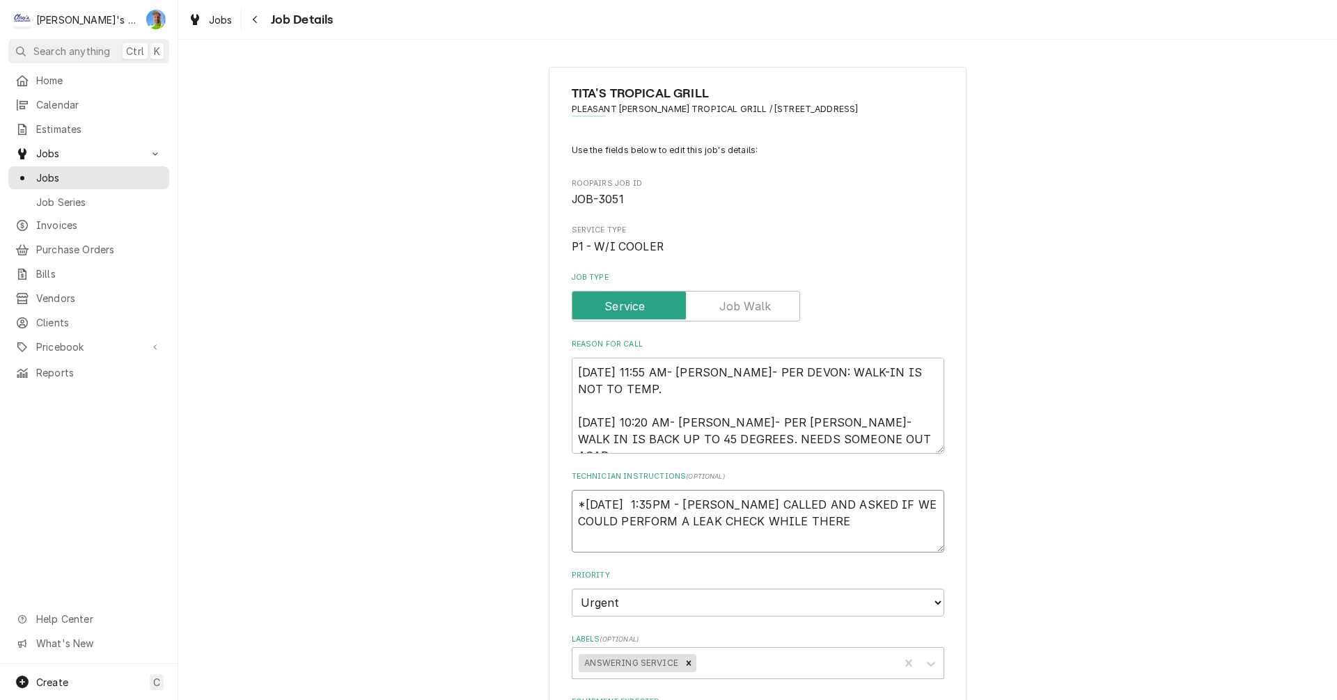
type textarea "*10/2/2025 1:35PM - AARON JUST CALLED AND ASKED IF WE COULD PERFORM A LEAK CHEC…"
type textarea "x"
type textarea "*10/2/2025 1:35PM - AARON JUST CALLED AND ASKED IF WE COULD PERFORM A LEAK CHEC…"
type textarea "x"
type textarea "*10/2/2025 1:35PM - AARON JUST CALLED AND ASKED IF WE COULD PERFORM A LEAK CHEC…"
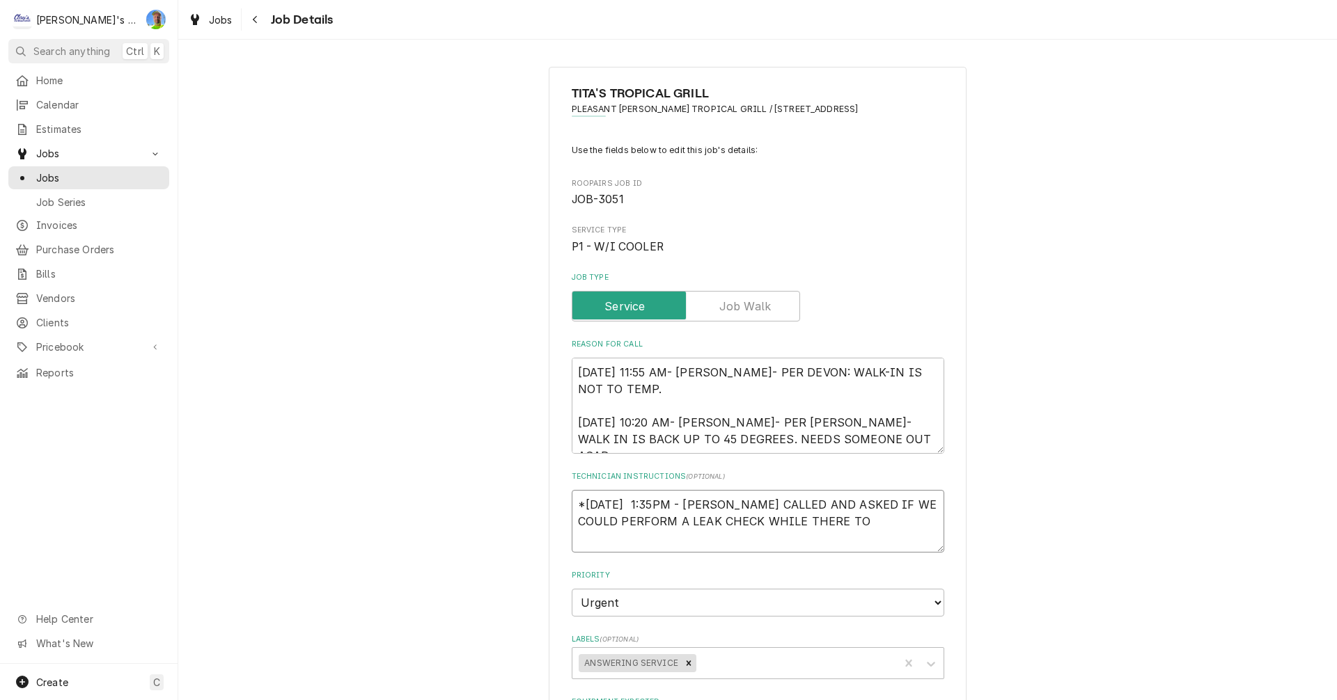
type textarea "x"
type textarea "*10/2/2025 1:35PM - AARON JUST CALLED AND ASKED IF WE COULD PERFORM A LEAK CHEC…"
type textarea "x"
type textarea "*10/2/2025 1:35PM - AARON JUST CALLED AND ASKED IF WE COULD PERFORM A LEAK CHEC…"
type textarea "x"
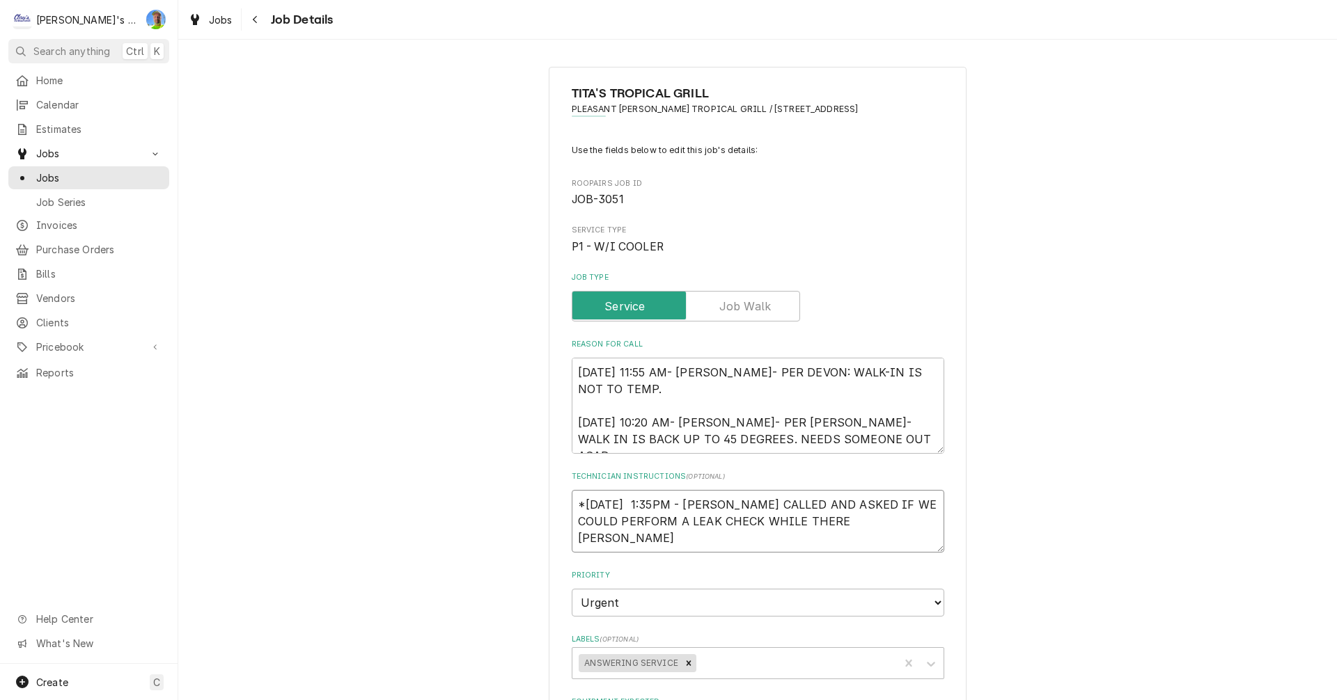
type textarea "*10/2/2025 1:35PM - AARON JUST CALLED AND ASKED IF WE COULD PERFORM A LEAK CHEC…"
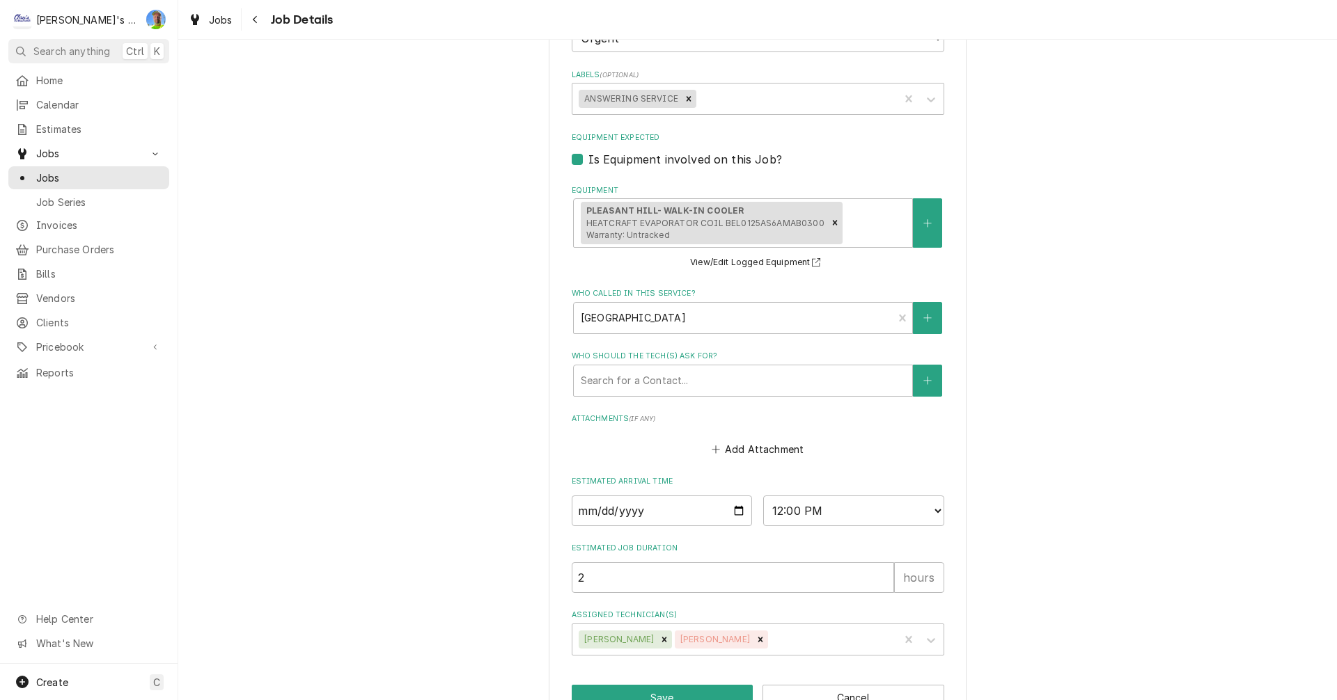
scroll to position [617, 0]
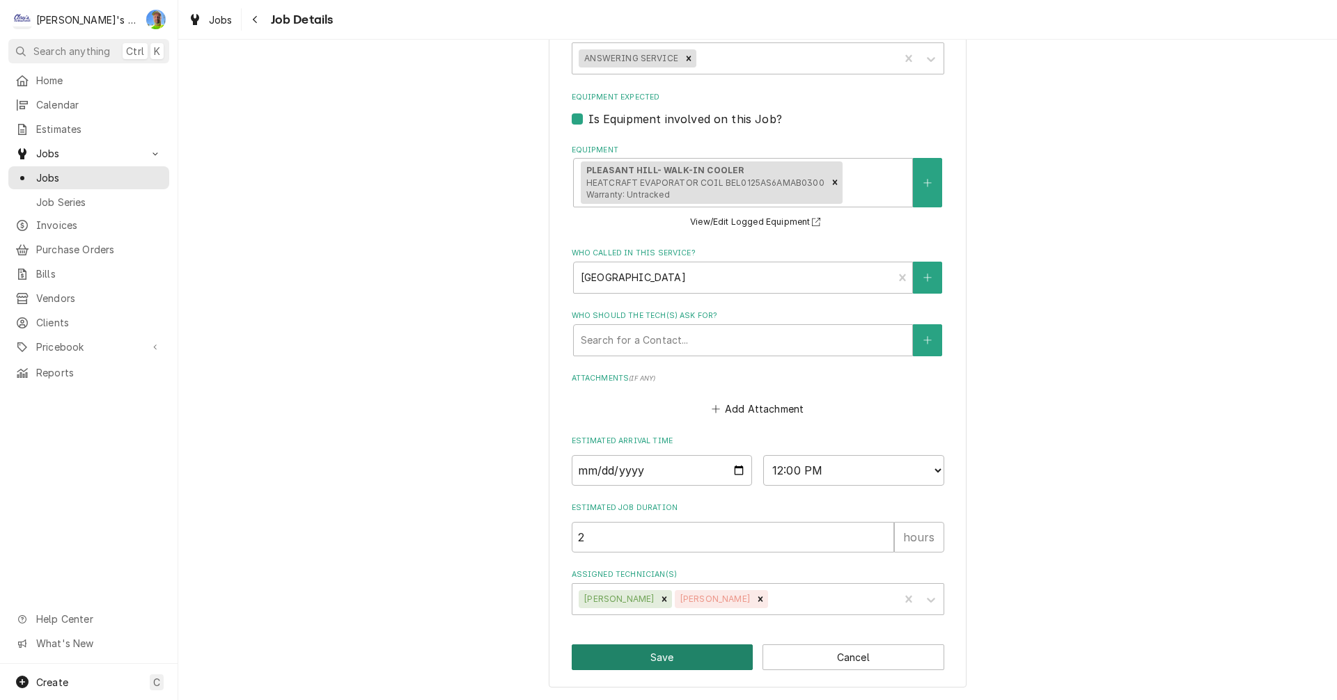
click at [694, 658] on button "Save" at bounding box center [663, 658] width 182 height 26
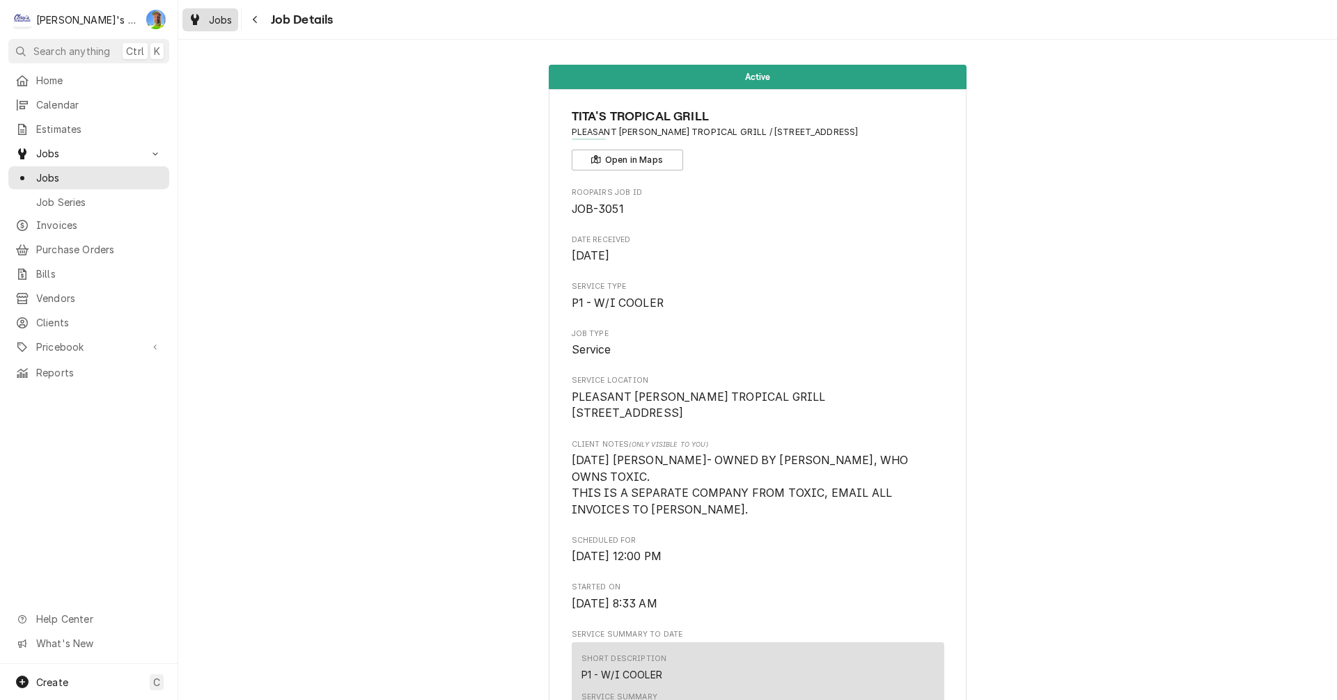
click at [221, 21] on span "Jobs" at bounding box center [221, 20] width 24 height 15
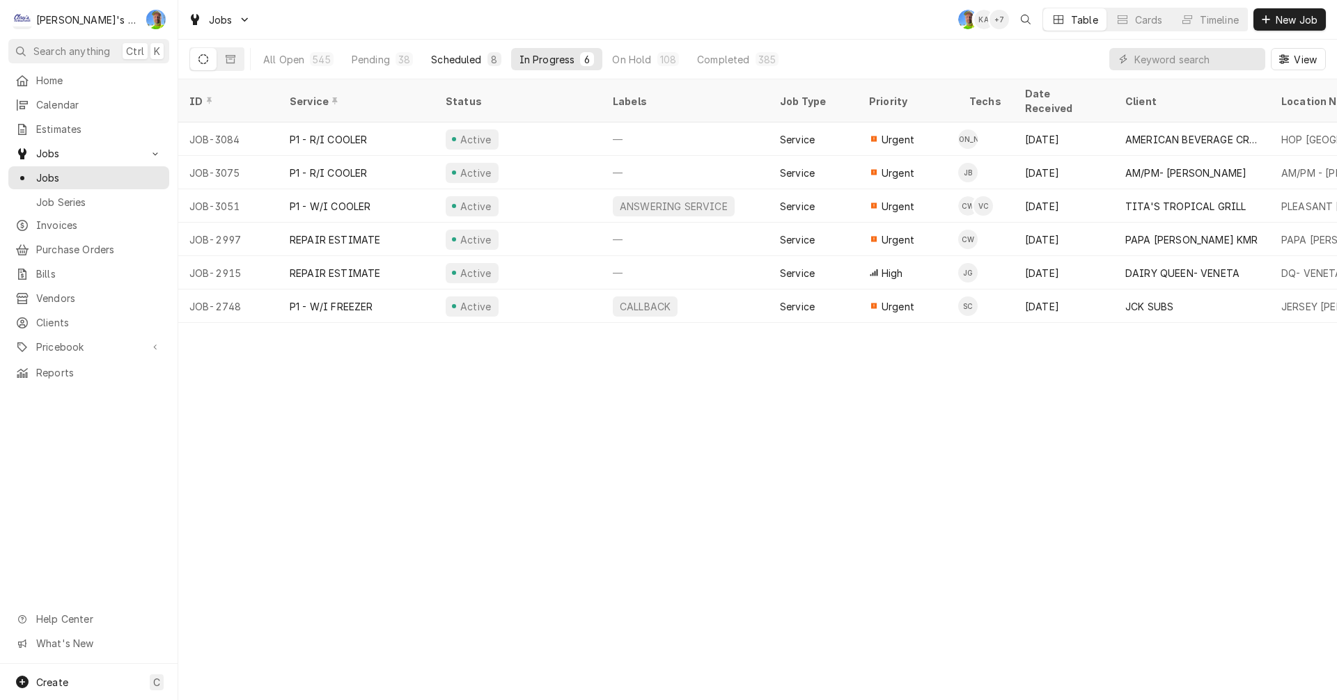
click at [461, 63] on div "Scheduled" at bounding box center [456, 59] width 50 height 15
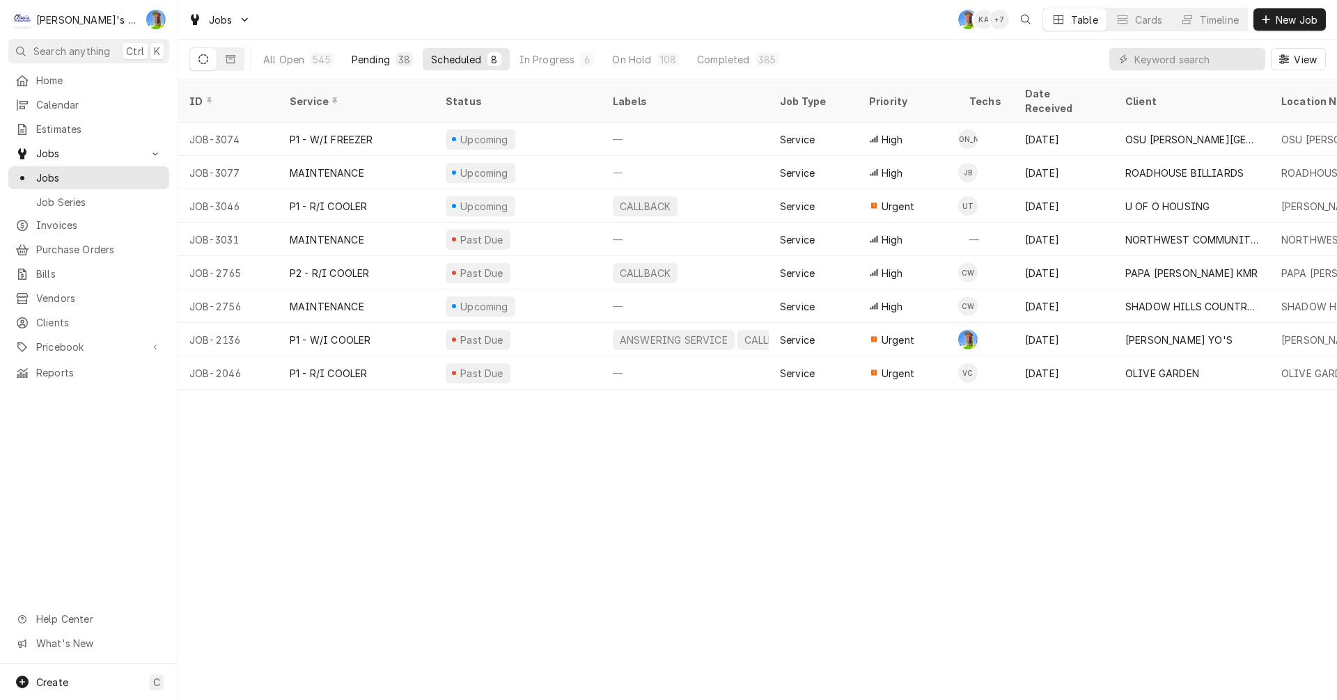
click at [379, 61] on div "Pending" at bounding box center [371, 59] width 38 height 15
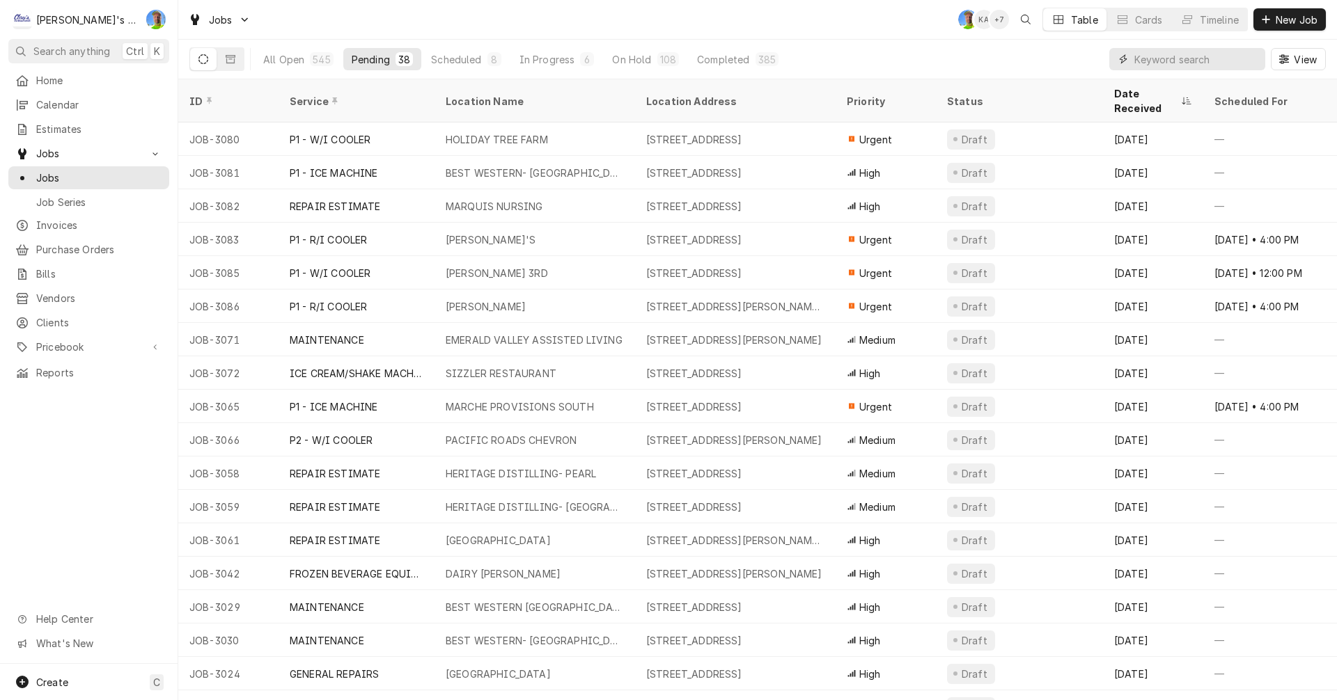
click at [1148, 60] on input "Dynamic Content Wrapper" at bounding box center [1196, 59] width 124 height 22
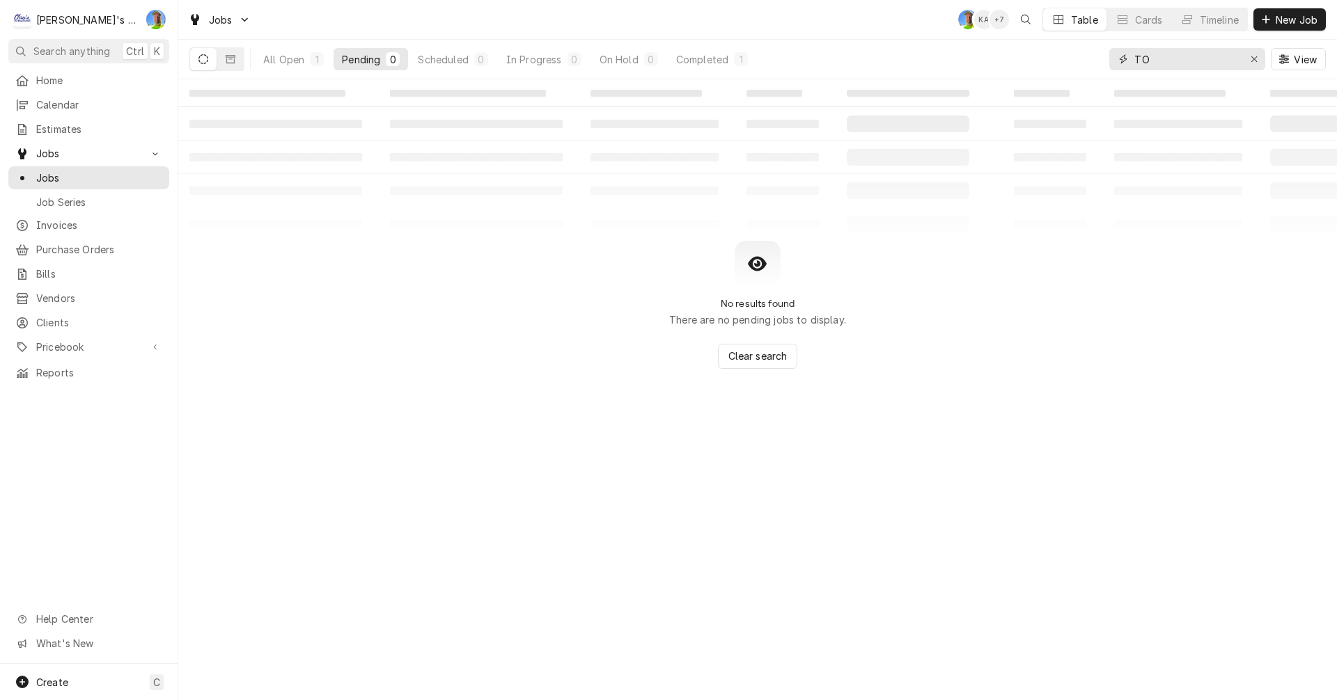
type input "T"
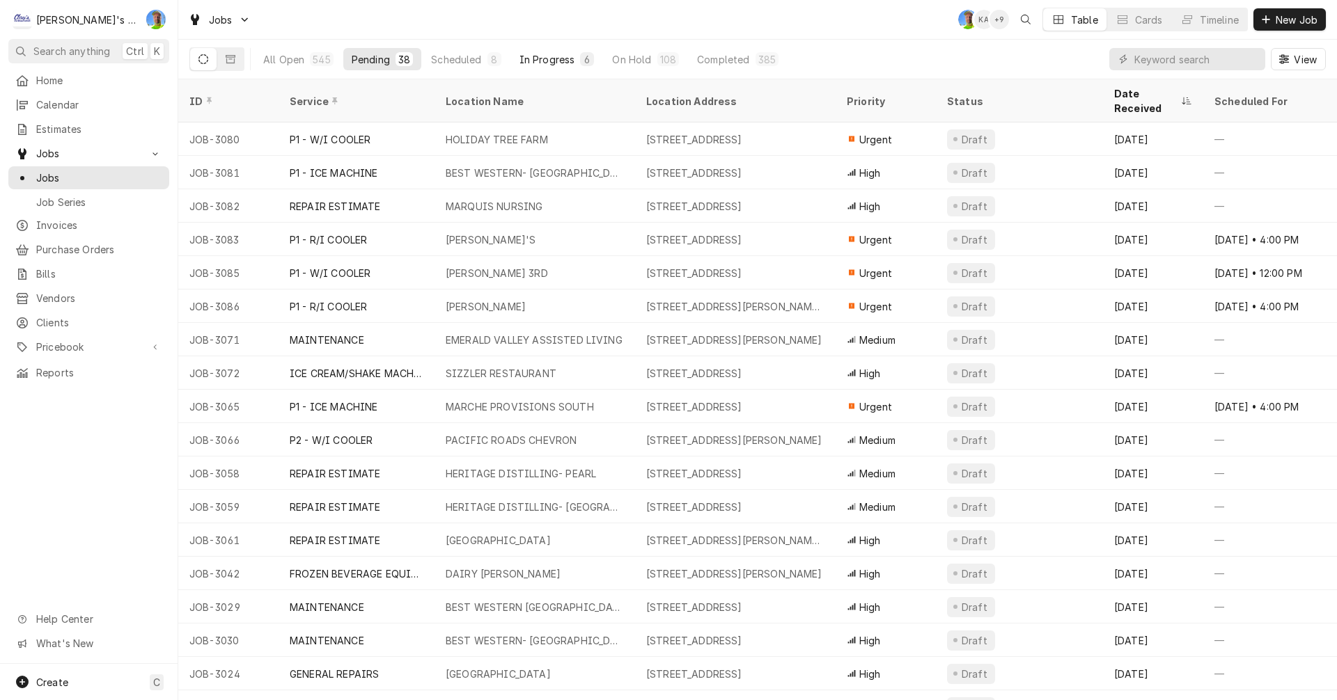
click at [539, 61] on div "In Progress" at bounding box center [547, 59] width 56 height 15
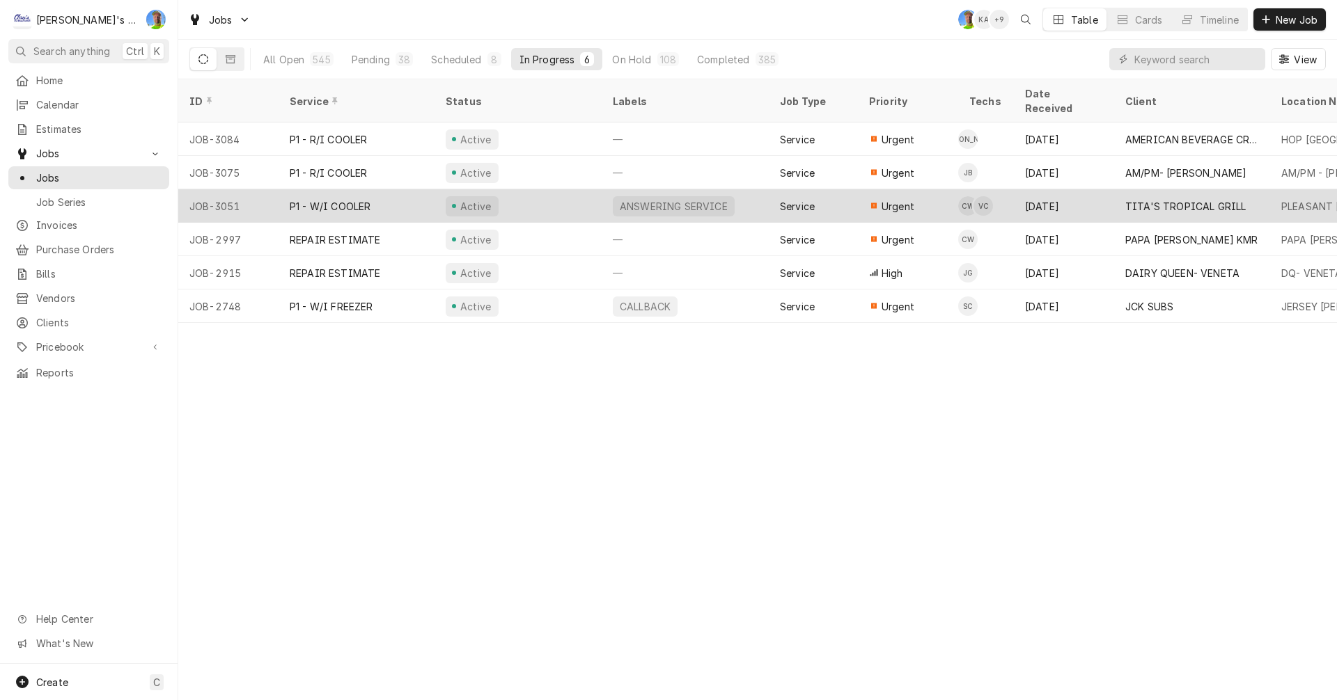
click at [546, 189] on div "Active" at bounding box center [517, 205] width 167 height 33
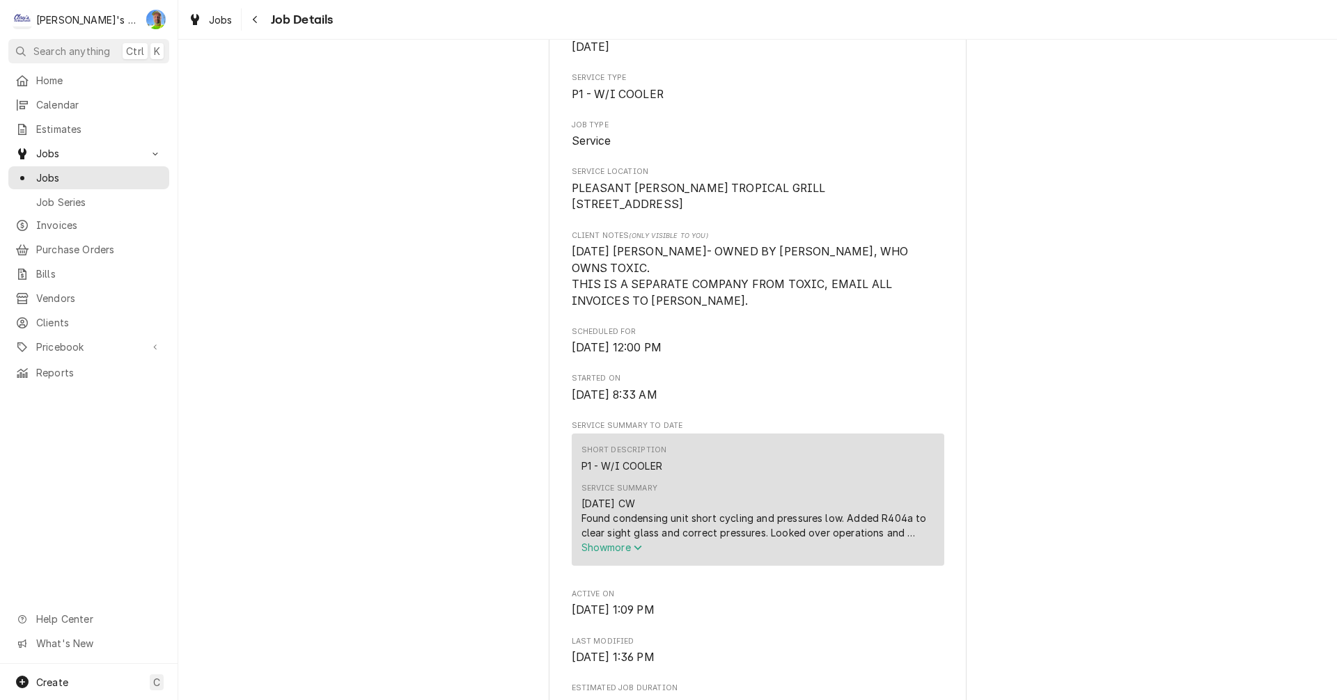
scroll to position [418, 0]
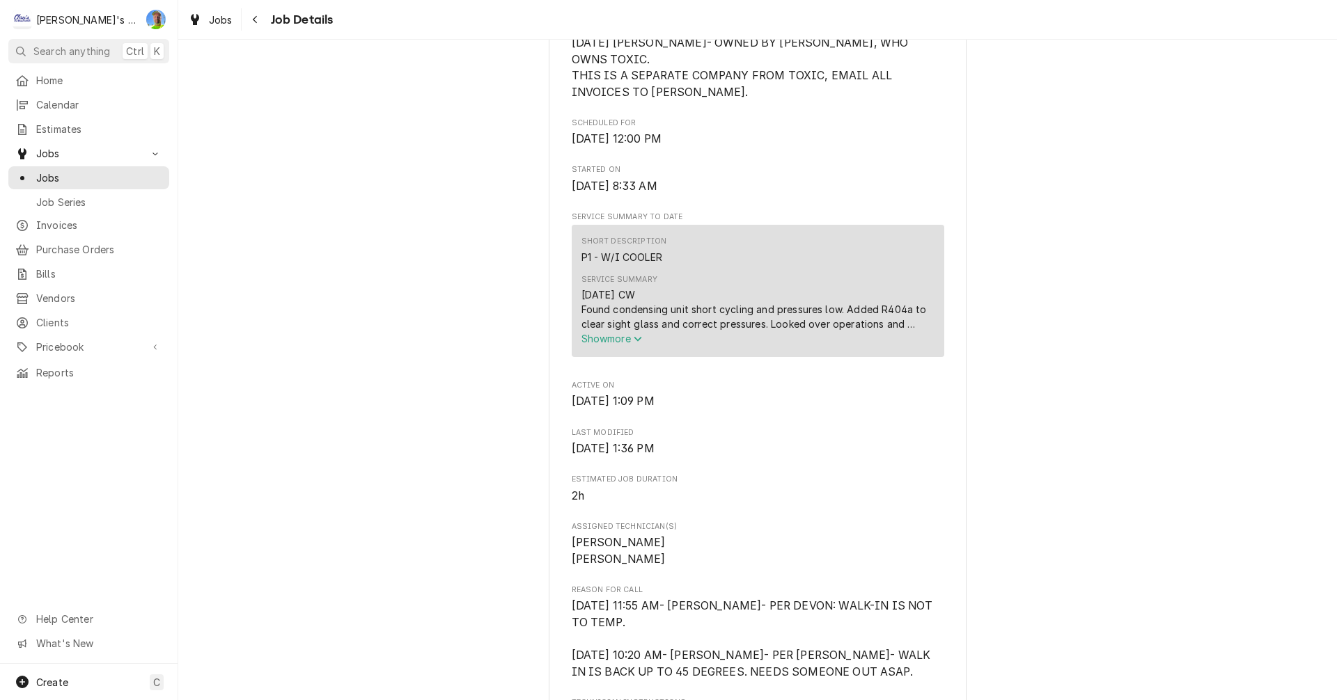
click at [622, 345] on span "Show more" at bounding box center [611, 339] width 61 height 12
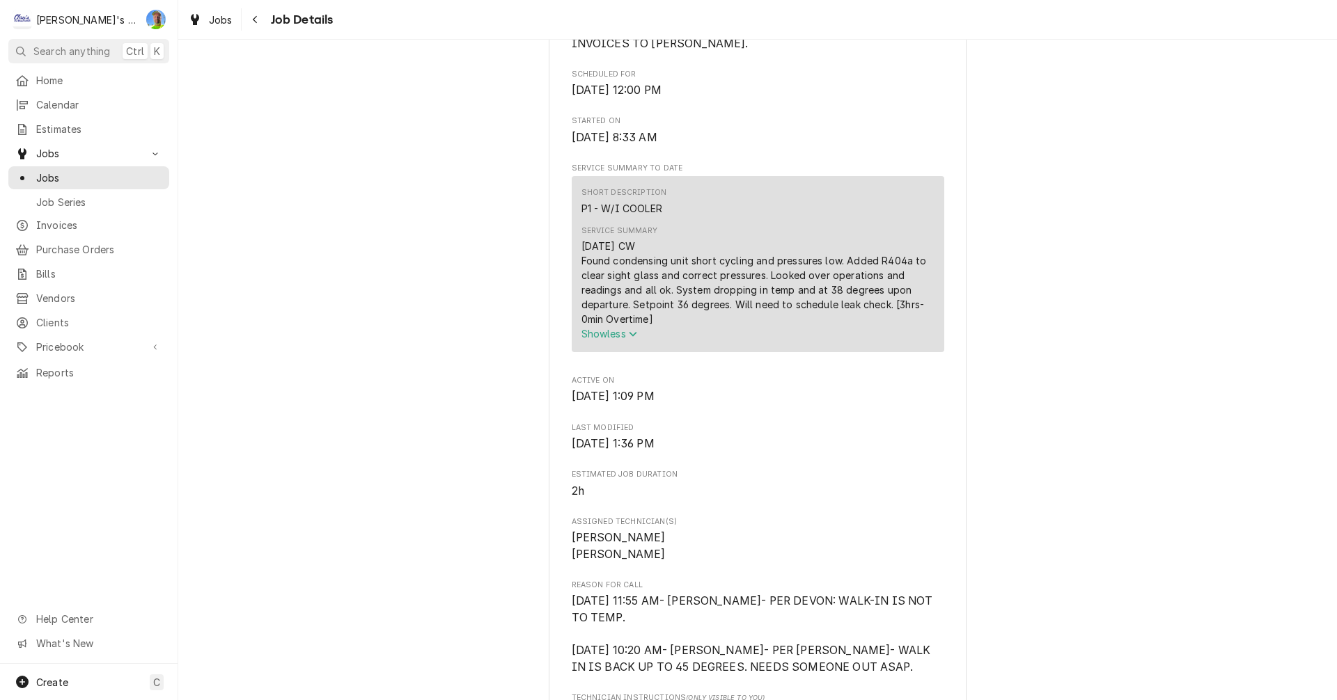
scroll to position [487, 0]
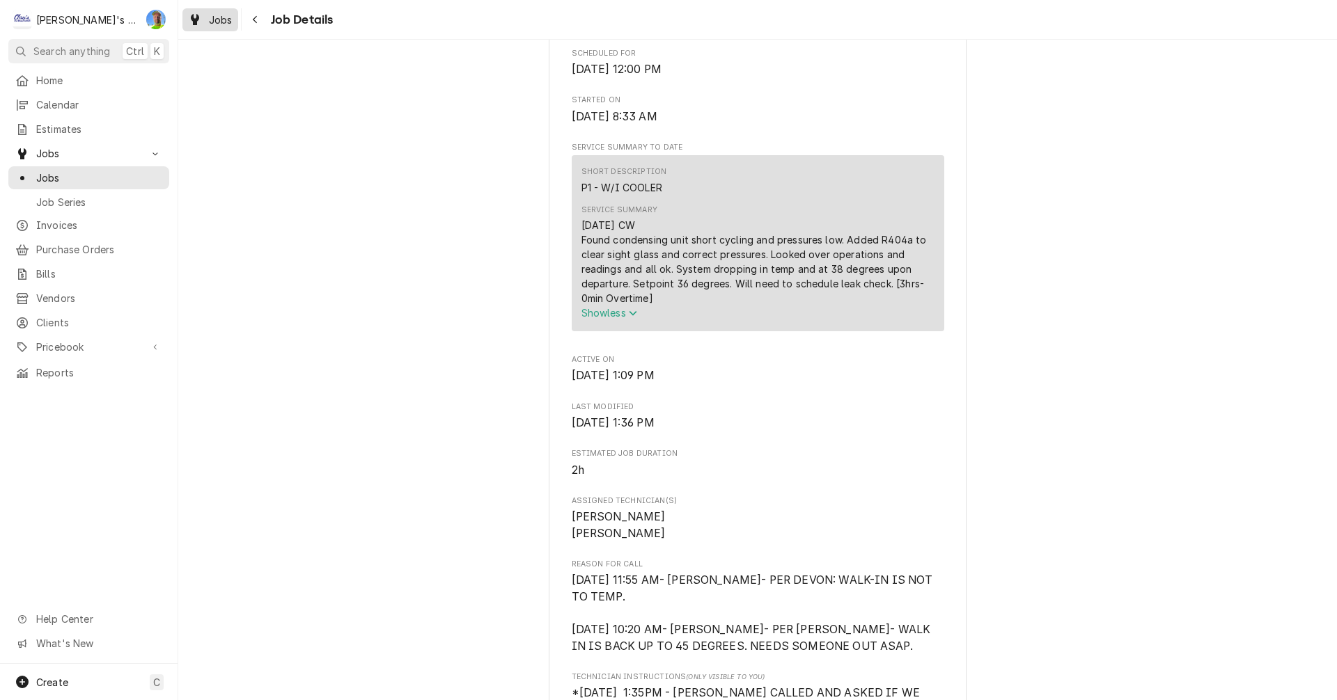
click at [198, 19] on icon "Dynamic Content Wrapper" at bounding box center [195, 19] width 8 height 11
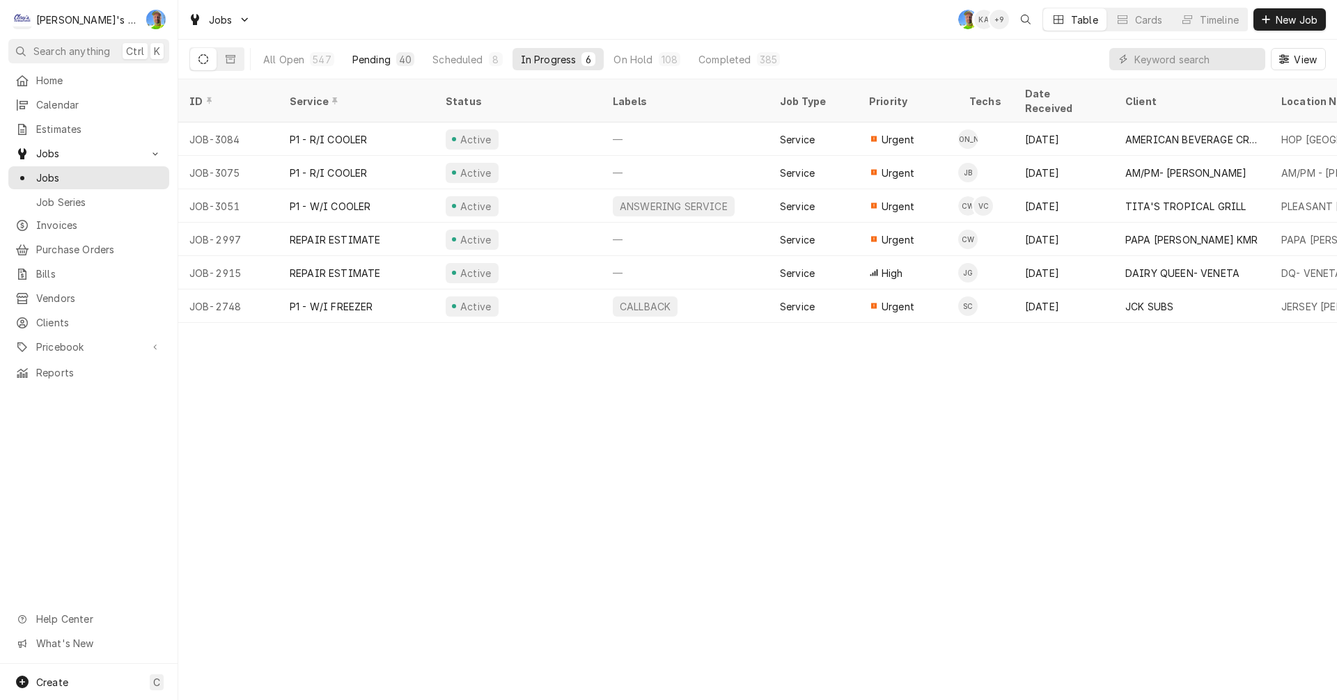
click at [365, 63] on div "Pending" at bounding box center [371, 59] width 38 height 15
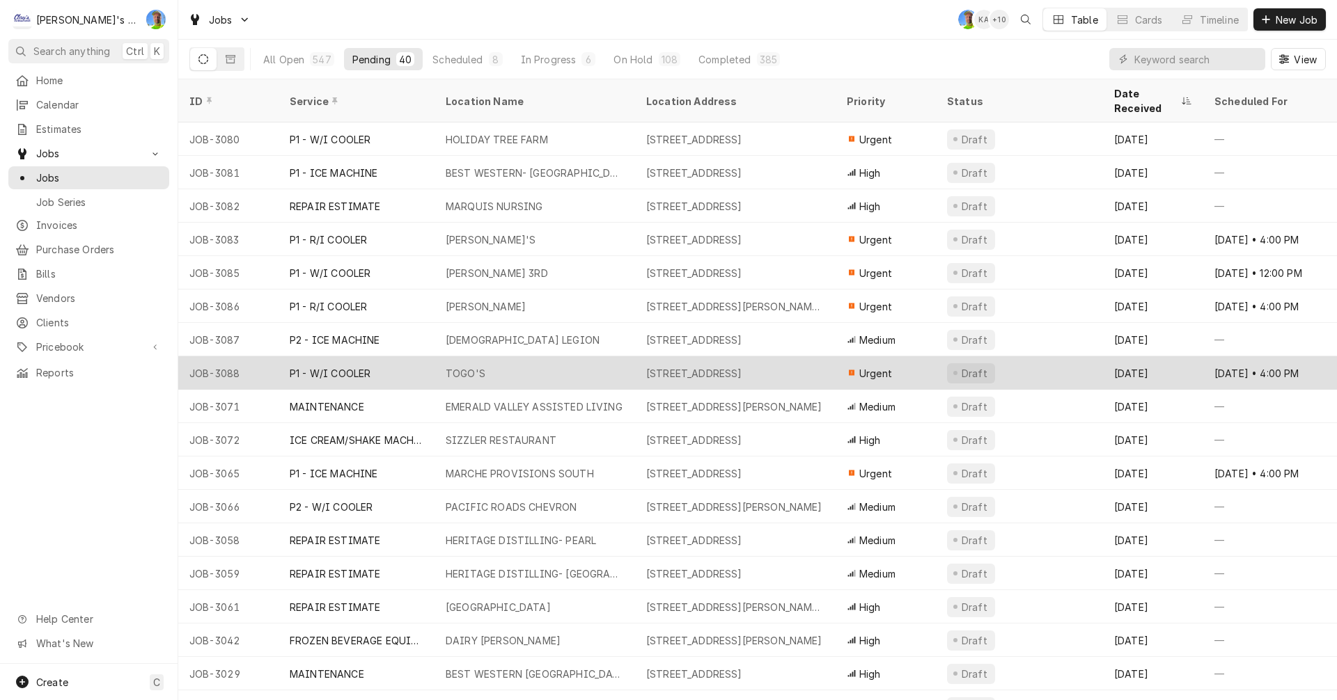
click at [482, 366] on div "TOGO'S" at bounding box center [466, 373] width 40 height 15
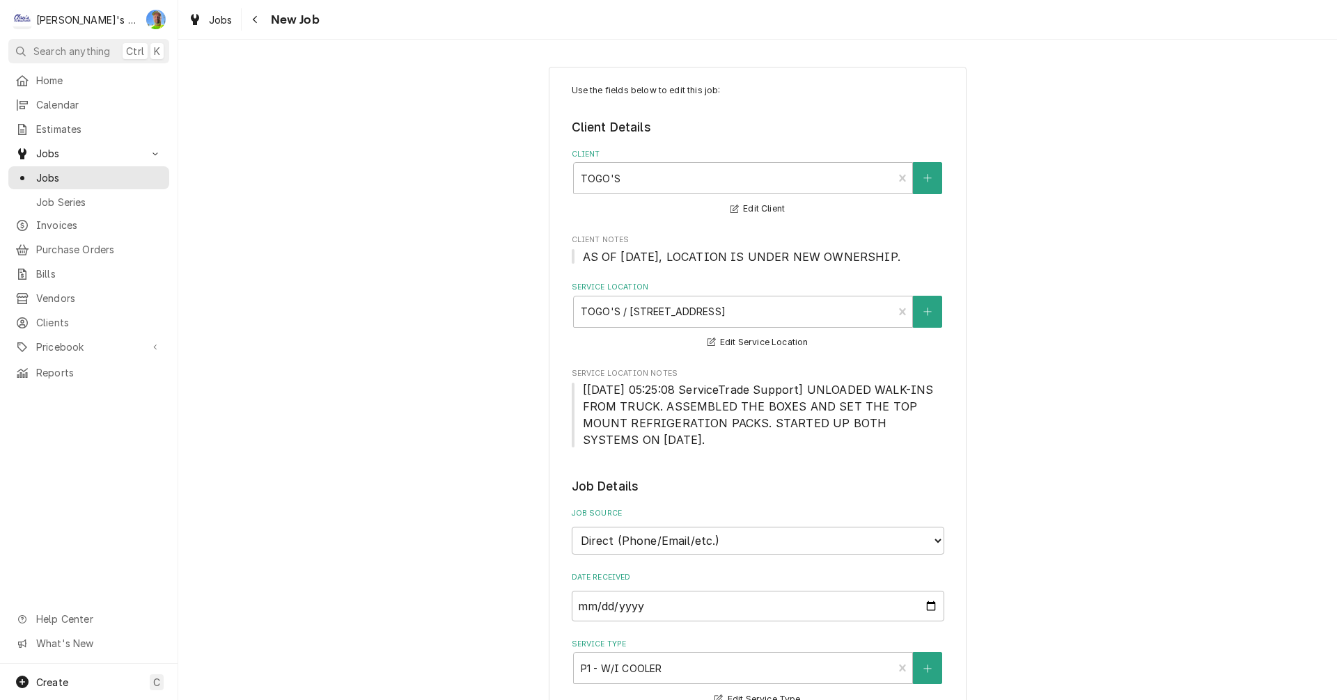
type textarea "x"
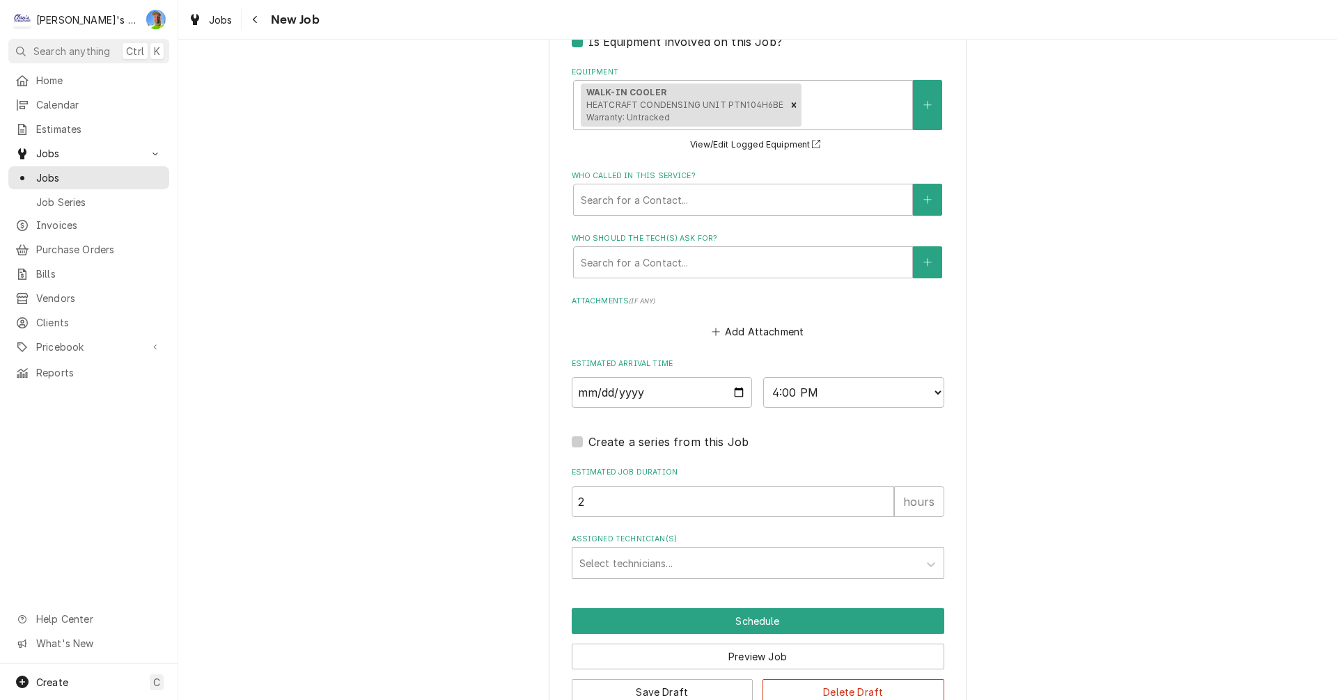
scroll to position [1137, 0]
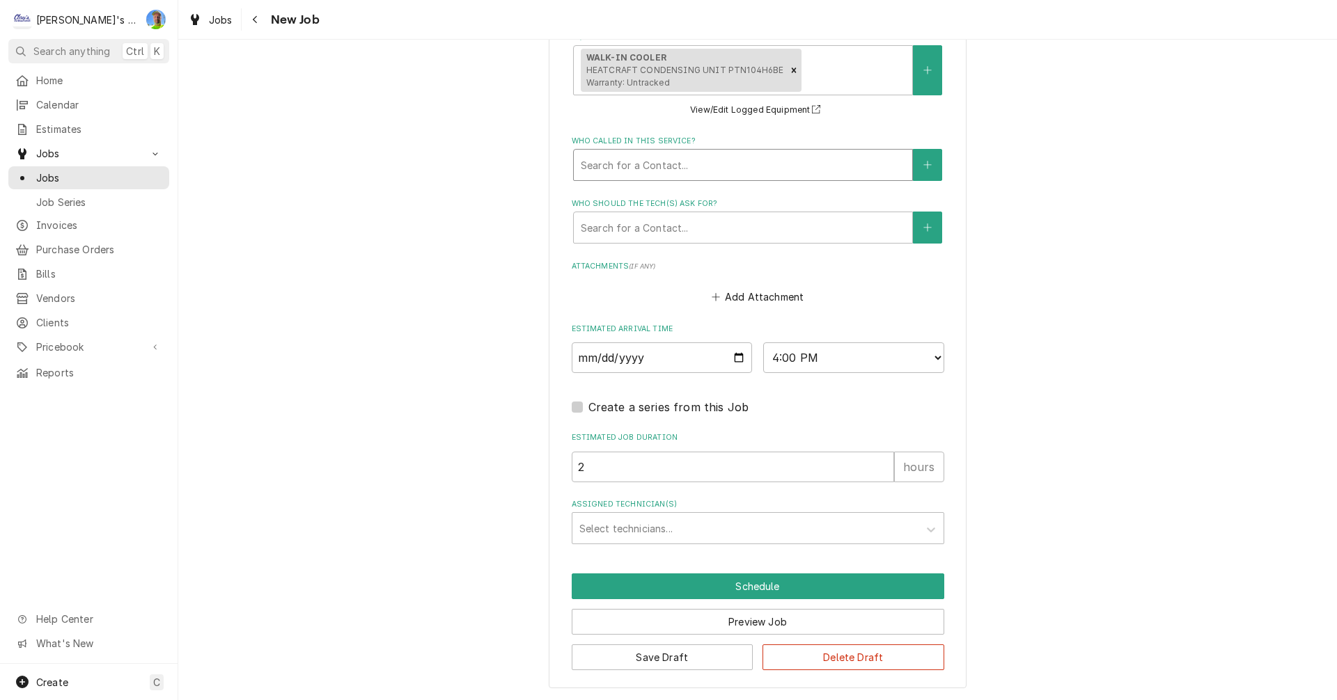
click at [651, 162] on div "Who called in this service?" at bounding box center [743, 164] width 324 height 25
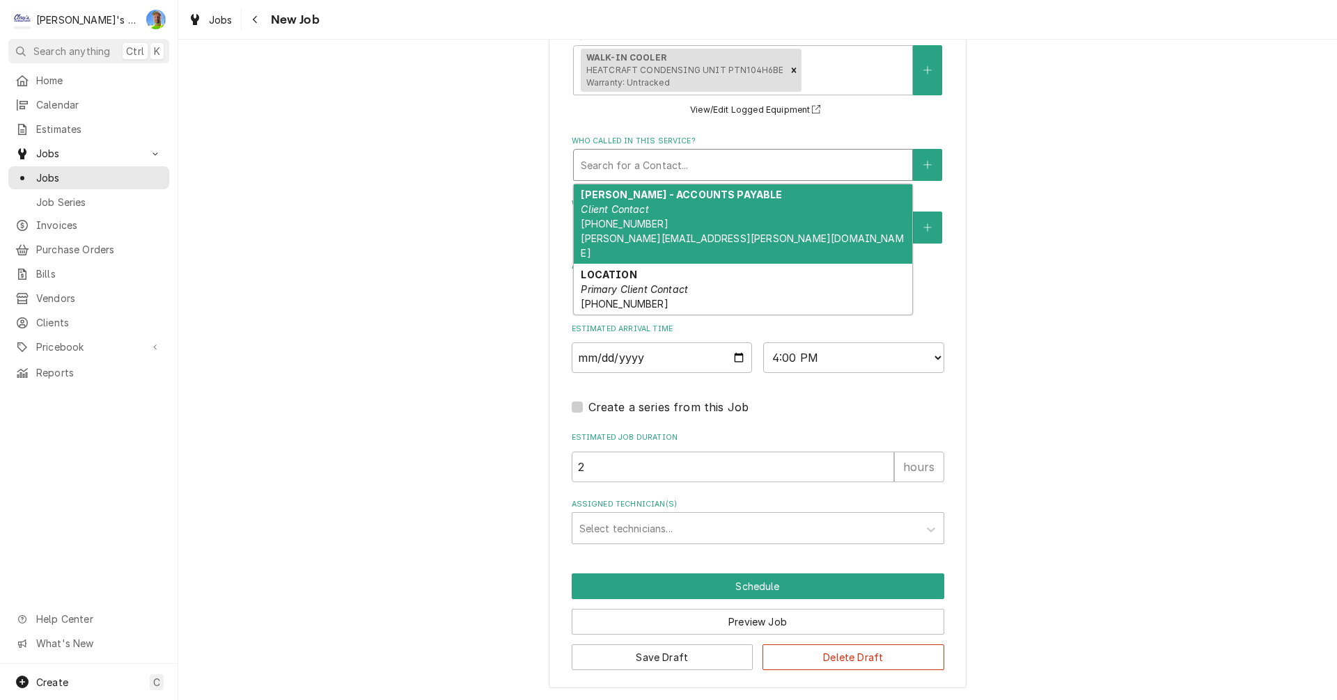
click at [651, 159] on div "Who called in this service?" at bounding box center [743, 164] width 324 height 25
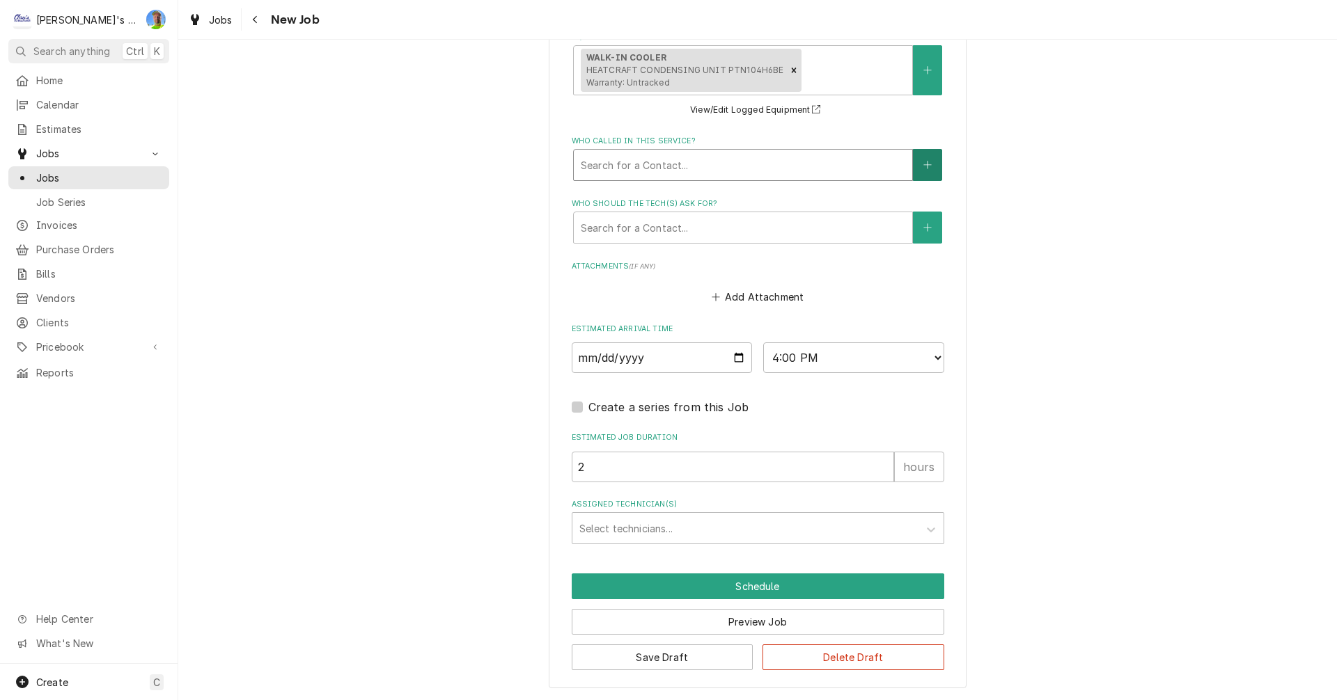
click at [923, 166] on icon "Create New Contact" at bounding box center [927, 165] width 8 height 10
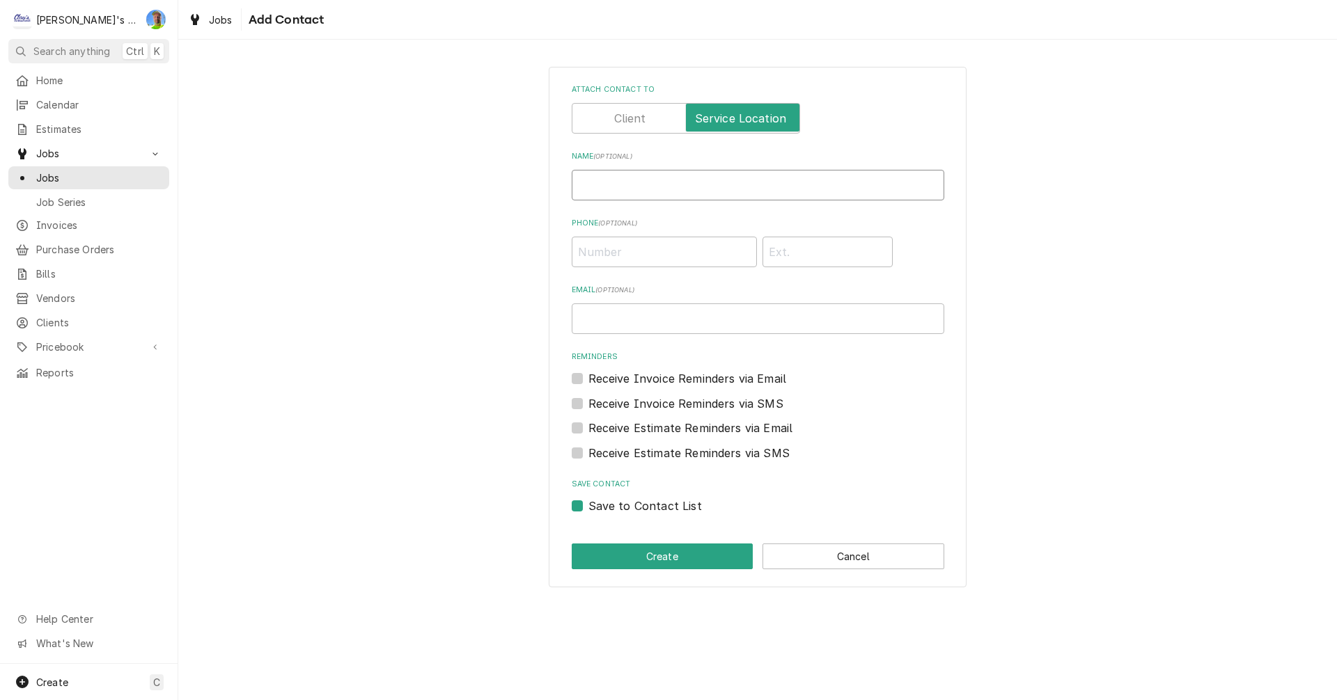
click at [640, 182] on input "Name ( optional )" at bounding box center [758, 185] width 372 height 31
type input "n"
type input "[PERSON_NAME]"
type input "[PHONE_NUMBER]"
click at [683, 552] on button "Create" at bounding box center [663, 557] width 182 height 26
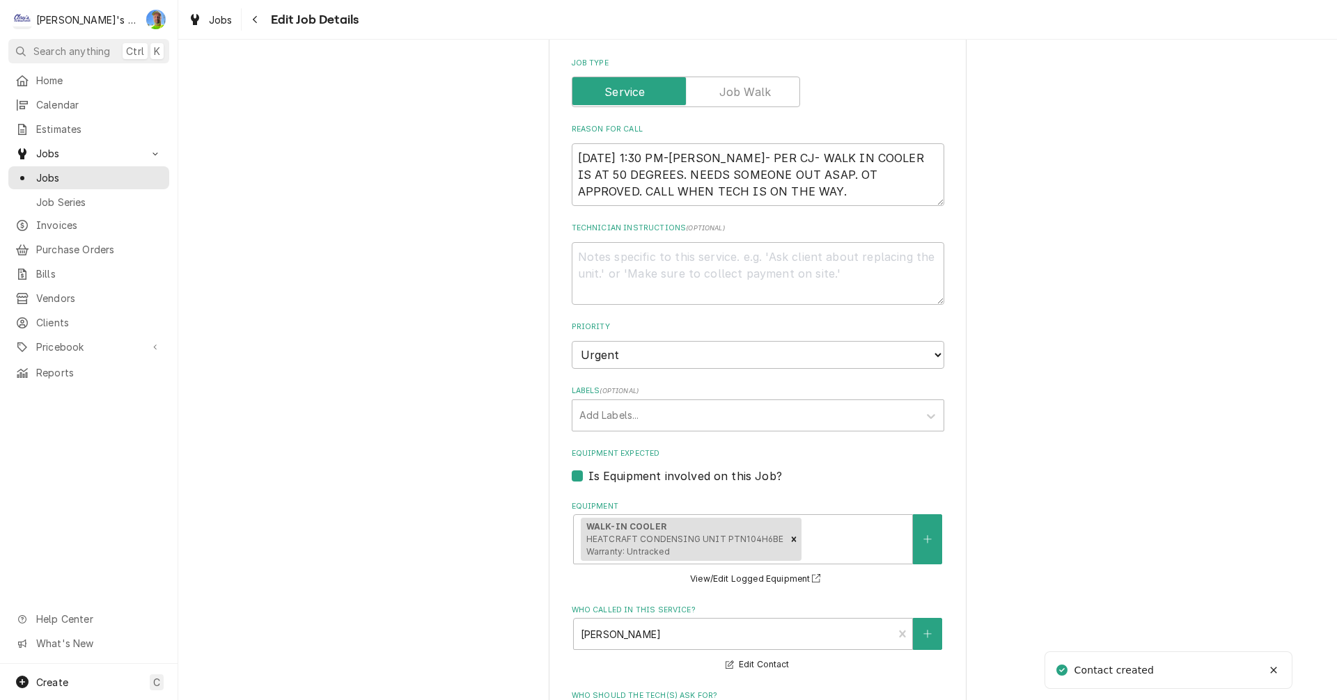
scroll to position [633, 0]
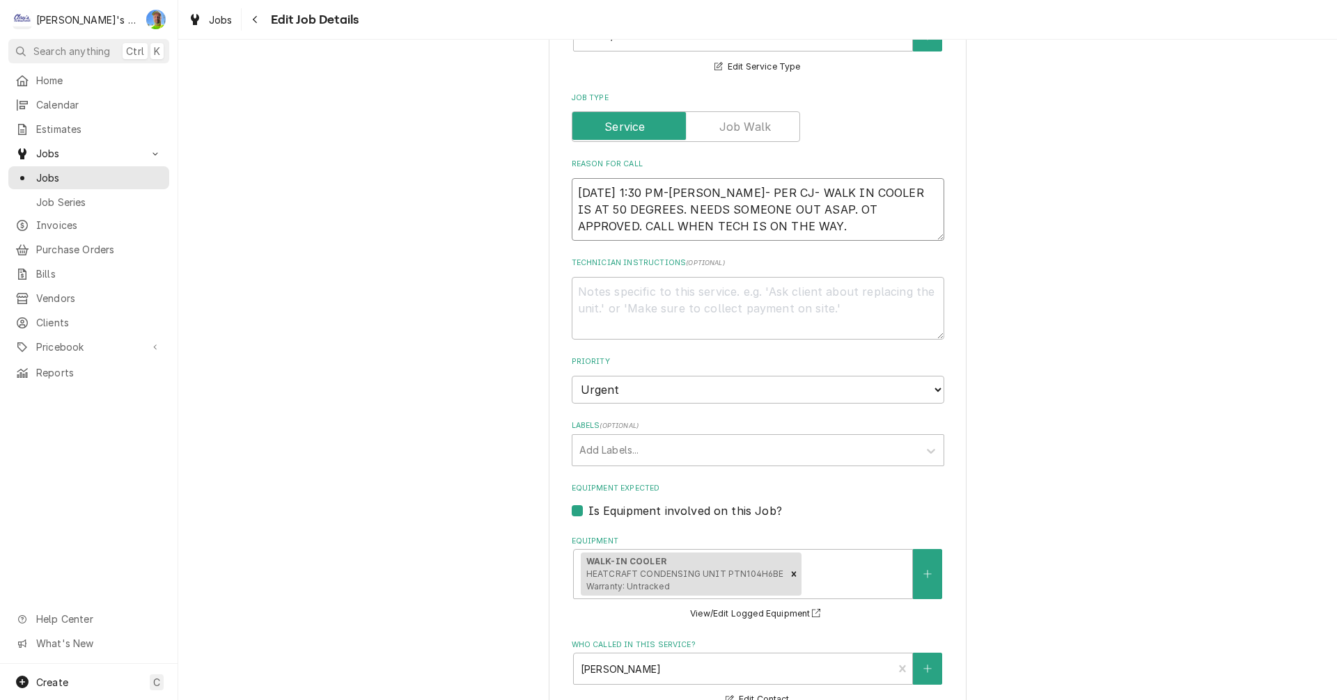
click at [778, 227] on textarea "[DATE] 1:30 PM-[PERSON_NAME]- PER CJ- WALK IN COOLER IS AT 50 DEGREES. NEEDS SO…" at bounding box center [758, 209] width 372 height 63
type textarea "x"
type textarea "[DATE] 1:30 PM-[PERSON_NAME]- PER CJ- WALK IN COOLER IS AT 50 DEGREES. NEEDS SO…"
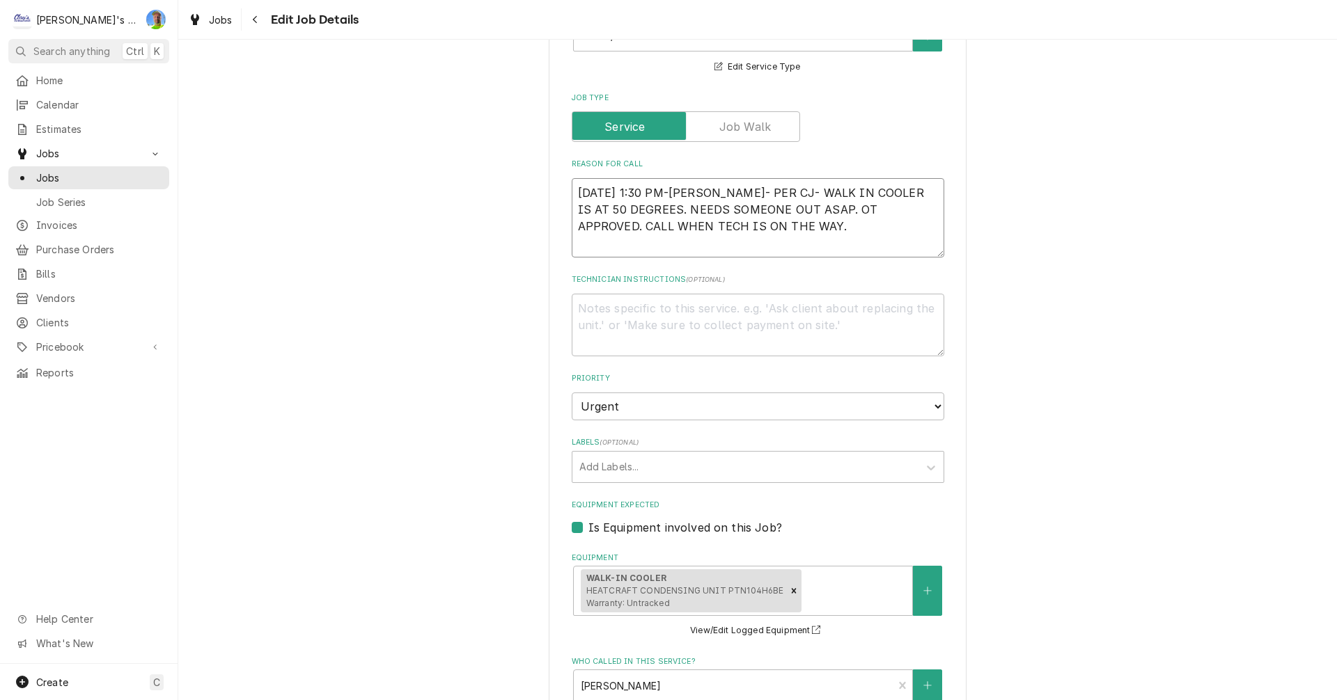
type textarea "x"
type textarea "[DATE] 1:30 PM-[PERSON_NAME]- PER CJ- WALK IN COOLER IS AT 50 DEGREES. NEEDS SO…"
type textarea "x"
type textarea "[DATE] 1:30 PM-[PERSON_NAME]- PER CJ- WALK IN COOLER IS AT 50 DEGREES. NEEDS SO…"
type textarea "x"
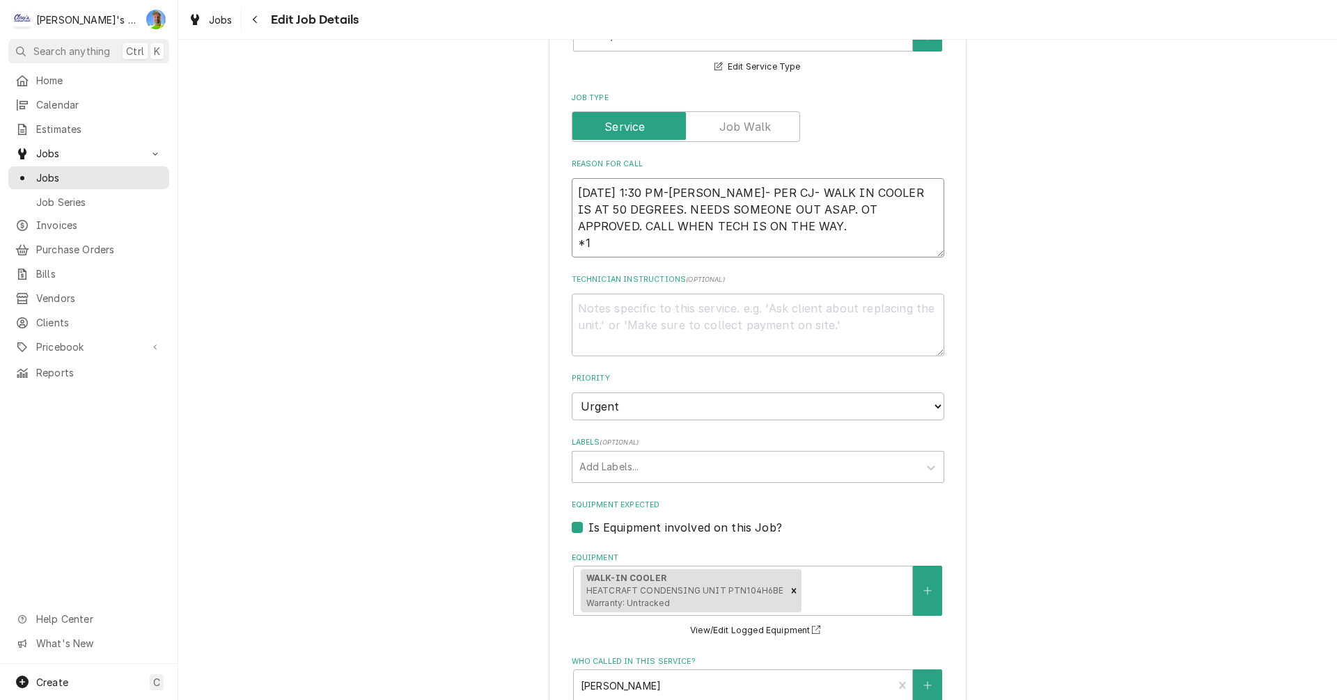
type textarea "[DATE] 1:30 PM-[PERSON_NAME]- PER CJ- WALK IN COOLER IS AT 50 DEGREES. NEEDS SO…"
type textarea "x"
type textarea "[DATE] 1:30 PM-[PERSON_NAME]- PER CJ- WALK IN COOLER IS AT 50 DEGREES. NEEDS SO…"
type textarea "x"
type textarea "[DATE] 1:30 PM-[PERSON_NAME]- PER CJ- WALK IN COOLER IS AT 50 DEGREES. NEEDS SO…"
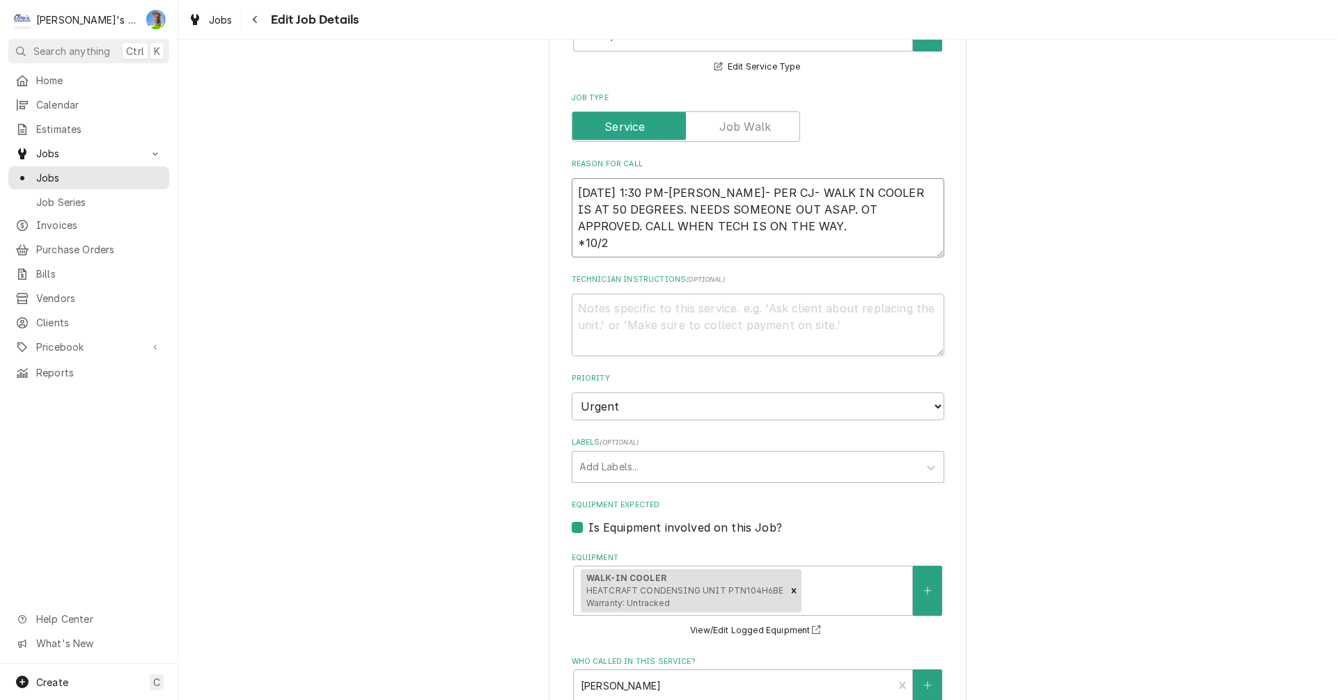
type textarea "x"
type textarea "[DATE] 1:30 PM-[PERSON_NAME]- PER CJ- WALK IN COOLER IS AT 50 DEGREES. NEEDS SO…"
type textarea "x"
type textarea "[DATE] 1:30 PM-[PERSON_NAME]- PER CJ- WALK IN COOLER IS AT 50 DEGREES. NEEDS SO…"
type textarea "x"
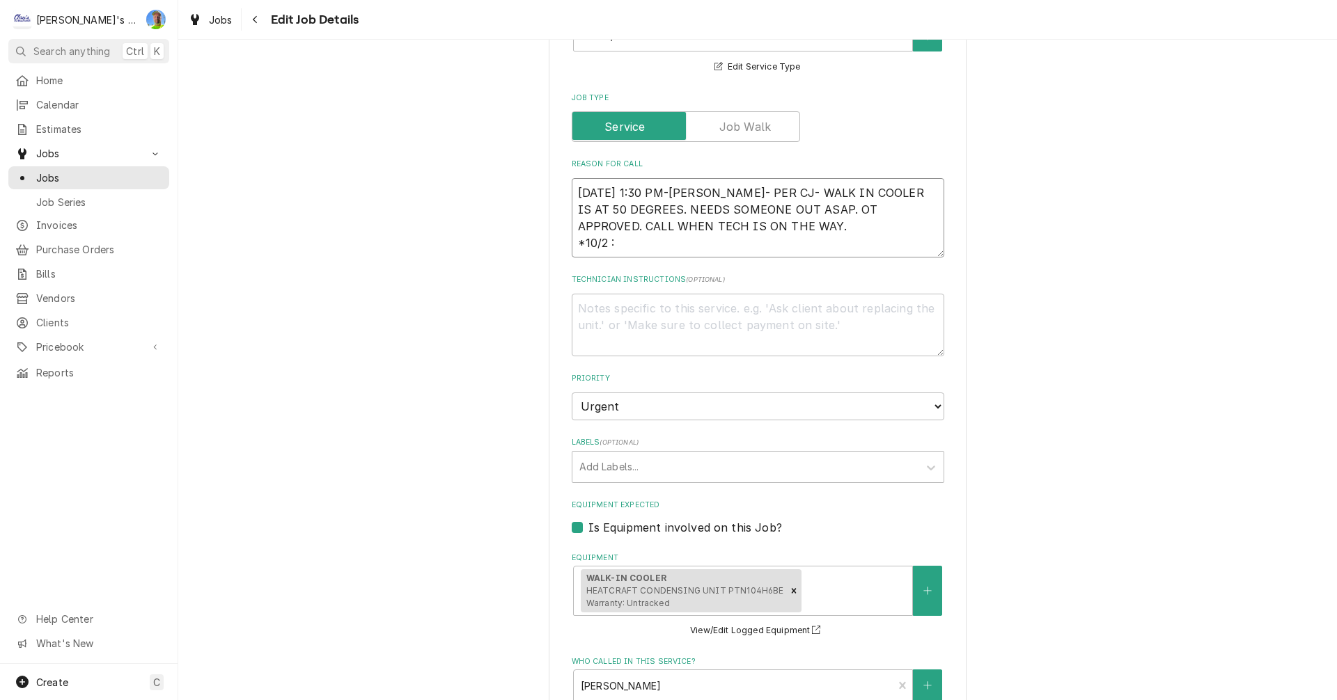
type textarea "[DATE] 1:30 PM-[PERSON_NAME]- PER CJ- WALK IN COOLER IS AT 50 DEGREES. NEEDS SO…"
type textarea "x"
type textarea "[DATE] 1:30 PM-[PERSON_NAME]- PER CJ- WALK IN COOLER IS AT 50 DEGREES. NEEDS SO…"
type textarea "x"
type textarea "[DATE] 1:30 PM-[PERSON_NAME]- PER CJ- WALK IN COOLER IS AT 50 DEGREES. NEEDS SO…"
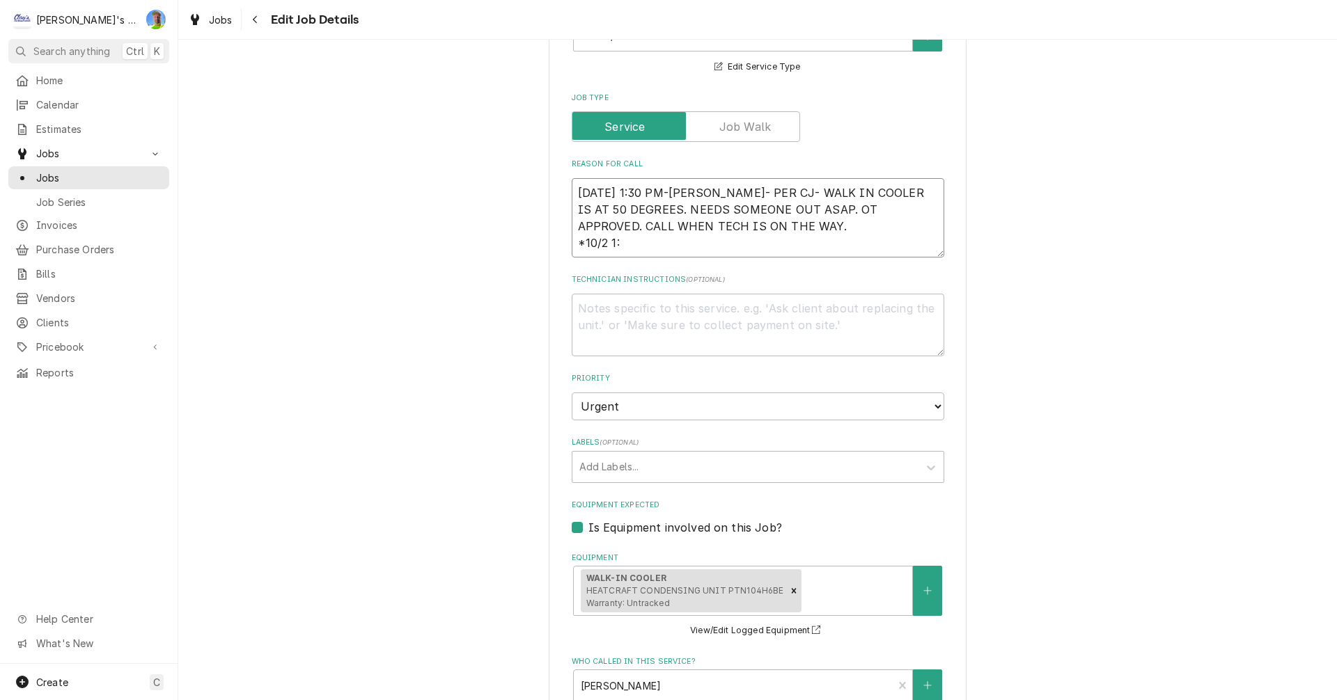
type textarea "x"
type textarea "[DATE] 1:30 PM-[PERSON_NAME]- PER CJ- WALK IN COOLER IS AT 50 DEGREES. NEEDS SO…"
type textarea "x"
type textarea "[DATE] 1:30 PM-[PERSON_NAME]- PER CJ- WALK IN COOLER IS AT 50 DEGREES. NEEDS SO…"
type textarea "x"
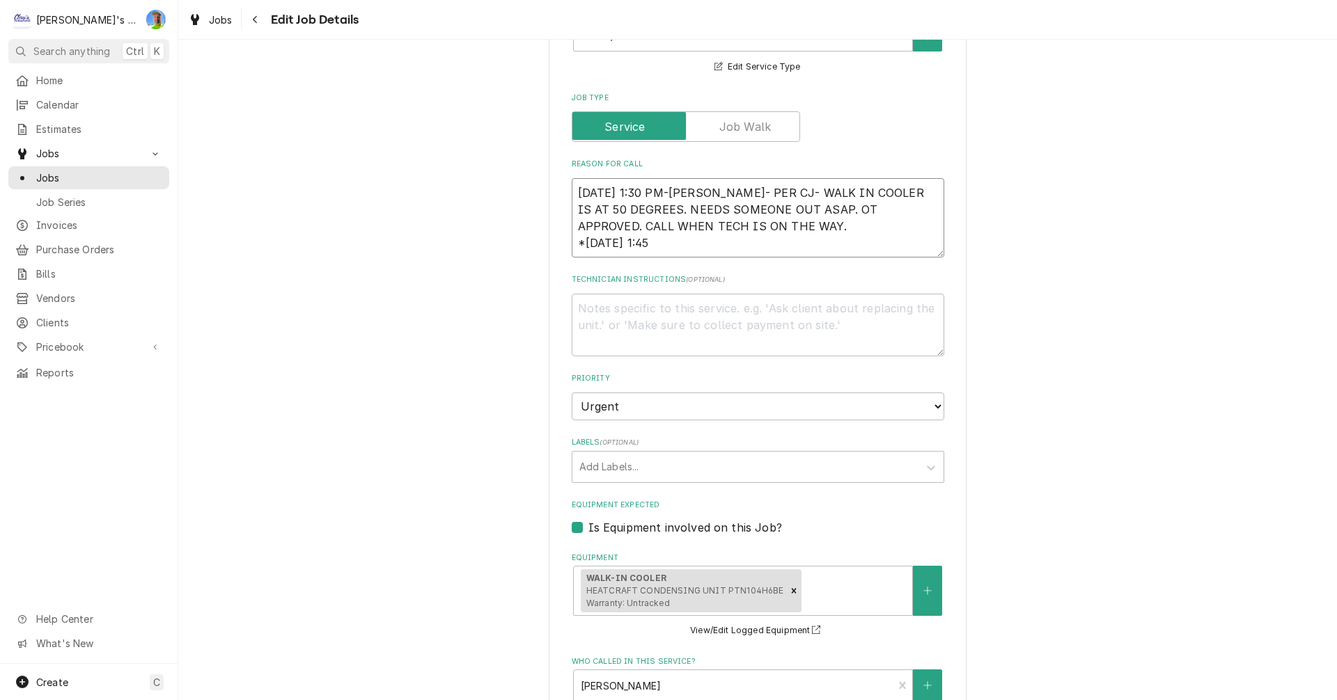
type textarea "[DATE] 1:30 PM-[PERSON_NAME]- PER CJ- WALK IN COOLER IS AT 50 DEGREES. NEEDS SO…"
type textarea "x"
type textarea "[DATE] 1:30 PM-[PERSON_NAME]- PER CJ- WALK IN COOLER IS AT 50 DEGREES. NEEDS SO…"
type textarea "x"
type textarea "[DATE] 1:30 PM-[PERSON_NAME]- PER CJ- WALK IN COOLER IS AT 50 DEGREES. NEEDS SO…"
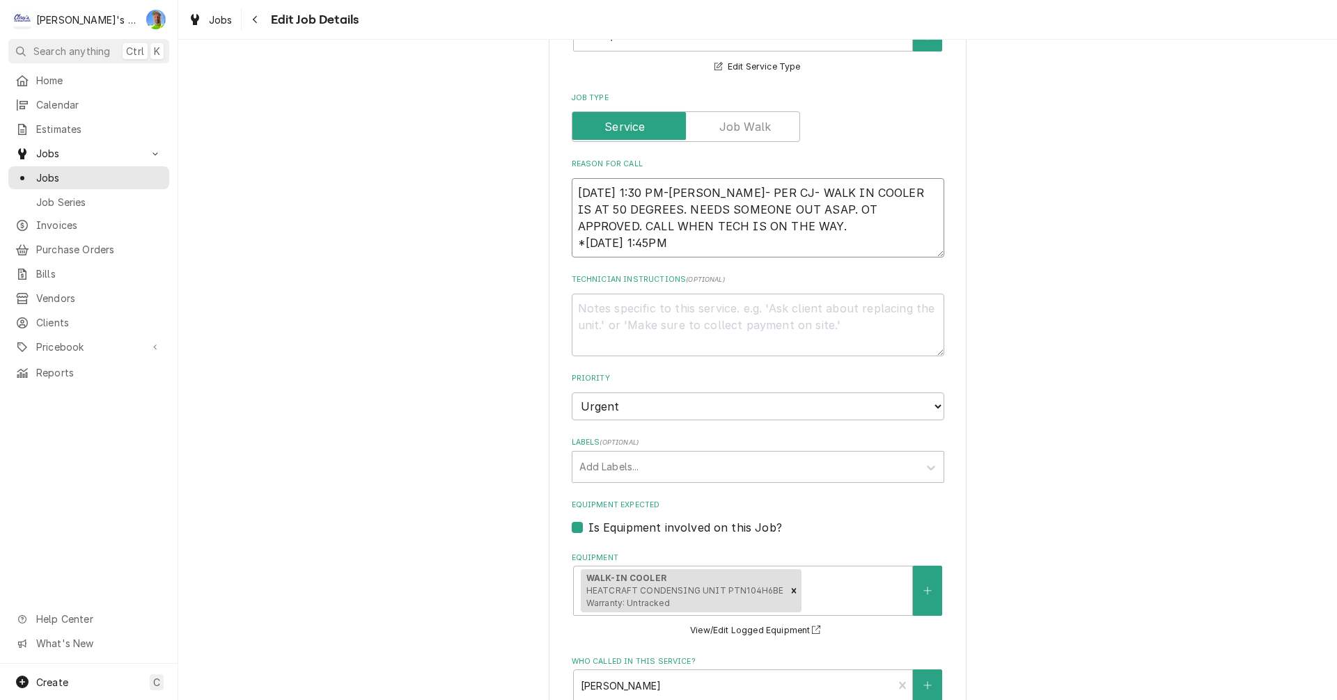
type textarea "x"
type textarea "[DATE] 1:30 PM-[PERSON_NAME]- PER CJ- WALK IN COOLER IS AT 50 DEGREES. NEEDS SO…"
type textarea "x"
type textarea "[DATE] 1:30 PM-[PERSON_NAME]- PER CJ- WALK IN COOLER IS AT 50 DEGREES. NEEDS SO…"
type textarea "x"
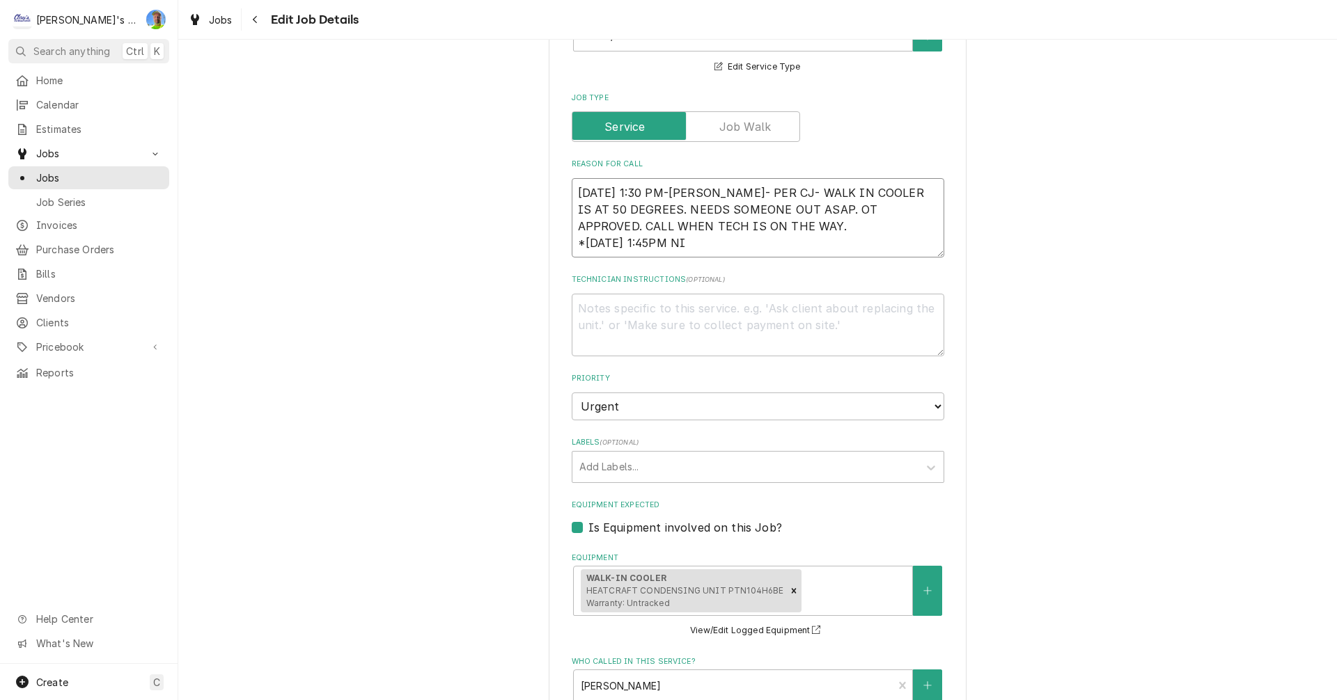
type textarea "[DATE] 1:30 PM-[PERSON_NAME]- PER CJ- WALK IN COOLER IS AT 50 DEGREES. NEEDS SO…"
type textarea "x"
type textarea "10/2/2025 1:30 PM-BECKETT- PER CJ- WALK IN COOLER IS AT 50 DEGREES. NEEDS SOMEO…"
type textarea "x"
type textarea "10/2/2025 1:30 PM-BECKETT- PER CJ- WALK IN COOLER IS AT 50 DEGREES. NEEDS SOMEO…"
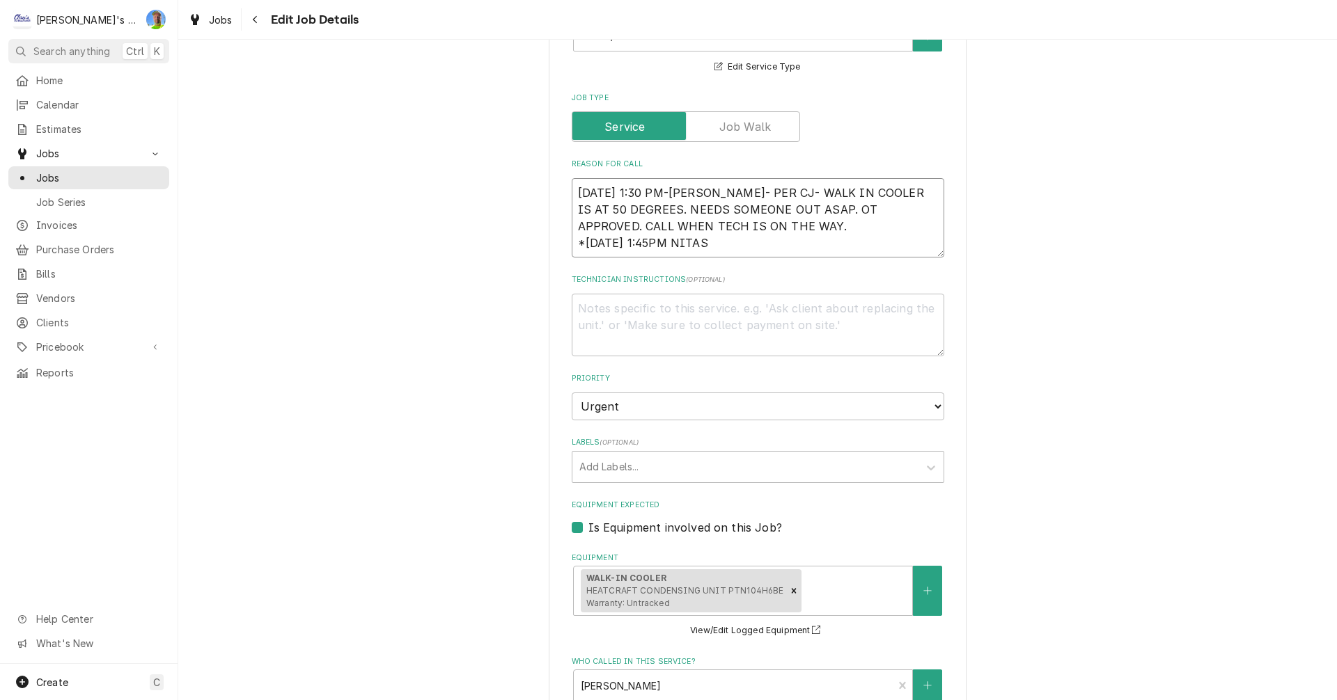
type textarea "x"
type textarea "10/2/2025 1:30 PM-BECKETT- PER CJ- WALK IN COOLER IS AT 50 DEGREES. NEEDS SOMEO…"
type textarea "x"
type textarea "10/2/2025 1:30 PM-BECKETT- PER CJ- WALK IN COOLER IS AT 50 DEGREES. NEEDS SOMEO…"
type textarea "x"
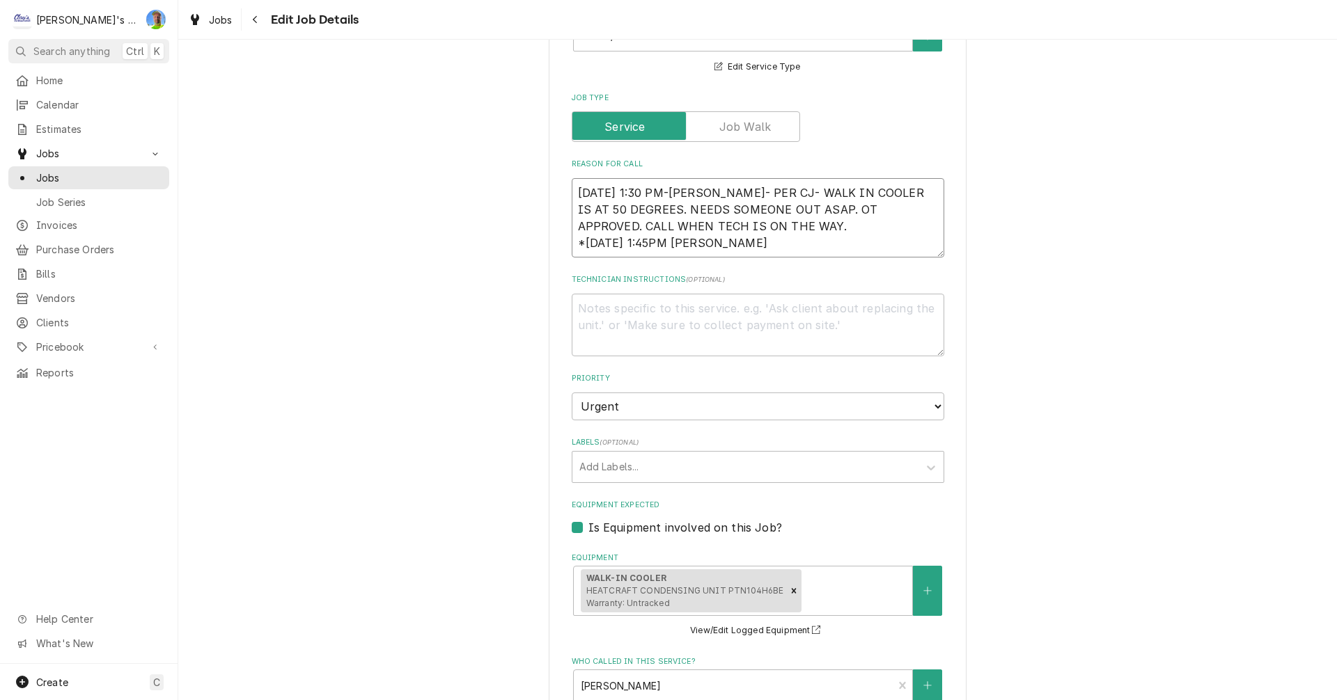
type textarea "10/2/2025 1:30 PM-BECKETT- PER CJ- WALK IN COOLER IS AT 50 DEGREES. NEEDS SOMEO…"
type textarea "x"
type textarea "10/2/2025 1:30 PM-BECKETT- PER CJ- WALK IN COOLER IS AT 50 DEGREES. NEEDS SOMEO…"
type textarea "x"
type textarea "10/2/2025 1:30 PM-BECKETT- PER CJ- WALK IN COOLER IS AT 50 DEGREES. NEEDS SOMEO…"
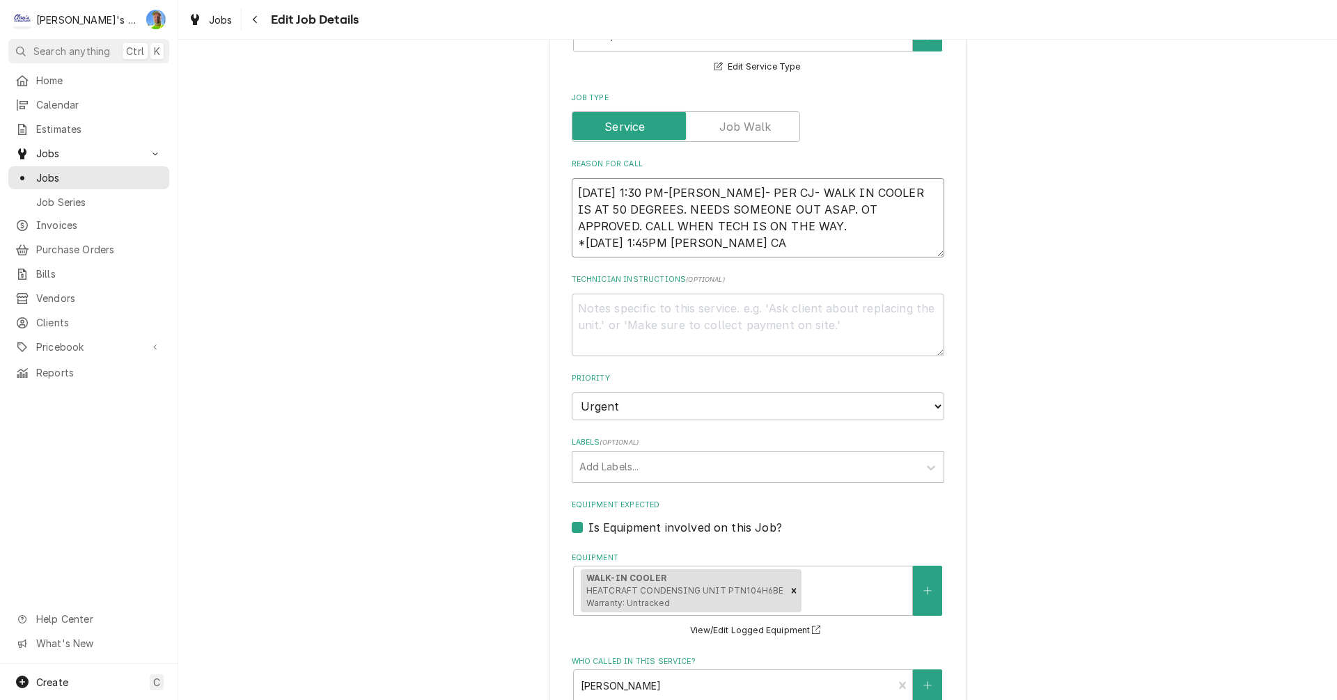
type textarea "x"
type textarea "10/2/2025 1:30 PM-BECKETT- PER CJ- WALK IN COOLER IS AT 50 DEGREES. NEEDS SOMEO…"
type textarea "x"
type textarea "10/2/2025 1:30 PM-BECKETT- PER CJ- WALK IN COOLER IS AT 50 DEGREES. NEEDS SOMEO…"
type textarea "x"
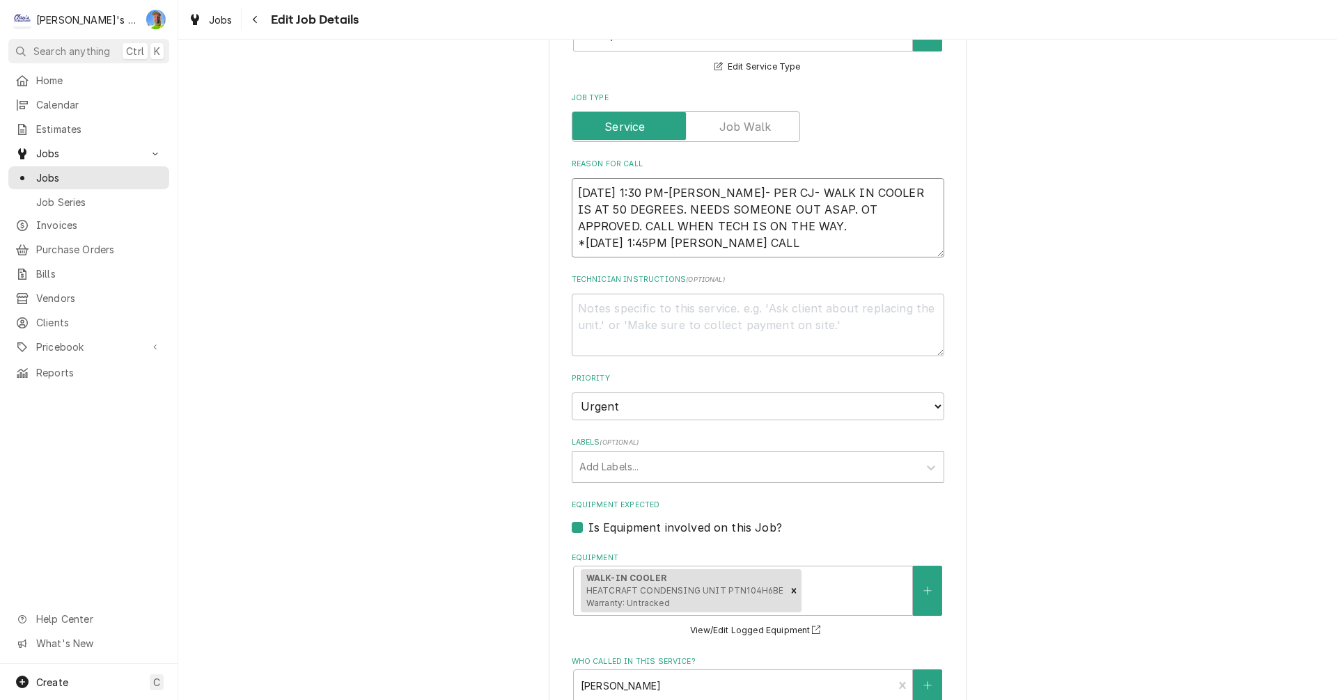
type textarea "10/2/2025 1:30 PM-BECKETT- PER CJ- WALK IN COOLER IS AT 50 DEGREES. NEEDS SOMEO…"
type textarea "x"
type textarea "10/2/2025 1:30 PM-BECKETT- PER CJ- WALK IN COOLER IS AT 50 DEGREES. NEEDS SOMEO…"
type textarea "x"
type textarea "10/2/2025 1:30 PM-BECKETT- PER CJ- WALK IN COOLER IS AT 50 DEGREES. NEEDS SOMEO…"
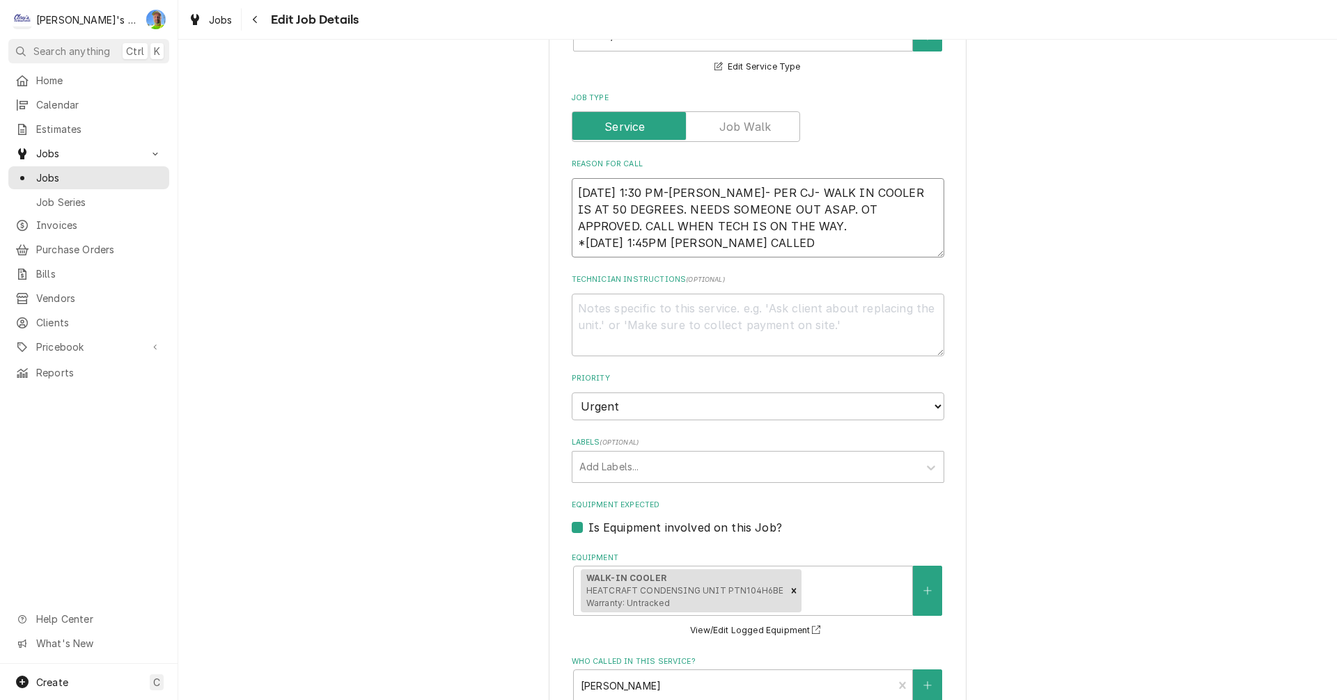
type textarea "x"
type textarea "10/2/2025 1:30 PM-BECKETT- PER CJ- WALK IN COOLER IS AT 50 DEGREES. NEEDS SOMEO…"
type textarea "x"
type textarea "10/2/2025 1:30 PM-BECKETT- PER CJ- WALK IN COOLER IS AT 50 DEGREES. NEEDS SOMEO…"
type textarea "x"
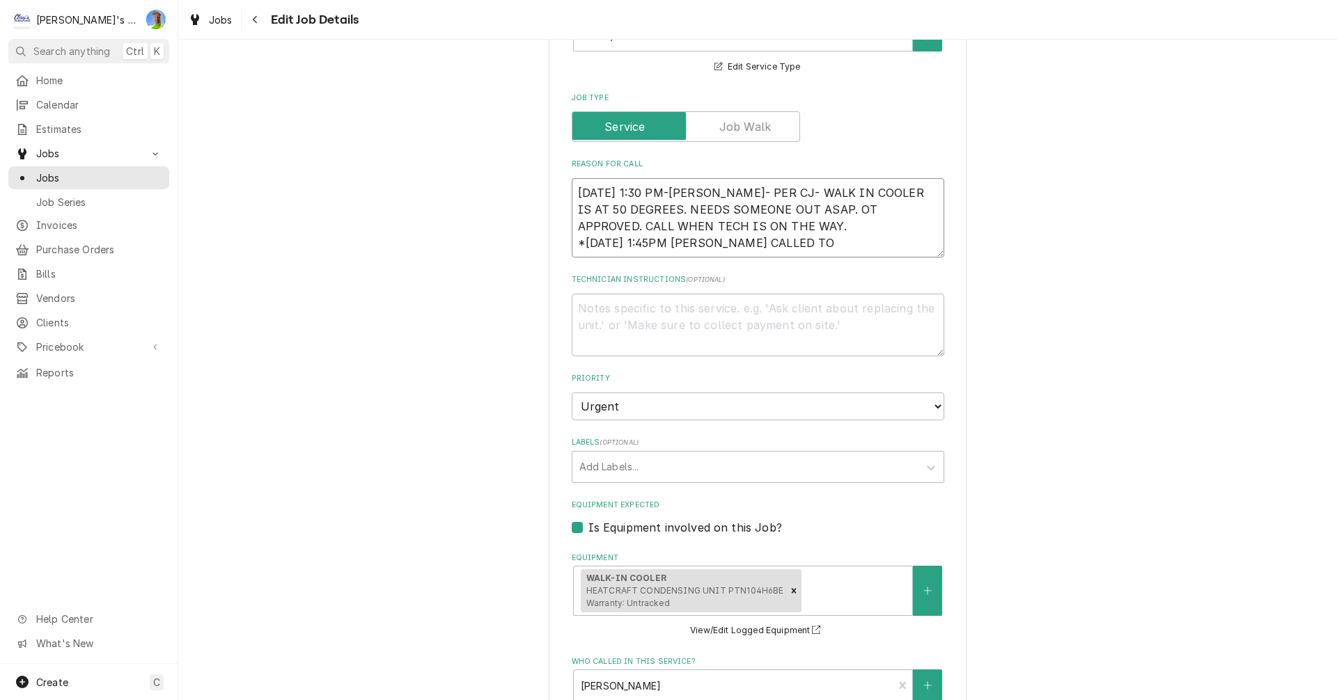
type textarea "10/2/2025 1:30 PM-BECKETT- PER CJ- WALK IN COOLER IS AT 50 DEGREES. NEEDS SOMEO…"
type textarea "x"
type textarea "10/2/2025 1:30 PM-BECKETT- PER CJ- WALK IN COOLER IS AT 50 DEGREES. NEEDS SOMEO…"
type textarea "x"
type textarea "10/2/2025 1:30 PM-BECKETT- PER CJ- WALK IN COOLER IS AT 50 DEGREES. NEEDS SOMEO…"
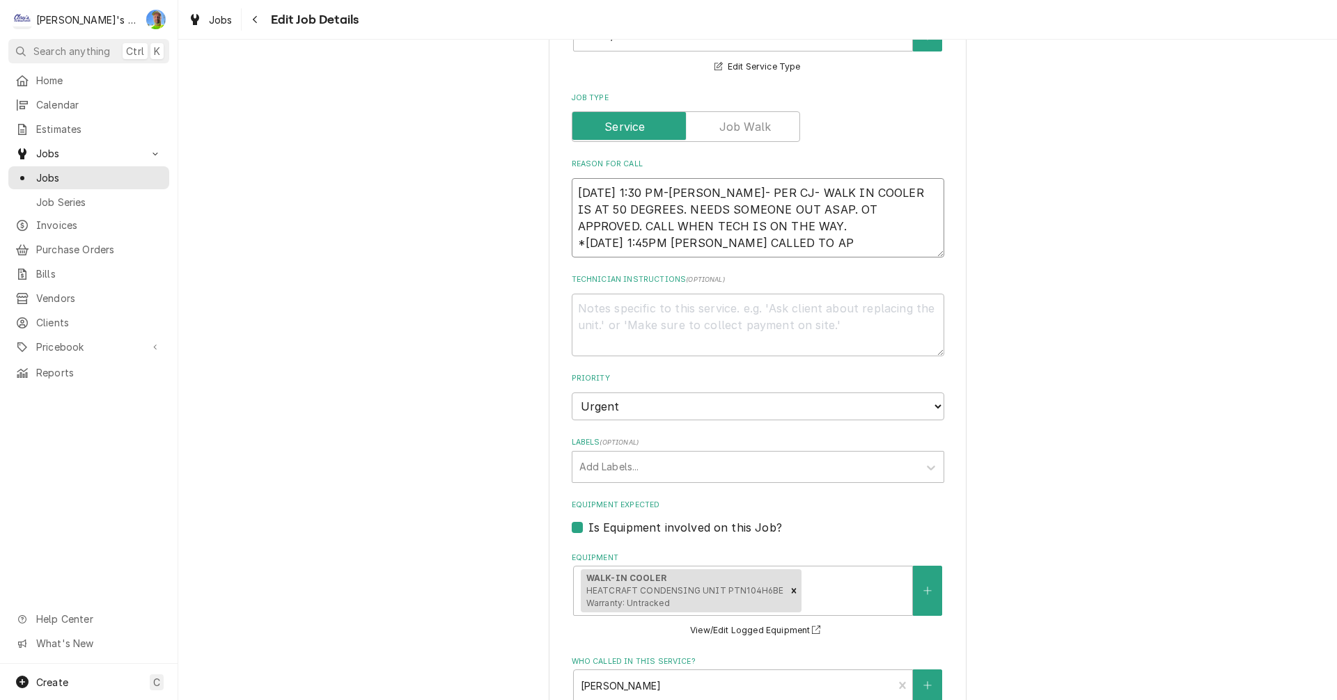
type textarea "x"
type textarea "10/2/2025 1:30 PM-BECKETT- PER CJ- WALK IN COOLER IS AT 50 DEGREES. NEEDS SOMEO…"
type textarea "x"
type textarea "10/2/2025 1:30 PM-BECKETT- PER CJ- WALK IN COOLER IS AT 50 DEGREES. NEEDS SOMEO…"
type textarea "x"
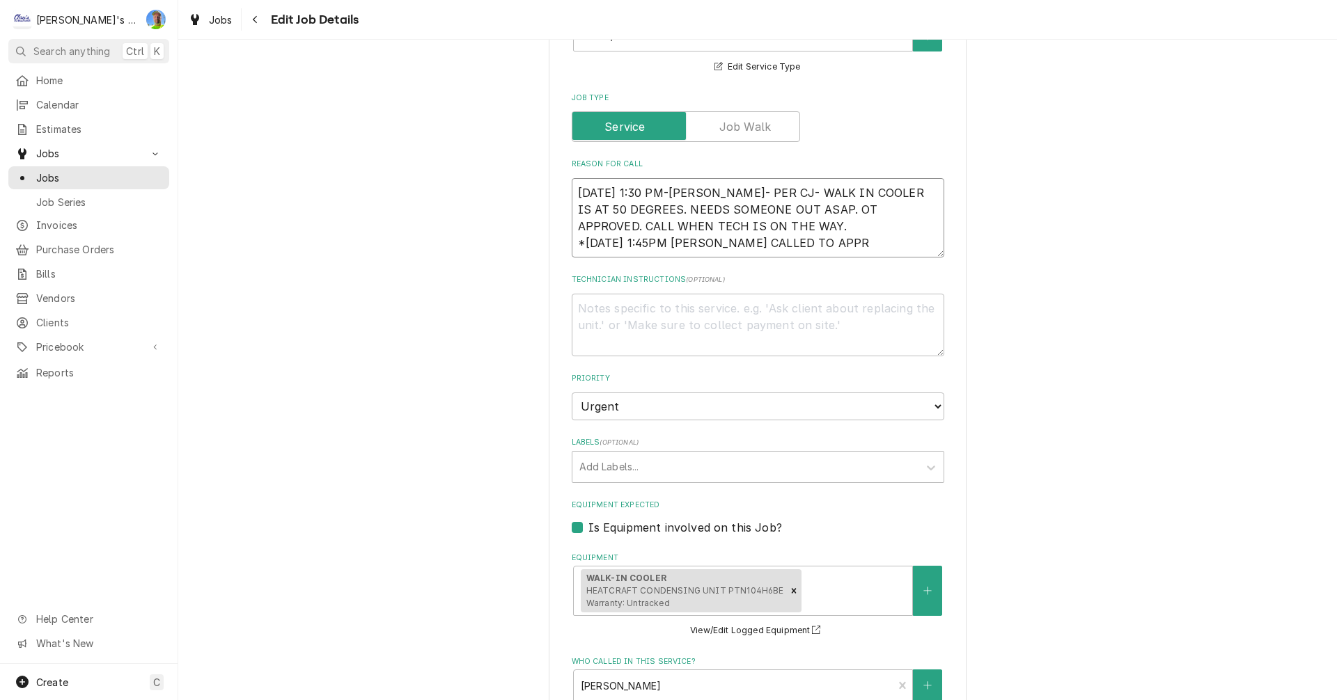
type textarea "10/2/2025 1:30 PM-BECKETT- PER CJ- WALK IN COOLER IS AT 50 DEGREES. NEEDS SOMEO…"
type textarea "x"
type textarea "10/2/2025 1:30 PM-BECKETT- PER CJ- WALK IN COOLER IS AT 50 DEGREES. NEEDS SOMEO…"
type textarea "x"
type textarea "10/2/2025 1:30 PM-BECKETT- PER CJ- WALK IN COOLER IS AT 50 DEGREES. NEEDS SOMEO…"
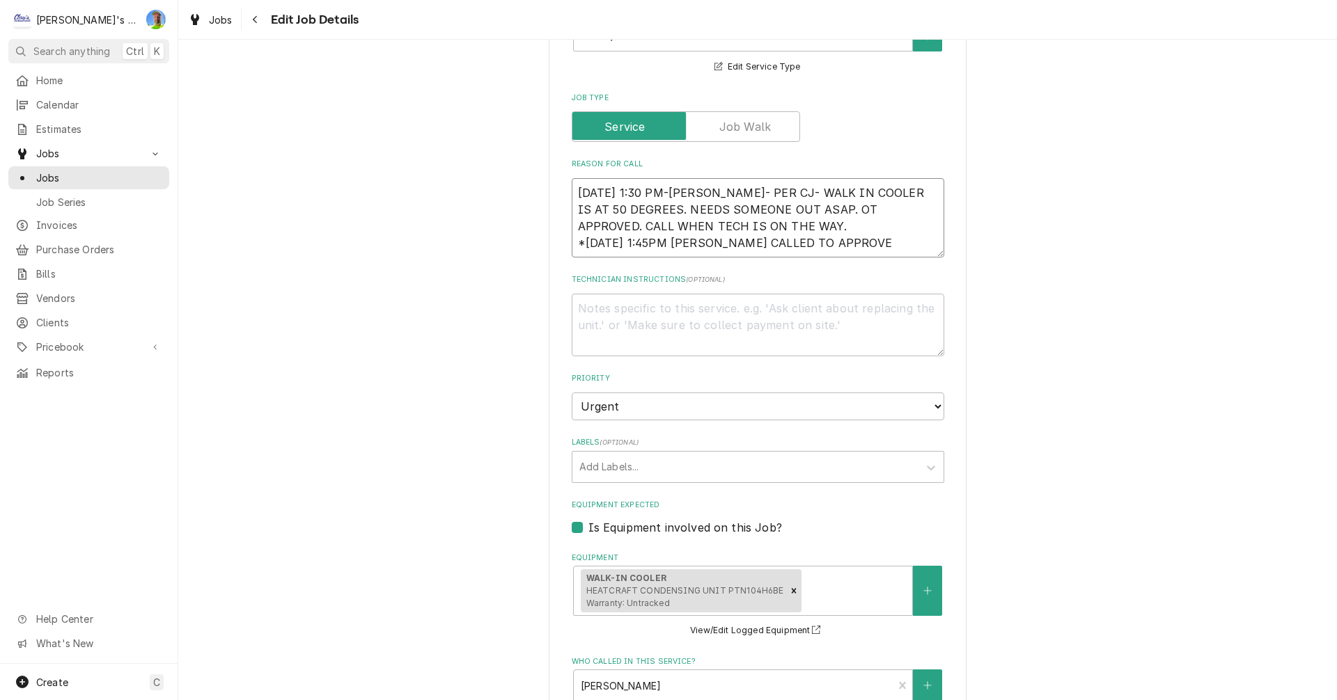
type textarea "x"
type textarea "10/2/2025 1:30 PM-BECKETT- PER CJ- WALK IN COOLER IS AT 50 DEGREES. NEEDS SOMEO…"
type textarea "x"
type textarea "10/2/2025 1:30 PM-BECKETT- PER CJ- WALK IN COOLER IS AT 50 DEGREES. NEEDS SOMEO…"
type textarea "x"
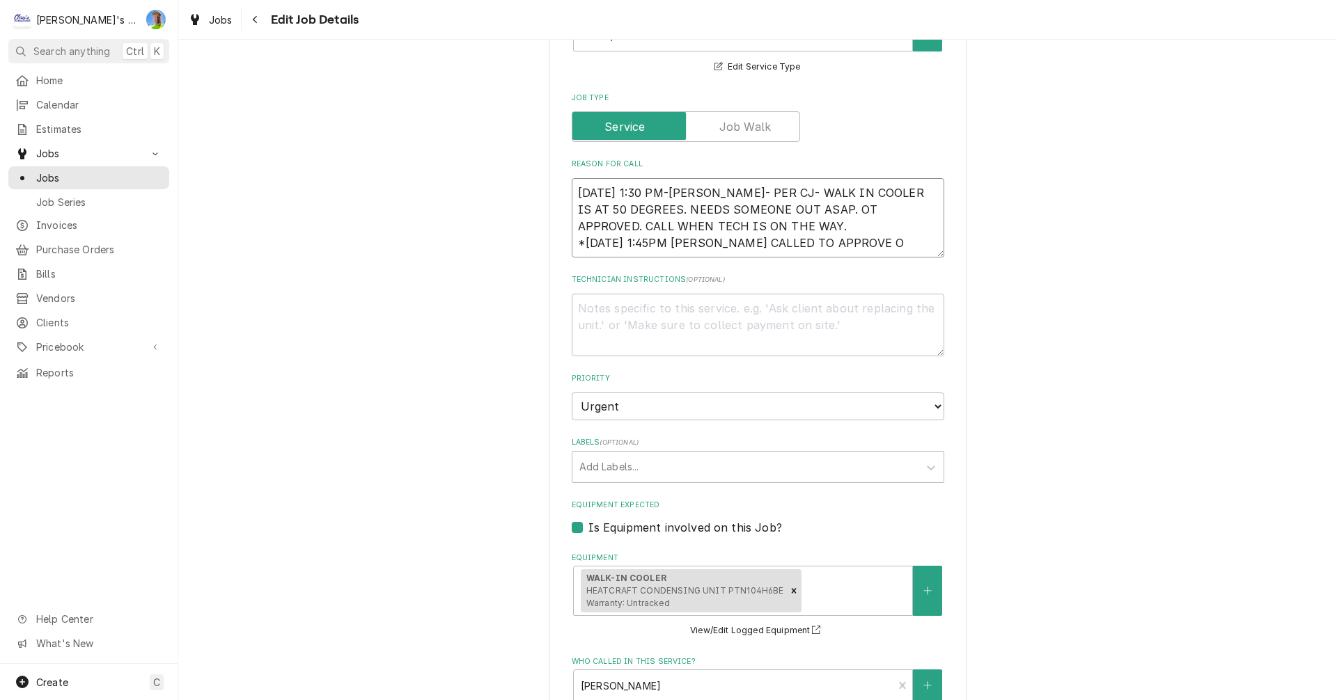
type textarea "10/2/2025 1:30 PM-BECKETT- PER CJ- WALK IN COOLER IS AT 50 DEGREES. NEEDS SOMEO…"
type textarea "x"
type textarea "10/2/2025 1:30 PM-BECKETT- PER CJ- WALK IN COOLER IS AT 50 DEGREES. NEEDS SOMEO…"
type textarea "x"
type textarea "10/2/2025 1:30 PM-BECKETT- PER CJ- WALK IN COOLER IS AT 50 DEGREES. NEEDS SOMEO…"
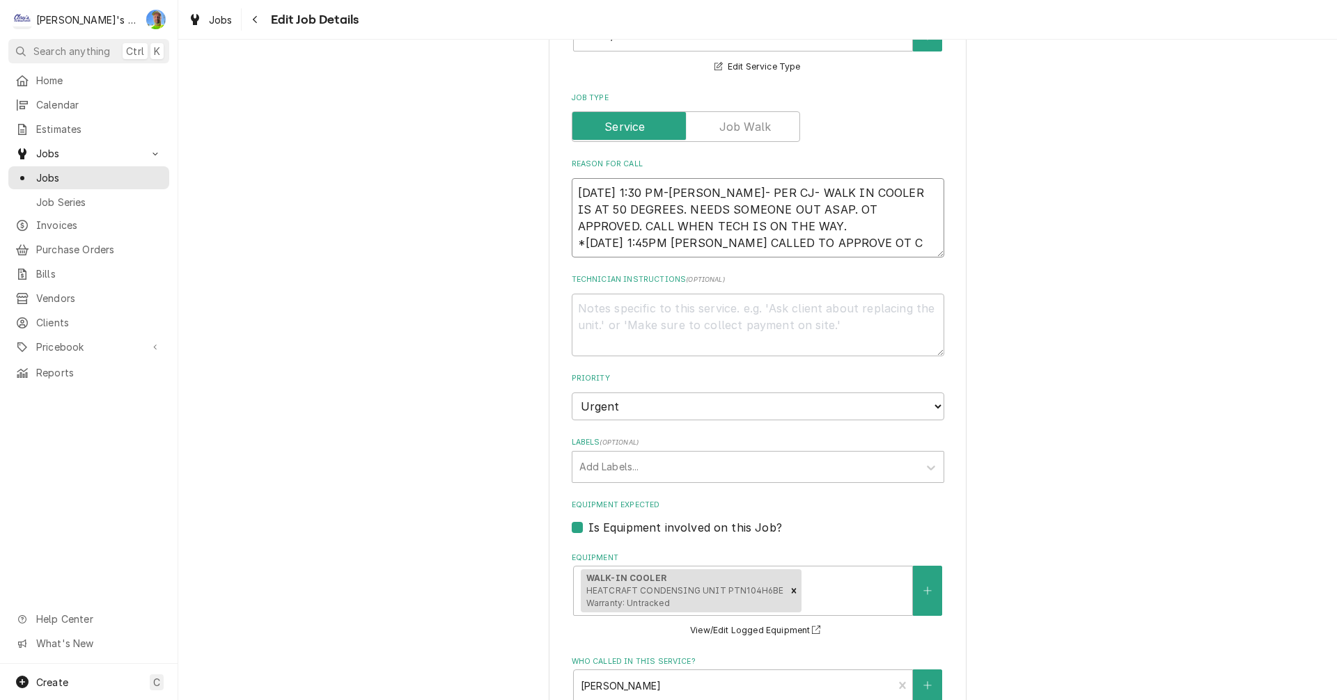
type textarea "x"
type textarea "10/2/2025 1:30 PM-BECKETT- PER CJ- WALK IN COOLER IS AT 50 DEGREES. NEEDS SOMEO…"
type textarea "x"
type textarea "10/2/2025 1:30 PM-BECKETT- PER CJ- WALK IN COOLER IS AT 50 DEGREES. NEEDS SOMEO…"
type textarea "x"
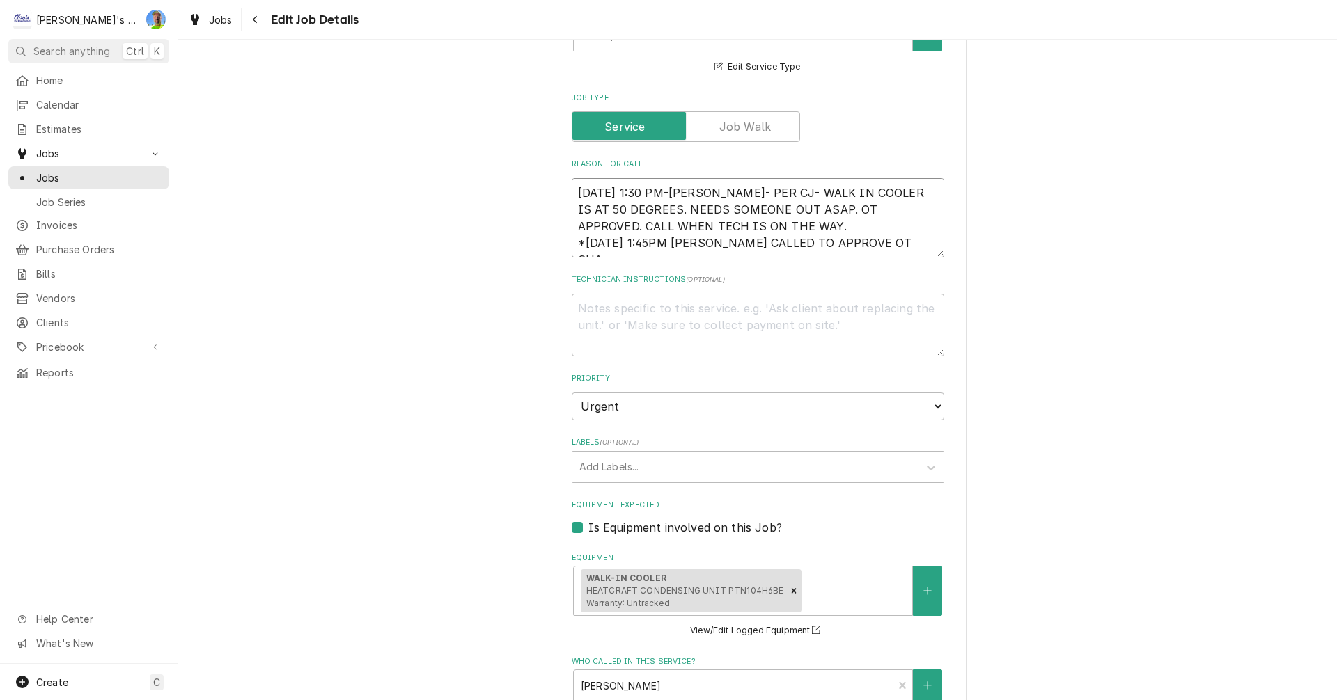
type textarea "10/2/2025 1:30 PM-BECKETT- PER CJ- WALK IN COOLER IS AT 50 DEGREES. NEEDS SOMEO…"
type textarea "x"
type textarea "10/2/2025 1:30 PM-BECKETT- PER CJ- WALK IN COOLER IS AT 50 DEGREES. NEEDS SOMEO…"
type textarea "x"
type textarea "10/2/2025 1:30 PM-BECKETT- PER CJ- WALK IN COOLER IS AT 50 DEGREES. NEEDS SOMEO…"
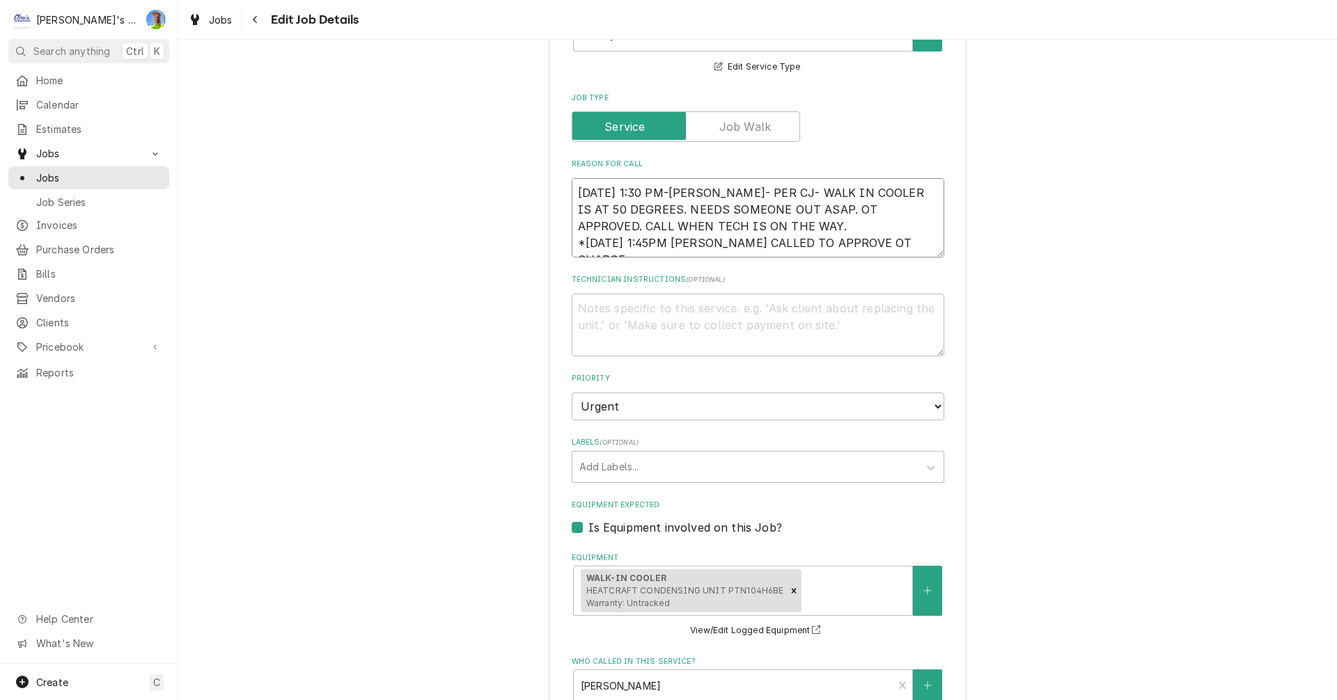
type textarea "x"
type textarea "10/2/2025 1:30 PM-BECKETT- PER CJ- WALK IN COOLER IS AT 50 DEGREES. NEEDS SOMEO…"
type textarea "x"
type textarea "10/2/2025 1:30 PM-BECKETT- PER CJ- WALK IN COOLER IS AT 50 DEGREES. NEEDS SOMEO…"
type textarea "x"
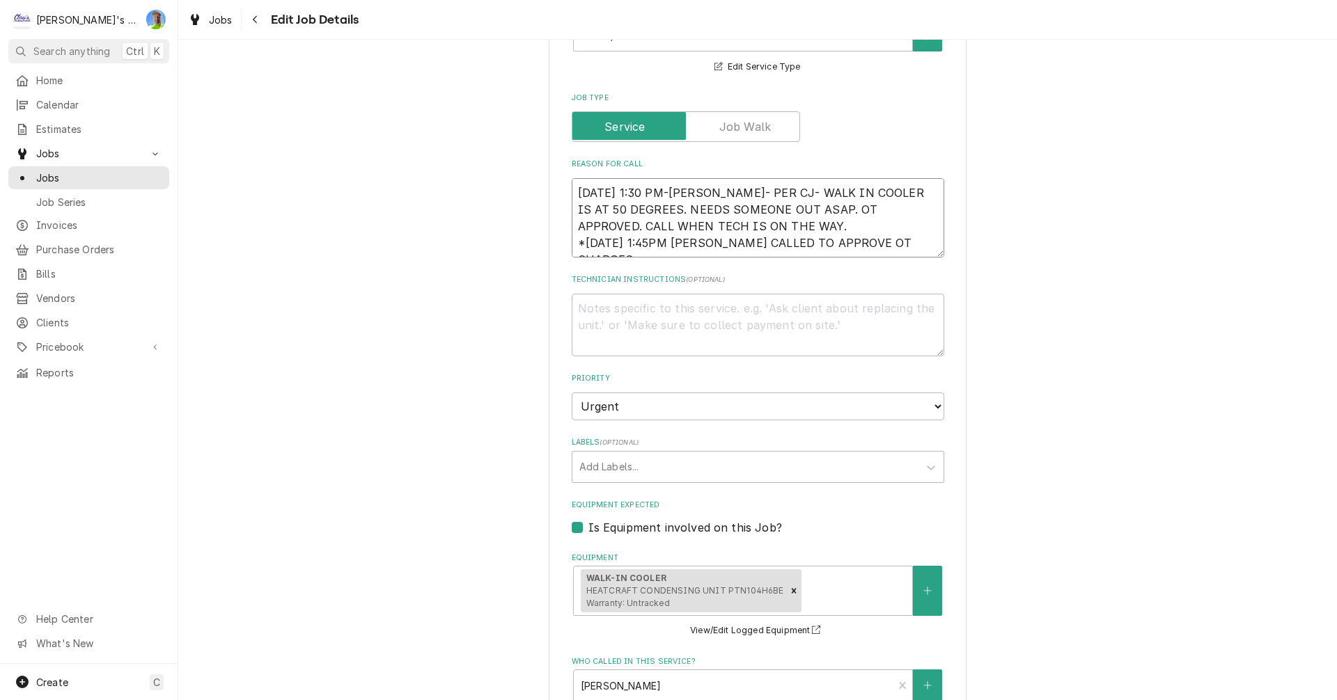
type textarea "10/2/2025 1:30 PM-BECKETT- PER CJ- WALK IN COOLER IS AT 50 DEGREES. NEEDS SOMEO…"
type textarea "x"
type textarea "10/2/2025 1:30 PM-BECKETT- PER CJ- WALK IN COOLER IS AT 50 DEGREES. NEEDS SOMEO…"
type textarea "x"
type textarea "10/2/2025 1:30 PM-BECKETT- PER CJ- WALK IN COOLER IS AT 50 DEGREES. NEEDS SOMEO…"
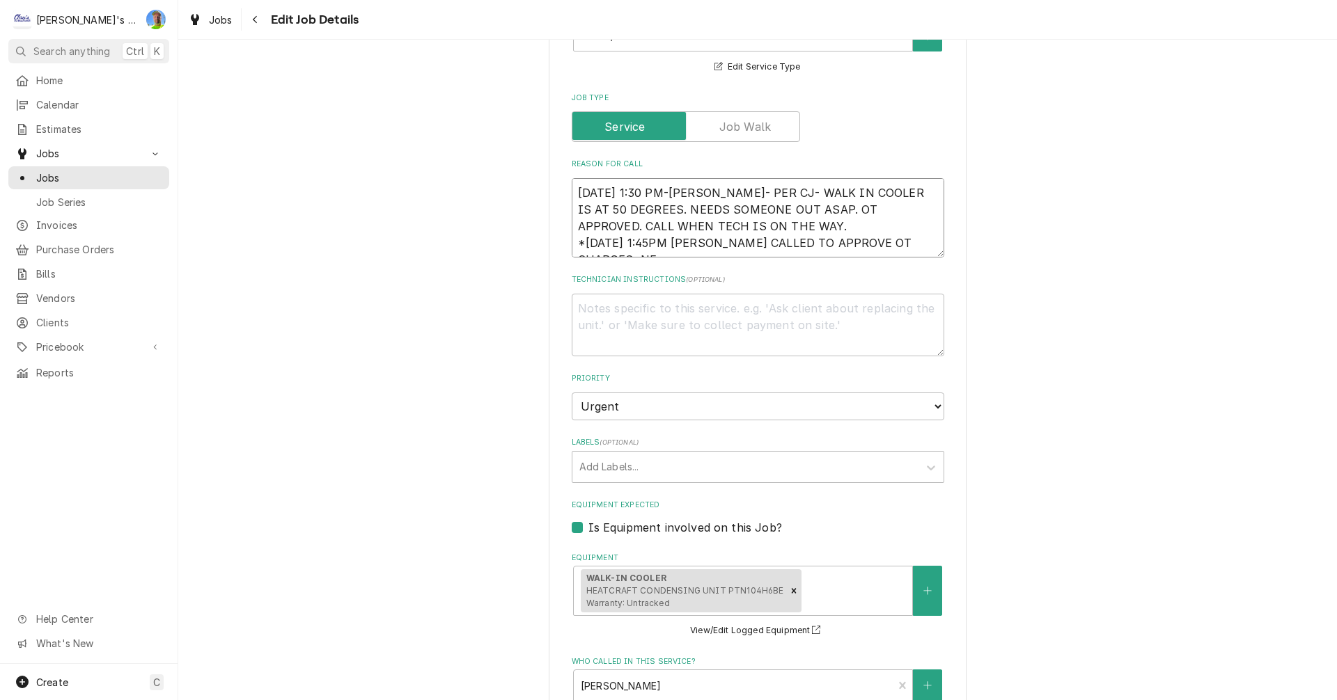
type textarea "x"
type textarea "10/2/2025 1:30 PM-BECKETT- PER CJ- WALK IN COOLER IS AT 50 DEGREES. NEEDS SOMEO…"
type textarea "x"
type textarea "10/2/2025 1:30 PM-BECKETT- PER CJ- WALK IN COOLER IS AT 50 DEGREES. NEEDS SOMEO…"
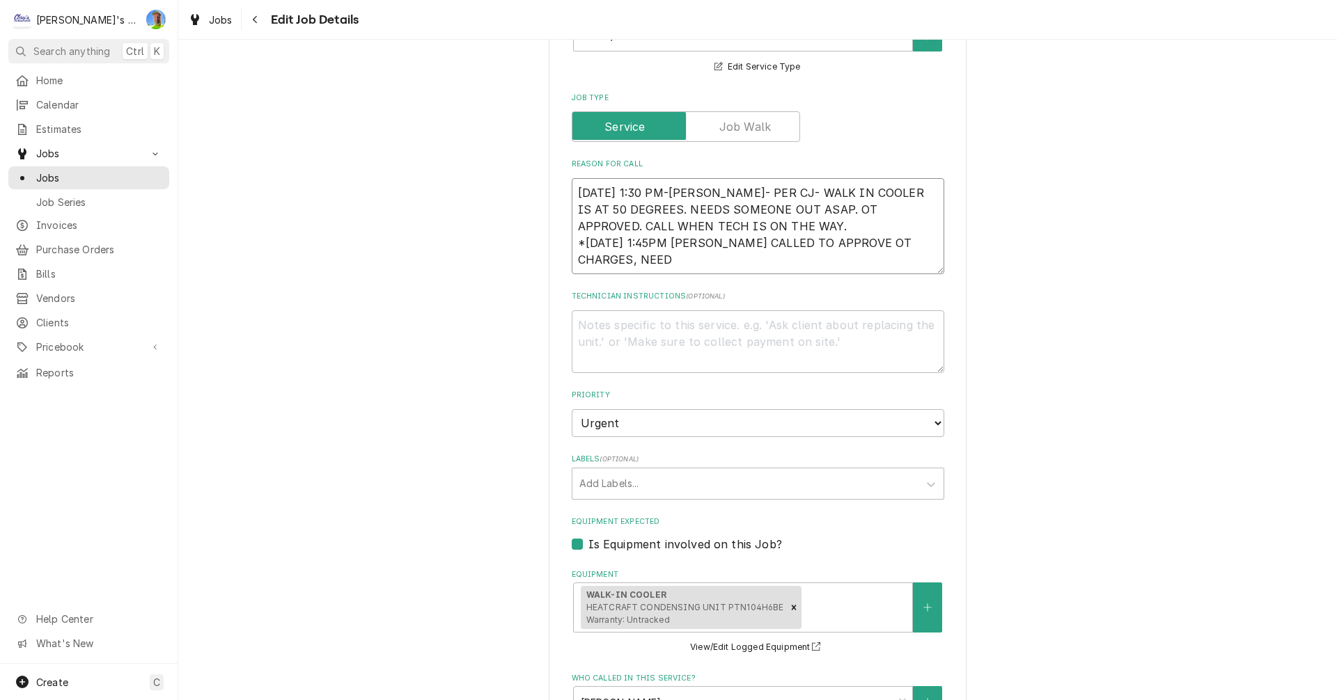
type textarea "x"
type textarea "10/2/2025 1:30 PM-BECKETT- PER CJ- WALK IN COOLER IS AT 50 DEGREES. NEEDS SOMEO…"
type textarea "x"
type textarea "10/2/2025 1:30 PM-BECKETT- PER CJ- WALK IN COOLER IS AT 50 DEGREES. NEEDS SOMEO…"
type textarea "x"
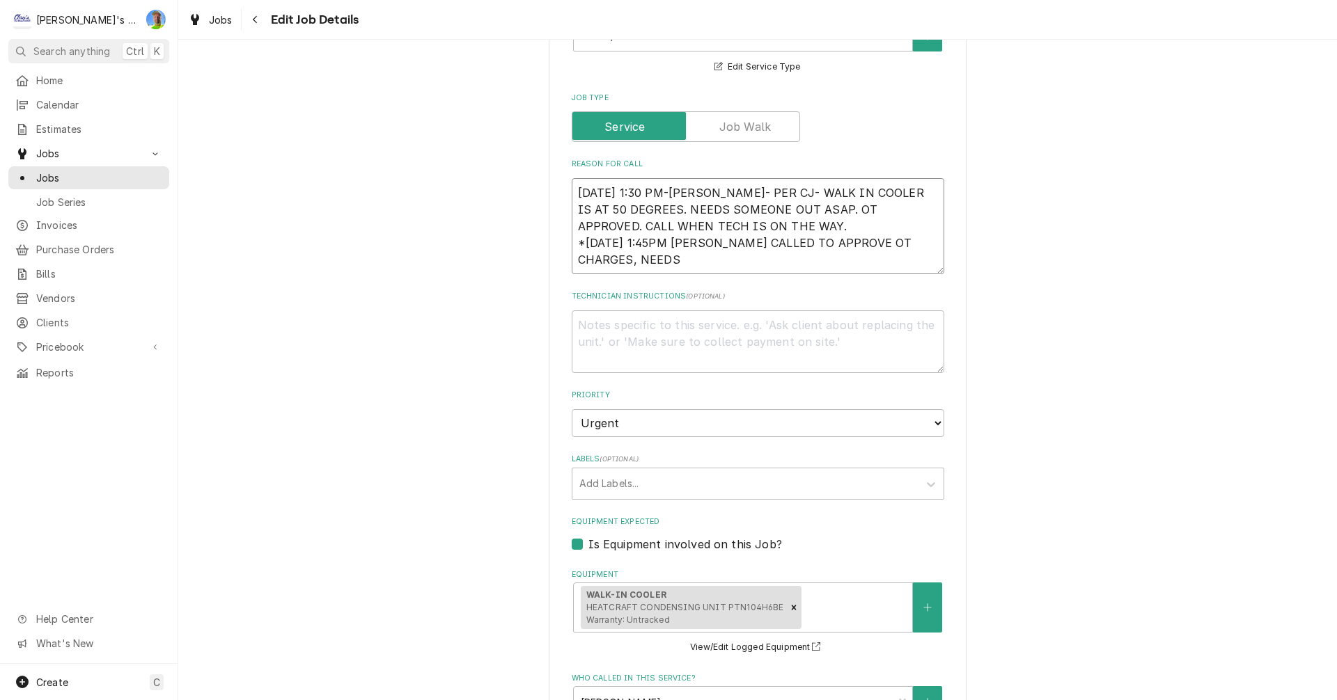
type textarea "10/2/2025 1:30 PM-BECKETT- PER CJ- WALK IN COOLER IS AT 50 DEGREES. NEEDS SOMEO…"
type textarea "x"
type textarea "10/2/2025 1:30 PM-BECKETT- PER CJ- WALK IN COOLER IS AT 50 DEGREES. NEEDS SOMEO…"
type textarea "x"
type textarea "10/2/2025 1:30 PM-BECKETT- PER CJ- WALK IN COOLER IS AT 50 DEGREES. NEEDS SOMEO…"
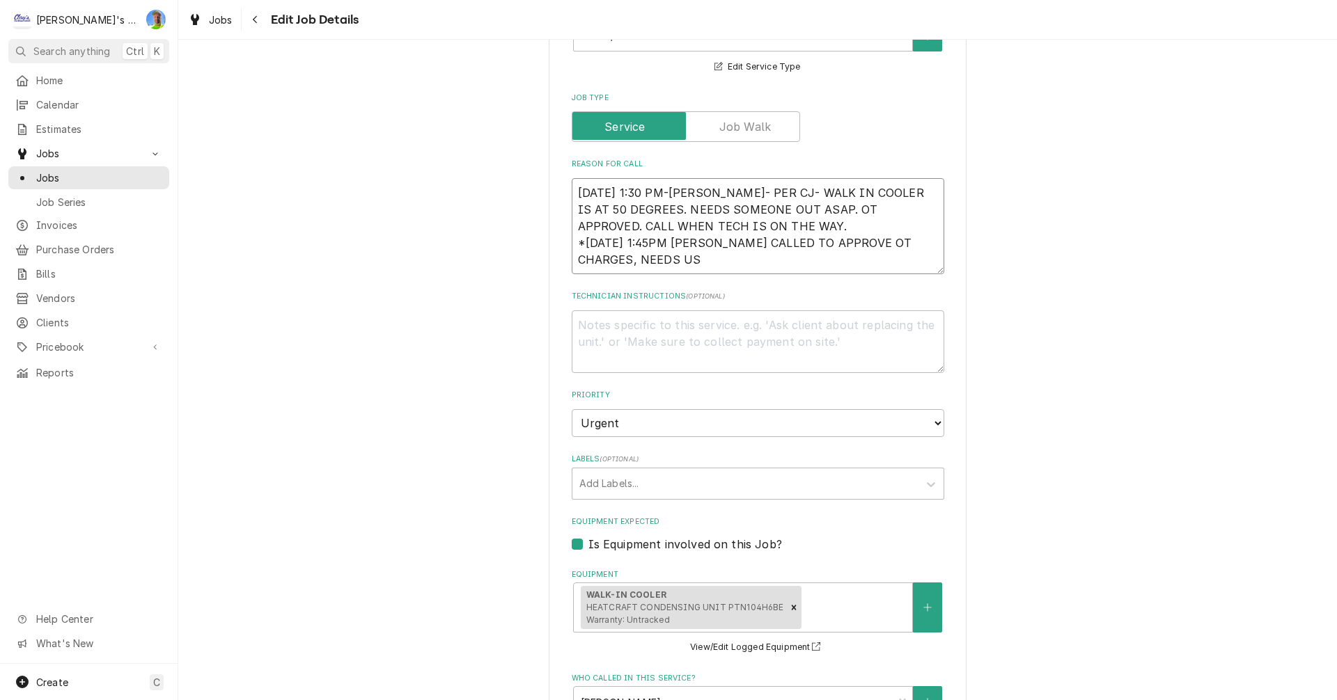
type textarea "x"
type textarea "10/2/2025 1:30 PM-BECKETT- PER CJ- WALK IN COOLER IS AT 50 DEGREES. NEEDS SOMEO…"
type textarea "x"
type textarea "10/2/2025 1:30 PM-BECKETT- PER CJ- WALK IN COOLER IS AT 50 DEGREES. NEEDS SOMEO…"
type textarea "x"
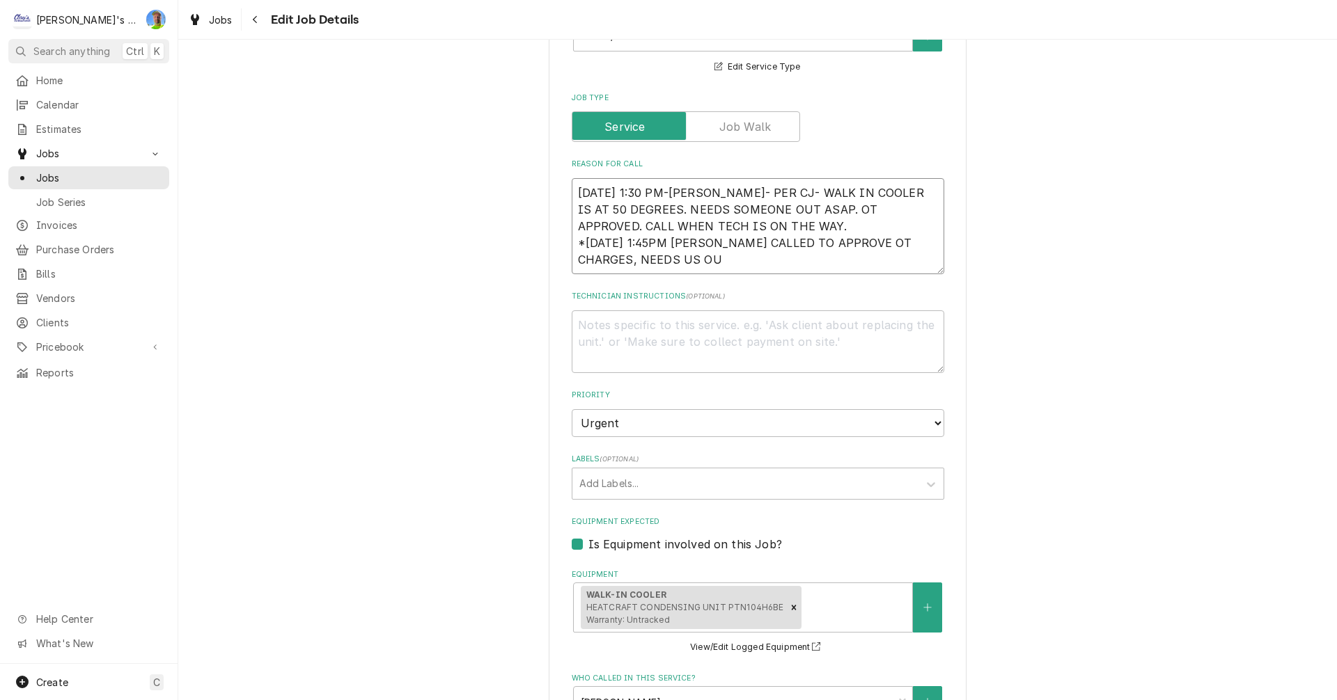
type textarea "10/2/2025 1:30 PM-BECKETT- PER CJ- WALK IN COOLER IS AT 50 DEGREES. NEEDS SOMEO…"
type textarea "x"
type textarea "10/2/2025 1:30 PM-BECKETT- PER CJ- WALK IN COOLER IS AT 50 DEGREES. NEEDS SOMEO…"
type textarea "x"
type textarea "10/2/2025 1:30 PM-BECKETT- PER CJ- WALK IN COOLER IS AT 50 DEGREES. NEEDS SOMEO…"
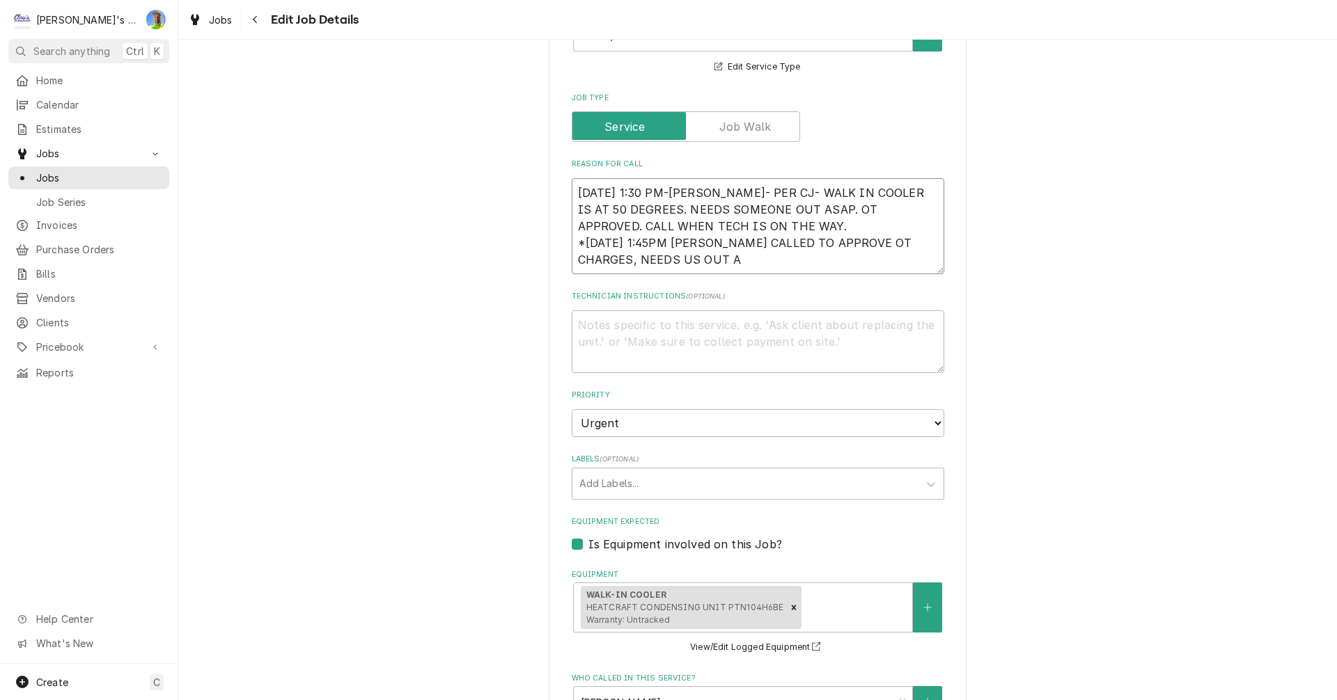
type textarea "x"
type textarea "10/2/2025 1:30 PM-BECKETT- PER CJ- WALK IN COOLER IS AT 50 DEGREES. NEEDS SOMEO…"
type textarea "x"
type textarea "10/2/2025 1:30 PM-BECKETT- PER CJ- WALK IN COOLER IS AT 50 DEGREES. NEEDS SOMEO…"
type textarea "x"
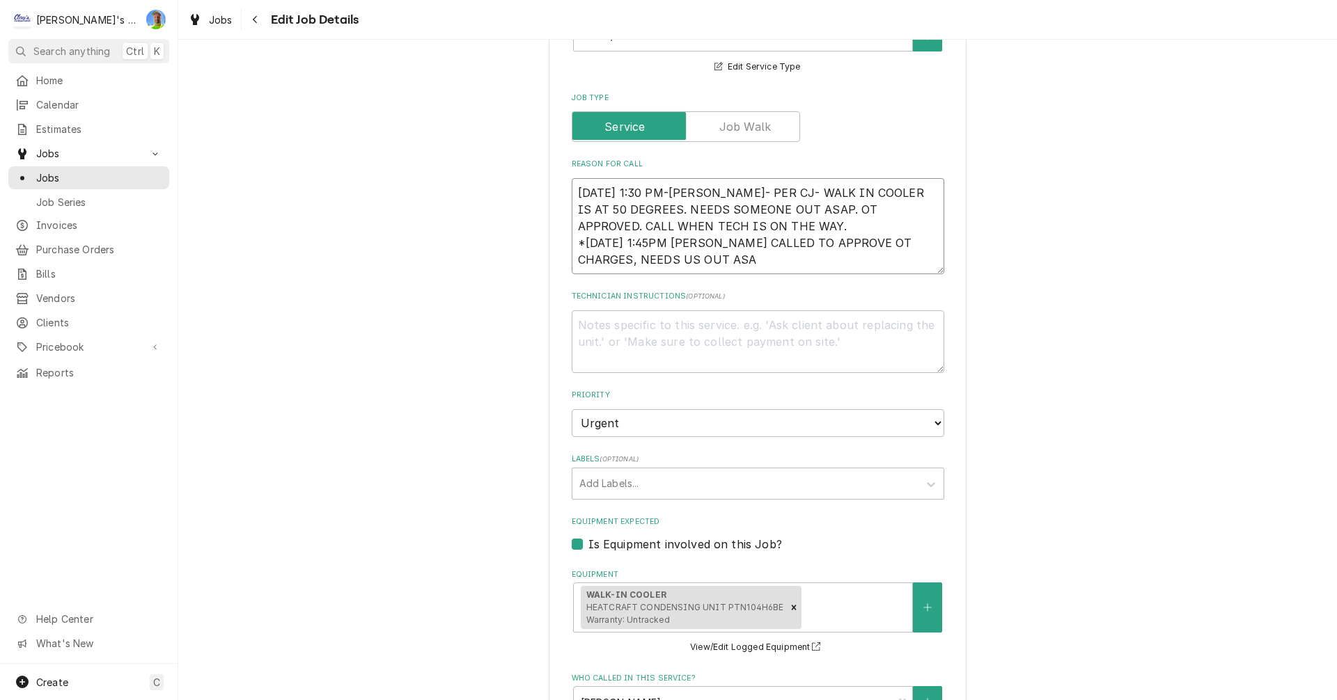
type textarea "10/2/2025 1:30 PM-BECKETT- PER CJ- WALK IN COOLER IS AT 50 DEGREES. NEEDS SOMEO…"
type textarea "x"
type textarea "10/2/2025 1:30 PM-BECKETT- PER CJ- WALK IN COOLER IS AT 50 DEGREES. NEEDS SOMEO…"
type textarea "x"
type textarea "10/2/2025 1:30 PM-BECKETT- PER CJ- WALK IN COOLER IS AT 50 DEGREES. NEEDS SOMEO…"
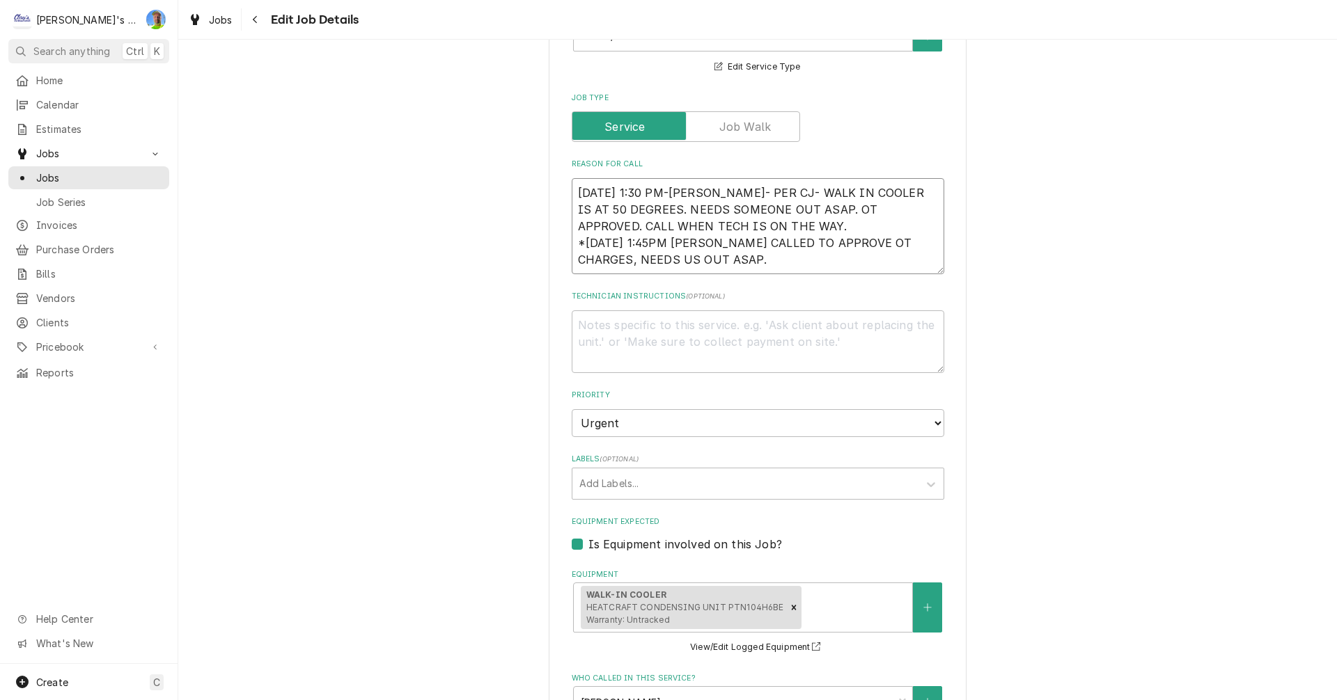
type textarea "x"
type textarea "10/2/2025 1:30 PM-BECKETT- PER CJ- WALK IN COOLER IS AT 50 DEGREES. NEEDS SOMEO…"
type textarea "x"
type textarea "10/2/2025 1:30 PM-BECKETT- PER CJ- WALK IN COOLER IS AT 50 DEGREES. NEEDS SOMEO…"
type textarea "x"
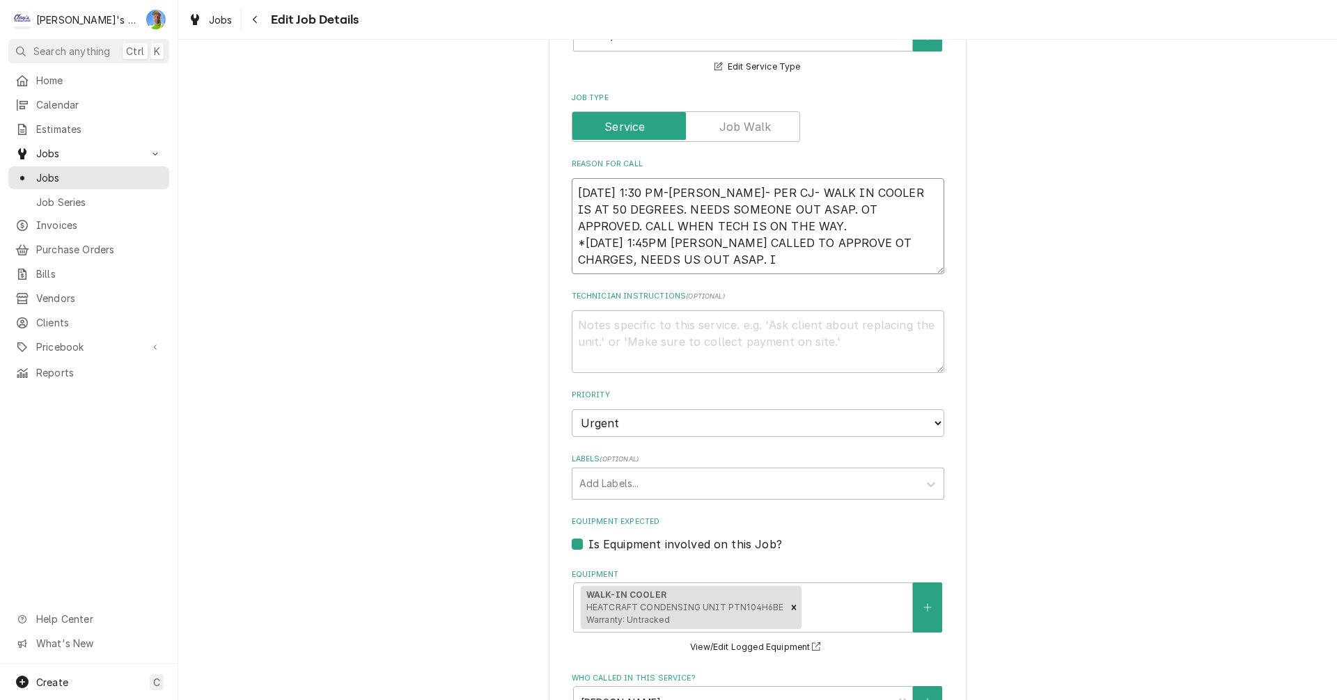
type textarea "10/2/2025 1:30 PM-BECKETT- PER CJ- WALK IN COOLER IS AT 50 DEGREES. NEEDS SOMEO…"
type textarea "x"
type textarea "10/2/2025 1:30 PM-BECKETT- PER CJ- WALK IN COOLER IS AT 50 DEGREES. NEEDS SOMEO…"
type textarea "x"
type textarea "10/2/2025 1:30 PM-BECKETT- PER CJ- WALK IN COOLER IS AT 50 DEGREES. NEEDS SOMEO…"
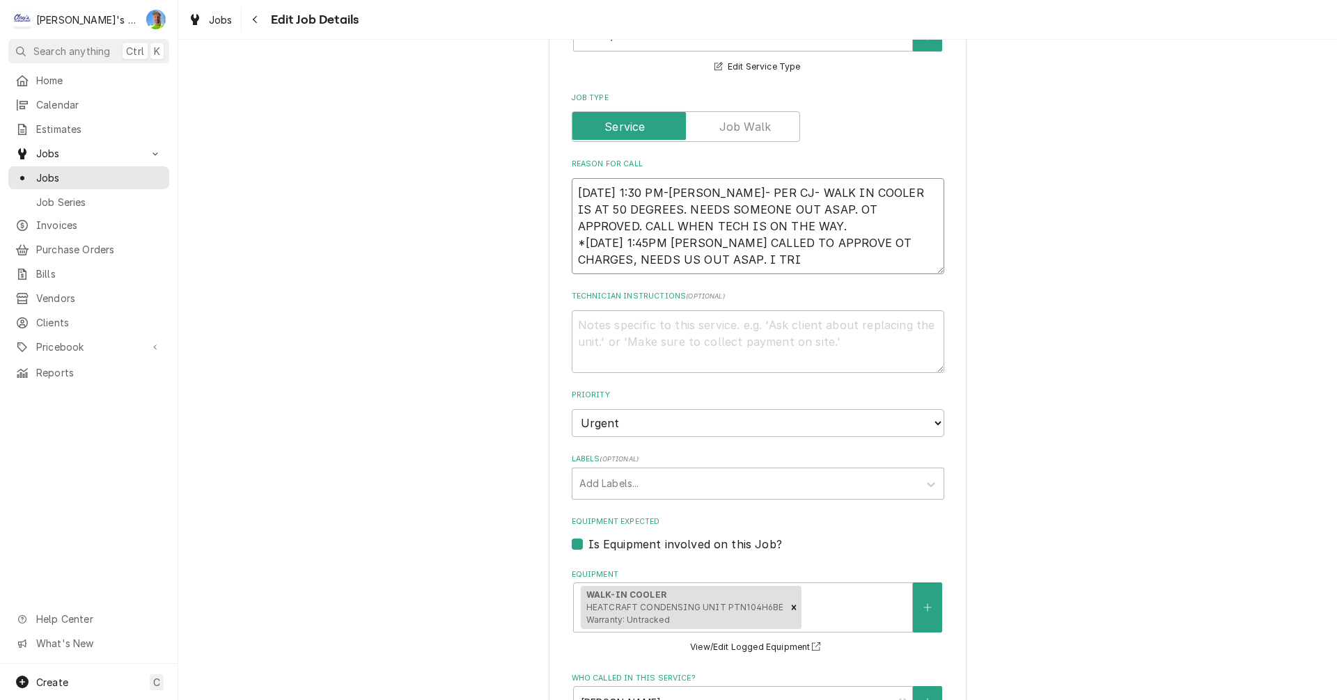
type textarea "x"
type textarea "10/2/2025 1:30 PM-BECKETT- PER CJ- WALK IN COOLER IS AT 50 DEGREES. NEEDS SOMEO…"
type textarea "x"
type textarea "10/2/2025 1:30 PM-BECKETT- PER CJ- WALK IN COOLER IS AT 50 DEGREES. NEEDS SOMEO…"
type textarea "x"
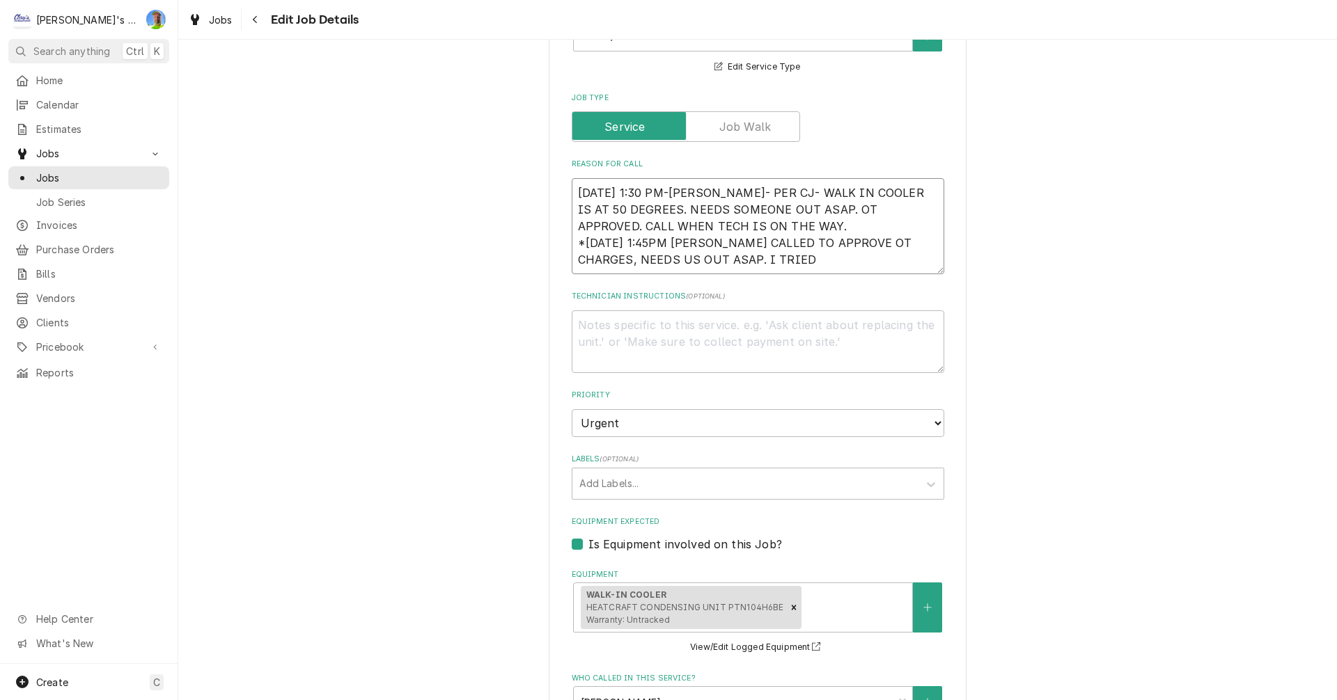
type textarea "10/2/2025 1:30 PM-BECKETT- PER CJ- WALK IN COOLER IS AT 50 DEGREES. NEEDS SOMEO…"
type textarea "x"
type textarea "10/2/2025 1:30 PM-BECKETT- PER CJ- WALK IN COOLER IS AT 50 DEGREES. NEEDS SOMEO…"
type textarea "x"
type textarea "10/2/2025 1:30 PM-BECKETT- PER CJ- WALK IN COOLER IS AT 50 DEGREES. NEEDS SOMEO…"
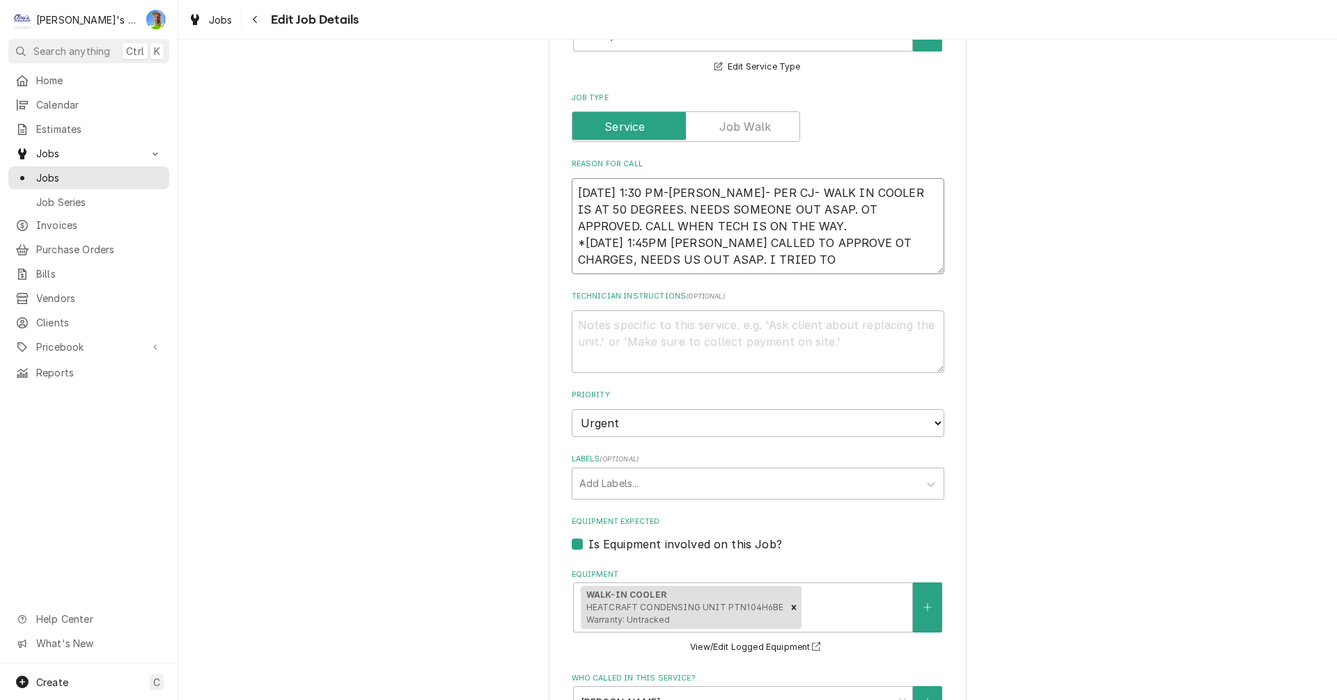
type textarea "x"
type textarea "10/2/2025 1:30 PM-BECKETT- PER CJ- WALK IN COOLER IS AT 50 DEGREES. NEEDS SOMEO…"
type textarea "x"
type textarea "10/2/2025 1:30 PM-BECKETT- PER CJ- WALK IN COOLER IS AT 50 DEGREES. NEEDS SOMEO…"
type textarea "x"
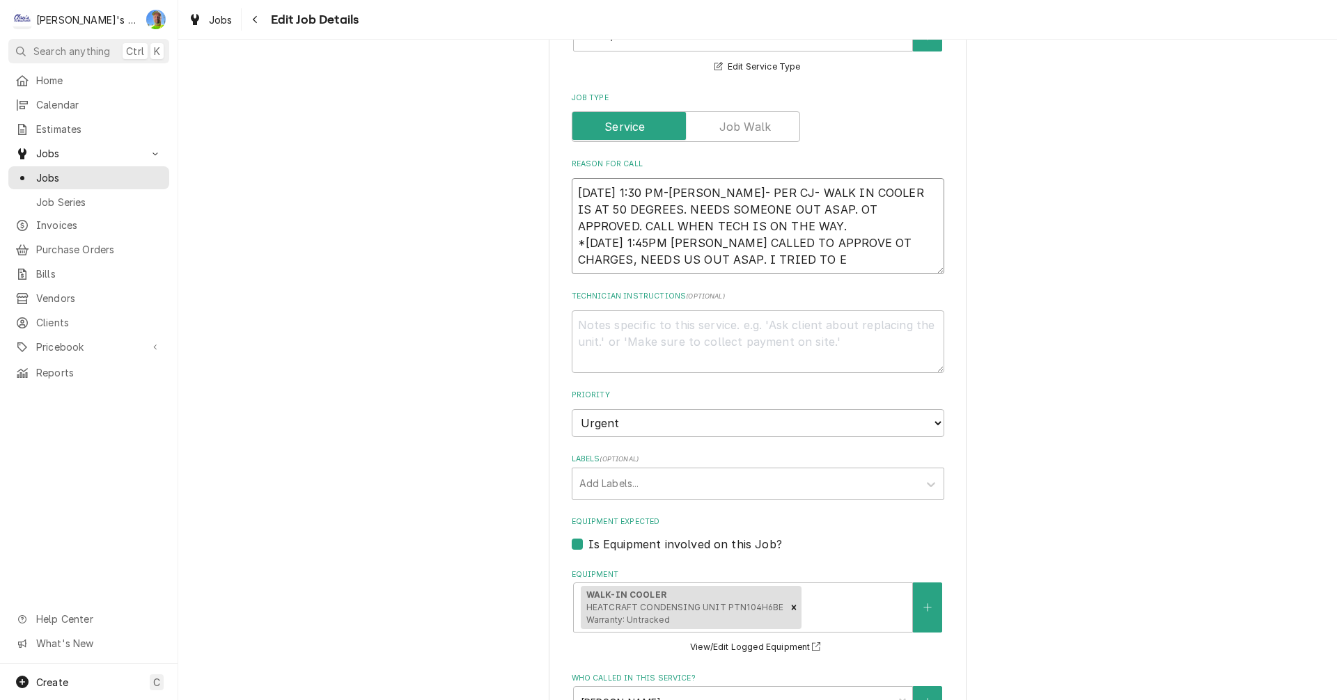
type textarea "10/2/2025 1:30 PM-BECKETT- PER CJ- WALK IN COOLER IS AT 50 DEGREES. NEEDS SOMEO…"
type textarea "x"
type textarea "10/2/2025 1:30 PM-BECKETT- PER CJ- WALK IN COOLER IS AT 50 DEGREES. NEEDS SOMEO…"
type textarea "x"
type textarea "10/2/2025 1:30 PM-BECKETT- PER CJ- WALK IN COOLER IS AT 50 DEGREES. NEEDS SOMEO…"
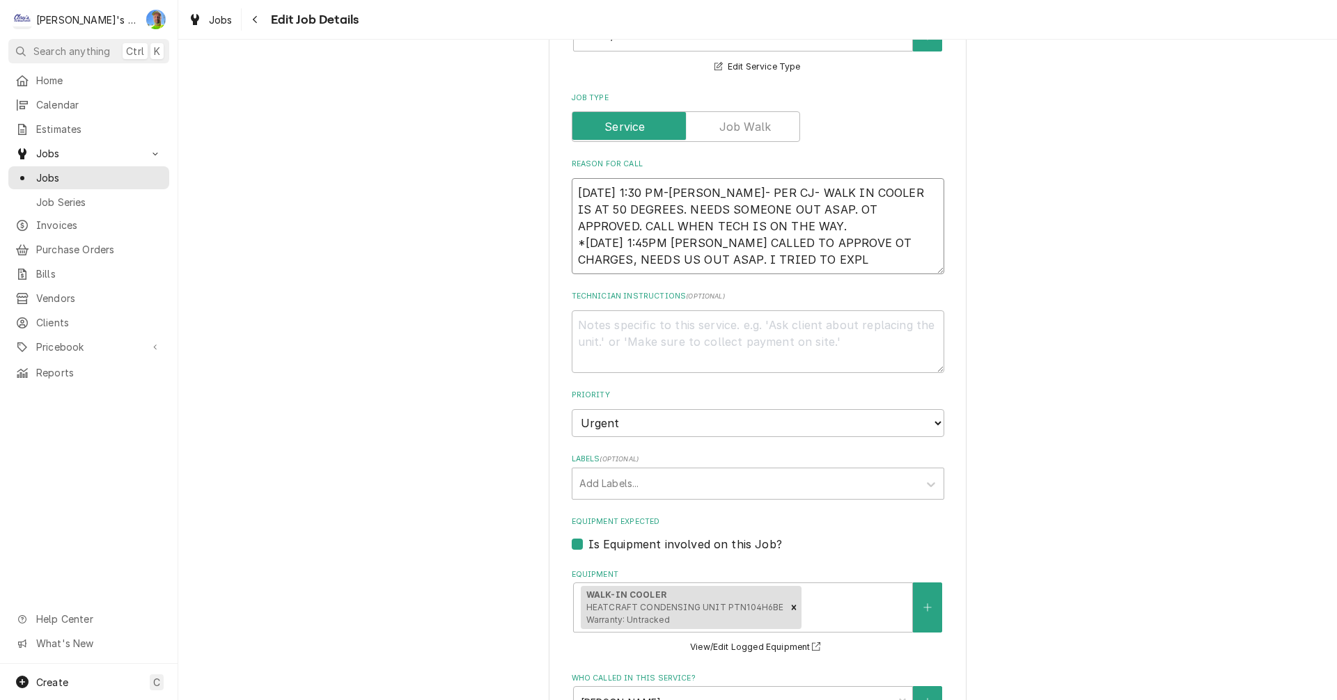
type textarea "x"
type textarea "10/2/2025 1:30 PM-BECKETT- PER CJ- WALK IN COOLER IS AT 50 DEGREES. NEEDS SOMEO…"
type textarea "x"
type textarea "10/2/2025 1:30 PM-BECKETT- PER CJ- WALK IN COOLER IS AT 50 DEGREES. NEEDS SOMEO…"
type textarea "x"
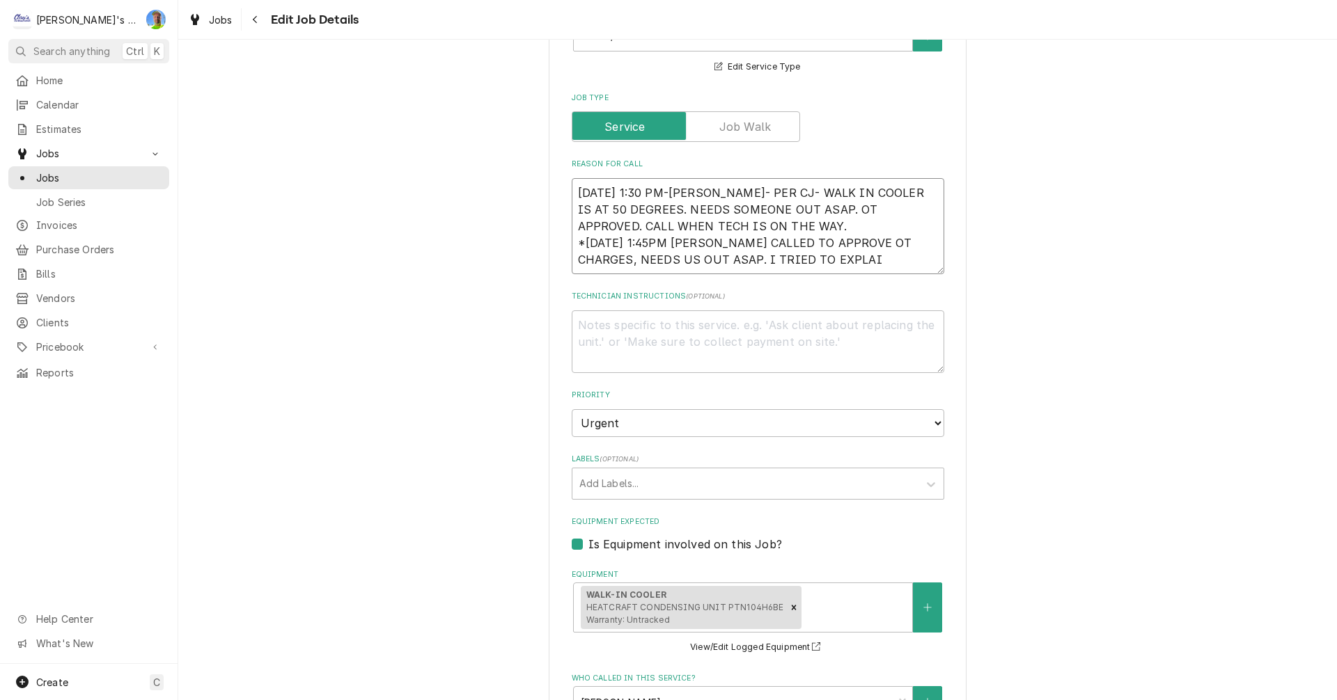
type textarea "10/2/2025 1:30 PM-BECKETT- PER CJ- WALK IN COOLER IS AT 50 DEGREES. NEEDS SOMEO…"
type textarea "x"
type textarea "10/2/2025 1:30 PM-BECKETT- PER CJ- WALK IN COOLER IS AT 50 DEGREES. NEEDS SOMEO…"
type textarea "x"
type textarea "10/2/2025 1:30 PM-BECKETT- PER CJ- WALK IN COOLER IS AT 50 DEGREES. NEEDS SOMEO…"
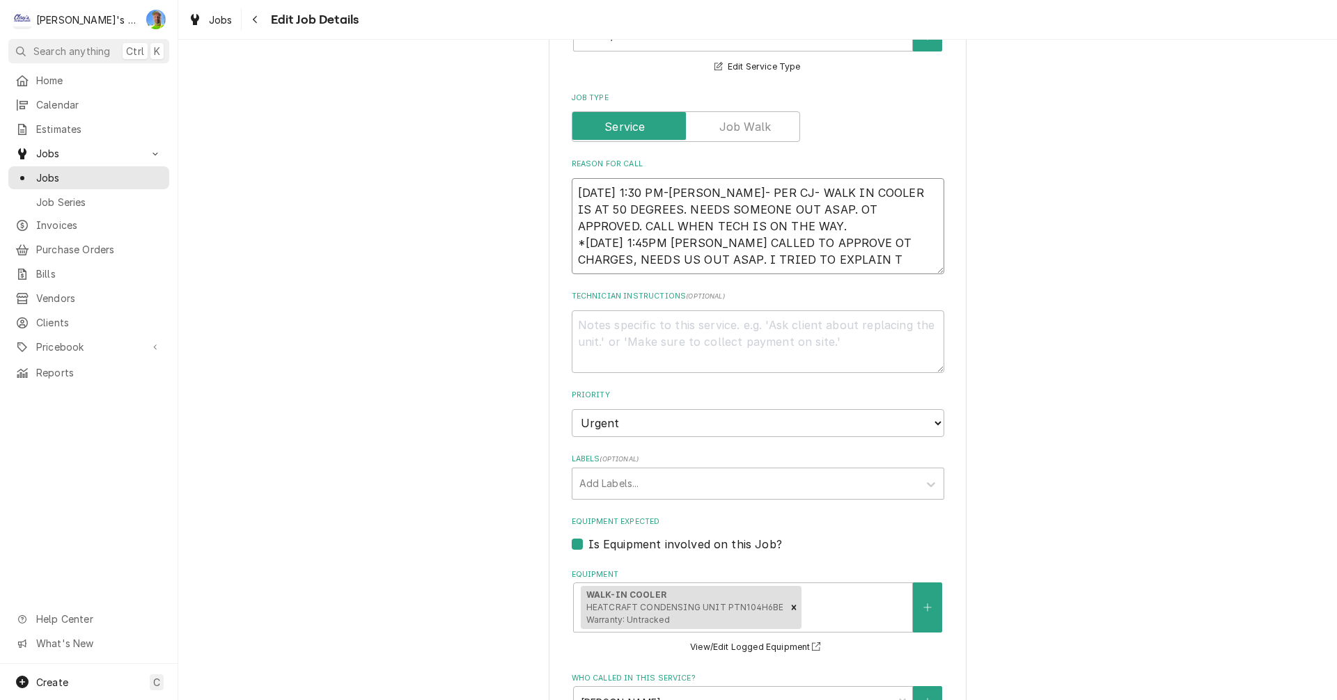
type textarea "x"
type textarea "10/2/2025 1:30 PM-BECKETT- PER CJ- WALK IN COOLER IS AT 50 DEGREES. NEEDS SOMEO…"
type textarea "x"
type textarea "10/2/2025 1:30 PM-BECKETT- PER CJ- WALK IN COOLER IS AT 50 DEGREES. NEEDS SOMEO…"
type textarea "x"
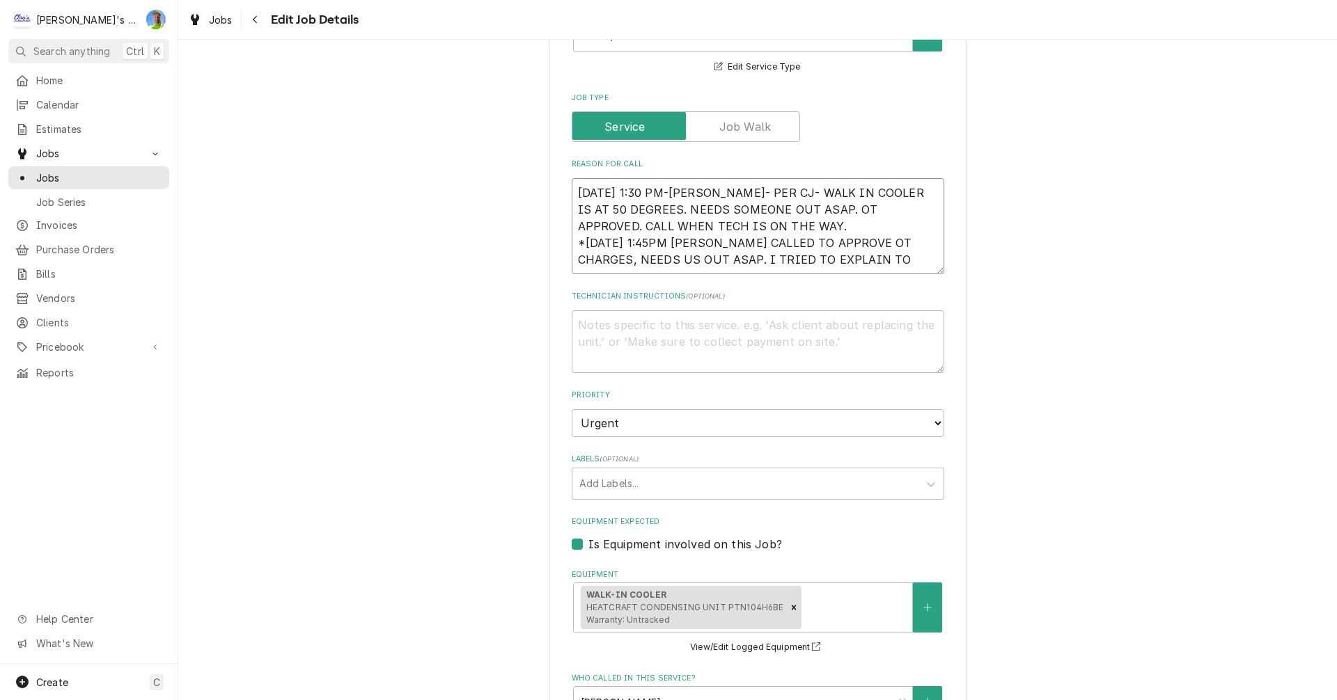
type textarea "10/2/2025 1:30 PM-BECKETT- PER CJ- WALK IN COOLER IS AT 50 DEGREES. NEEDS SOMEO…"
type textarea "x"
type textarea "10/2/2025 1:30 PM-BECKETT- PER CJ- WALK IN COOLER IS AT 50 DEGREES. NEEDS SOMEO…"
type textarea "x"
type textarea "10/2/2025 1:30 PM-BECKETT- PER CJ- WALK IN COOLER IS AT 50 DEGREES. NEEDS SOMEO…"
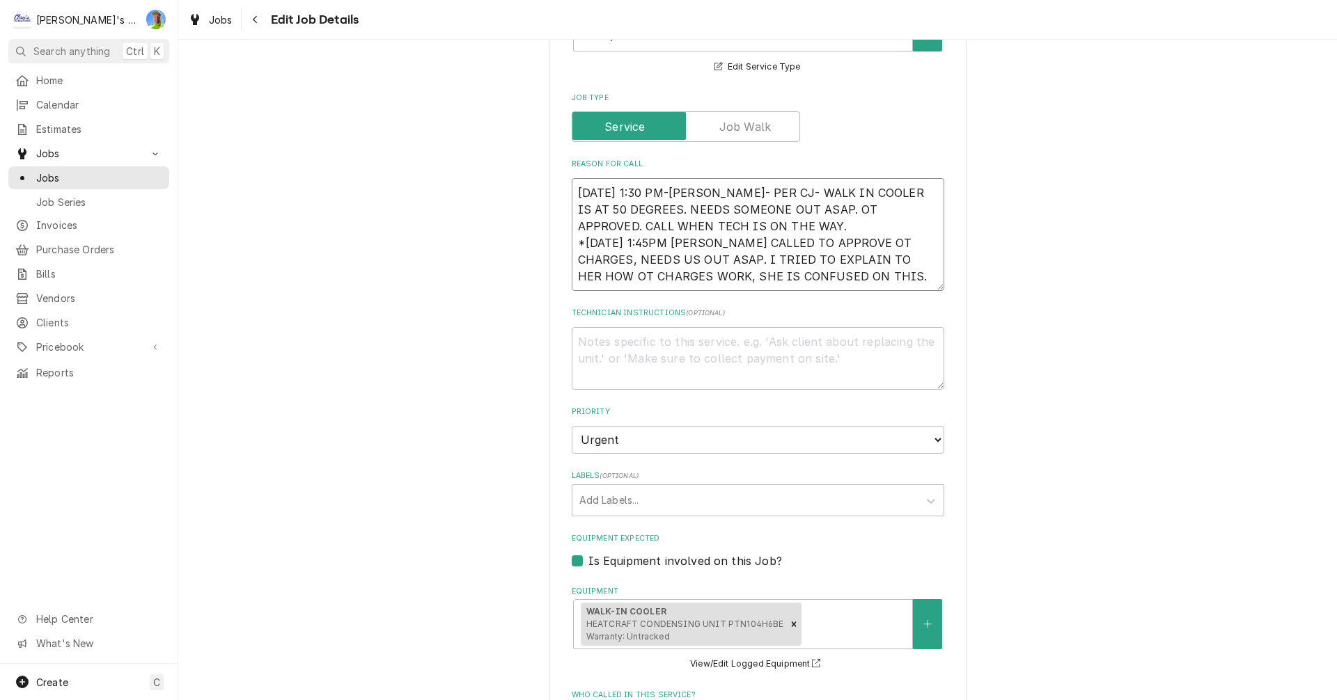
click at [700, 264] on textarea "10/2/2025 1:30 PM-BECKETT- PER CJ- WALK IN COOLER IS AT 50 DEGREES. NEEDS SOMEO…" at bounding box center [758, 234] width 372 height 113
click at [644, 244] on textarea "10/2/2025 1:30 PM-BECKETT- PER CJ- WALK IN COOLER IS AT 50 DEGREES. NEEDS SOMEO…" at bounding box center [758, 234] width 372 height 113
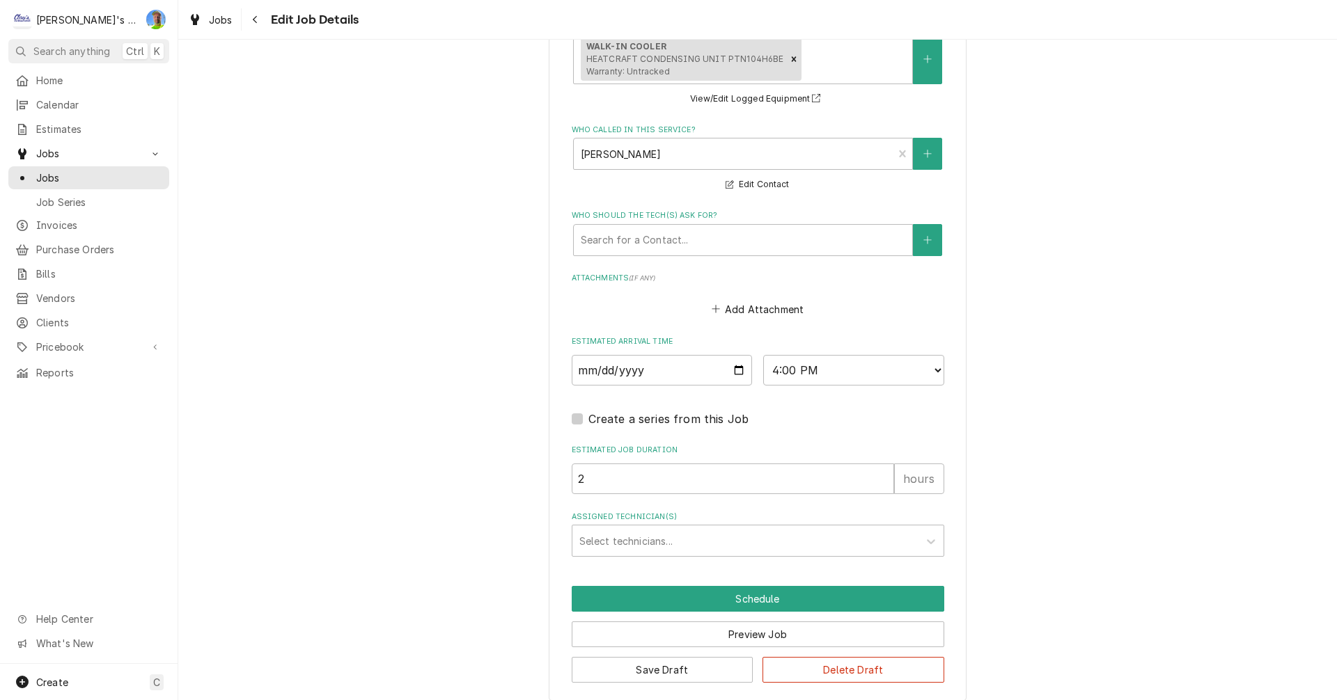
scroll to position [1211, 0]
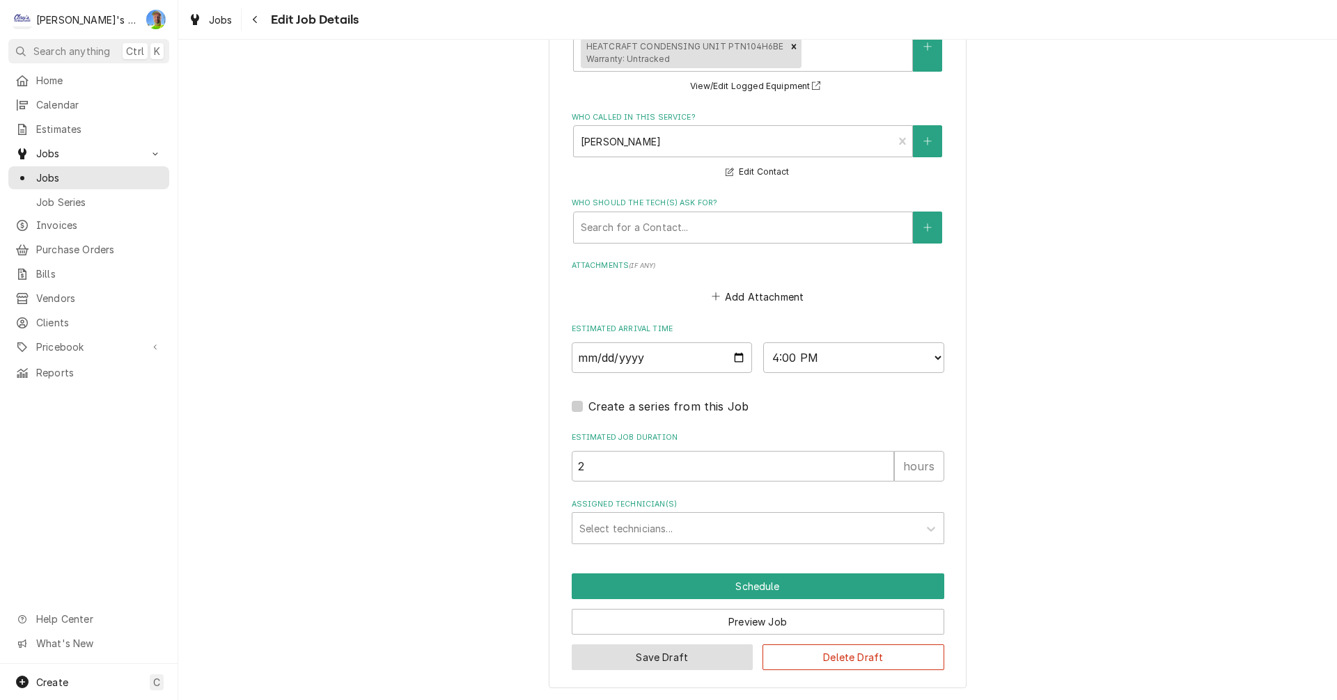
click at [696, 661] on button "Save Draft" at bounding box center [663, 658] width 182 height 26
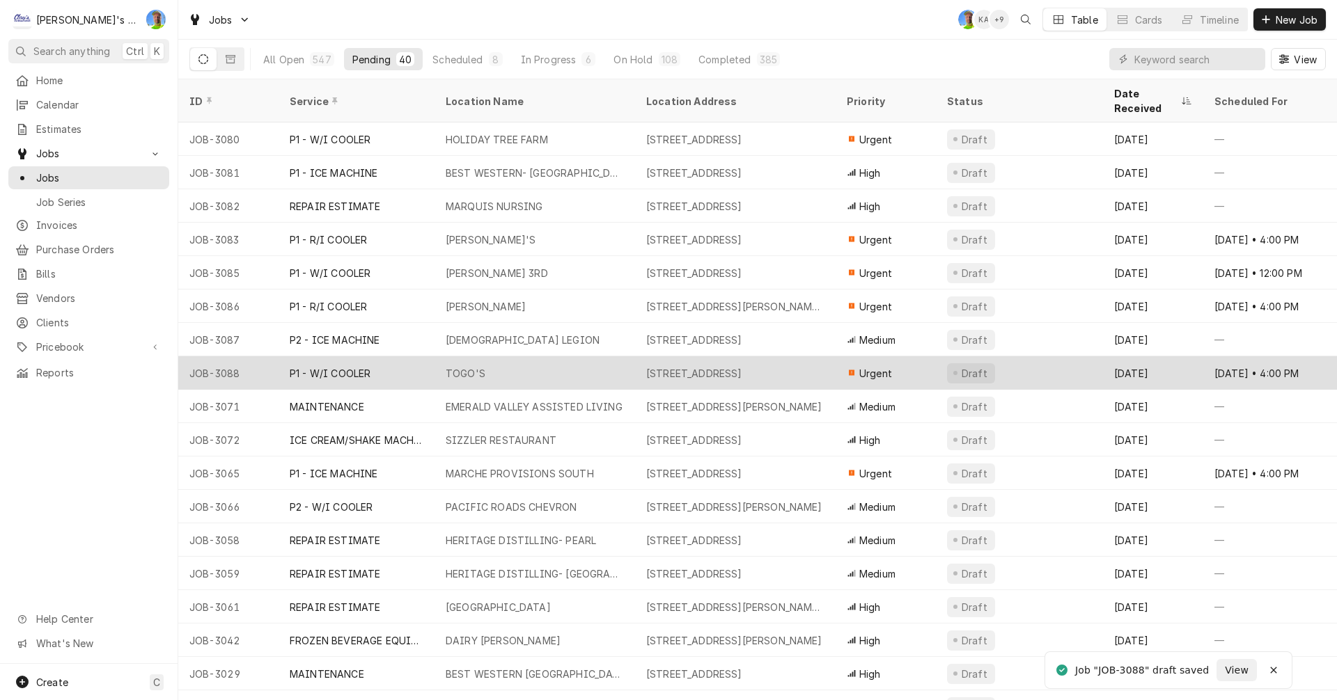
click at [622, 356] on div "TOGO'S" at bounding box center [534, 372] width 200 height 33
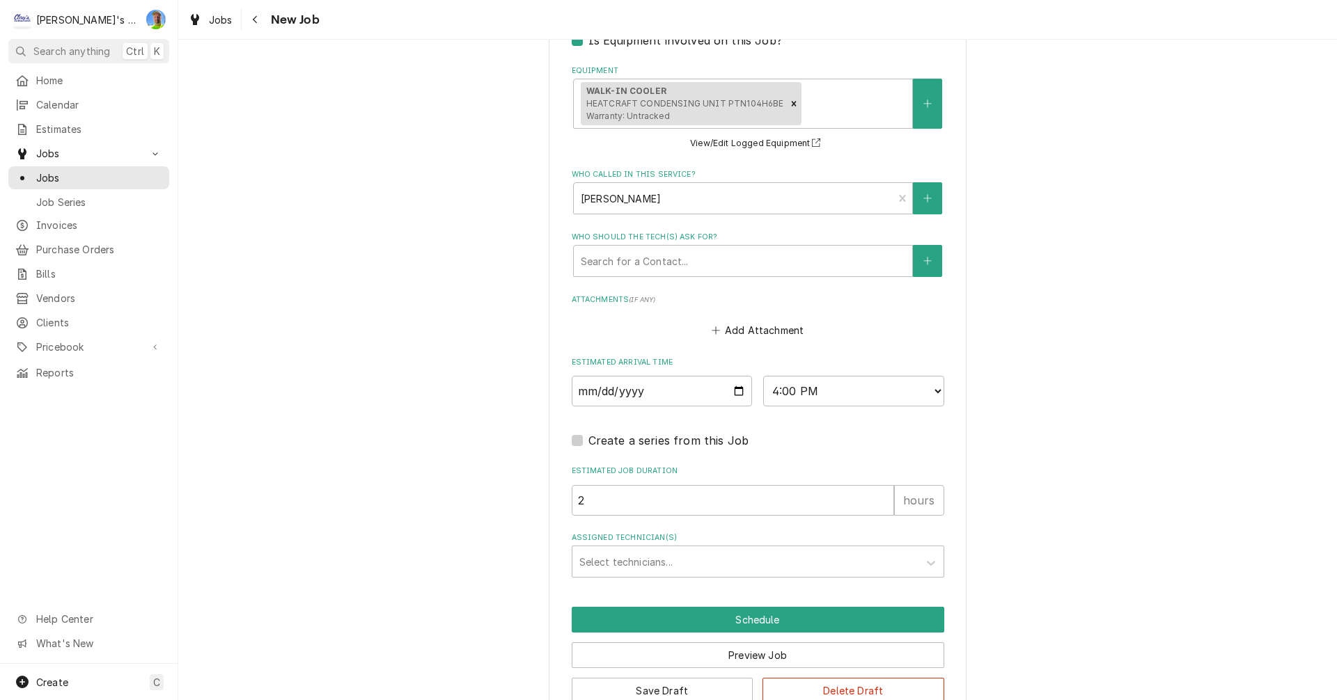
scroll to position [1187, 0]
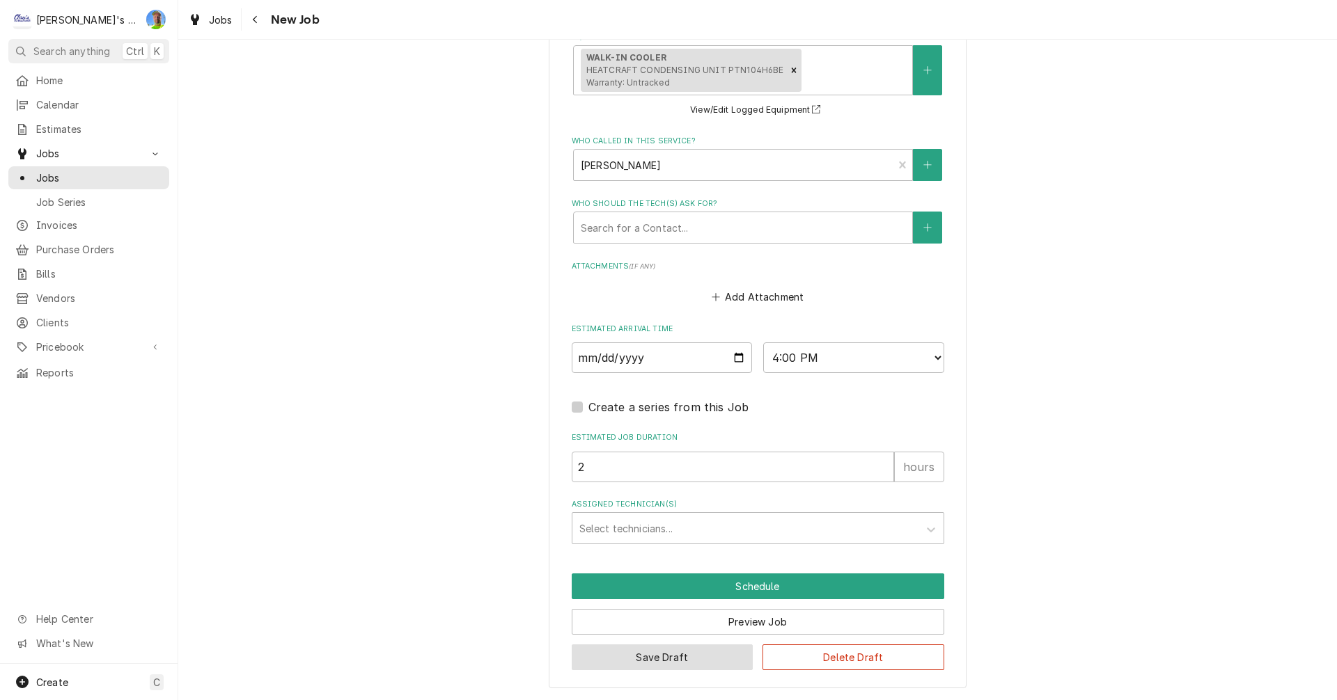
click at [666, 663] on button "Save Draft" at bounding box center [663, 658] width 182 height 26
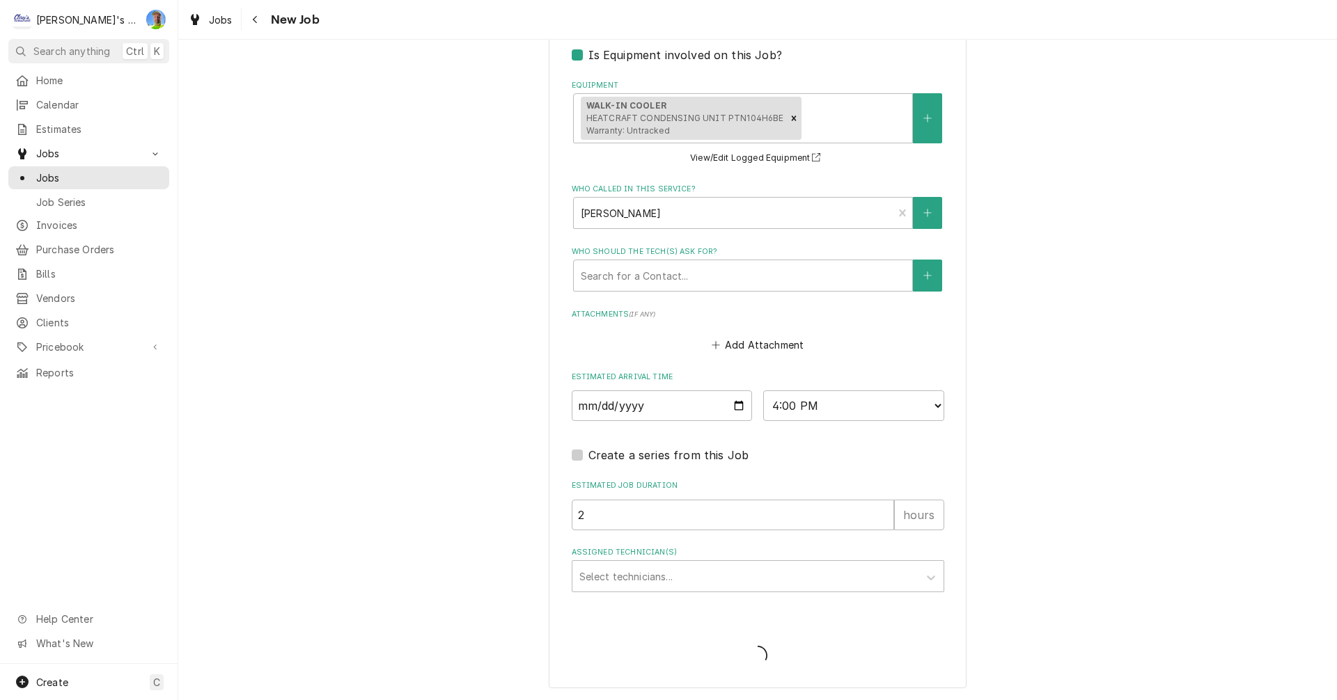
scroll to position [1139, 0]
type textarea "x"
